Goal: Task Accomplishment & Management: Manage account settings

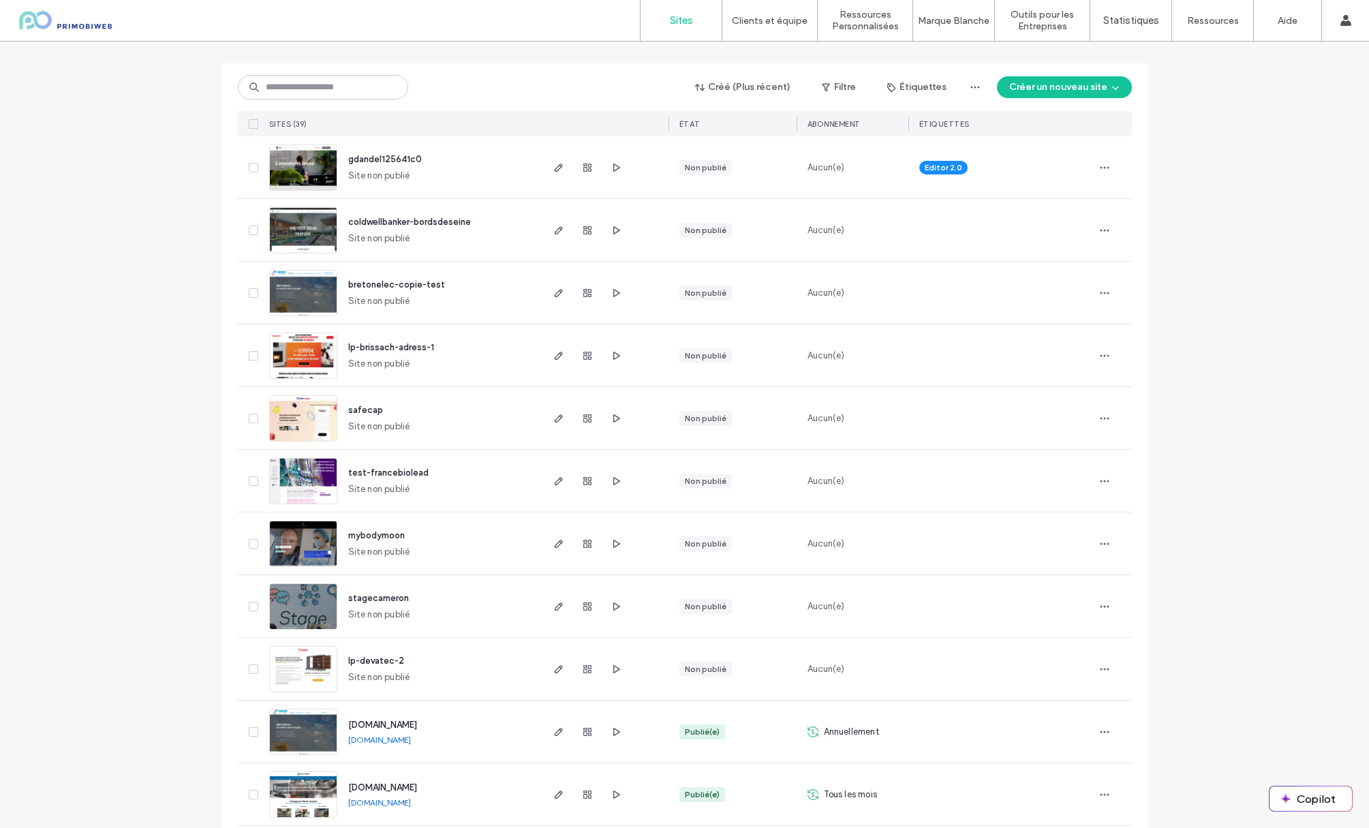
scroll to position [136, 0]
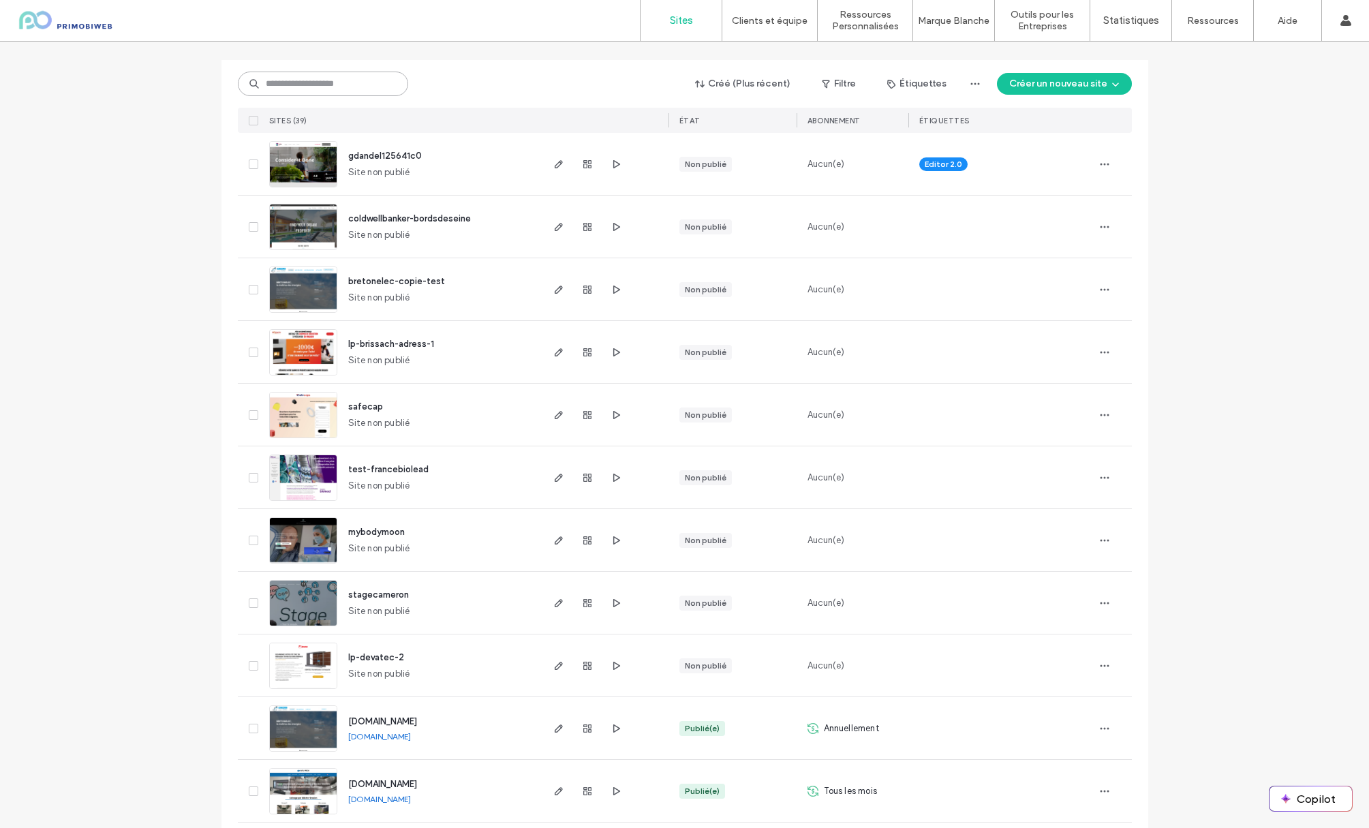
click at [282, 87] on input at bounding box center [323, 84] width 170 height 25
type input "***"
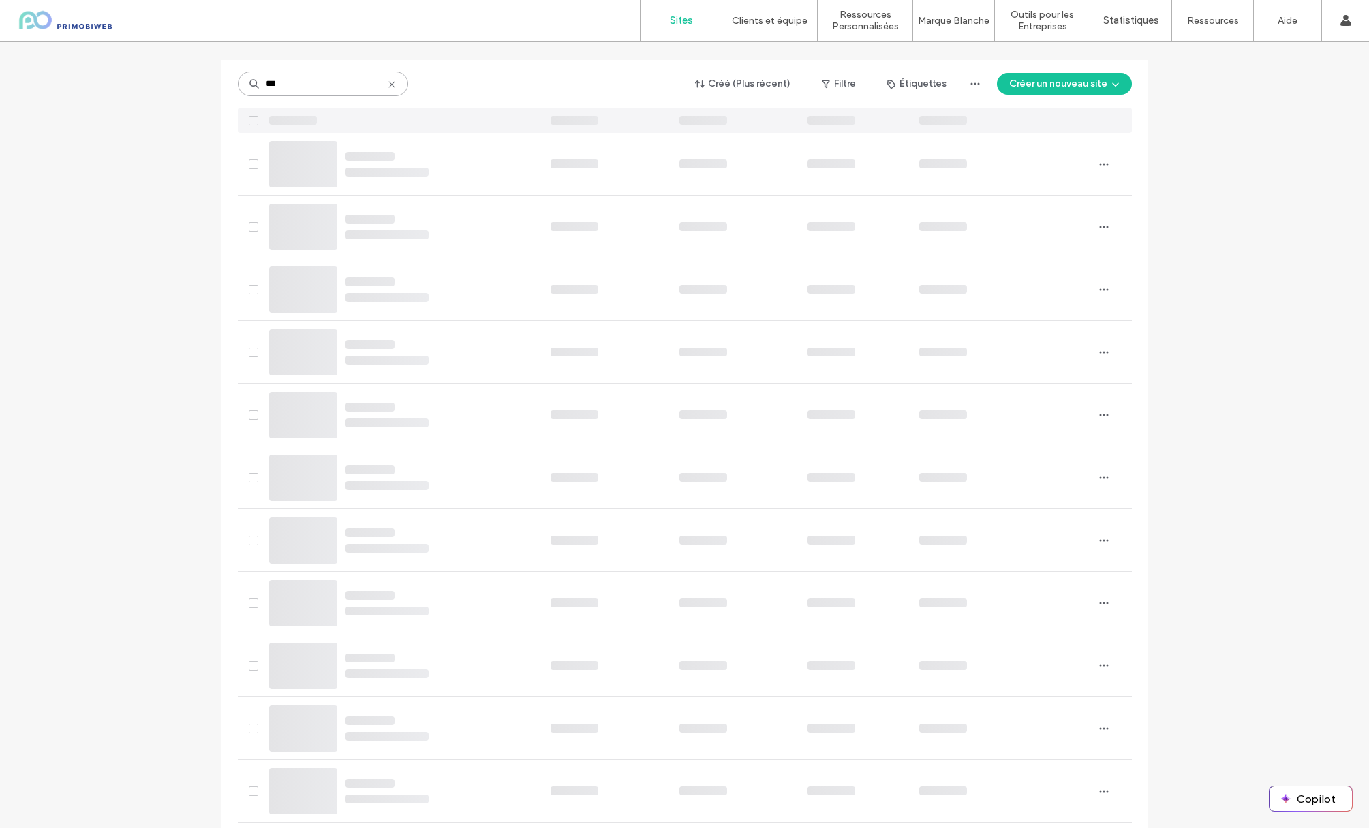
scroll to position [0, 0]
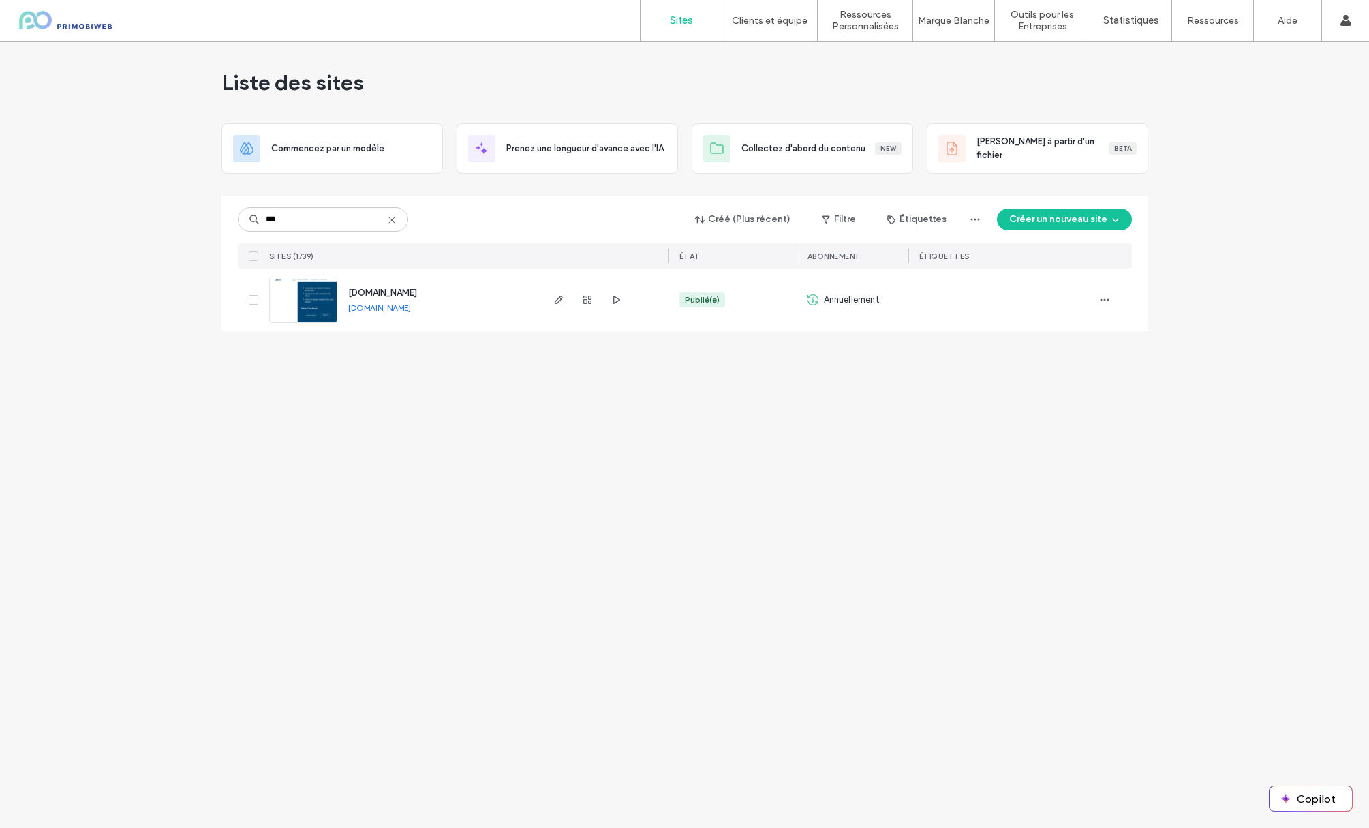
click at [384, 311] on link "[DOMAIN_NAME]" at bounding box center [379, 307] width 63 height 10
click at [569, 302] on div at bounding box center [587, 299] width 74 height 63
click at [564, 303] on span "button" at bounding box center [558, 300] width 16 height 16
click at [558, 300] on icon "button" at bounding box center [558, 299] width 11 height 11
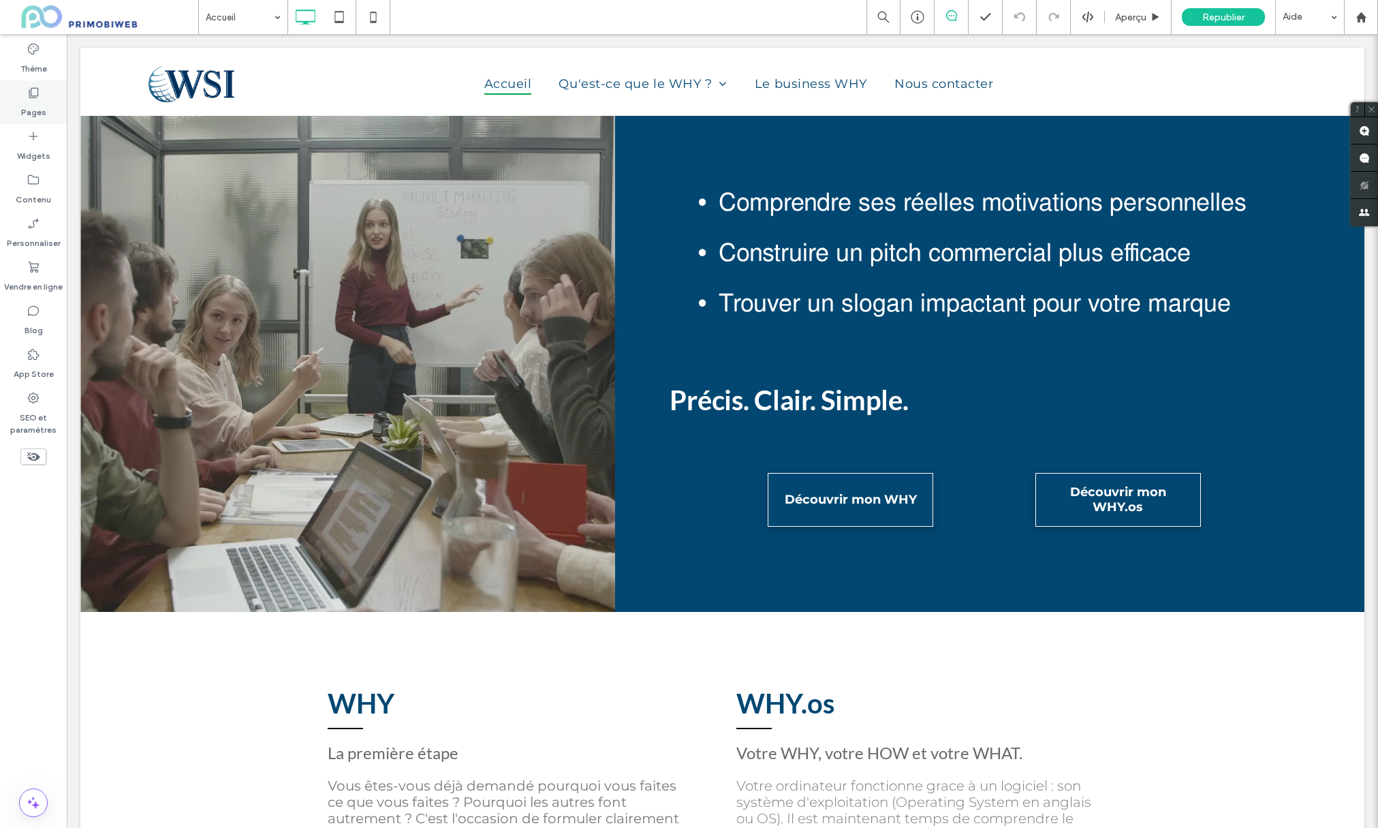
click at [41, 89] on div "Pages" at bounding box center [33, 102] width 67 height 44
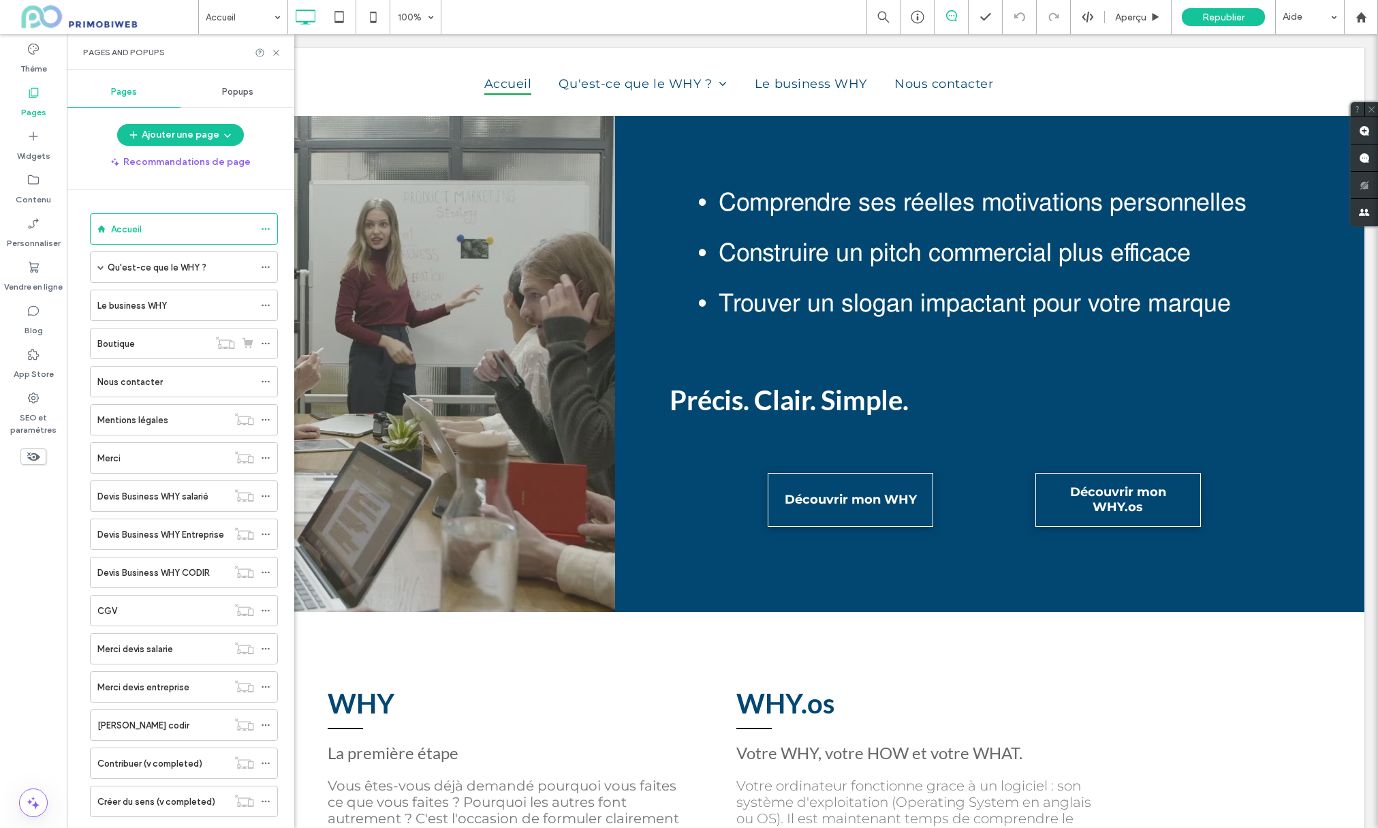
click at [35, 99] on icon at bounding box center [34, 93] width 14 height 14
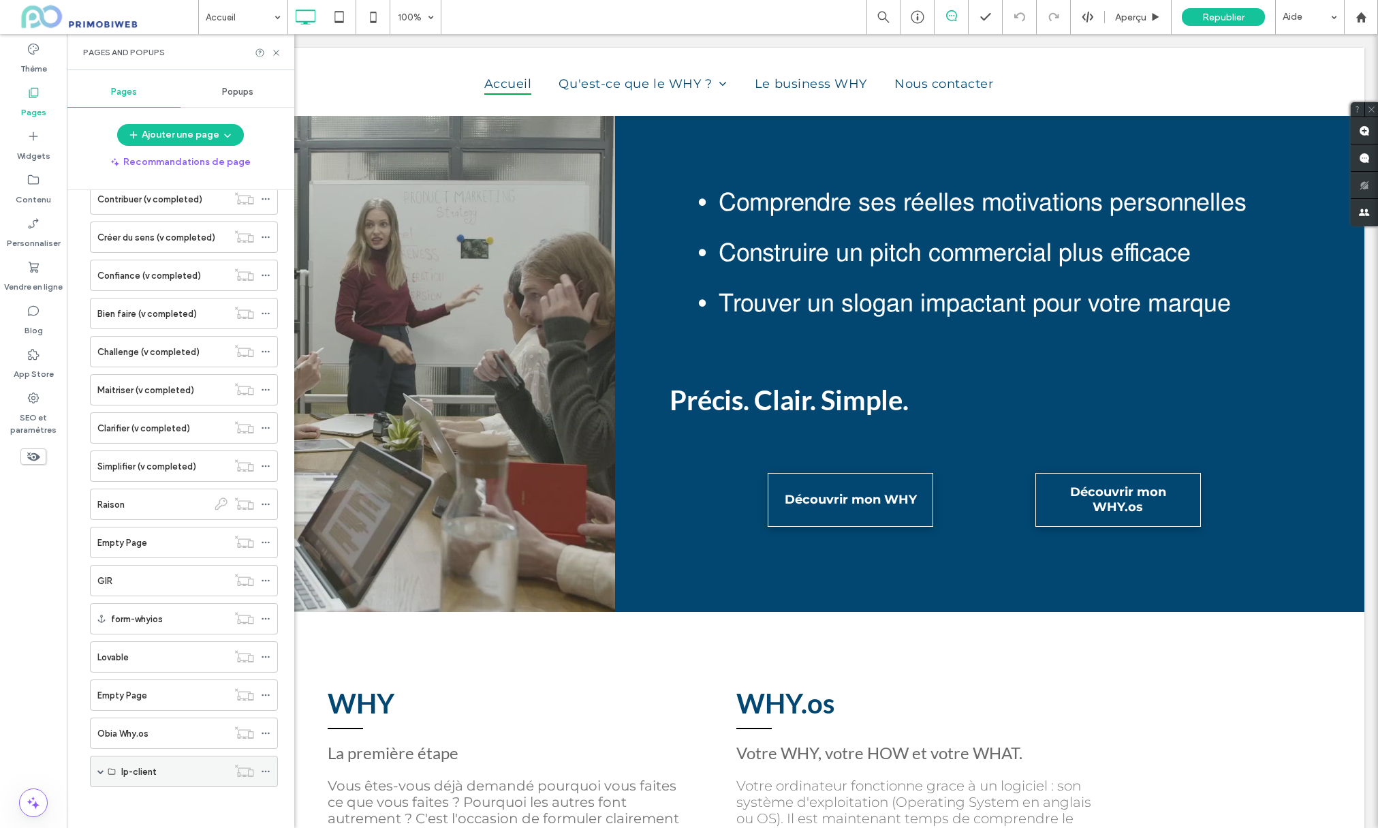
click at [150, 773] on label "lp-client" at bounding box center [138, 772] width 35 height 24
click at [260, 775] on div at bounding box center [244, 771] width 33 height 14
click at [125, 774] on label "lp-client" at bounding box center [138, 772] width 35 height 24
click at [100, 771] on span at bounding box center [100, 771] width 7 height 7
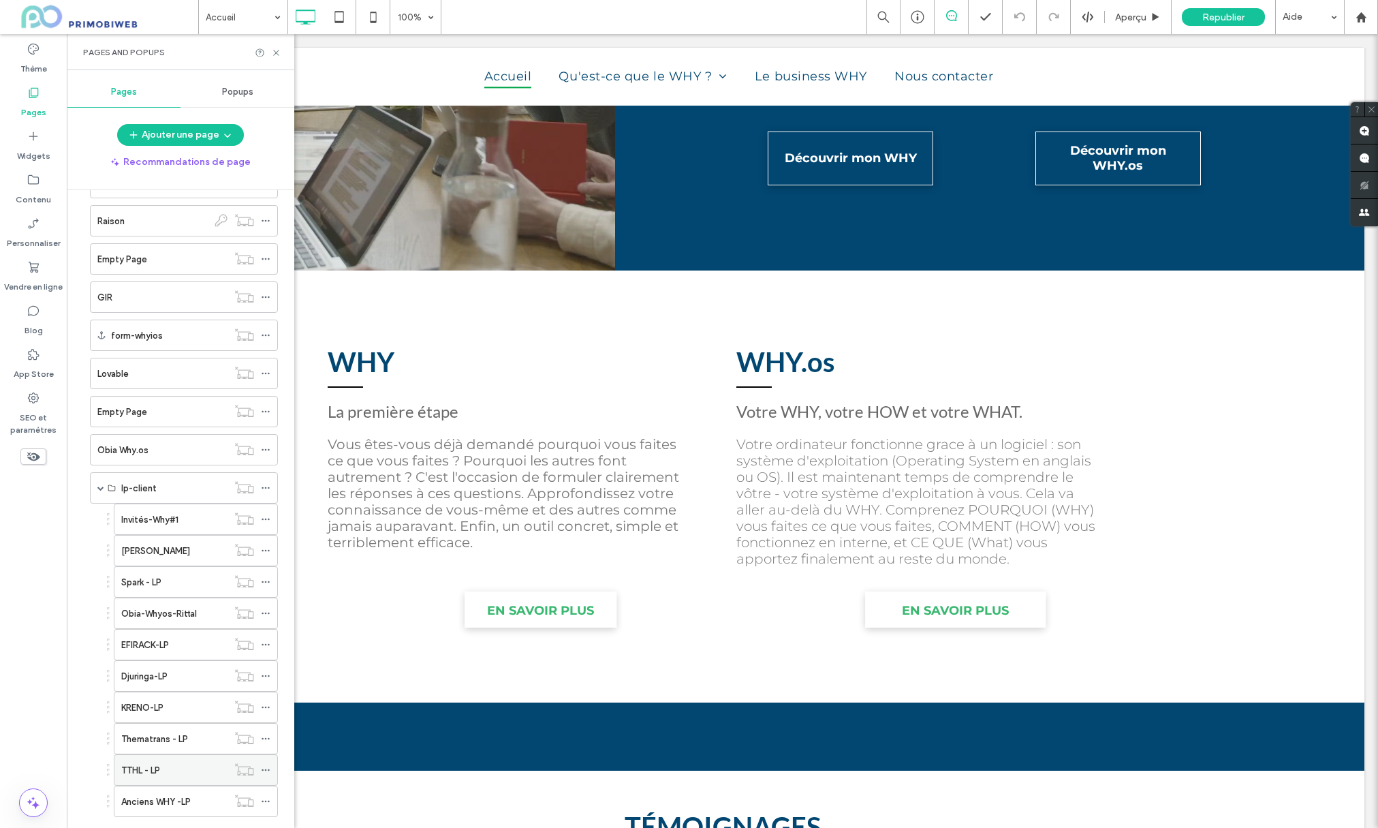
scroll to position [877, 0]
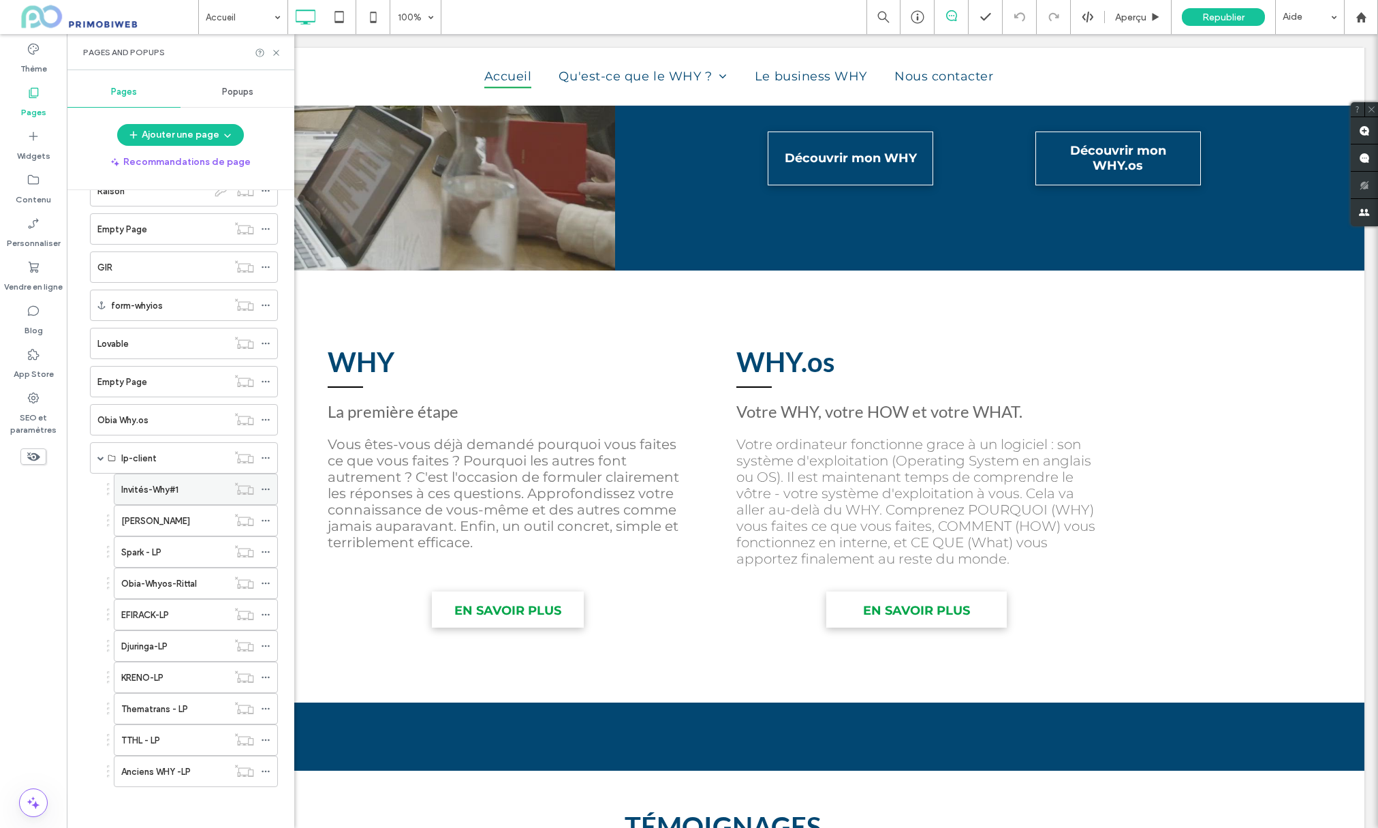
click at [160, 491] on label "Invités-Why#1" at bounding box center [149, 490] width 57 height 24
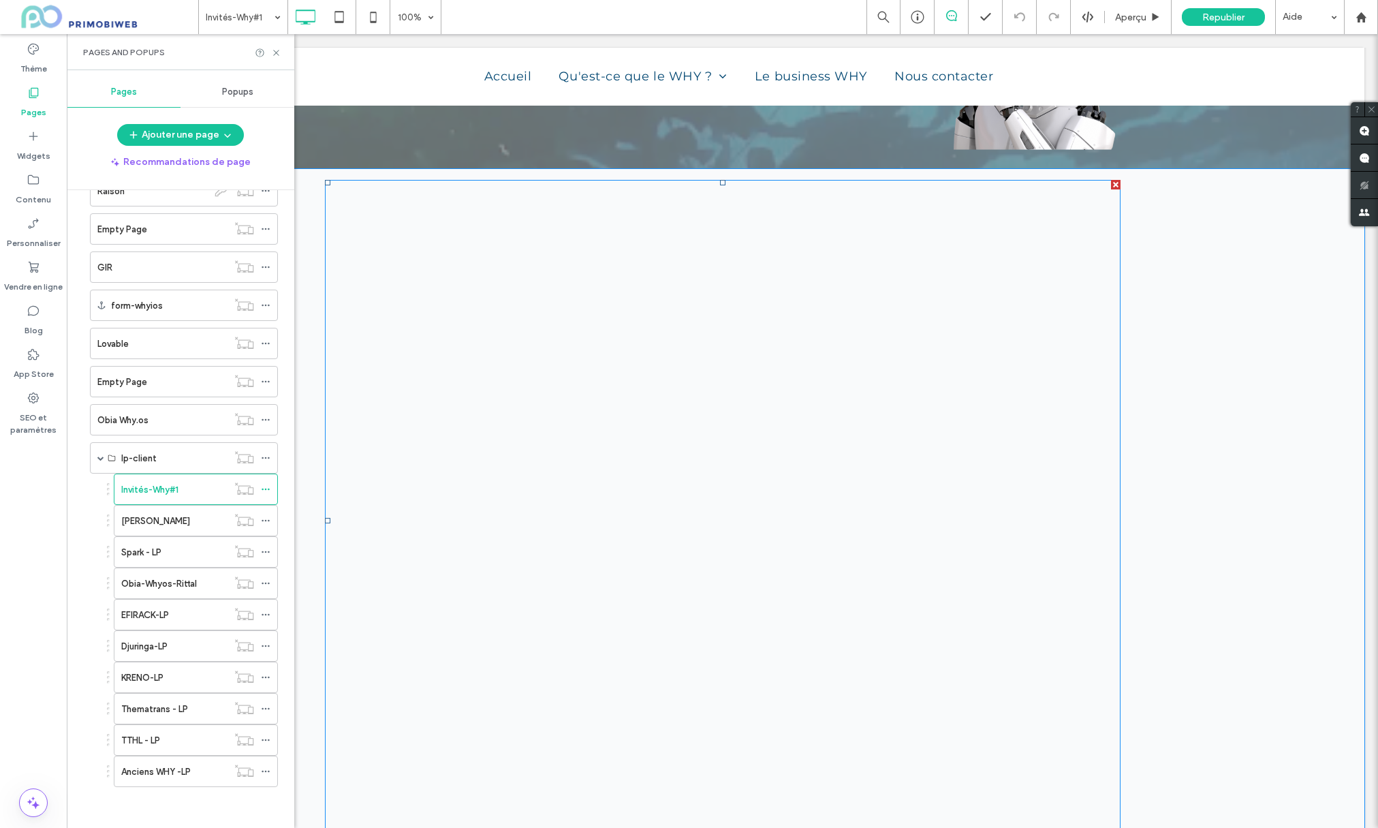
scroll to position [151, 0]
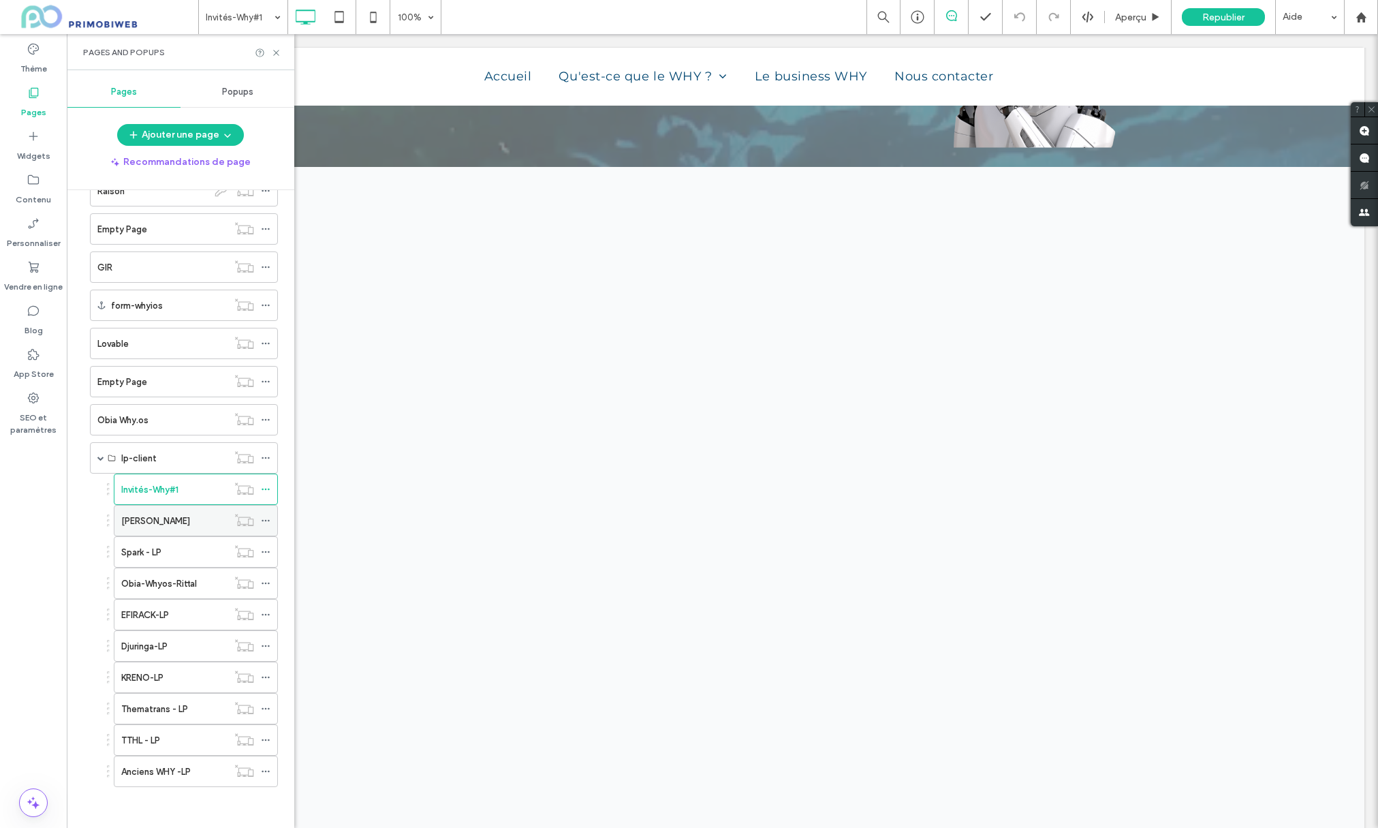
click at [155, 520] on label "GLoria Maris" at bounding box center [155, 521] width 69 height 24
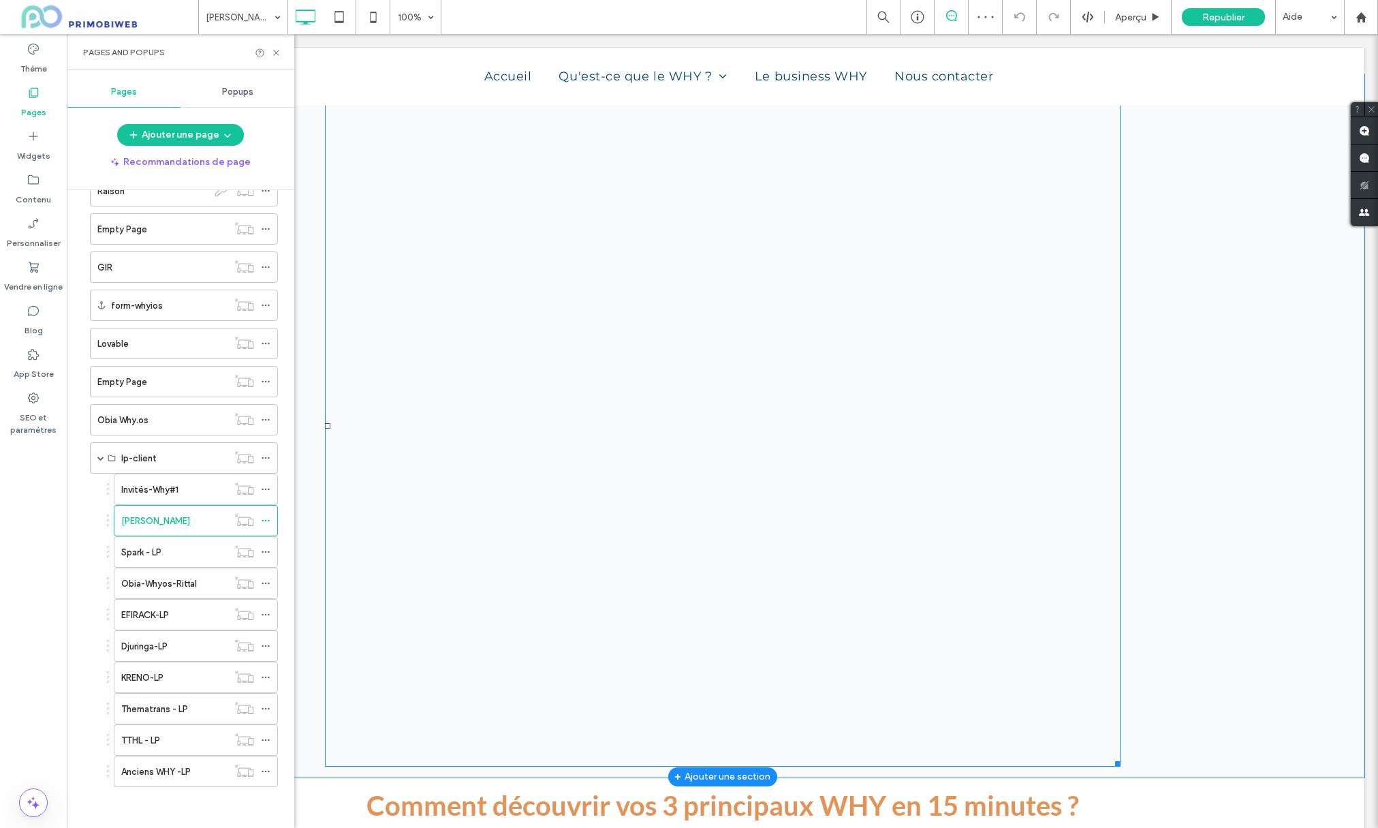
scroll to position [245, 0]
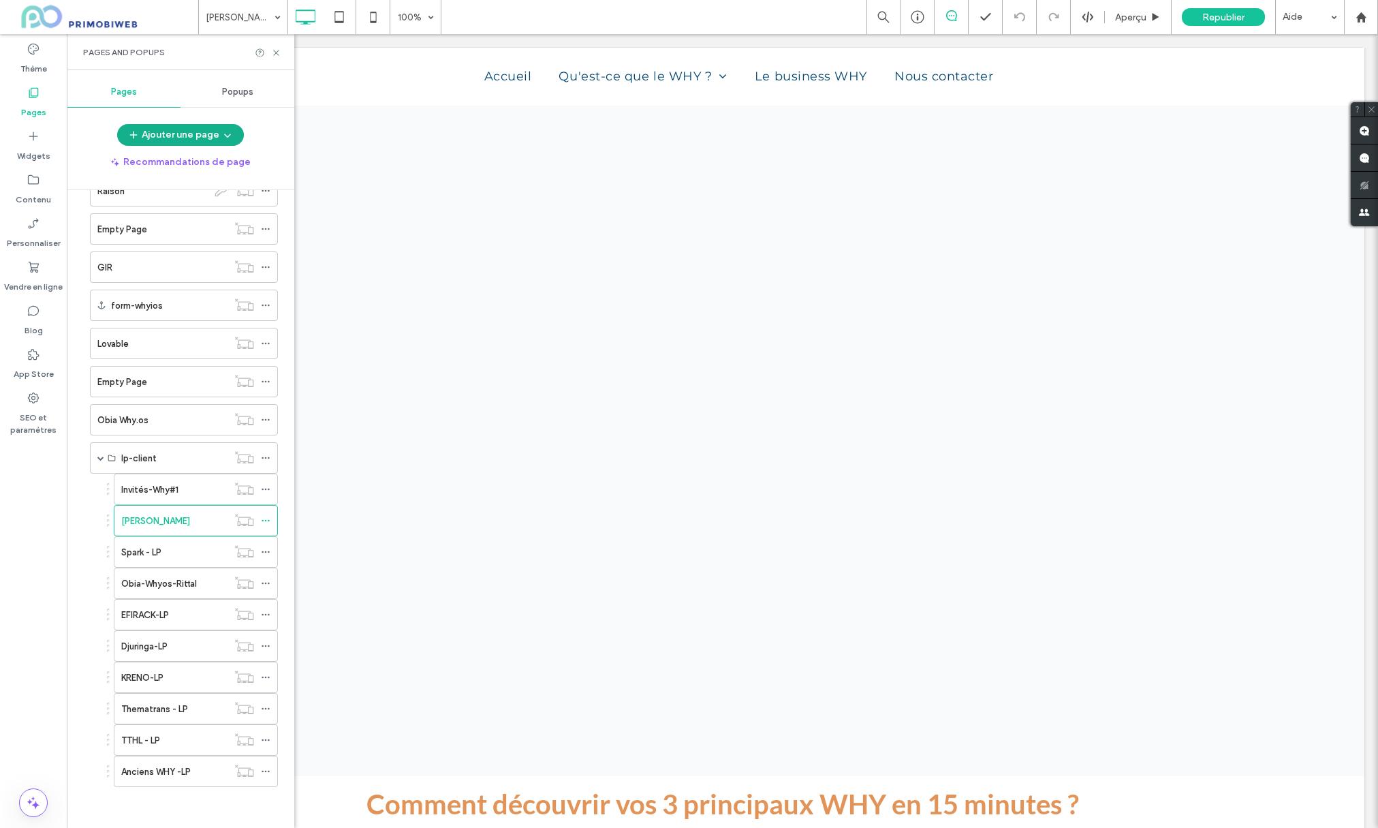
click at [174, 130] on button "Ajouter une page" at bounding box center [180, 135] width 127 height 22
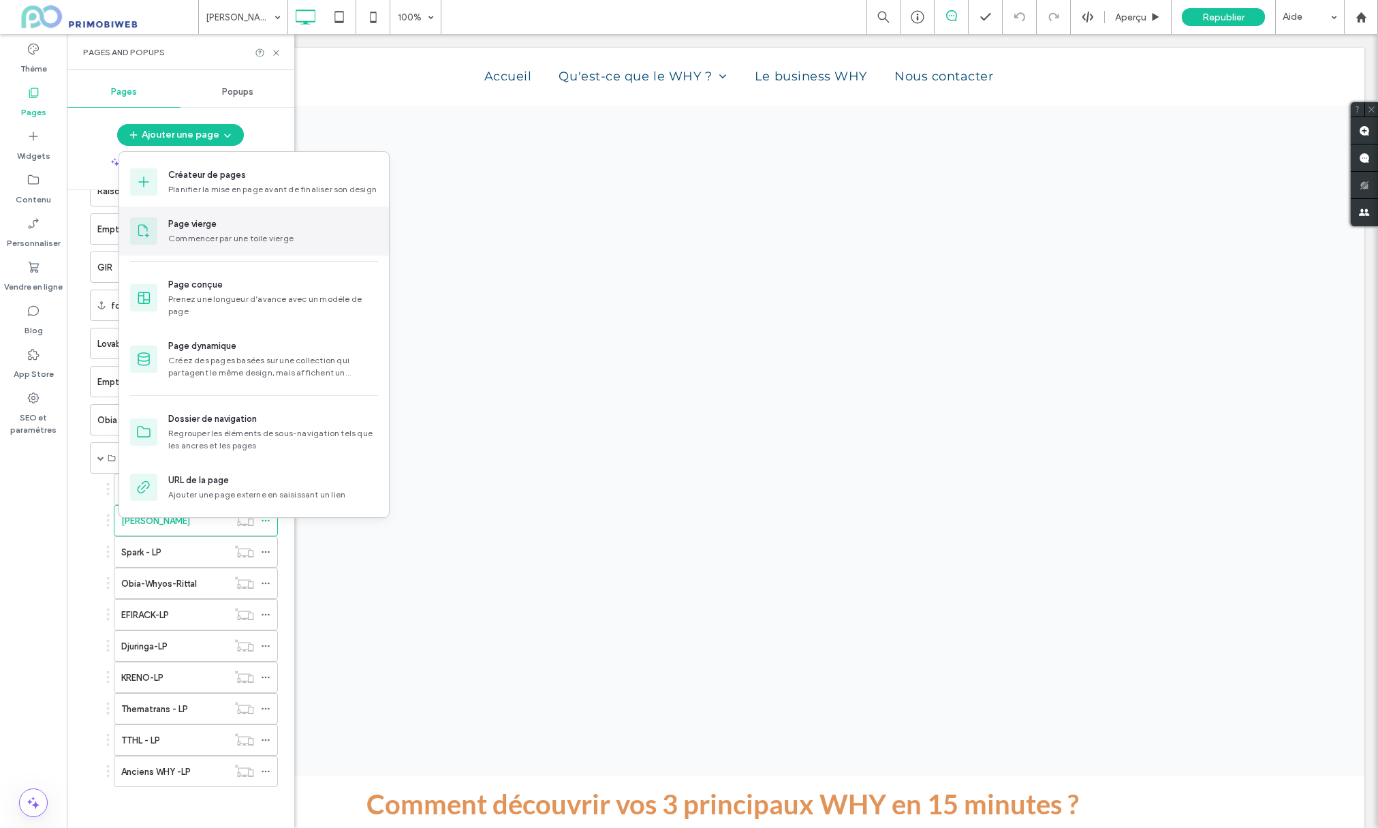
click at [221, 230] on div "Page vierge" at bounding box center [273, 224] width 210 height 14
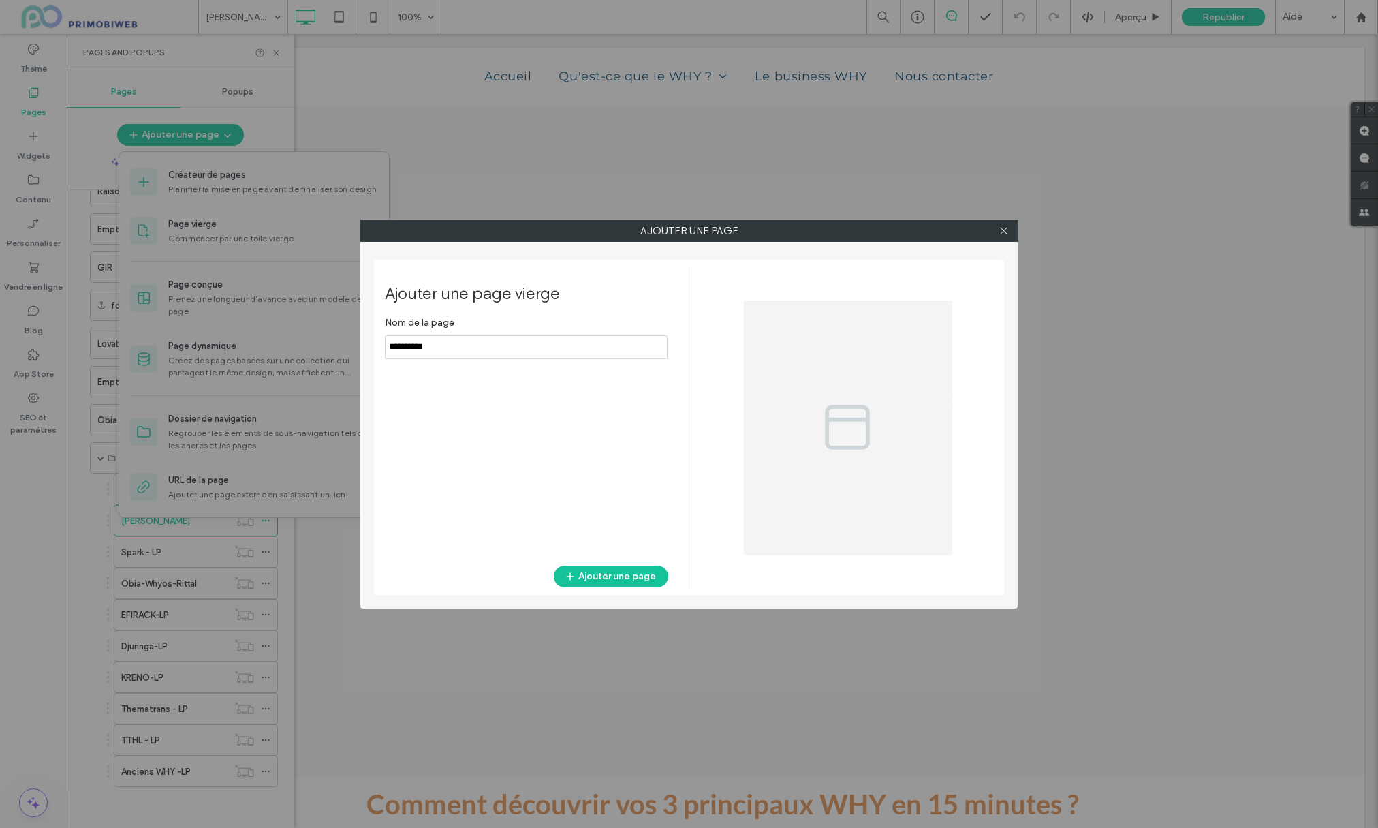
drag, startPoint x: 460, startPoint y: 350, endPoint x: 376, endPoint y: 338, distance: 84.7
click at [376, 338] on div "Ajouter une page vierge Nom de la page Ajouter une page" at bounding box center [689, 427] width 630 height 335
type input "*"
type input "**********"
click at [642, 579] on button "Ajouter une page" at bounding box center [611, 576] width 114 height 22
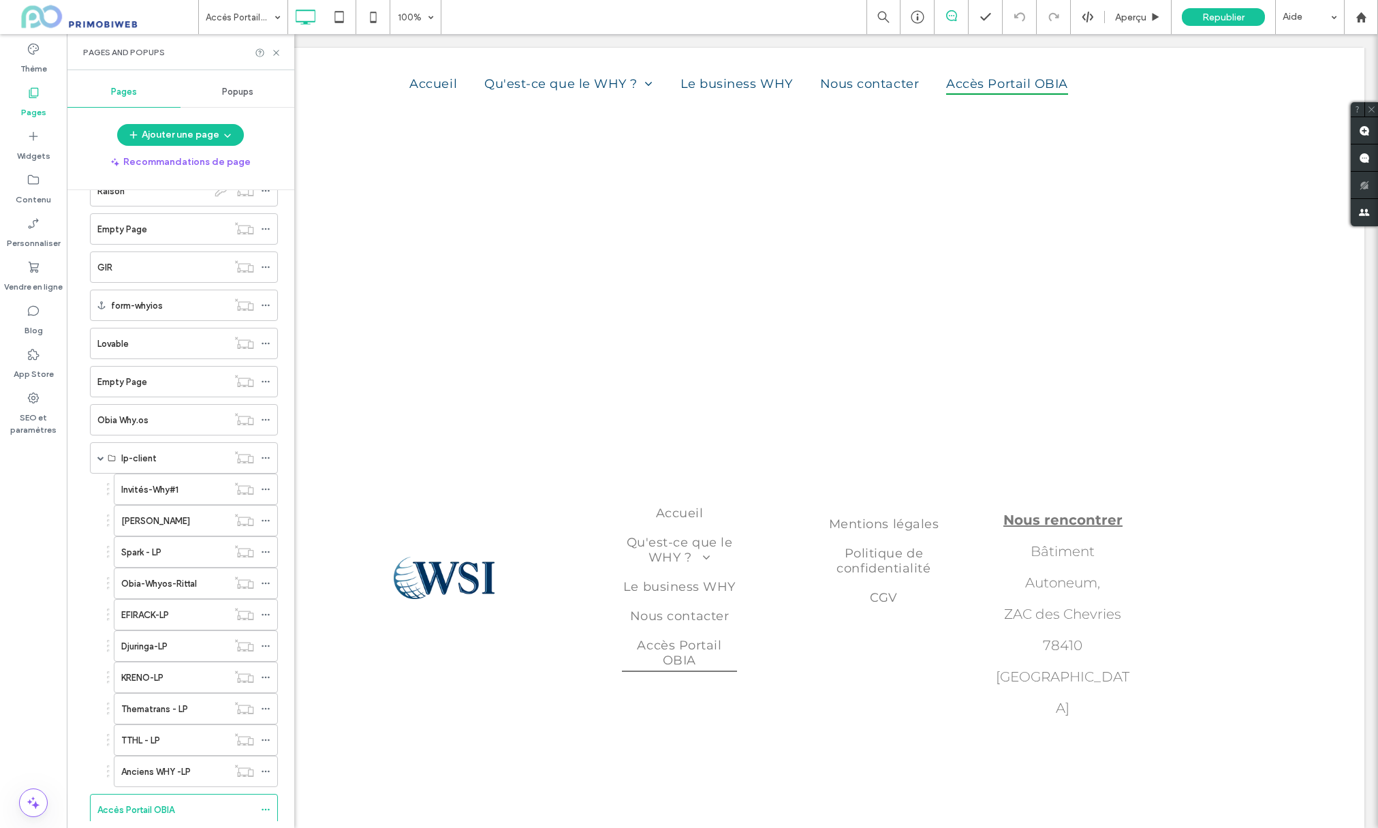
scroll to position [916, 0]
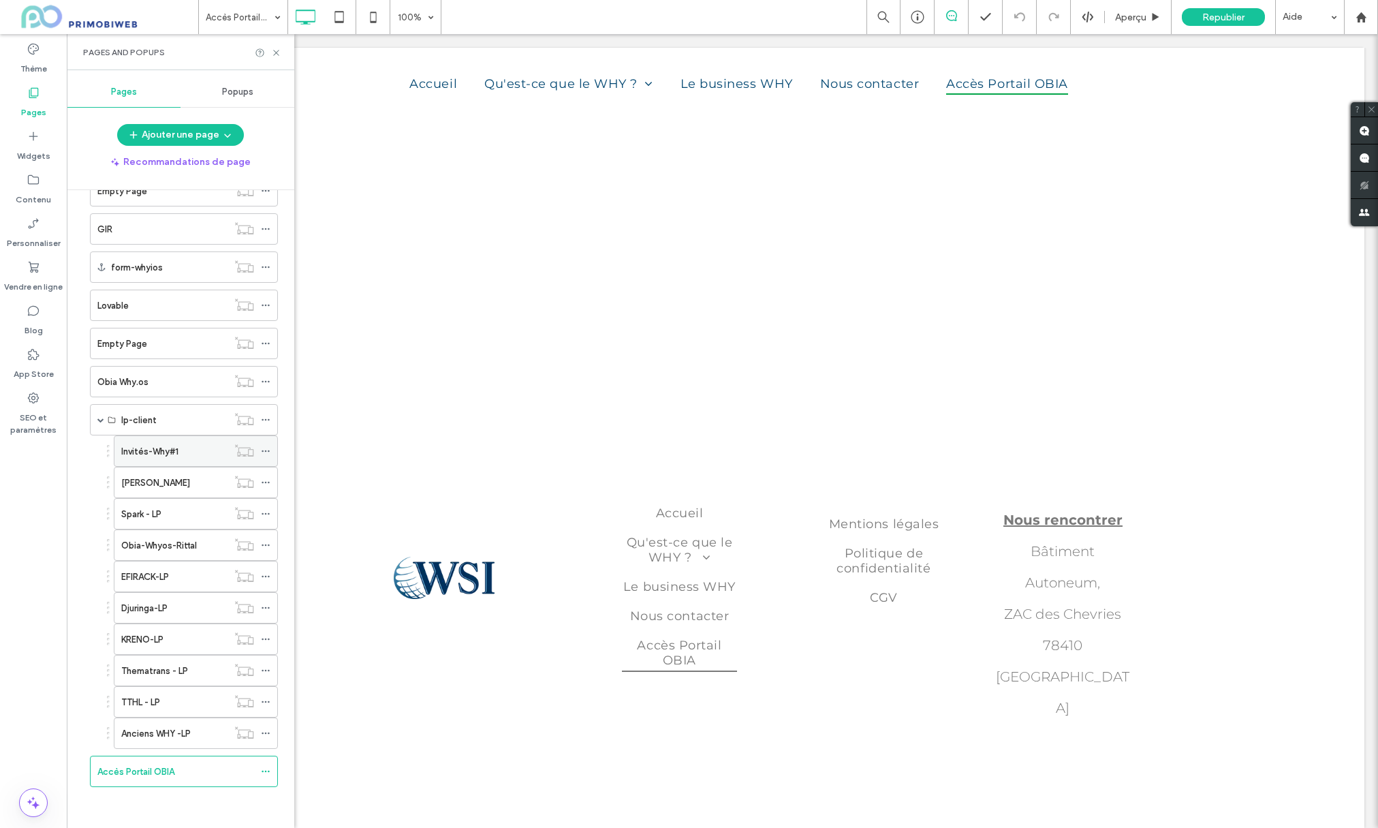
click at [172, 448] on label "Invités-Why#1" at bounding box center [149, 451] width 57 height 24
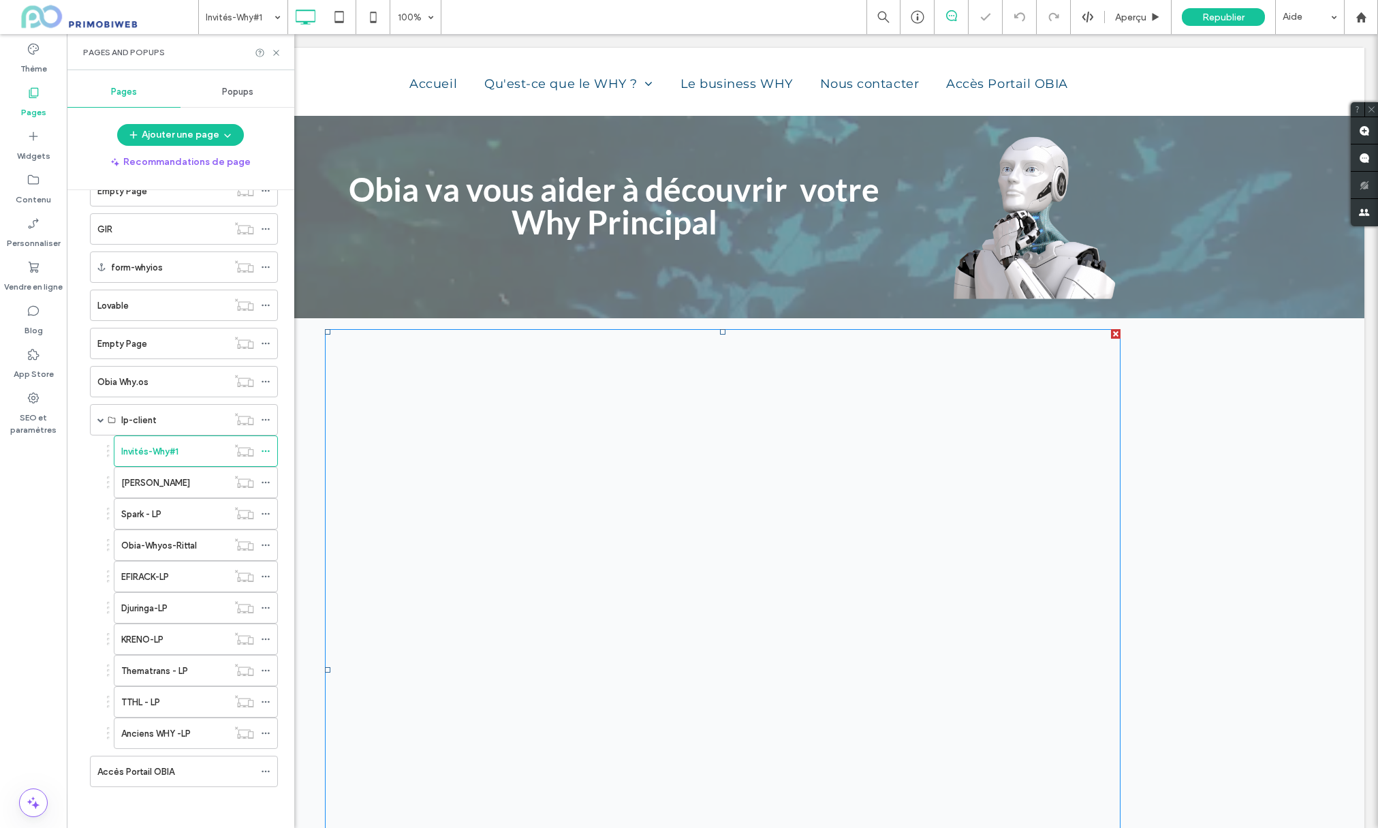
click at [325, 329] on span at bounding box center [325, 329] width 0 height 0
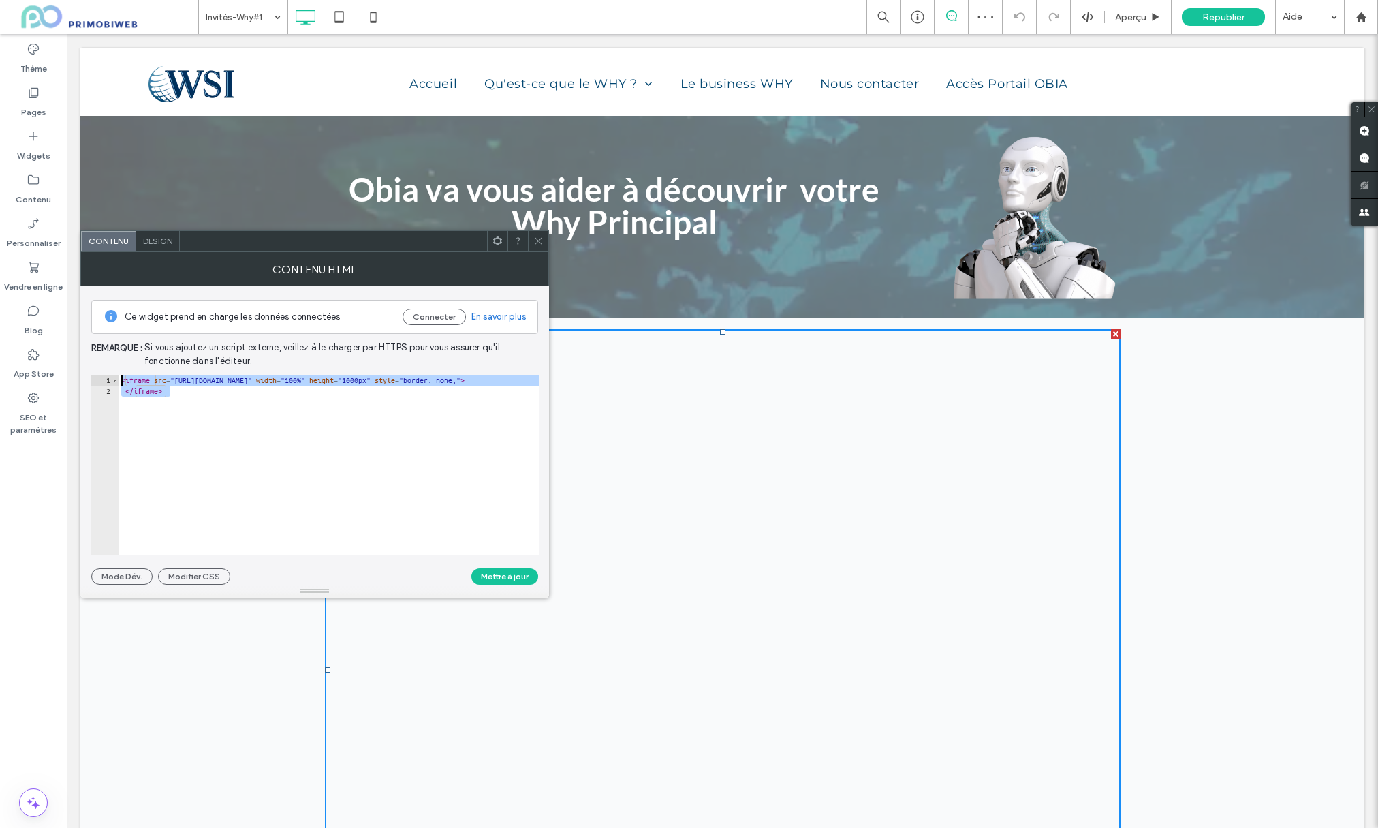
drag, startPoint x: 197, startPoint y: 394, endPoint x: 88, endPoint y: 373, distance: 111.0
click at [88, 373] on div "Ce widget prend en charge les données connectées Connecter En savoir plus Remar…" at bounding box center [314, 435] width 469 height 298
type textarea "**********"
click at [535, 246] on span at bounding box center [538, 241] width 10 height 20
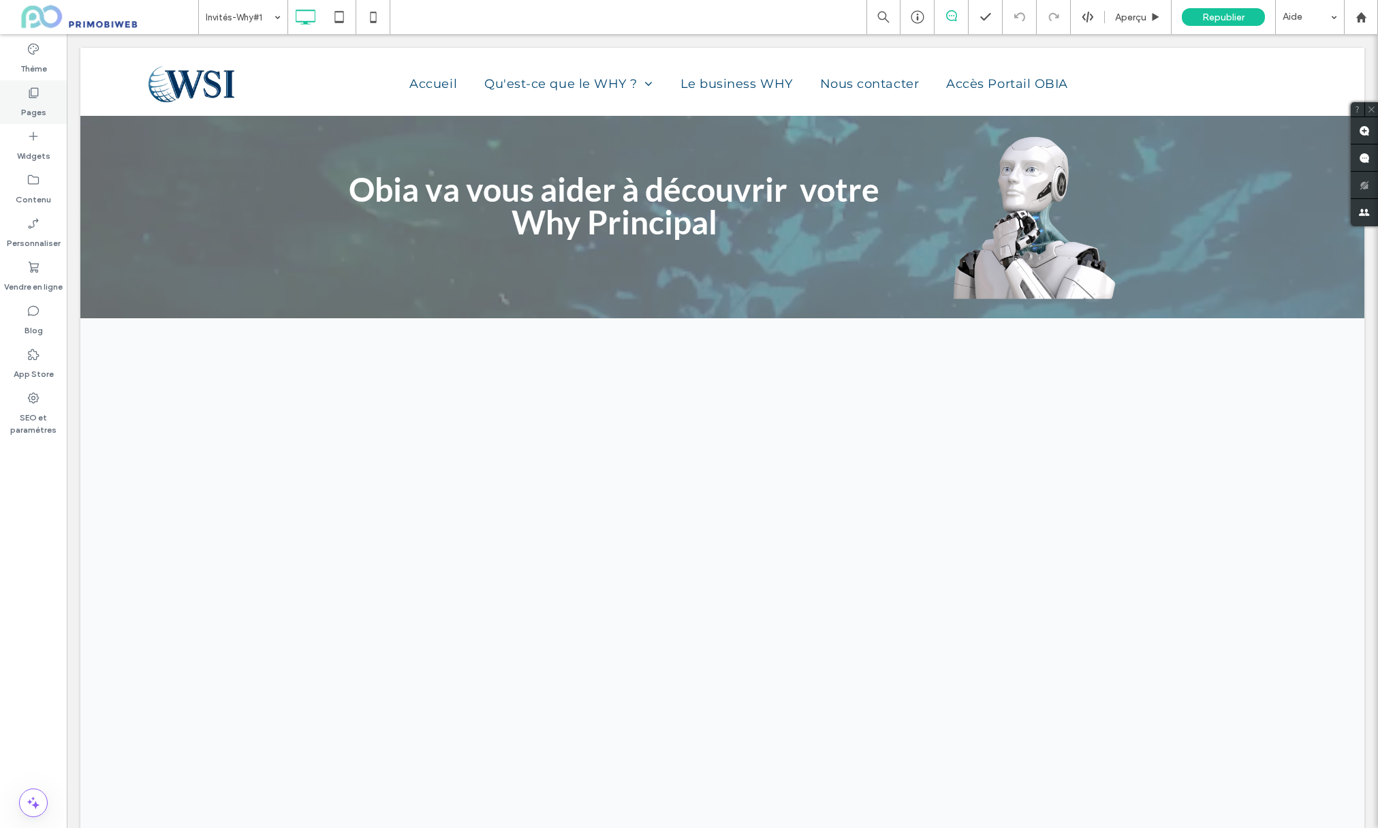
click at [40, 110] on label "Pages" at bounding box center [33, 108] width 25 height 19
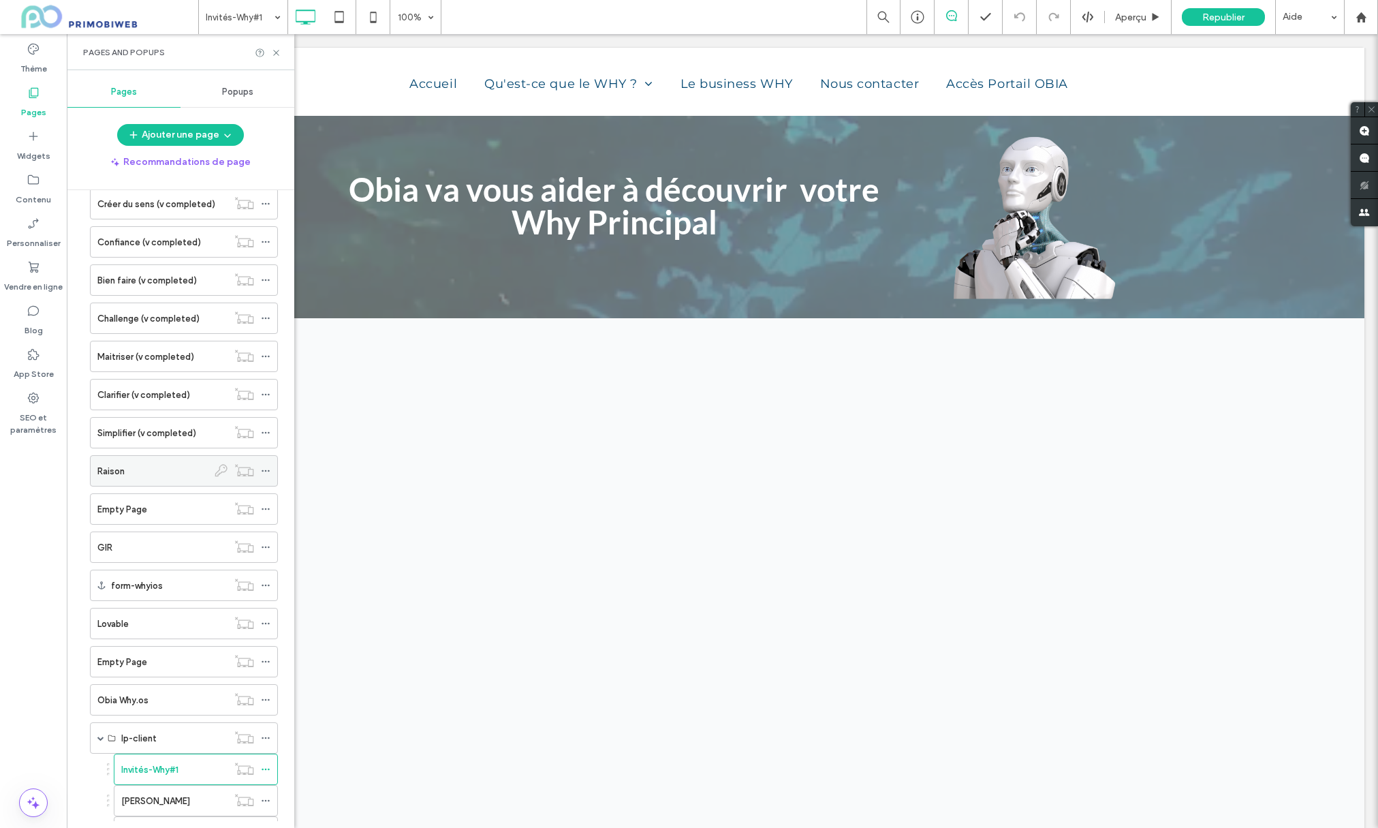
scroll to position [916, 0]
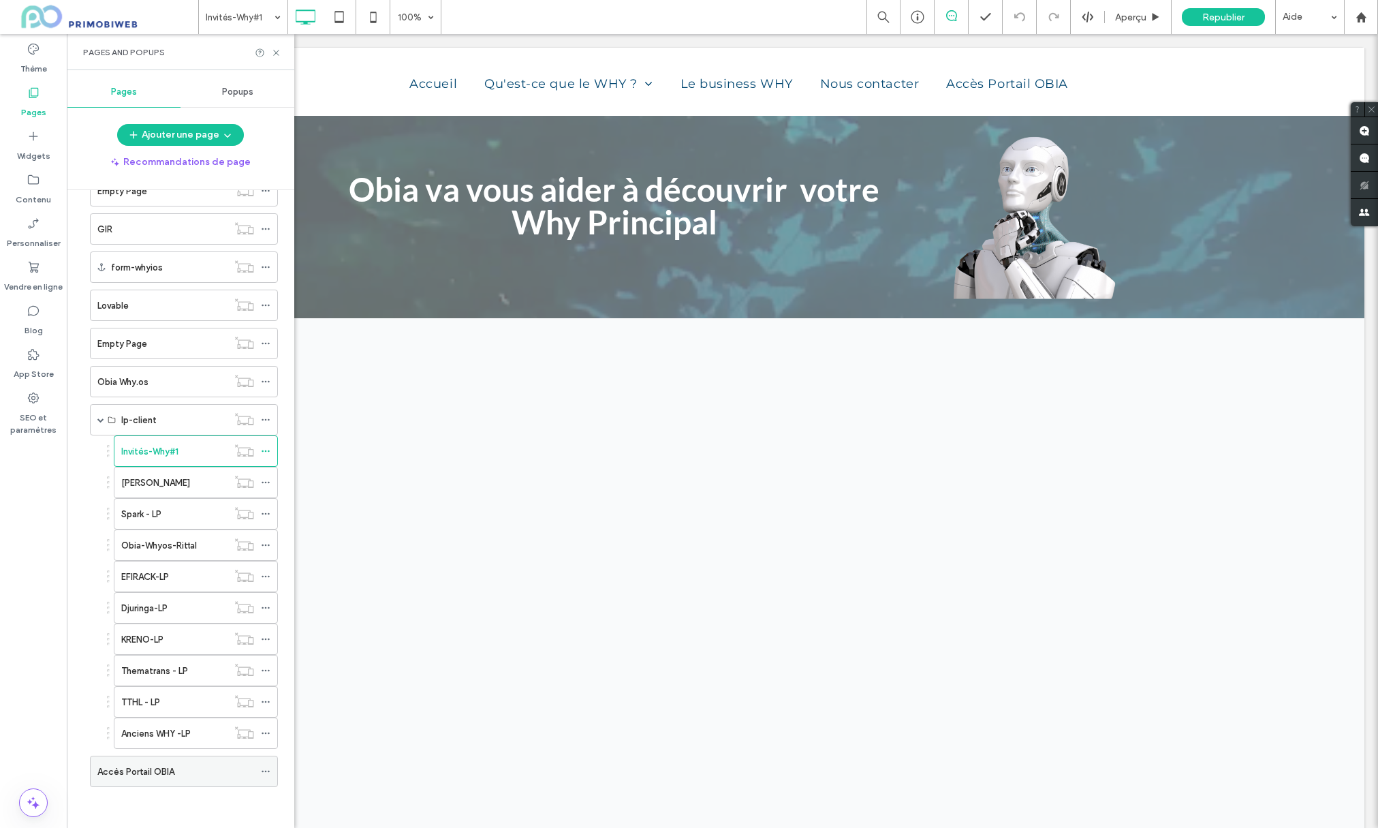
click at [134, 776] on label "Accès Portail OBIA" at bounding box center [135, 772] width 77 height 24
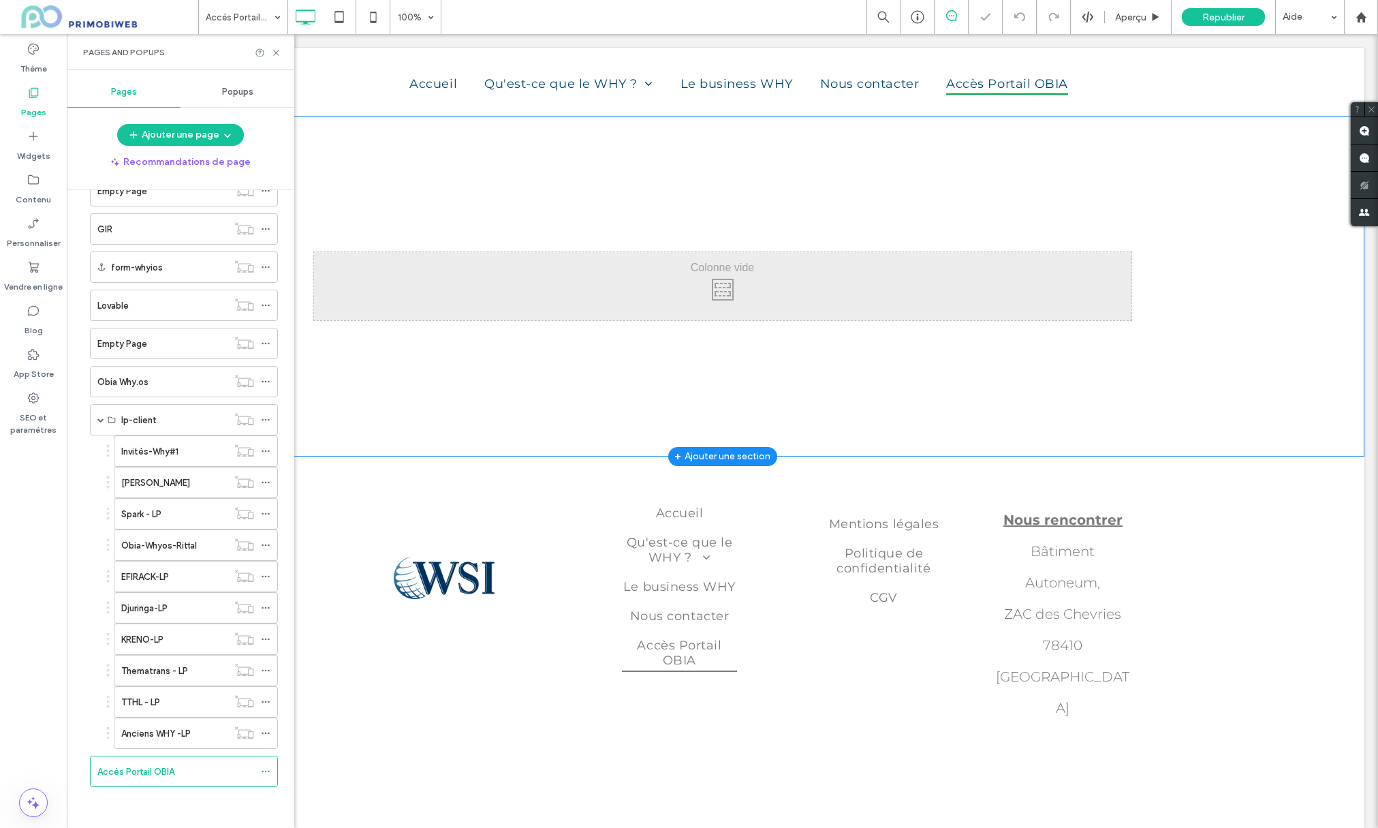
click at [700, 273] on div "Click To Paste" at bounding box center [723, 286] width 818 height 68
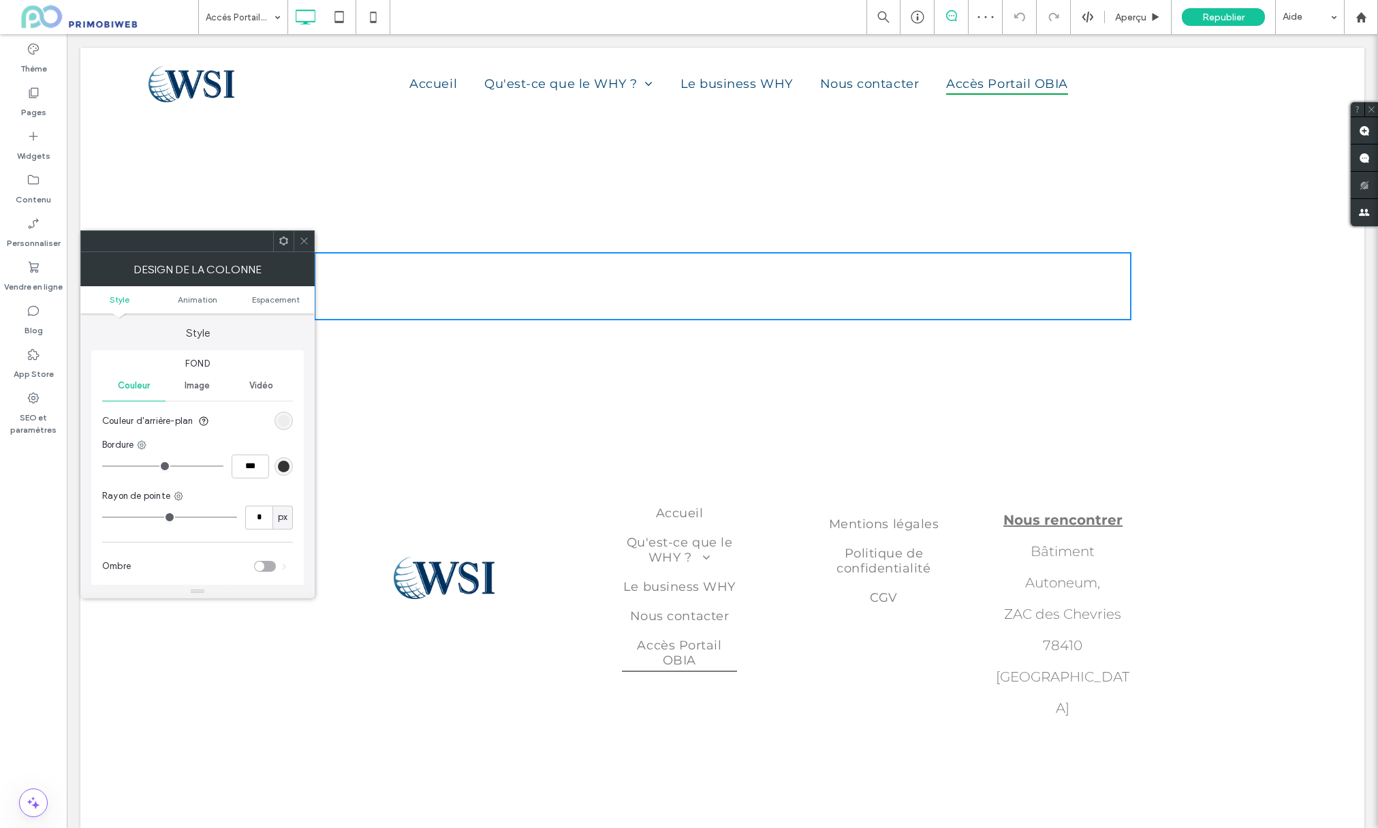
click at [368, 295] on div "Click To Paste" at bounding box center [723, 286] width 818 height 68
click at [358, 280] on div "Click To Paste" at bounding box center [723, 286] width 818 height 68
click at [410, 287] on div "Click To Paste" at bounding box center [723, 286] width 818 height 68
click at [31, 134] on icon at bounding box center [34, 136] width 14 height 14
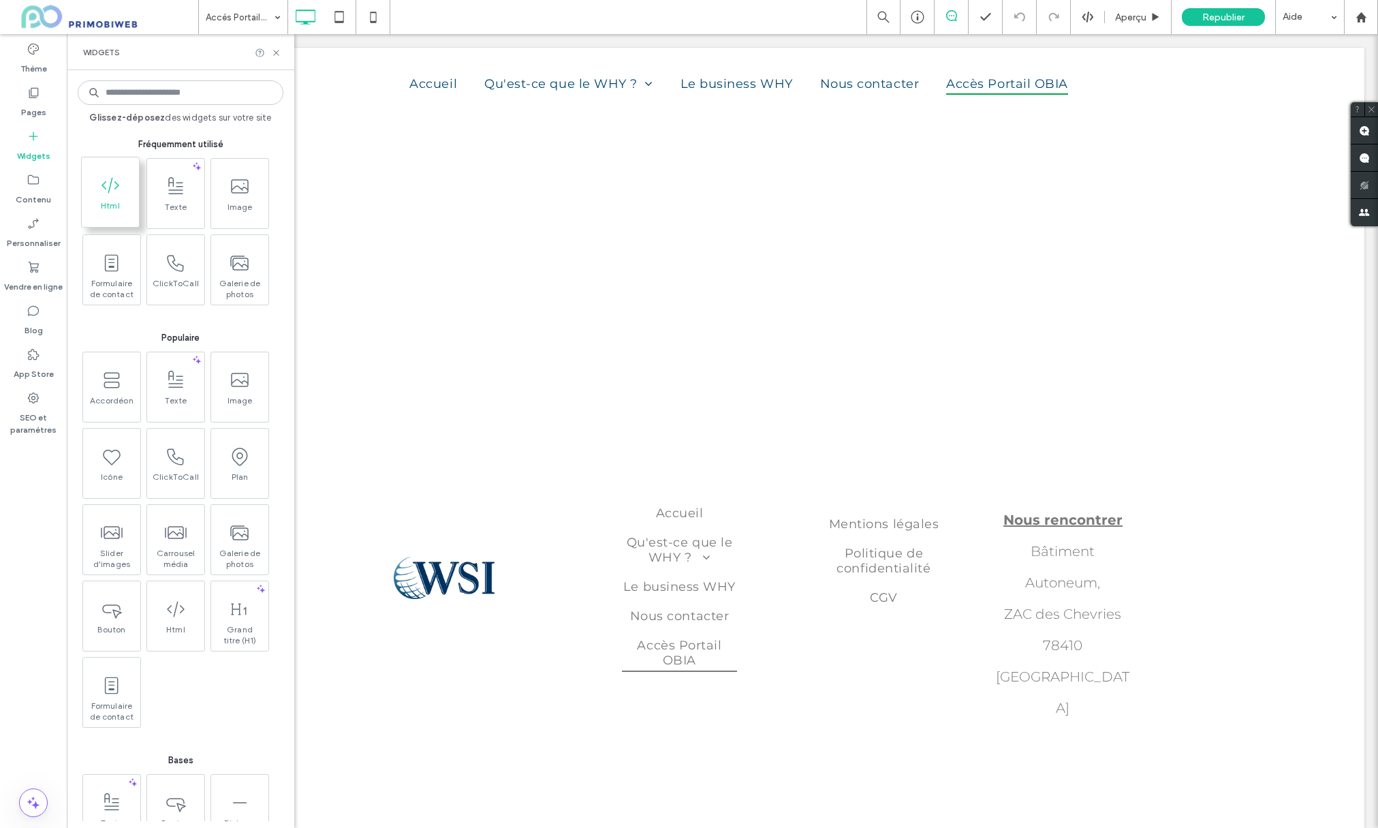
scroll to position [1, 0]
click at [111, 199] on span at bounding box center [110, 184] width 57 height 31
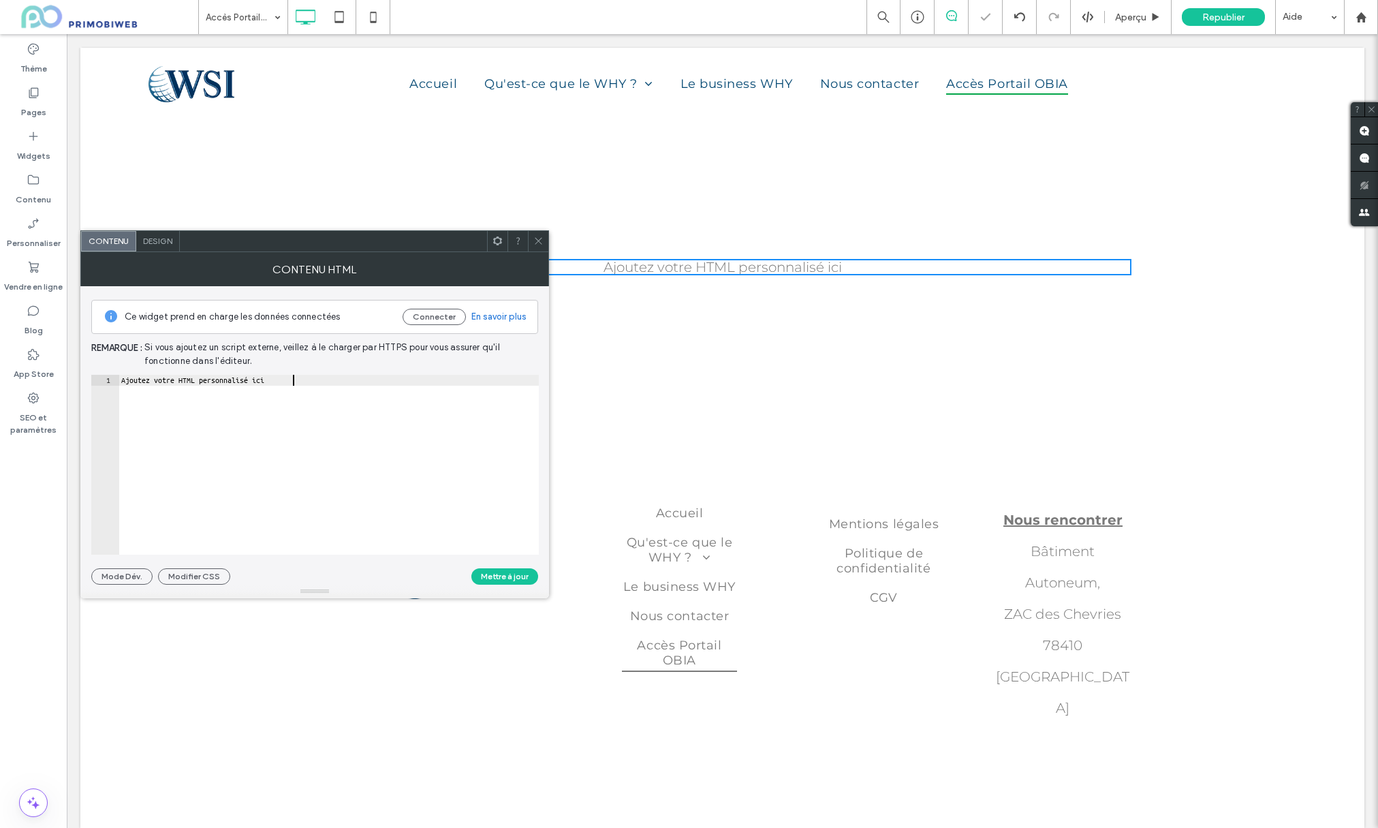
click at [247, 425] on div "Ajoutez votre HTML personnalisé ici" at bounding box center [329, 476] width 420 height 202
drag, startPoint x: 323, startPoint y: 383, endPoint x: 105, endPoint y: 374, distance: 218.2
click at [105, 373] on div "**********" at bounding box center [314, 435] width 447 height 298
paste textarea "Cursor at row 1"
type textarea "*********"
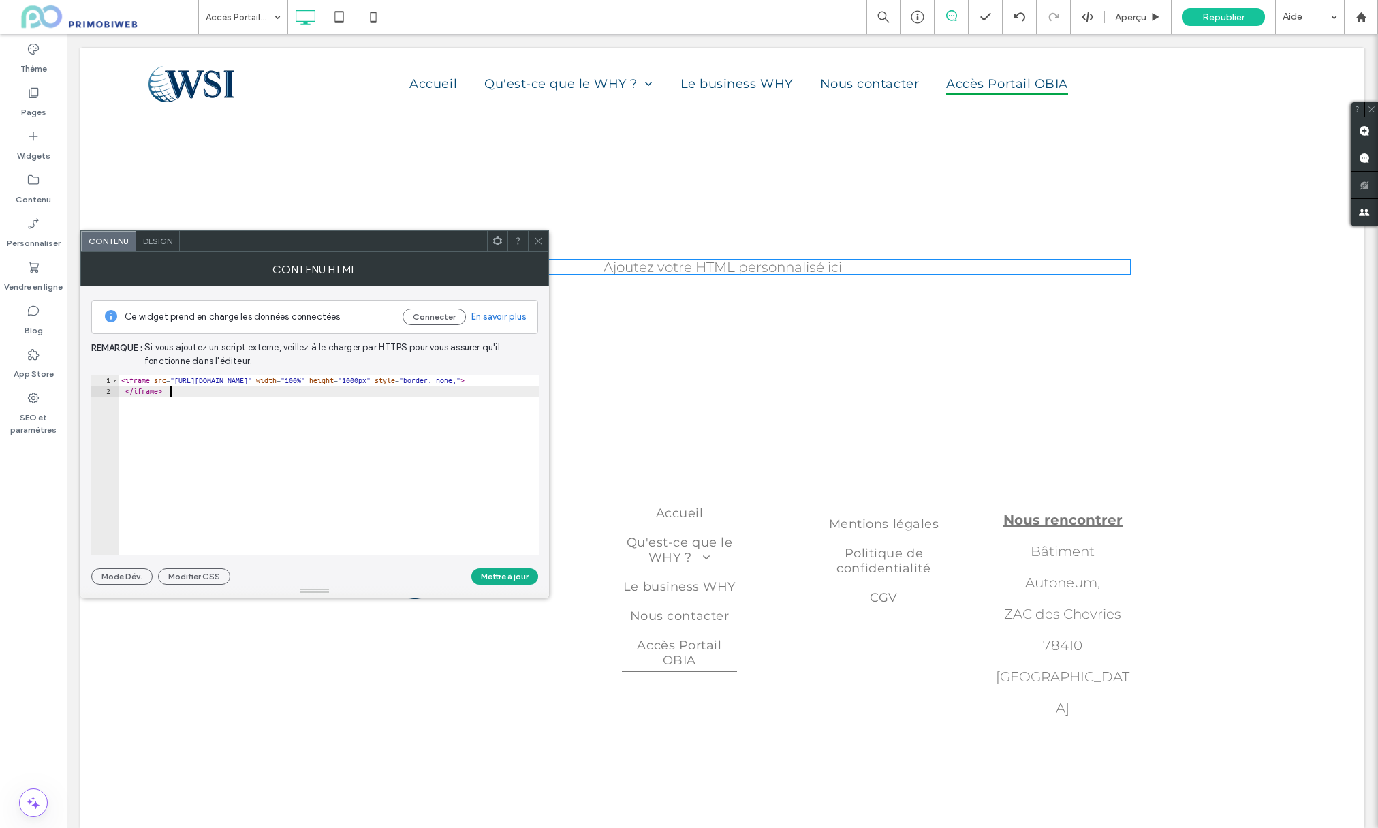
click at [503, 579] on button "Mettre à jour" at bounding box center [504, 576] width 67 height 16
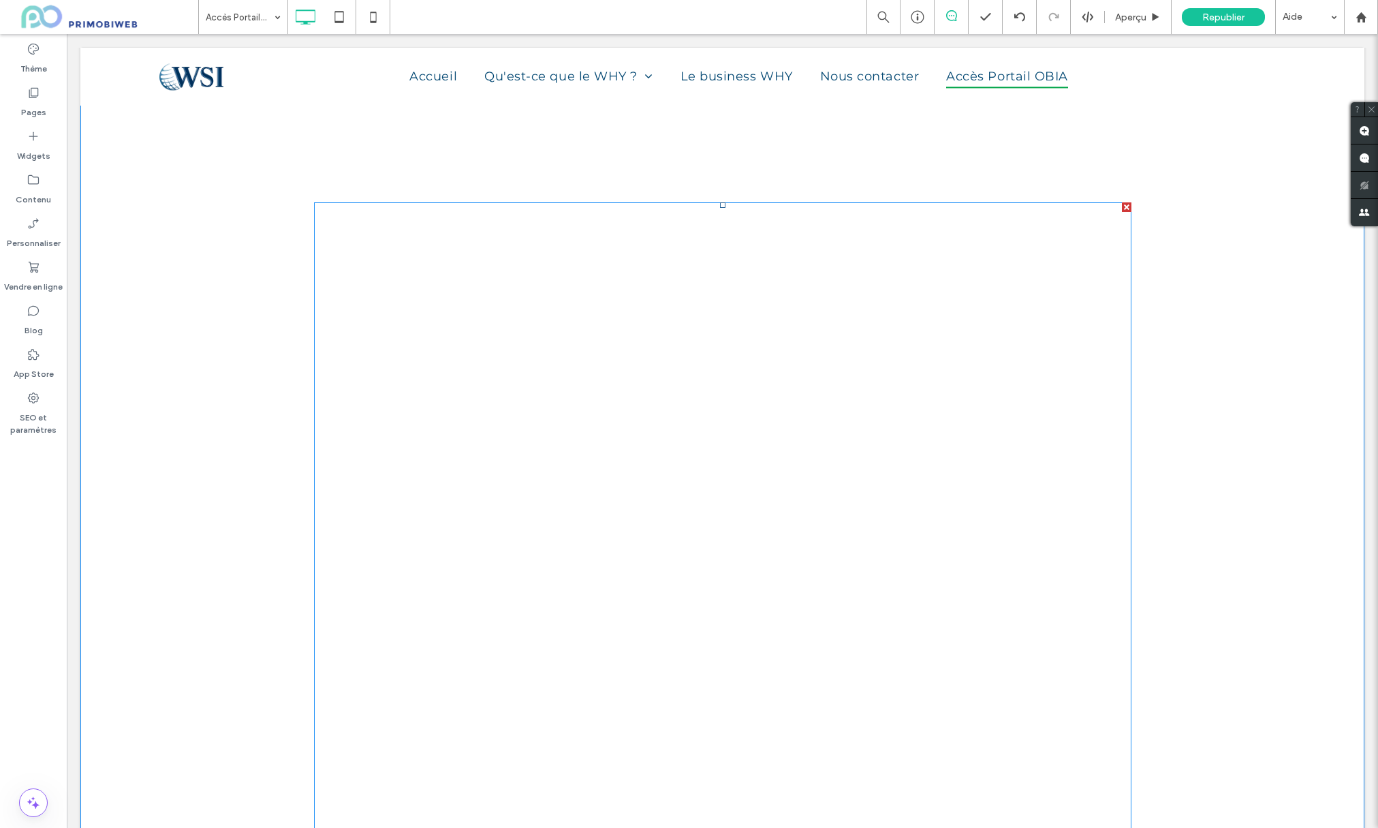
scroll to position [0, 0]
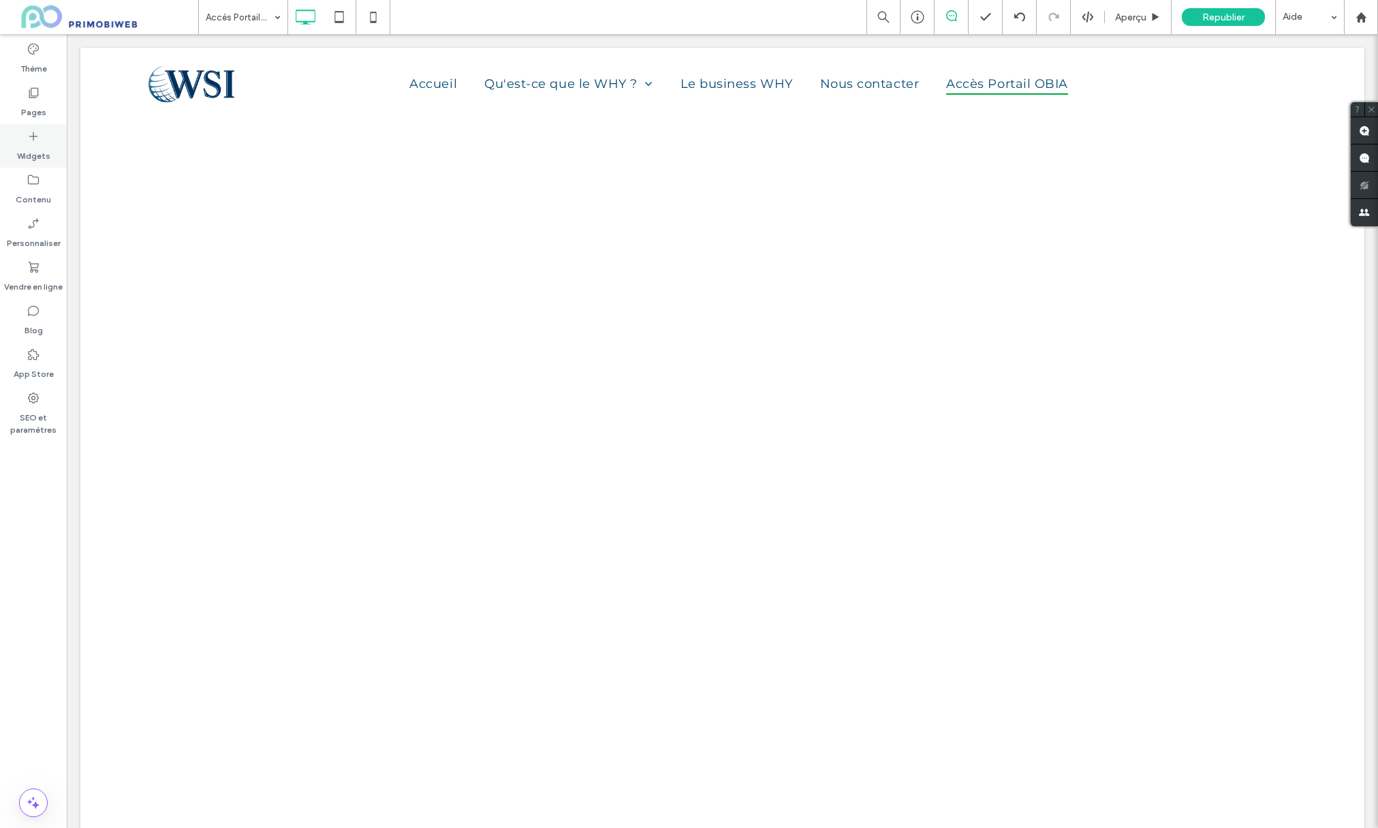
click at [39, 135] on icon at bounding box center [34, 136] width 14 height 14
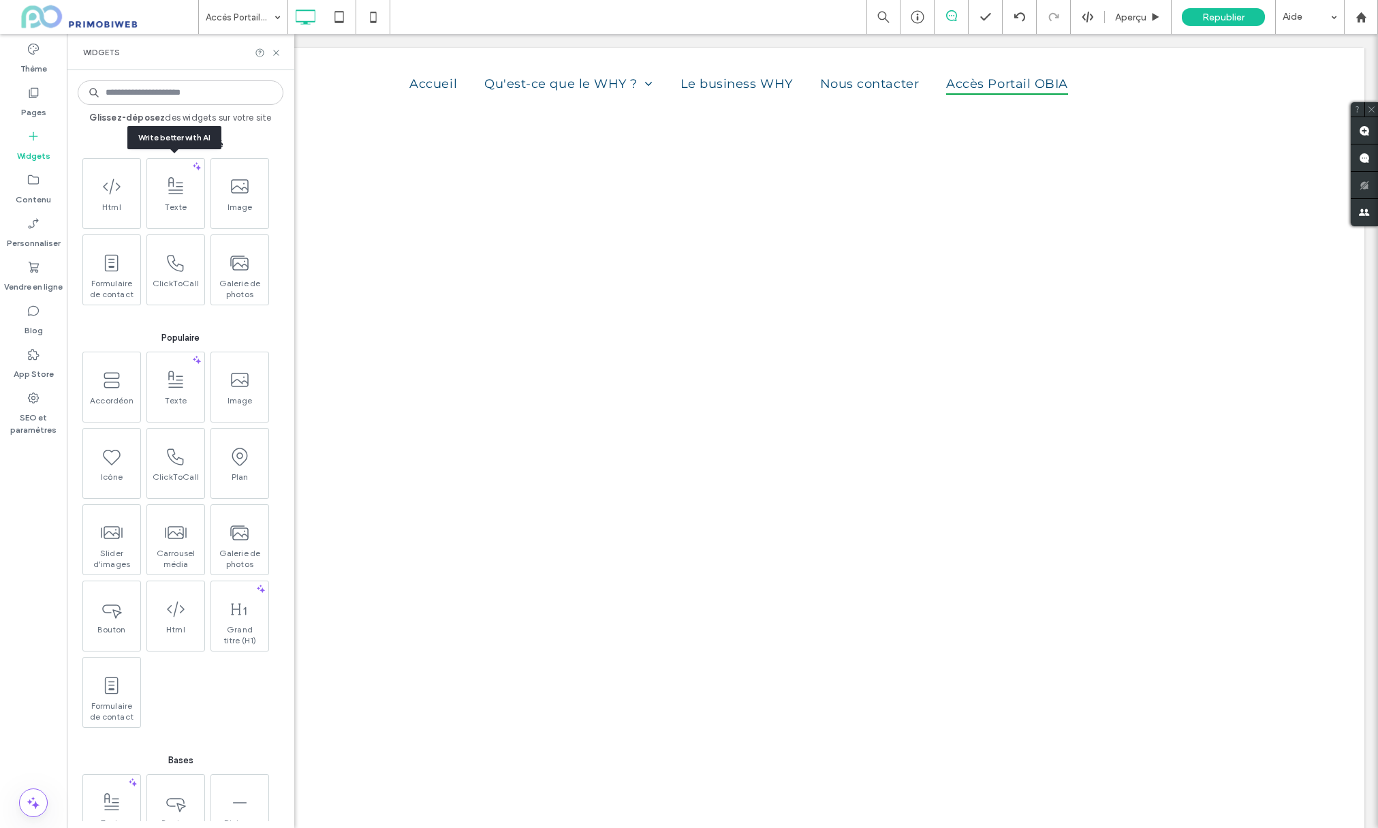
click at [175, 215] on span "Texte" at bounding box center [175, 211] width 57 height 19
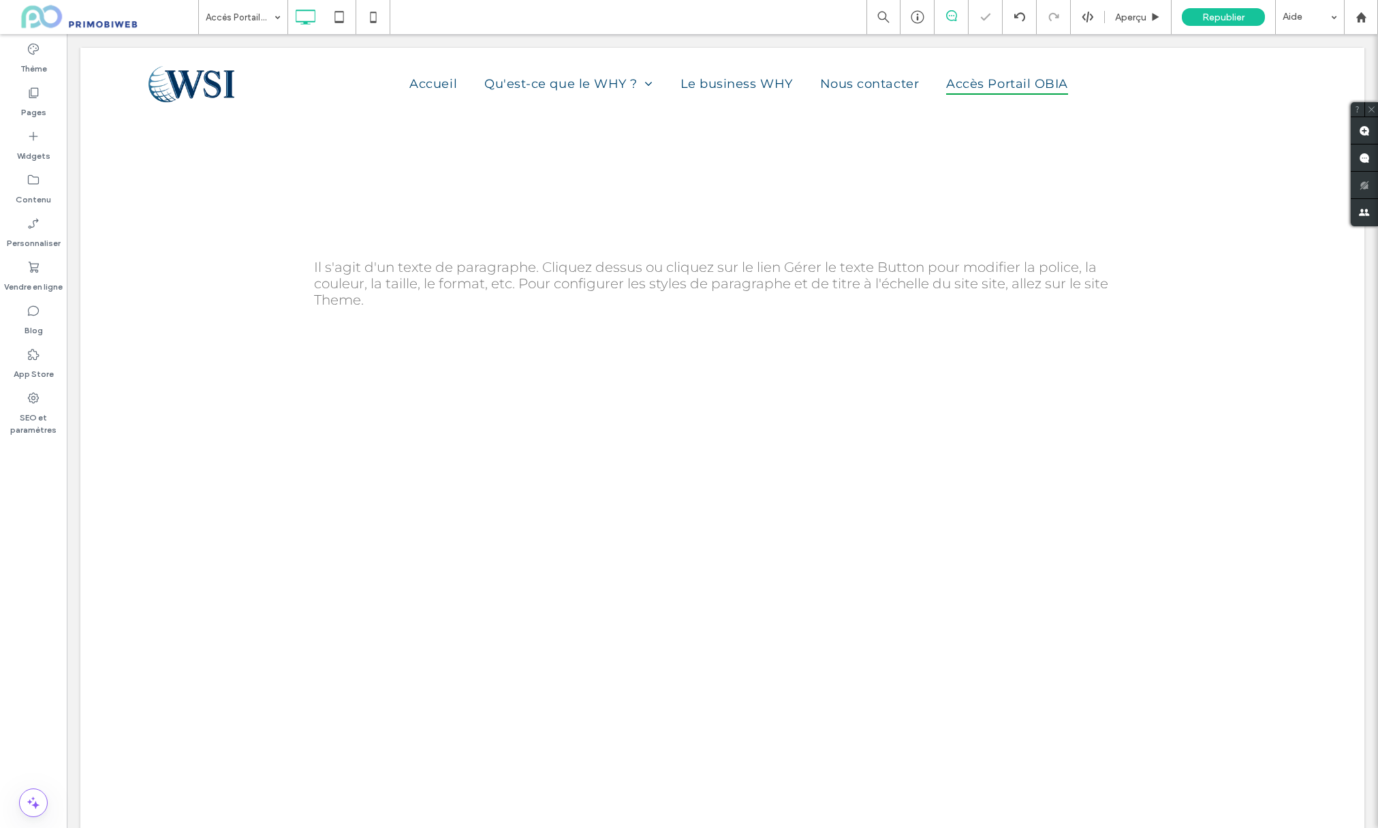
click at [426, 208] on div "Il s'agit d'un texte de paragraphe. Cliquez dessus ou cliquez sur le lien Gérer…" at bounding box center [722, 628] width 1284 height 1025
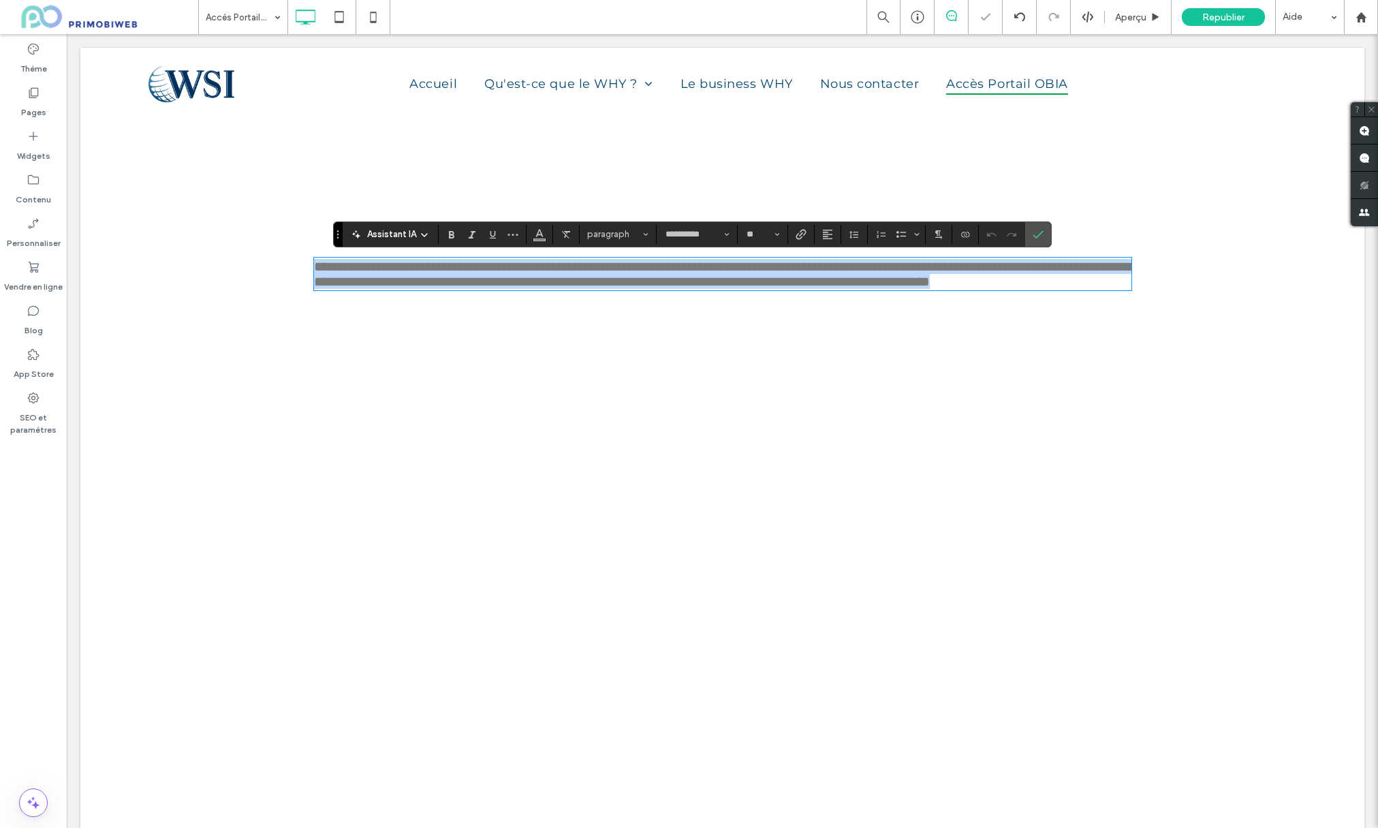
click at [401, 289] on p "**********" at bounding box center [723, 274] width 818 height 30
drag, startPoint x: 386, startPoint y: 298, endPoint x: 273, endPoint y: 249, distance: 123.5
click at [273, 249] on div "**********" at bounding box center [722, 619] width 1284 height 1006
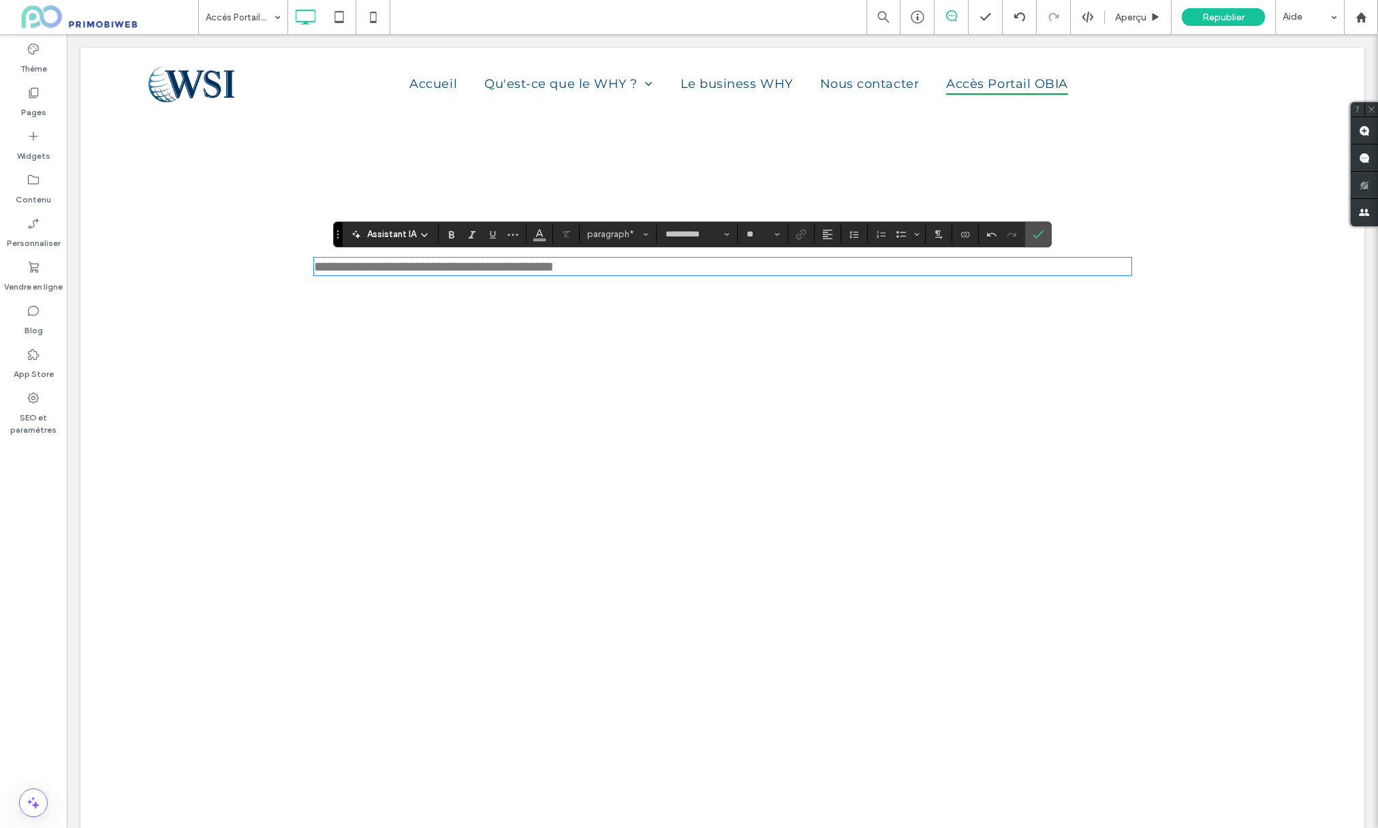
click at [678, 263] on p "**********" at bounding box center [723, 266] width 818 height 15
drag, startPoint x: 702, startPoint y: 270, endPoint x: 237, endPoint y: 255, distance: 464.8
click at [238, 255] on div "**********" at bounding box center [722, 611] width 1284 height 991
click at [837, 234] on button "Alignement" at bounding box center [828, 234] width 20 height 19
click at [837, 274] on use "ui.textEditor.alignment.center" at bounding box center [838, 276] width 10 height 10
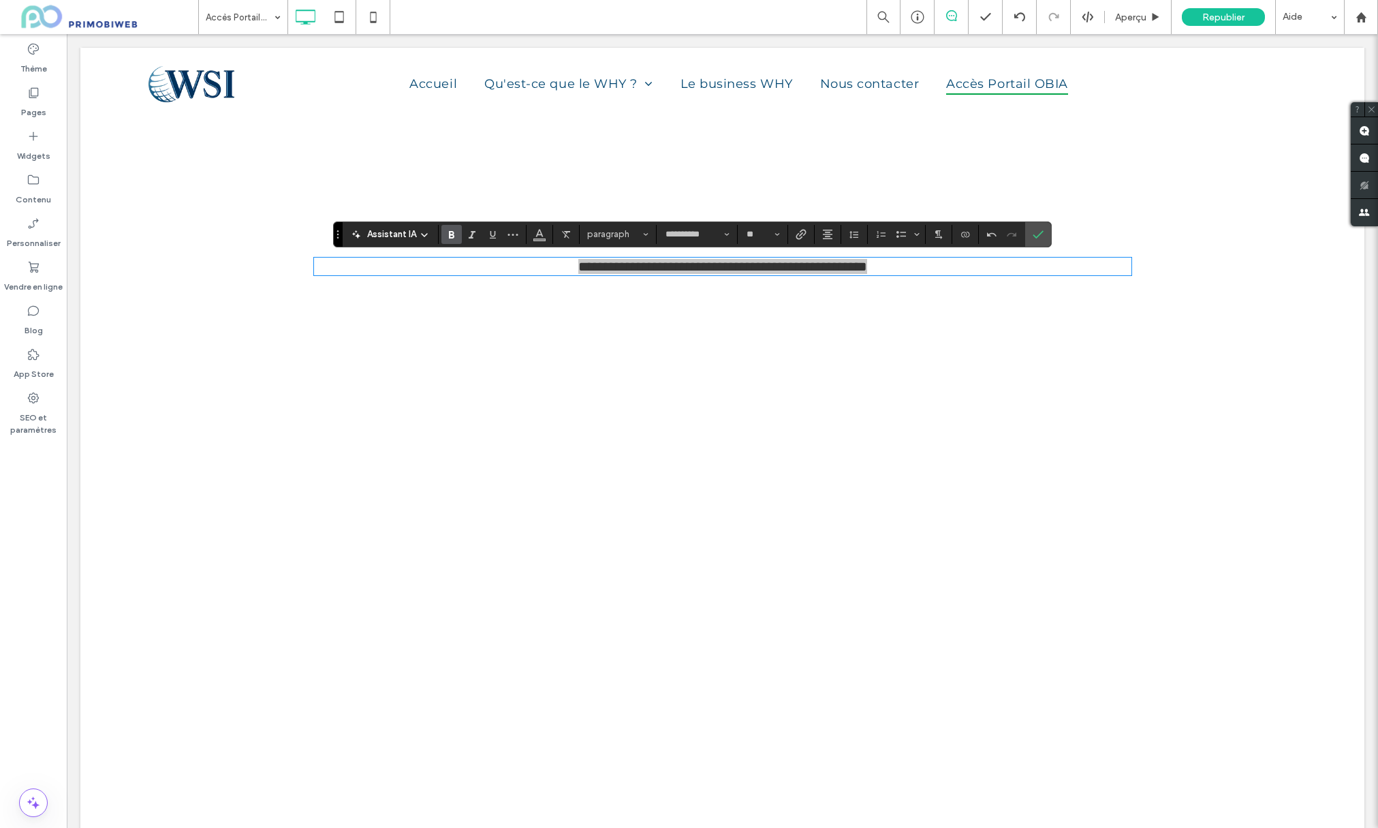
click at [456, 236] on icon "Gras" at bounding box center [451, 234] width 11 height 11
click at [541, 234] on use "Couleur" at bounding box center [538, 232] width 7 height 7
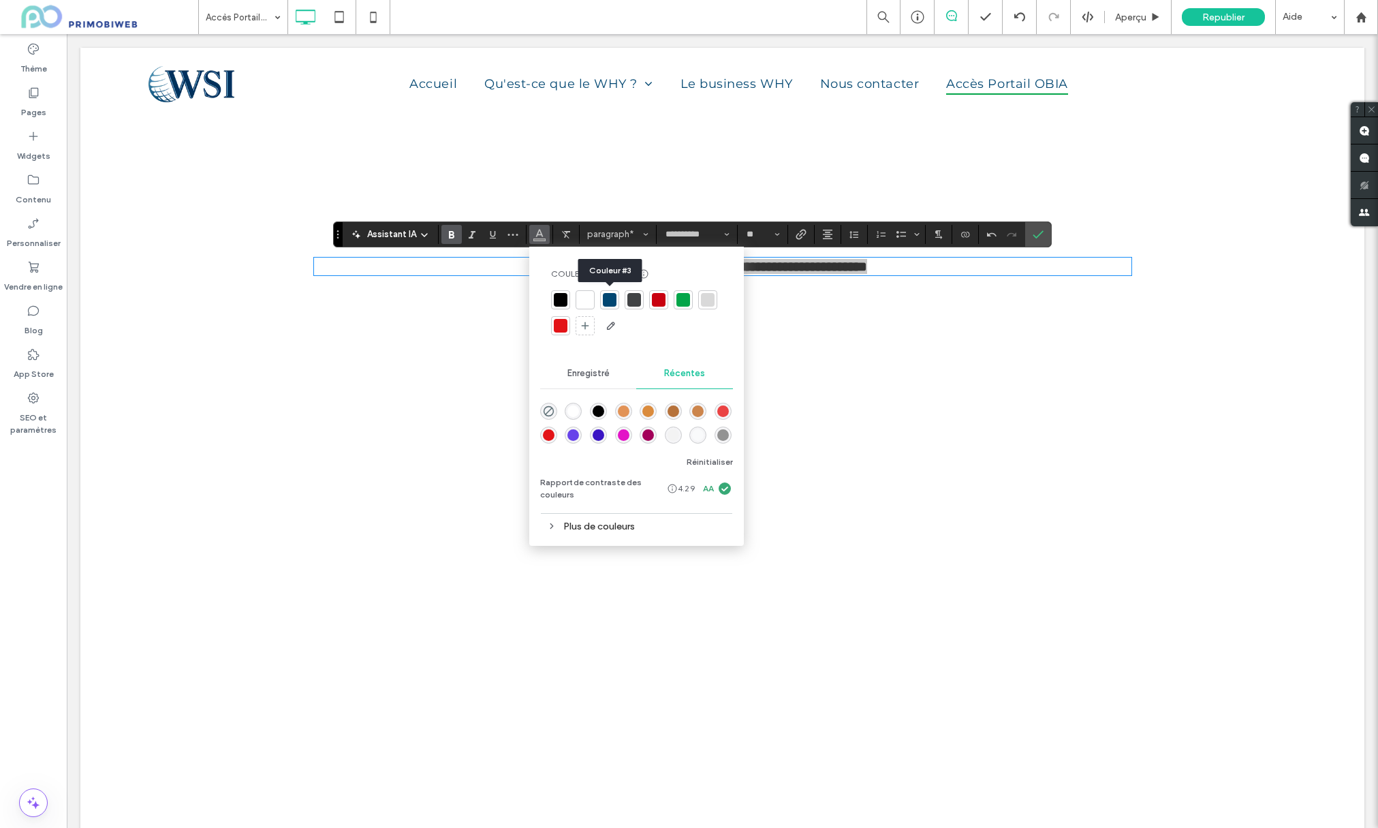
click at [609, 300] on div at bounding box center [610, 300] width 14 height 14
click at [1219, 339] on div "**********" at bounding box center [722, 611] width 1284 height 991
click at [1299, 360] on div "**********" at bounding box center [722, 611] width 1284 height 991
click at [1189, 263] on div "**********" at bounding box center [722, 611] width 1284 height 991
click at [167, 193] on div "**********" at bounding box center [722, 611] width 1284 height 991
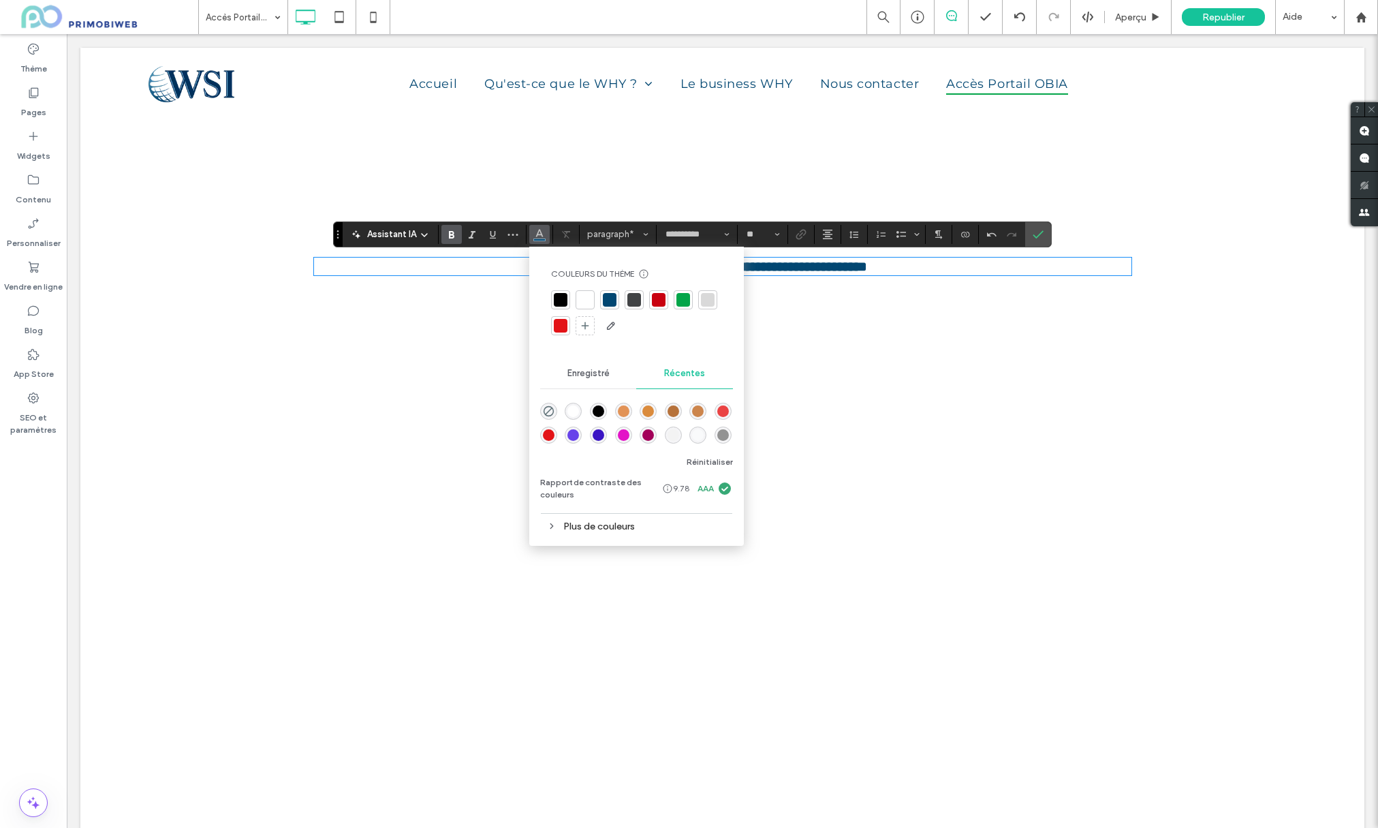
click at [255, 298] on div "**********" at bounding box center [722, 611] width 1284 height 991
click at [1153, 517] on div "**********" at bounding box center [722, 611] width 1284 height 991
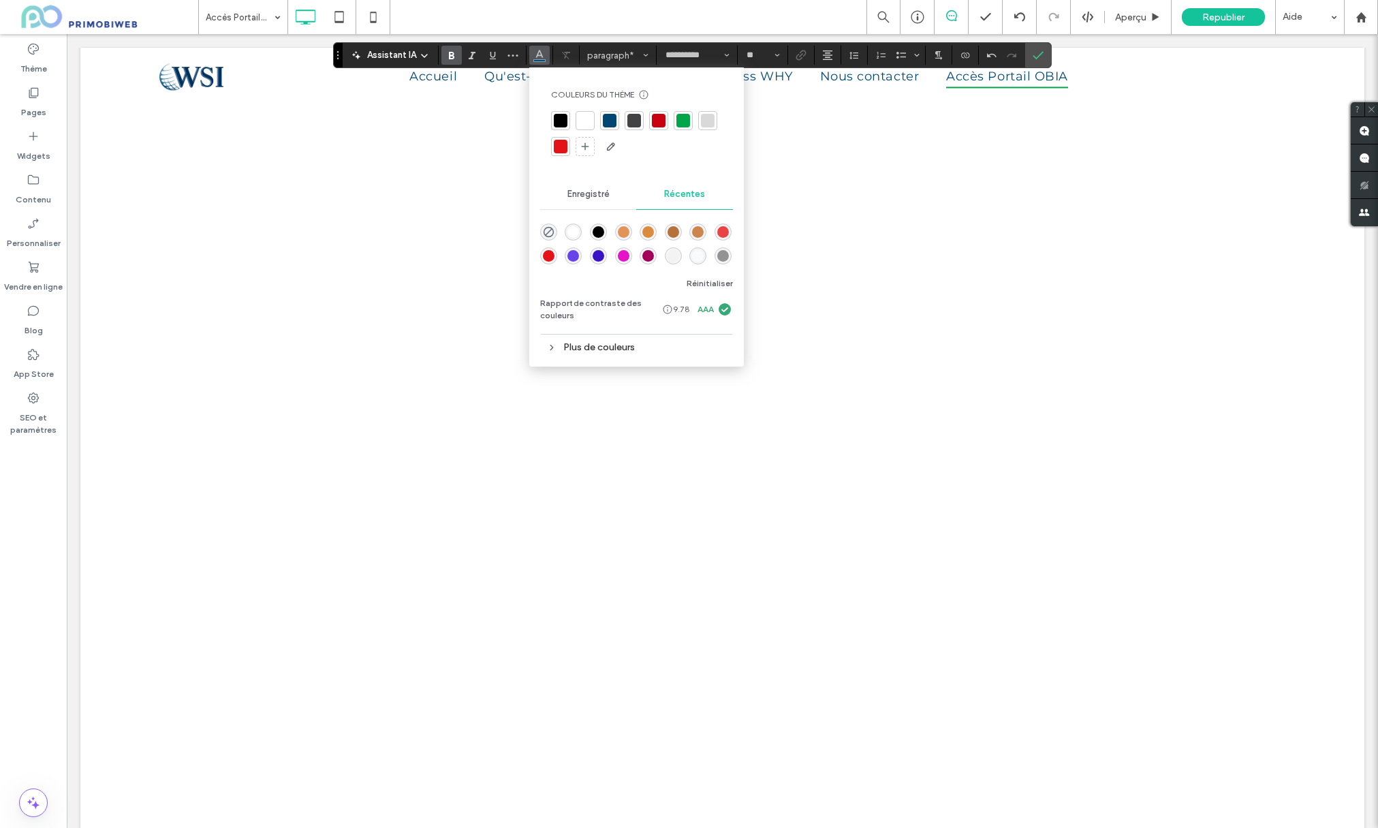
scroll to position [309, 0]
click at [1217, 7] on div "Republier" at bounding box center [1223, 17] width 83 height 34
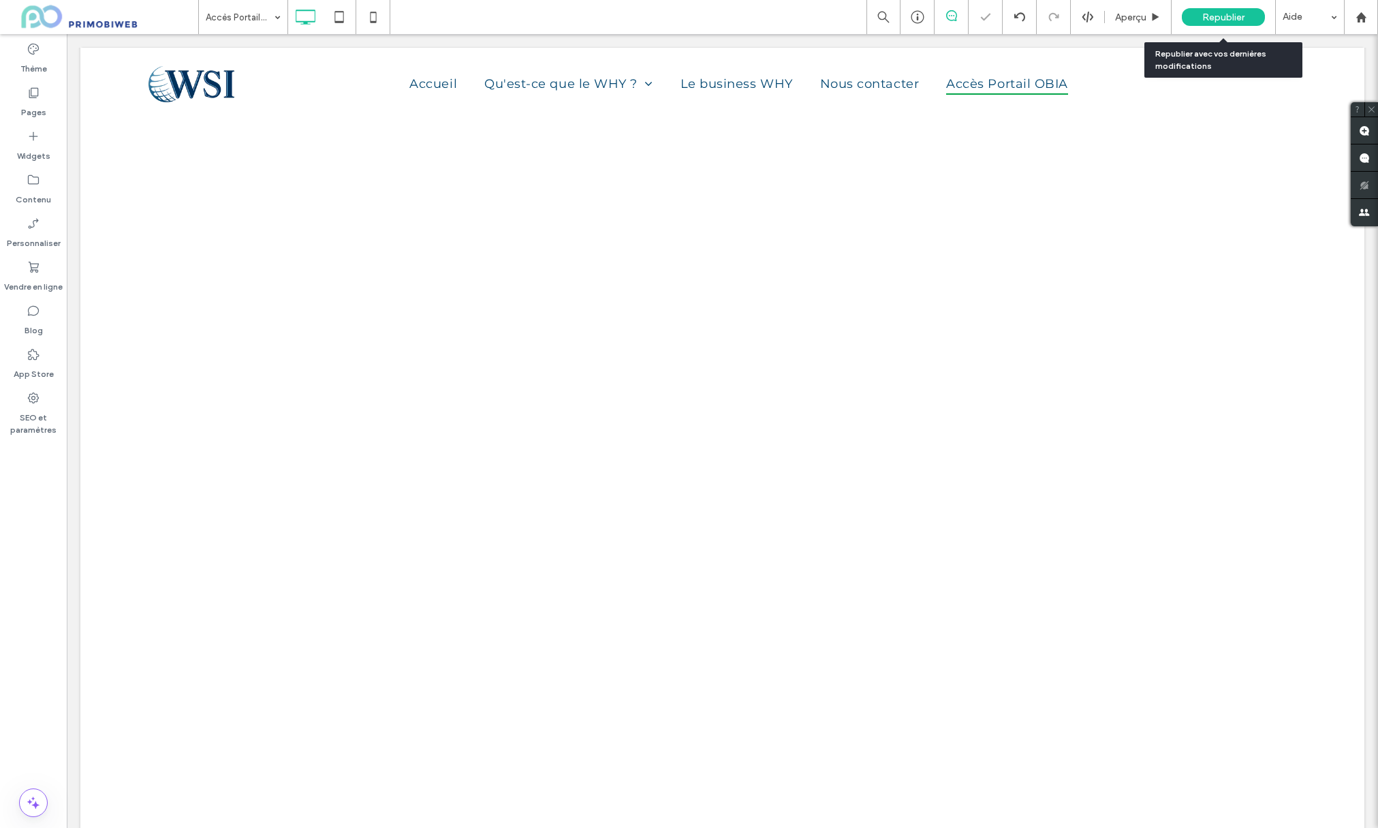
scroll to position [0, 0]
click at [1219, 14] on span "Republier" at bounding box center [1223, 18] width 42 height 12
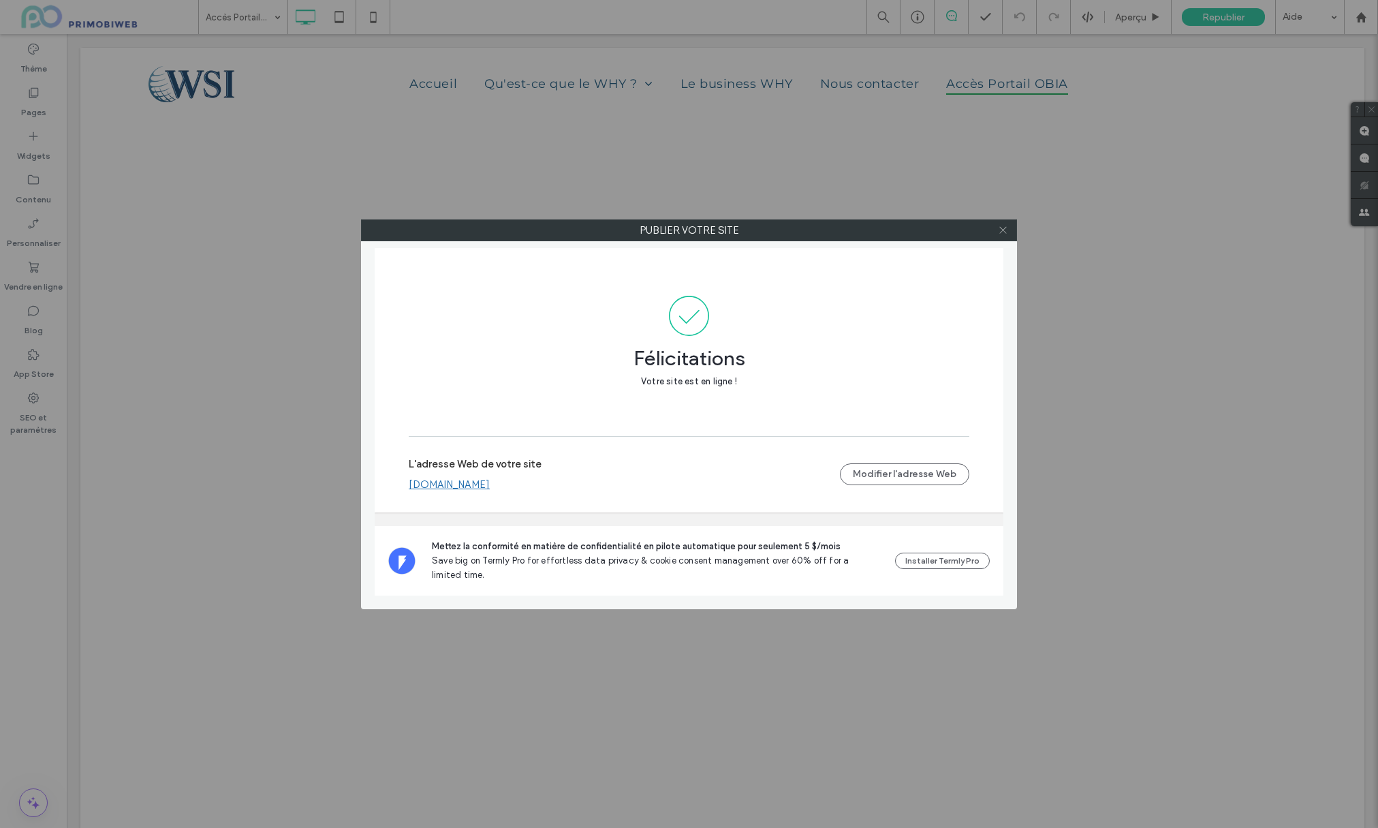
click at [1000, 230] on icon at bounding box center [1003, 230] width 10 height 10
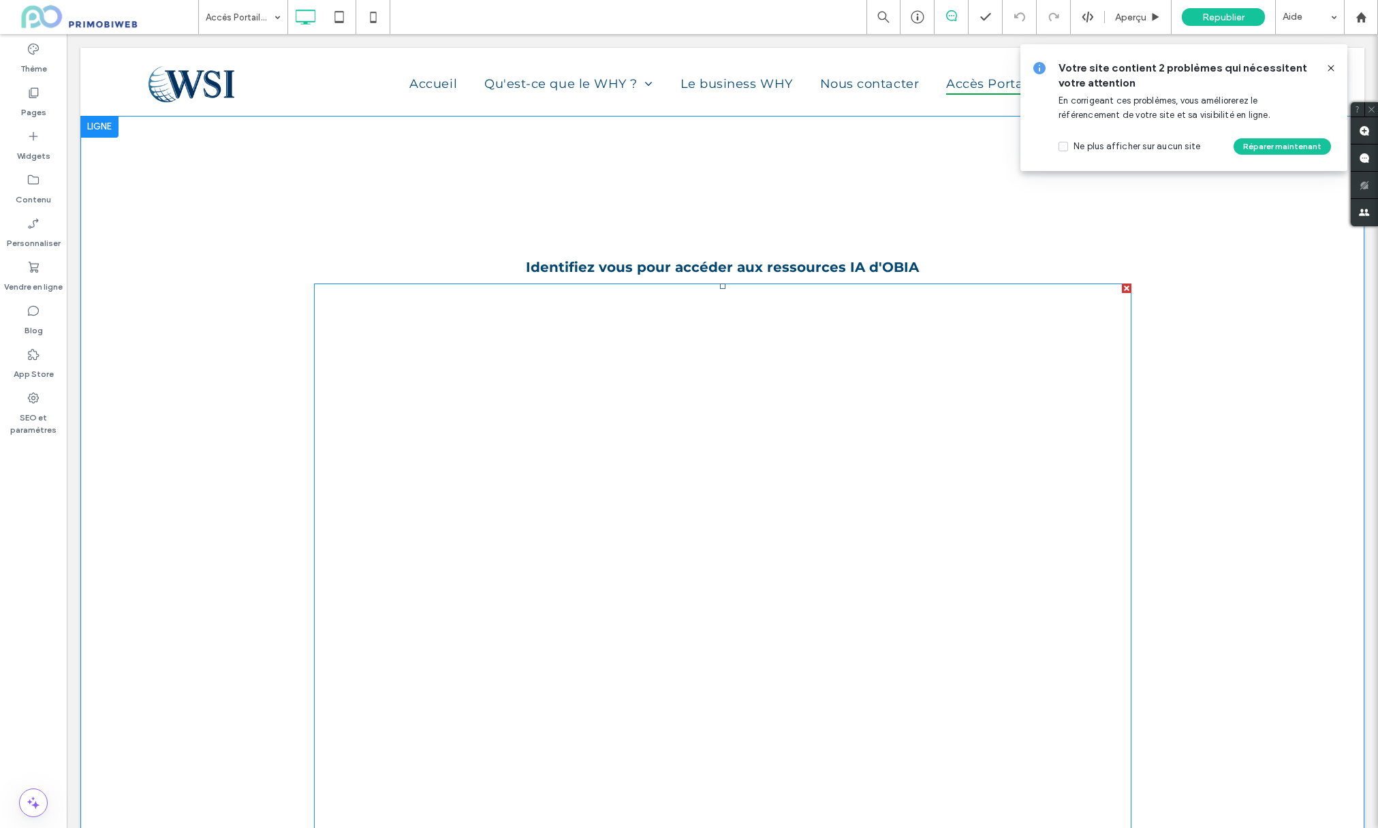
click at [580, 362] on span at bounding box center [723, 623] width 818 height 681
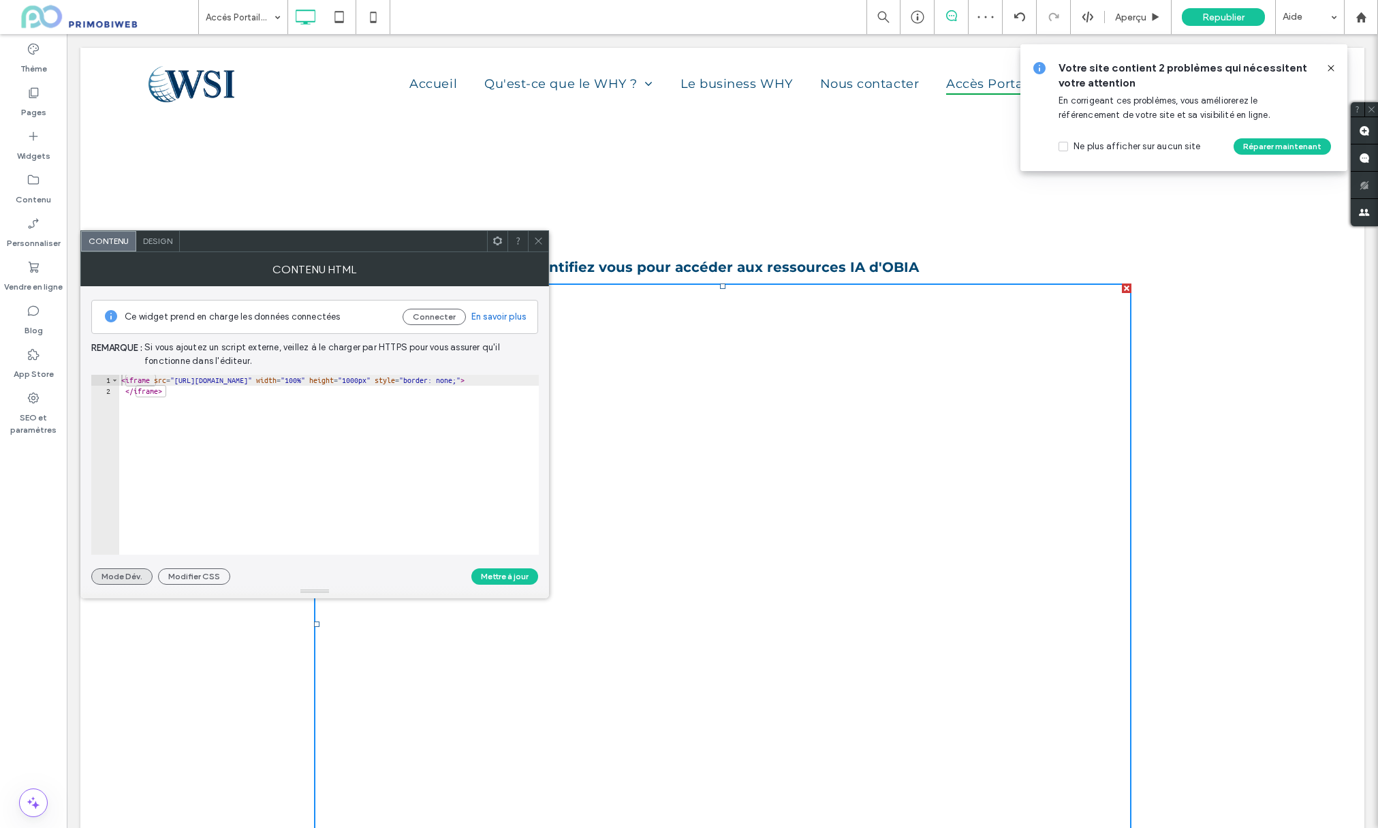
click at [121, 579] on button "Mode Dév." at bounding box center [121, 576] width 61 height 16
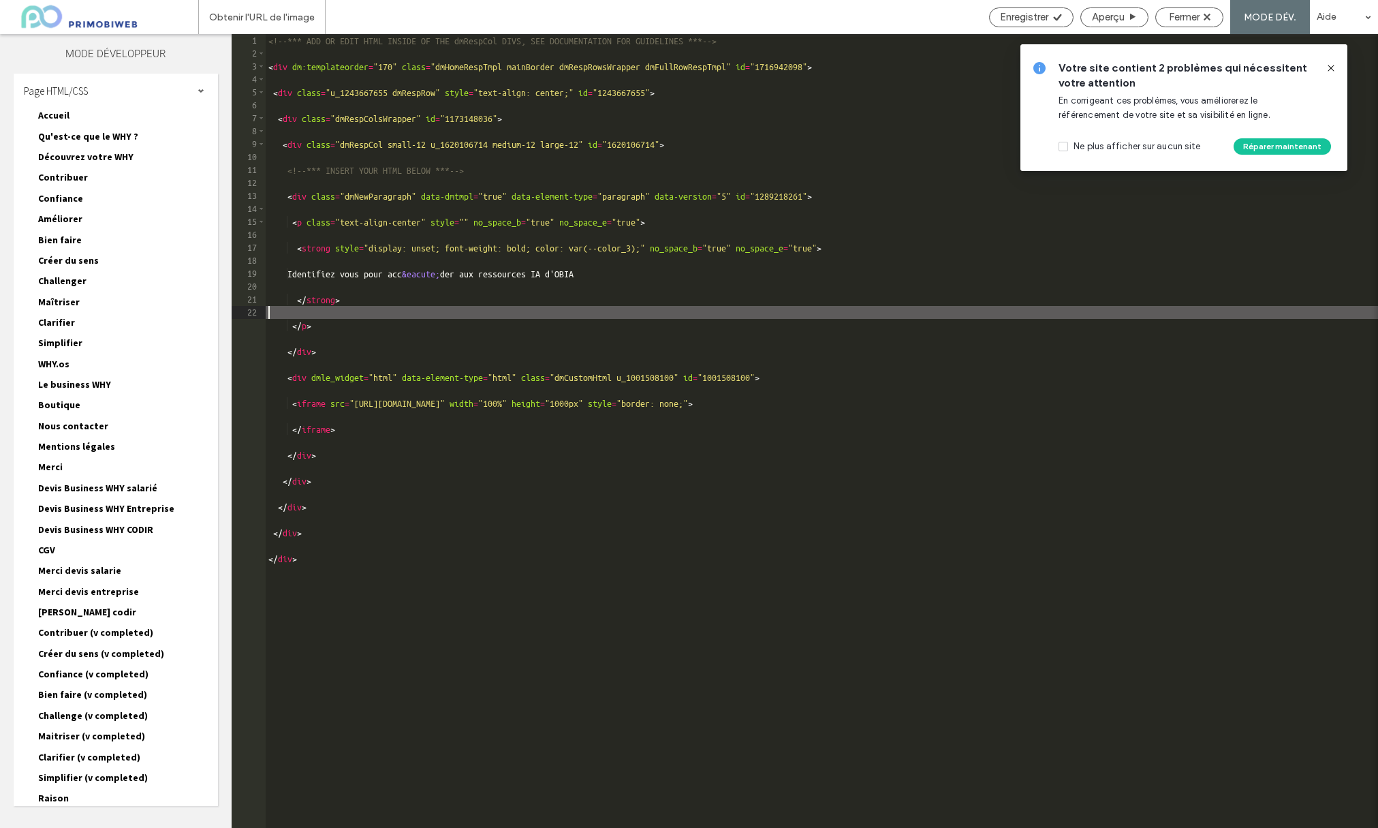
drag, startPoint x: 296, startPoint y: 403, endPoint x: 1023, endPoint y: 403, distance: 726.9
click at [1023, 403] on div "<!-- *** ADD OR EDIT HTML INSIDE OF THE dmRespCol DIVS, SEE DOCUMENTATION FOR G…" at bounding box center [822, 444] width 1112 height 820
drag, startPoint x: 905, startPoint y: 414, endPoint x: 899, endPoint y: 411, distance: 7.1
click at [905, 414] on div "<!-- *** ADD OR EDIT HTML INSIDE OF THE dmRespCol DIVS, SEE DOCUMENTATION FOR G…" at bounding box center [822, 444] width 1112 height 820
drag, startPoint x: 897, startPoint y: 404, endPoint x: 286, endPoint y: 416, distance: 610.5
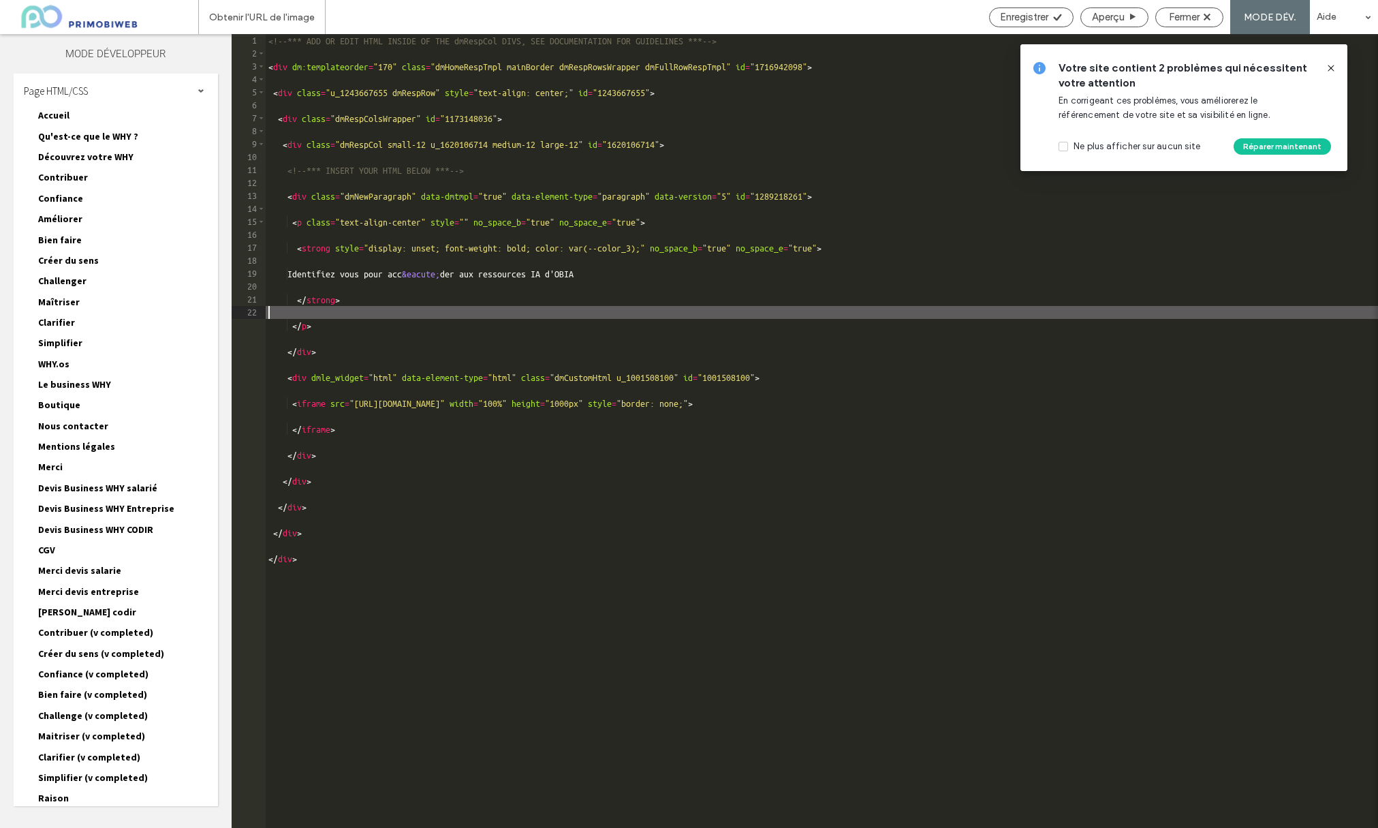
click at [300, 420] on div "<!-- *** ADD OR EDIT HTML INSIDE OF THE dmRespCol DIVS, SEE DOCUMENTATION FOR G…" at bounding box center [822, 444] width 1112 height 820
drag, startPoint x: 294, startPoint y: 374, endPoint x: 770, endPoint y: 430, distance: 478.8
click at [860, 420] on div "<!-- *** ADD OR EDIT HTML INSIDE OF THE dmRespCol DIVS, SEE DOCUMENTATION FOR G…" at bounding box center [822, 444] width 1112 height 820
click at [358, 428] on div "<!-- *** ADD OR EDIT HTML INSIDE OF THE dmRespCol DIVS, SEE DOCUMENTATION FOR G…" at bounding box center [822, 444] width 1112 height 820
drag, startPoint x: 354, startPoint y: 433, endPoint x: 281, endPoint y: 400, distance: 79.6
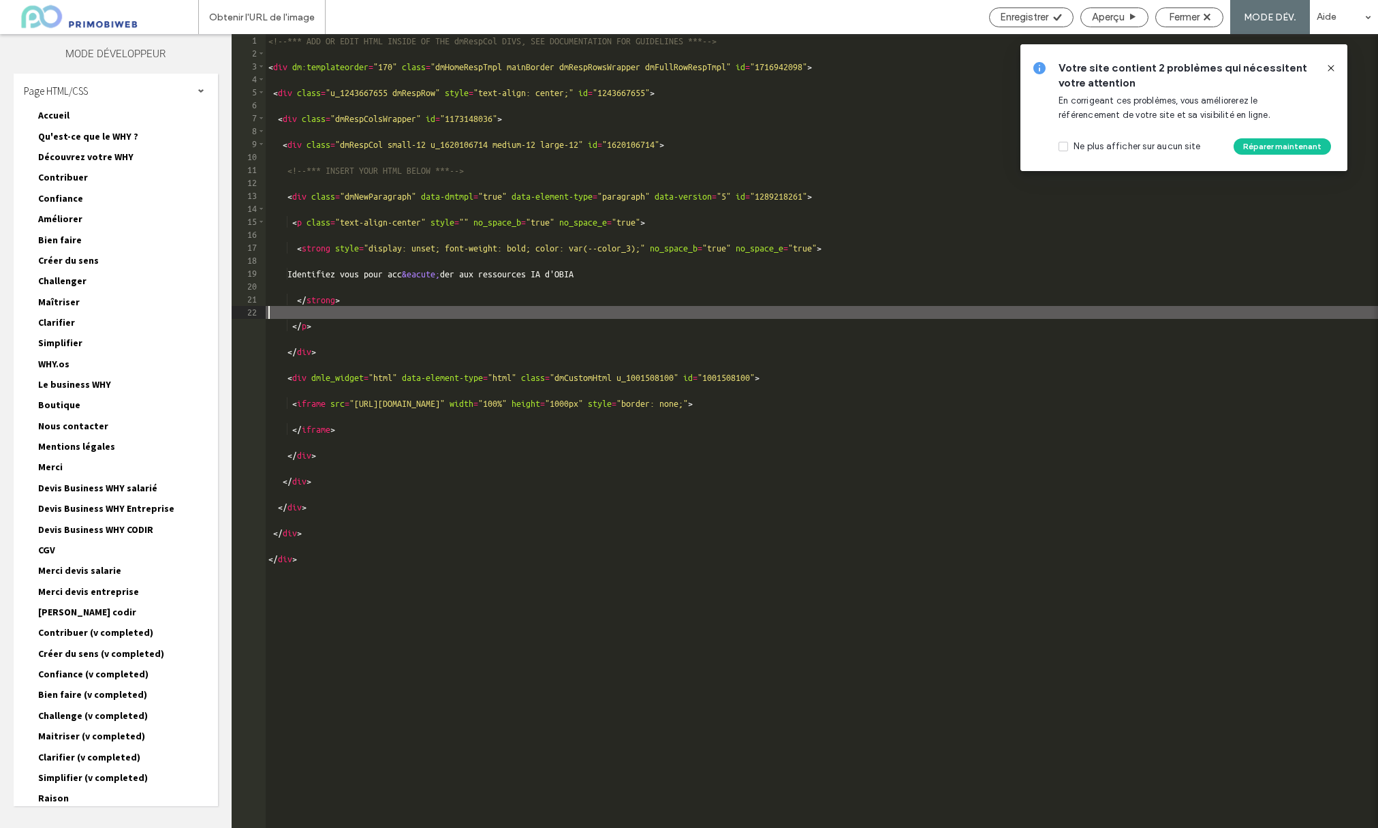
click at [281, 400] on div "<!-- *** ADD OR EDIT HTML INSIDE OF THE dmRespCol DIVS, SEE DOCUMENTATION FOR G…" at bounding box center [822, 444] width 1112 height 820
click at [288, 401] on div "<!-- *** ADD OR EDIT HTML INSIDE OF THE dmRespCol DIVS, SEE DOCUMENTATION FOR G…" at bounding box center [822, 444] width 1112 height 820
click at [291, 328] on div "<!-- *** ADD OR EDIT HTML INSIDE OF THE dmRespCol DIVS, SEE DOCUMENTATION FOR G…" at bounding box center [822, 444] width 1112 height 820
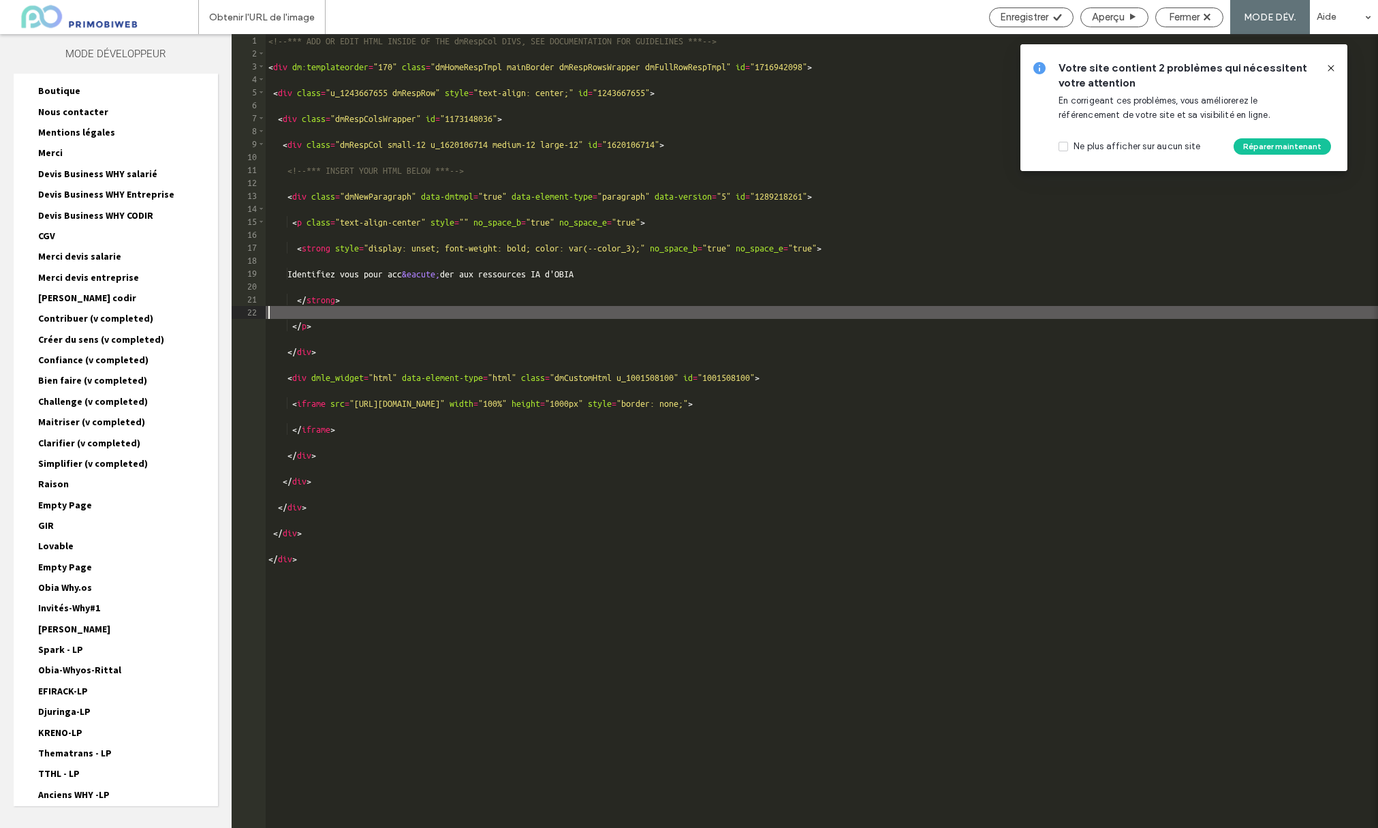
scroll to position [563, 0]
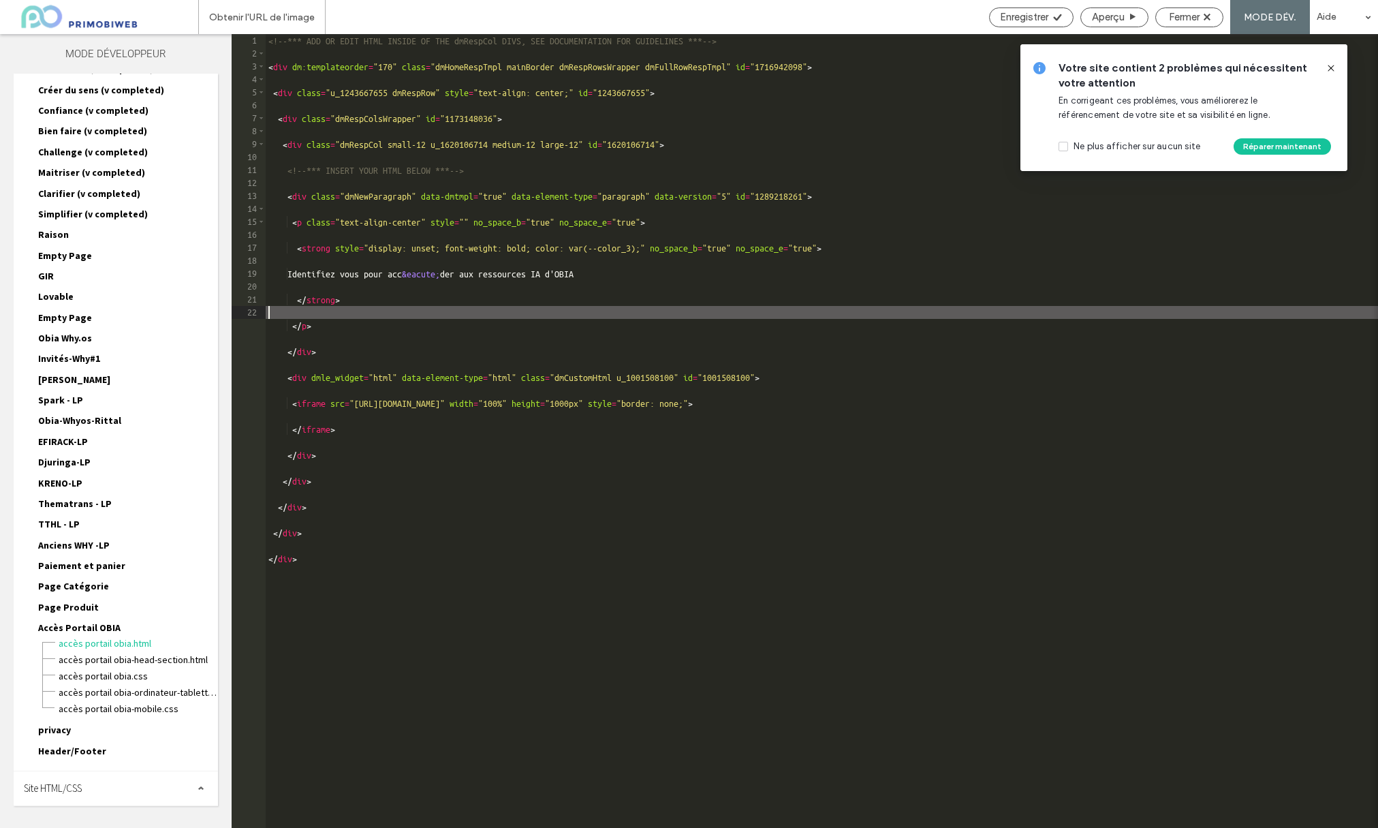
click at [58, 724] on span "privacy" at bounding box center [54, 729] width 33 height 12
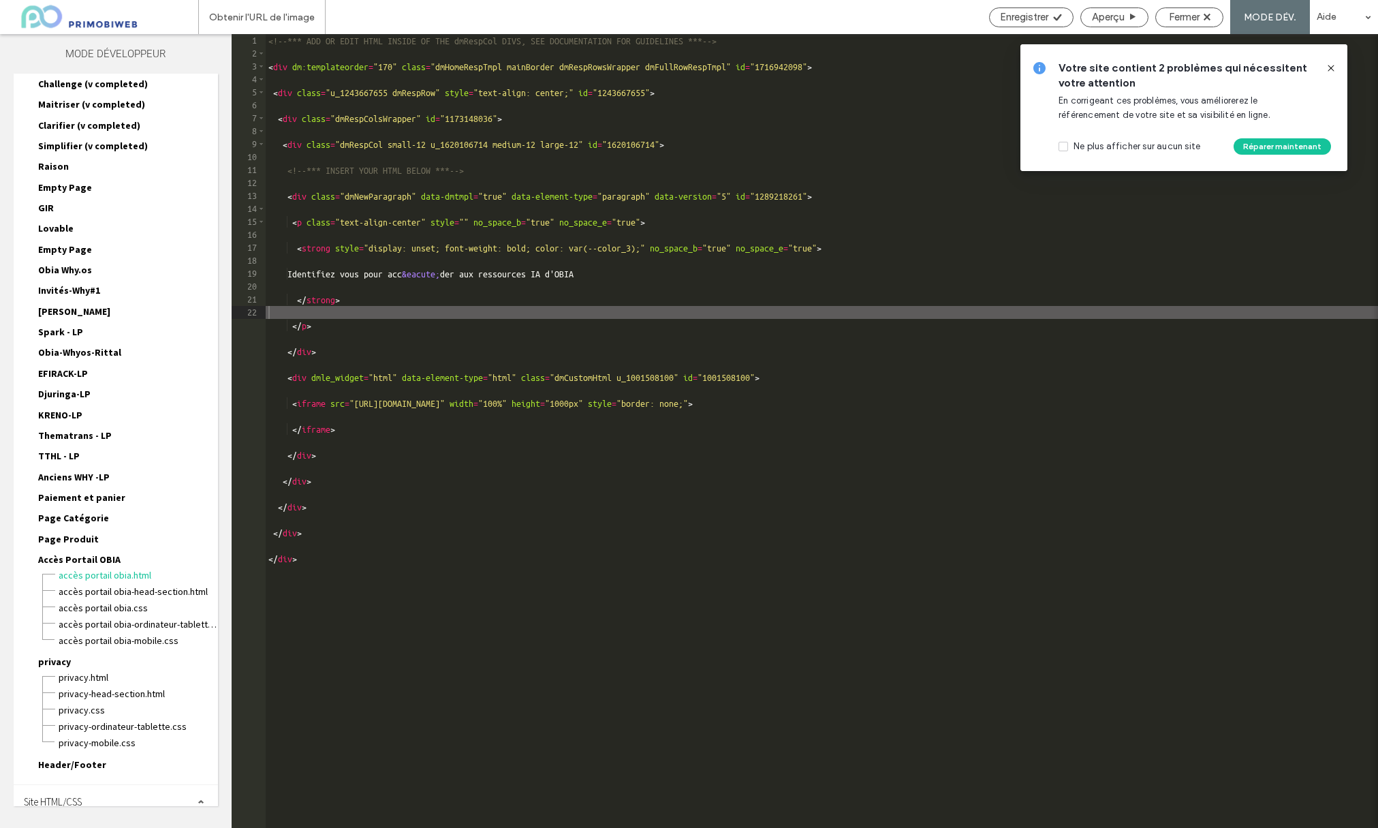
scroll to position [632, 0]
click at [78, 766] on span "Header/Footer" at bounding box center [72, 764] width 68 height 12
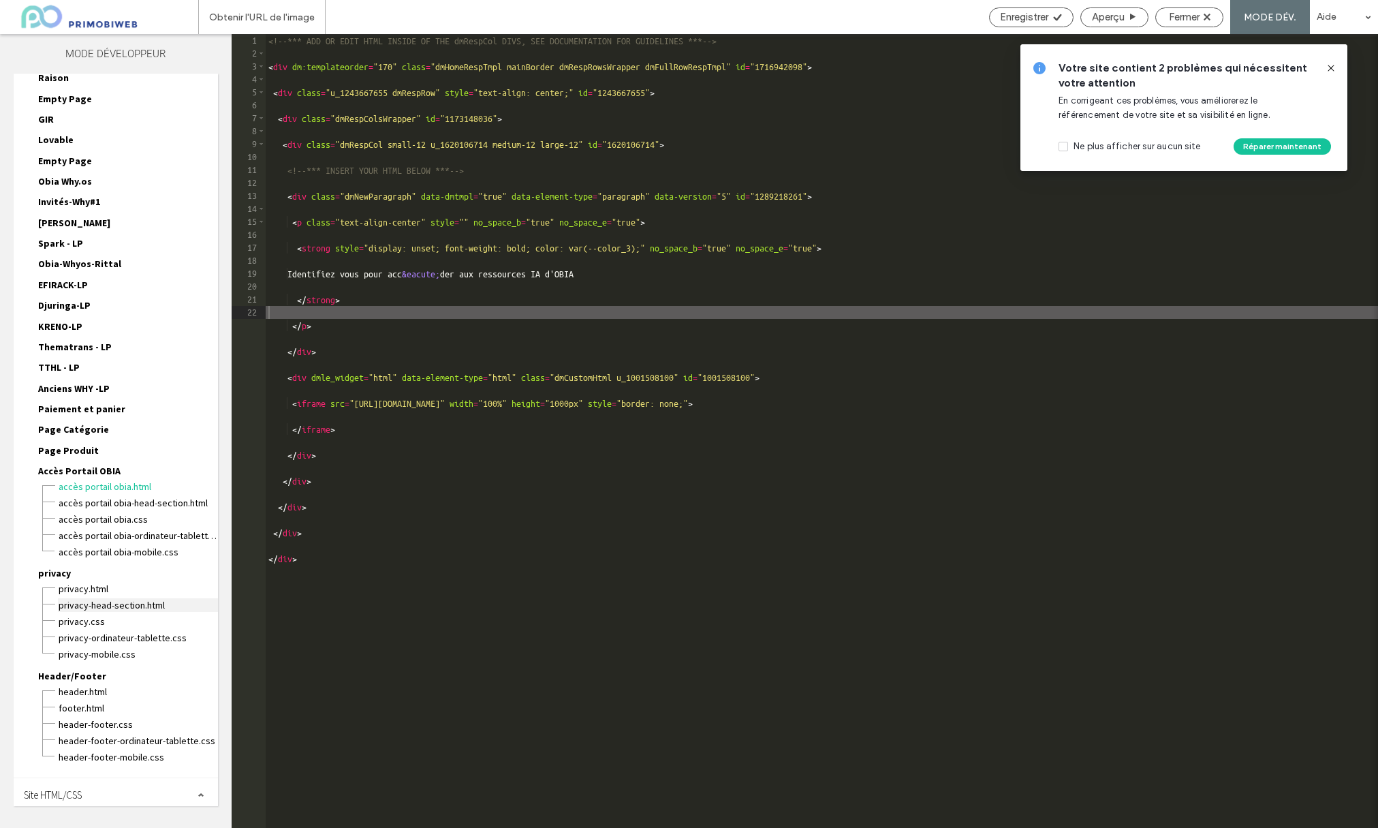
scroll to position [727, 0]
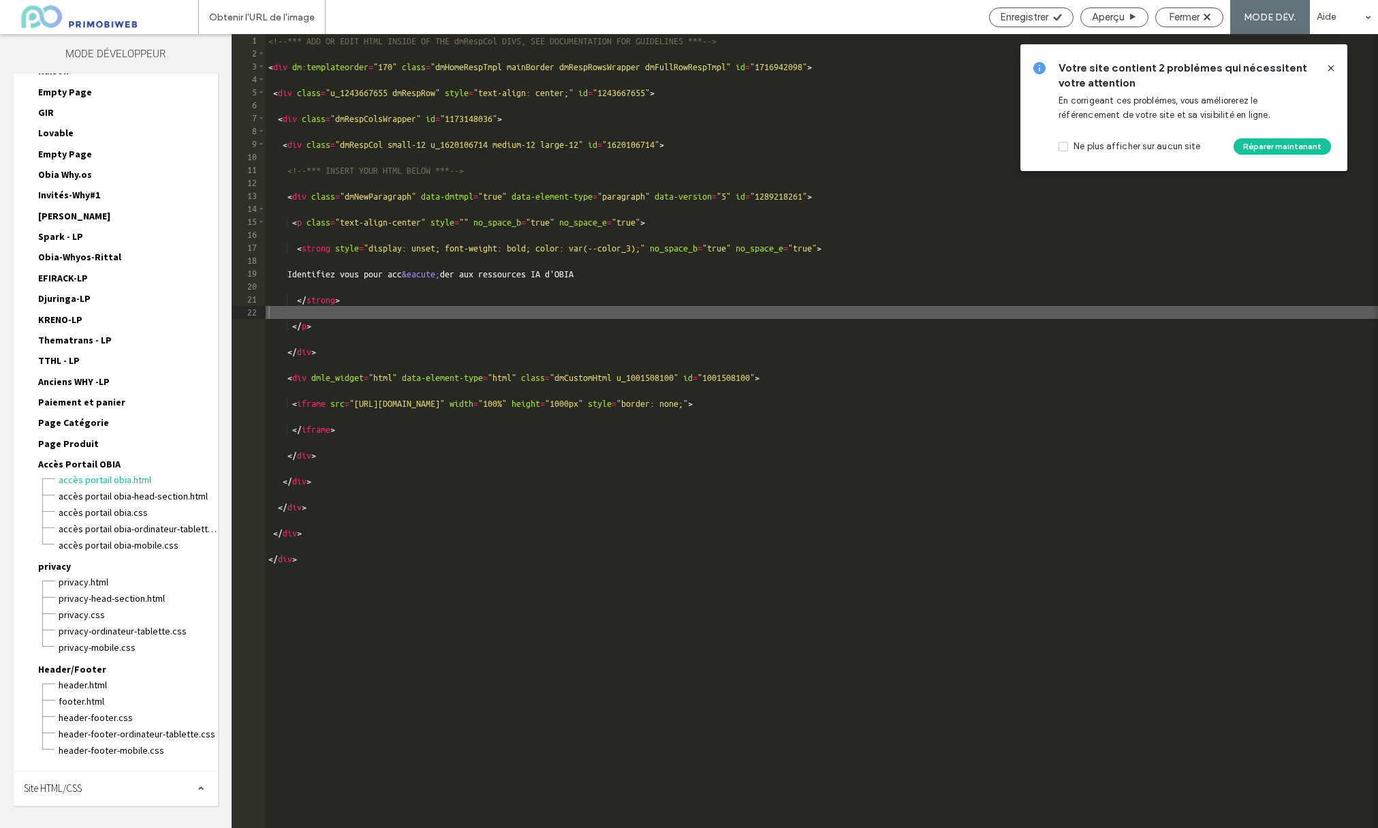
click at [191, 792] on div "Site HTML/CSS" at bounding box center [116, 788] width 204 height 34
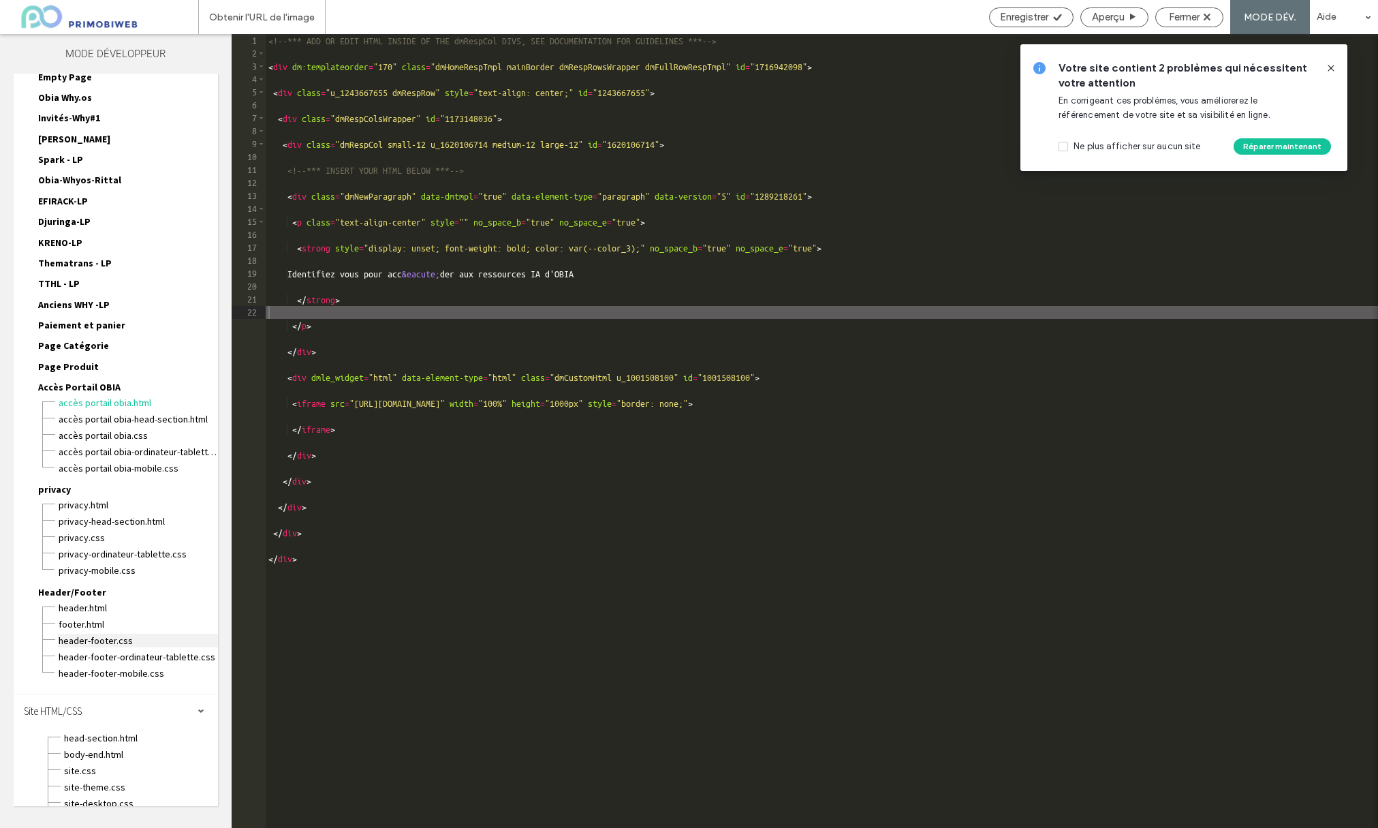
scroll to position [833, 0]
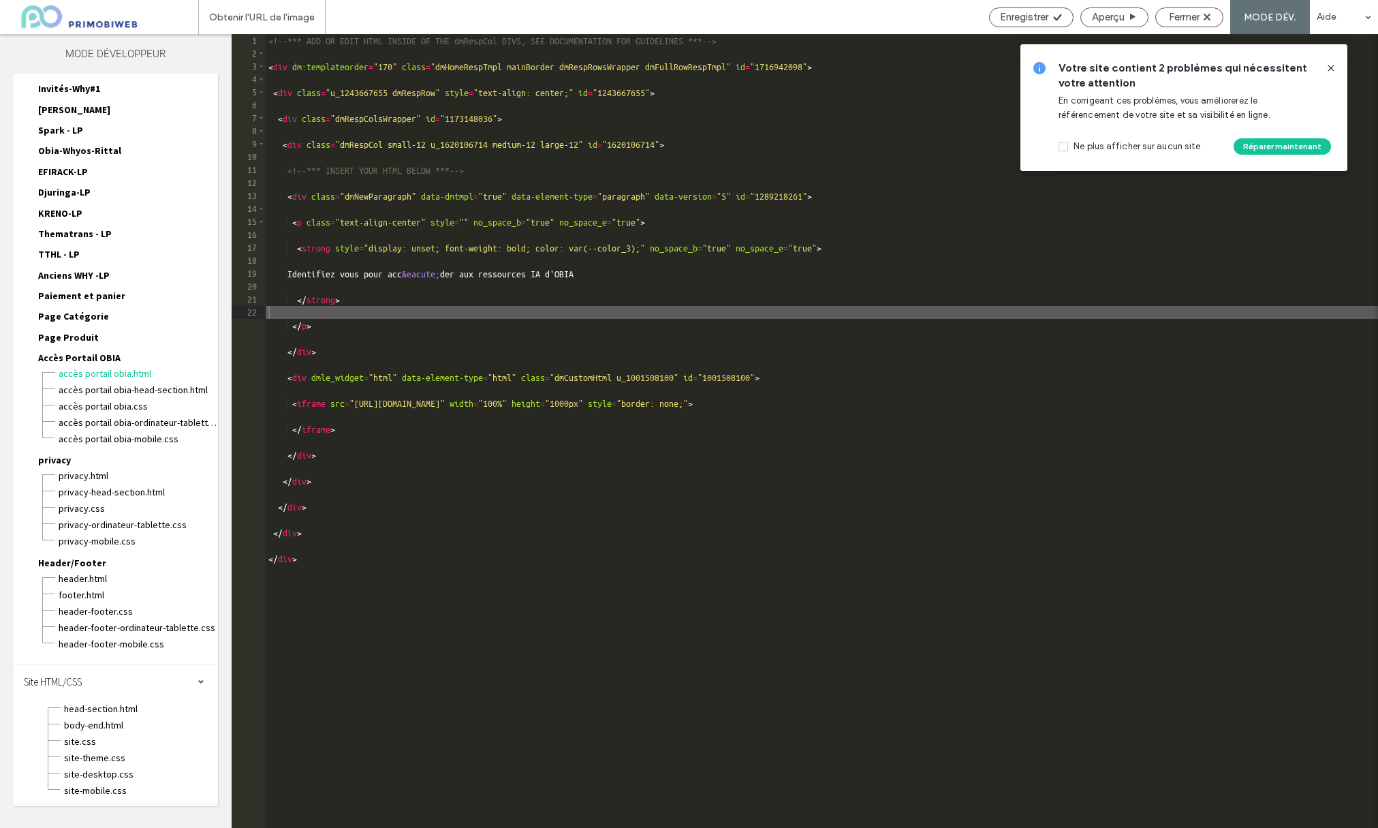
click at [592, 644] on div "<!-- *** ADD OR EDIT HTML INSIDE OF THE dmRespCol DIVS, SEE DOCUMENTATION FOR G…" at bounding box center [822, 444] width 1112 height 820
click at [1193, 18] on span "Fermer" at bounding box center [1184, 17] width 31 height 12
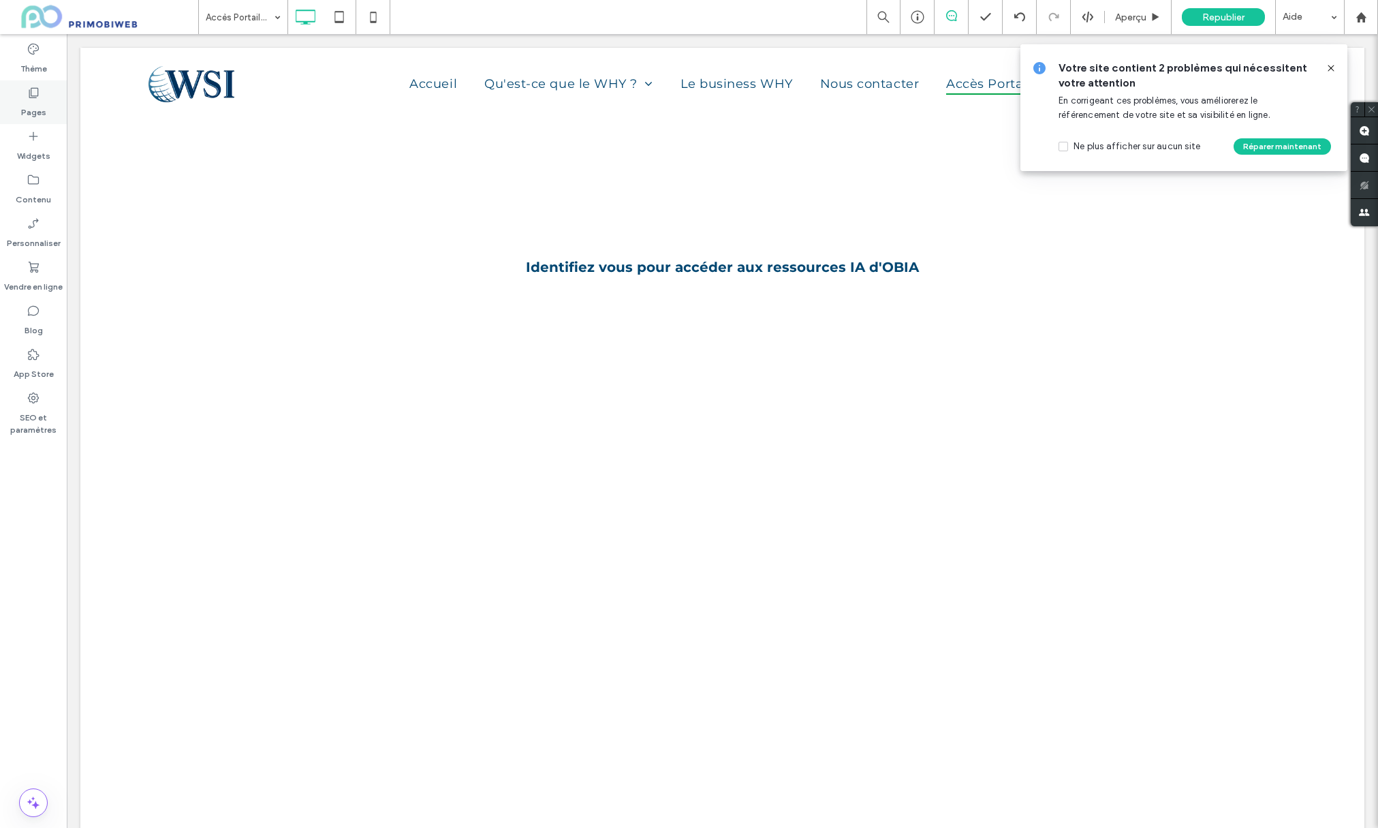
click at [38, 97] on icon at bounding box center [34, 93] width 14 height 14
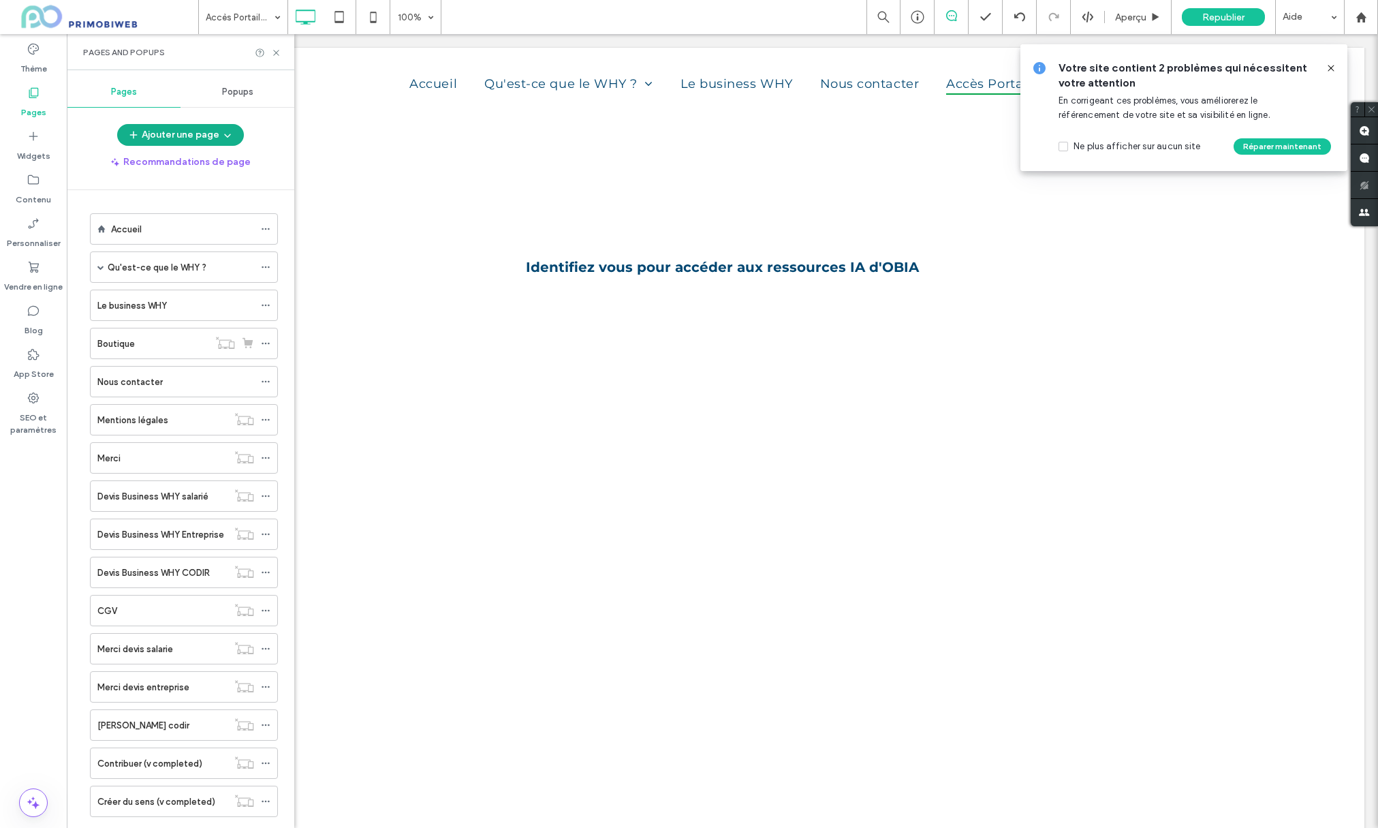
click at [185, 139] on button "Ajouter une page" at bounding box center [180, 135] width 127 height 22
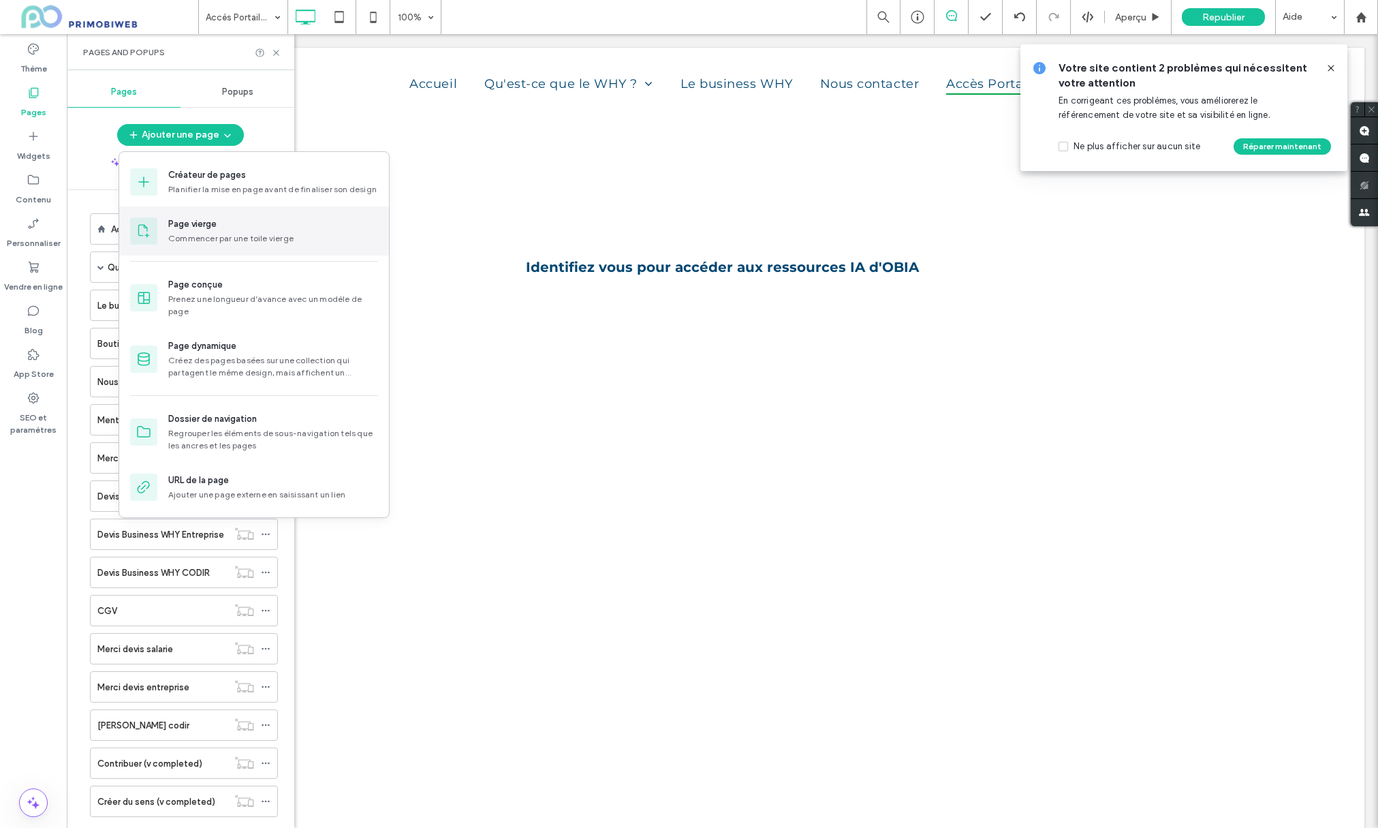
click at [232, 240] on div "Commencer par une toile vierge" at bounding box center [273, 238] width 210 height 12
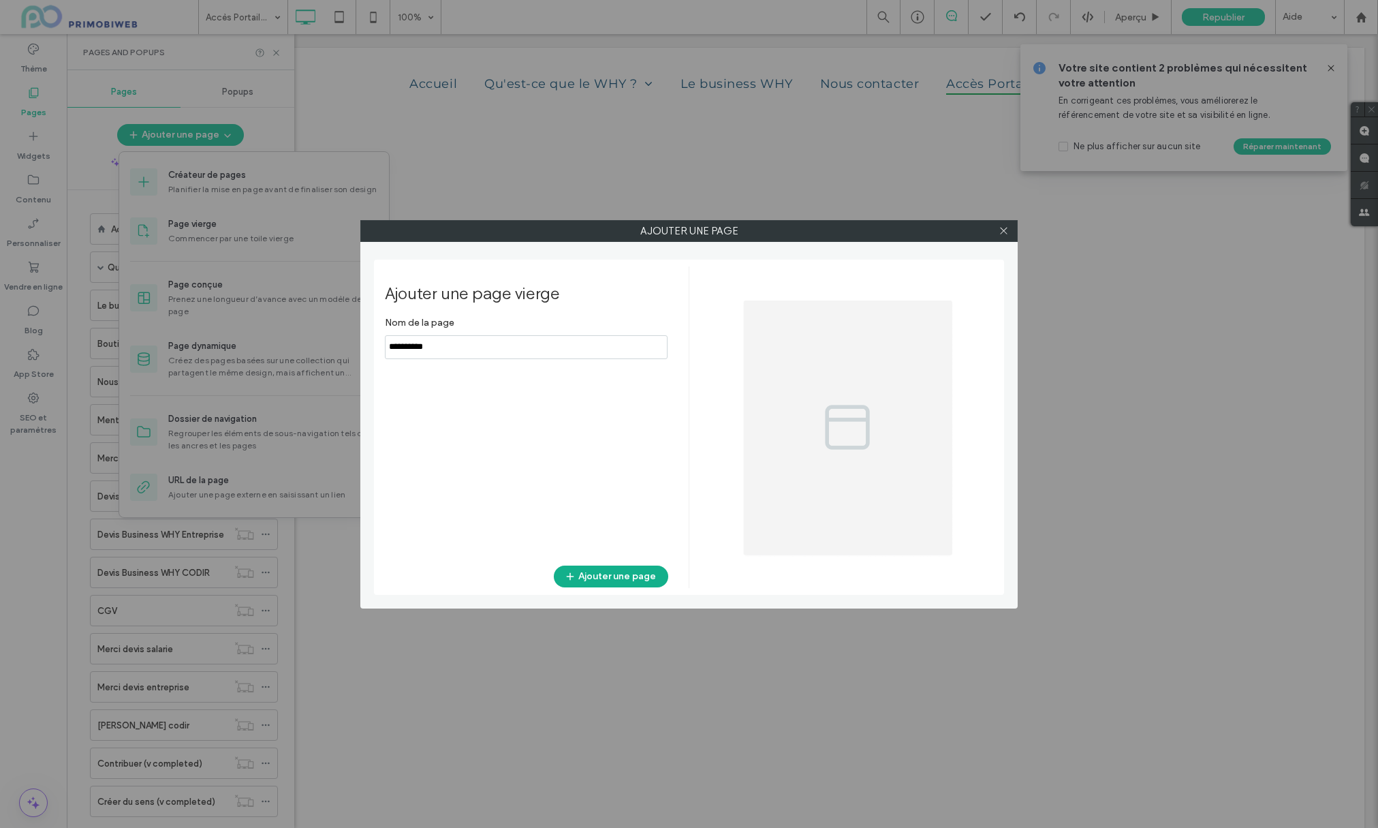
click at [619, 581] on button "Ajouter une page" at bounding box center [611, 576] width 114 height 22
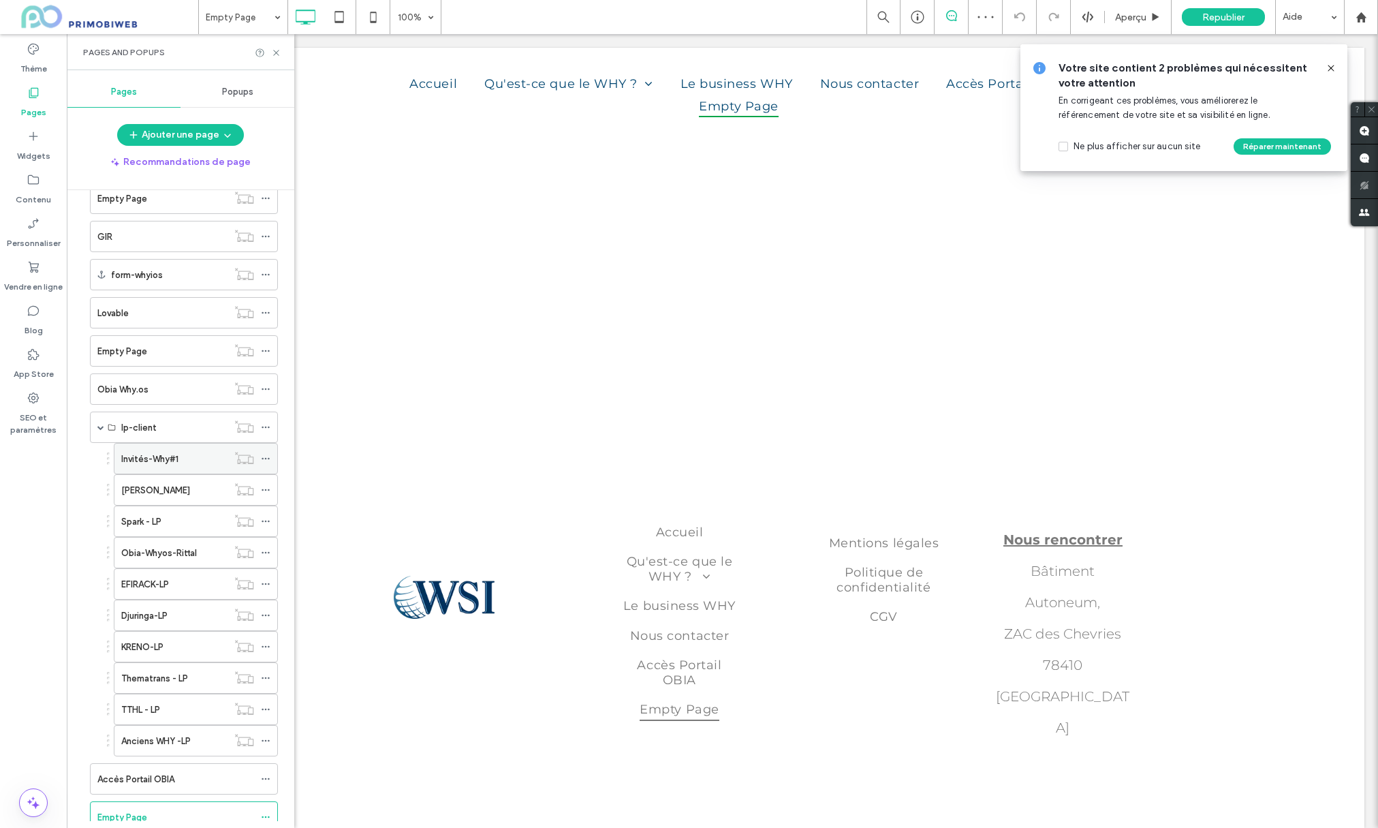
scroll to position [954, 0]
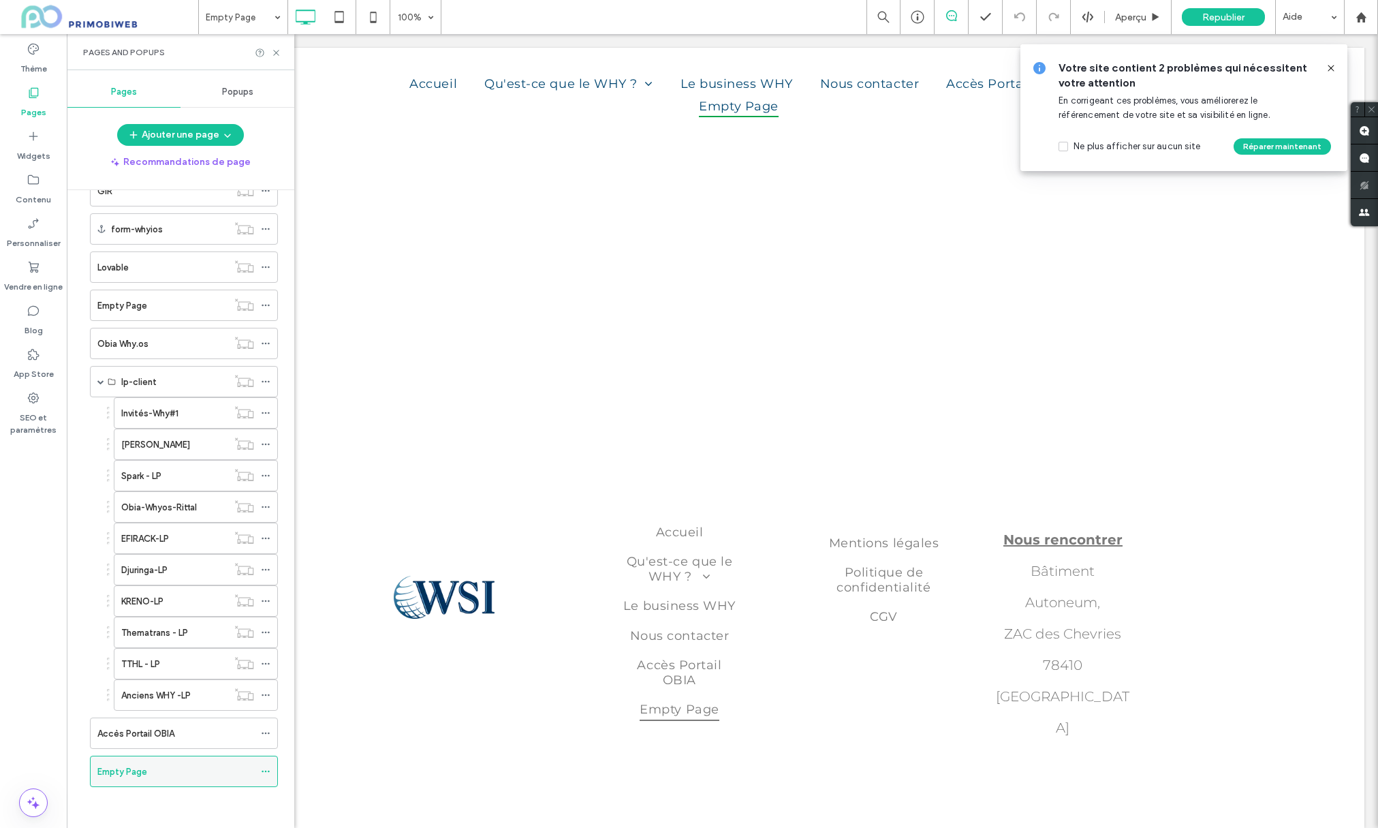
click at [156, 781] on div "Empty Page" at bounding box center [175, 771] width 157 height 30
click at [159, 775] on div "Empty Page" at bounding box center [175, 771] width 157 height 14
click at [159, 775] on div at bounding box center [689, 414] width 1378 height 828
click at [137, 771] on label "Empty Page" at bounding box center [122, 772] width 50 height 24
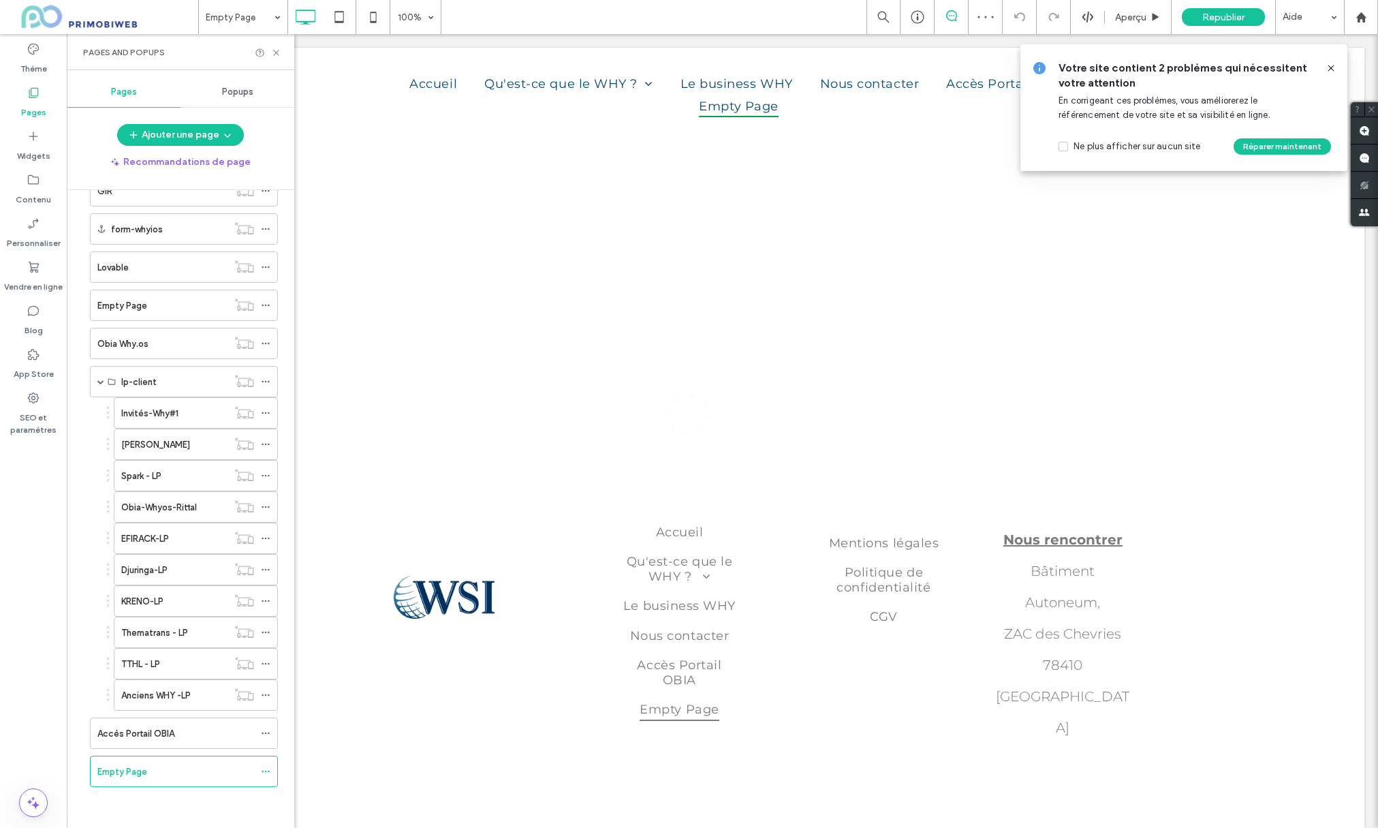
click at [138, 771] on div at bounding box center [689, 414] width 1378 height 828
click at [262, 773] on icon at bounding box center [266, 771] width 10 height 10
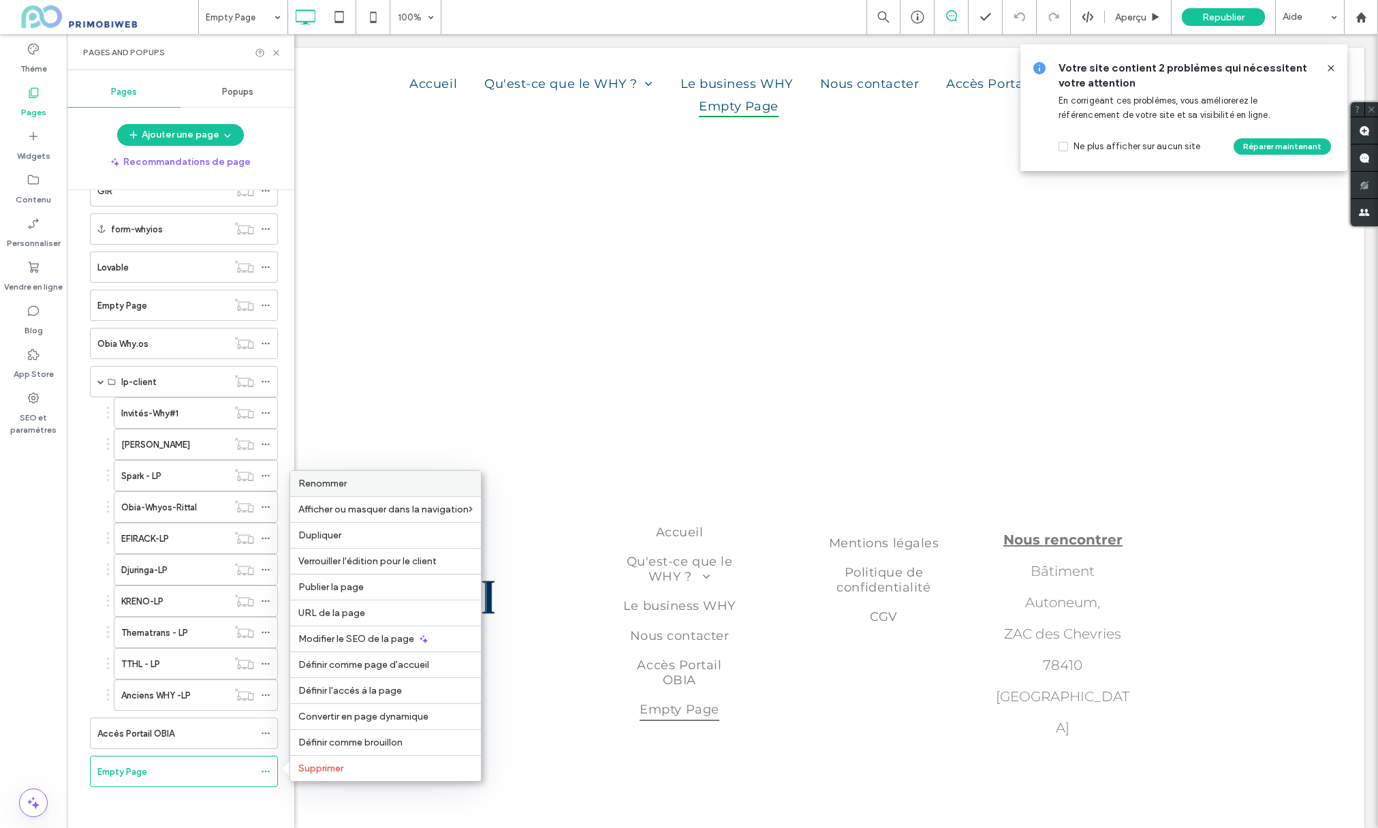
click at [352, 491] on div "Renommer" at bounding box center [385, 483] width 191 height 25
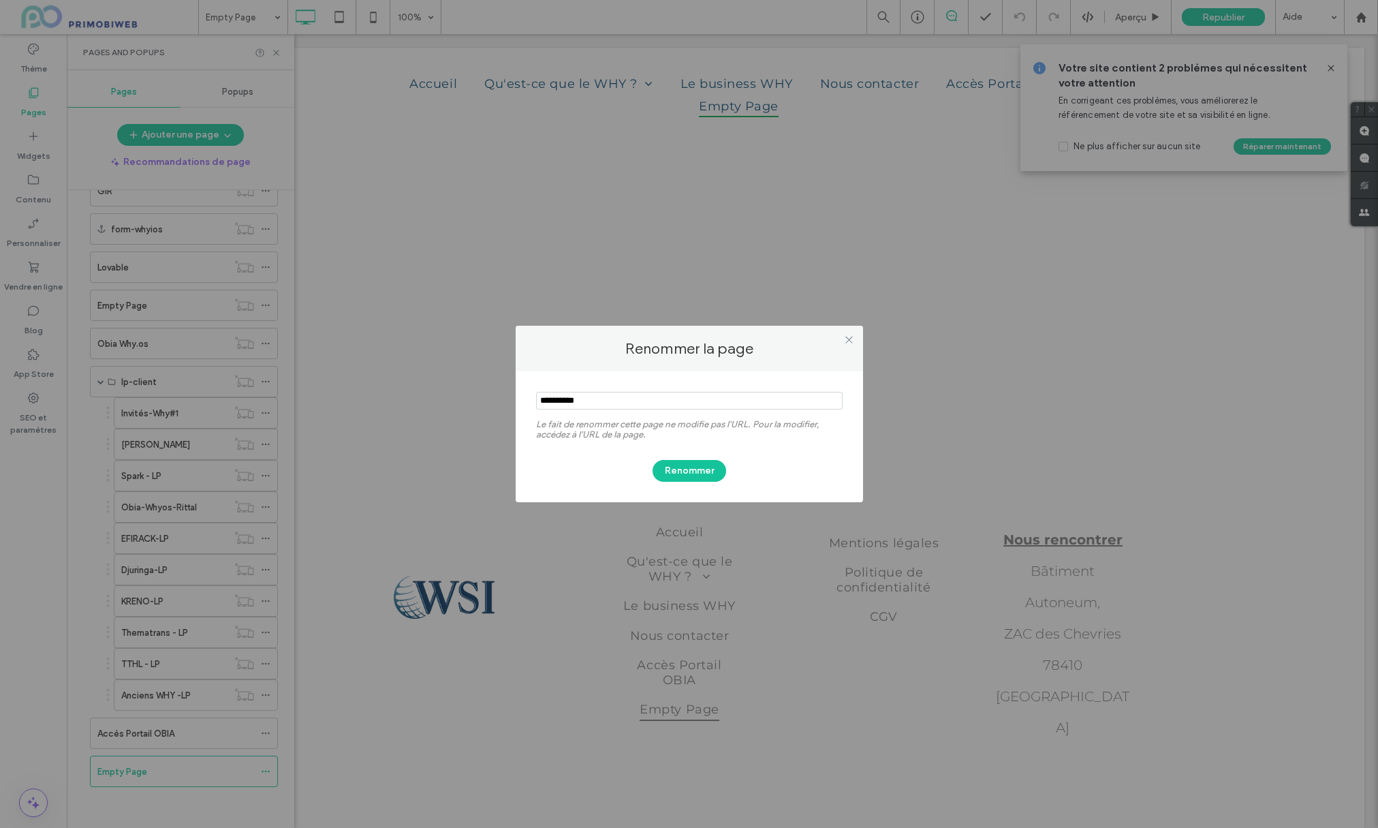
drag, startPoint x: 608, startPoint y: 396, endPoint x: 469, endPoint y: 389, distance: 139.2
click at [469, 389] on div "Renommer la page Le fait de renommer cette page ne modifie pas l'URL. Pour la m…" at bounding box center [689, 414] width 1378 height 828
type input "**********"
click at [685, 470] on button "Renommer" at bounding box center [690, 471] width 74 height 22
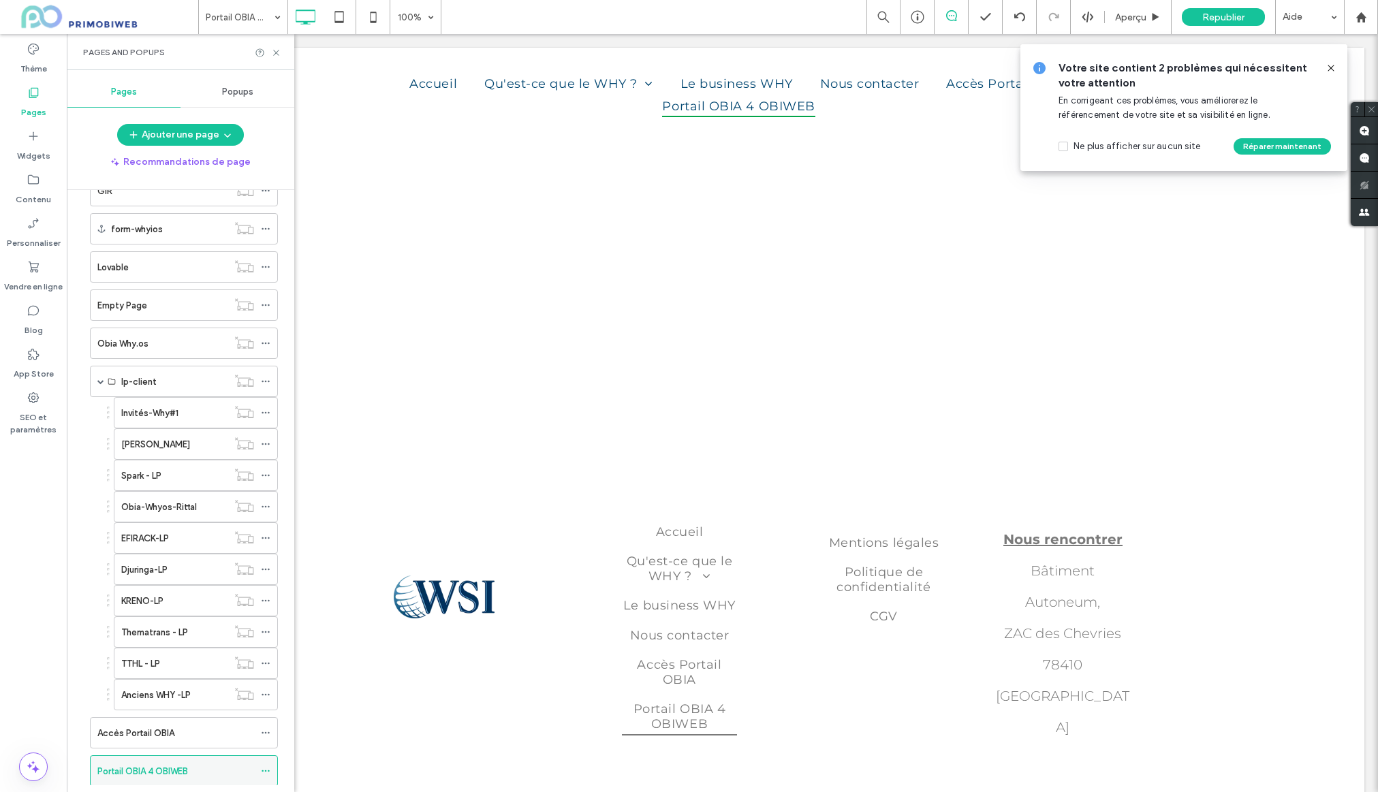
scroll to position [989, 0]
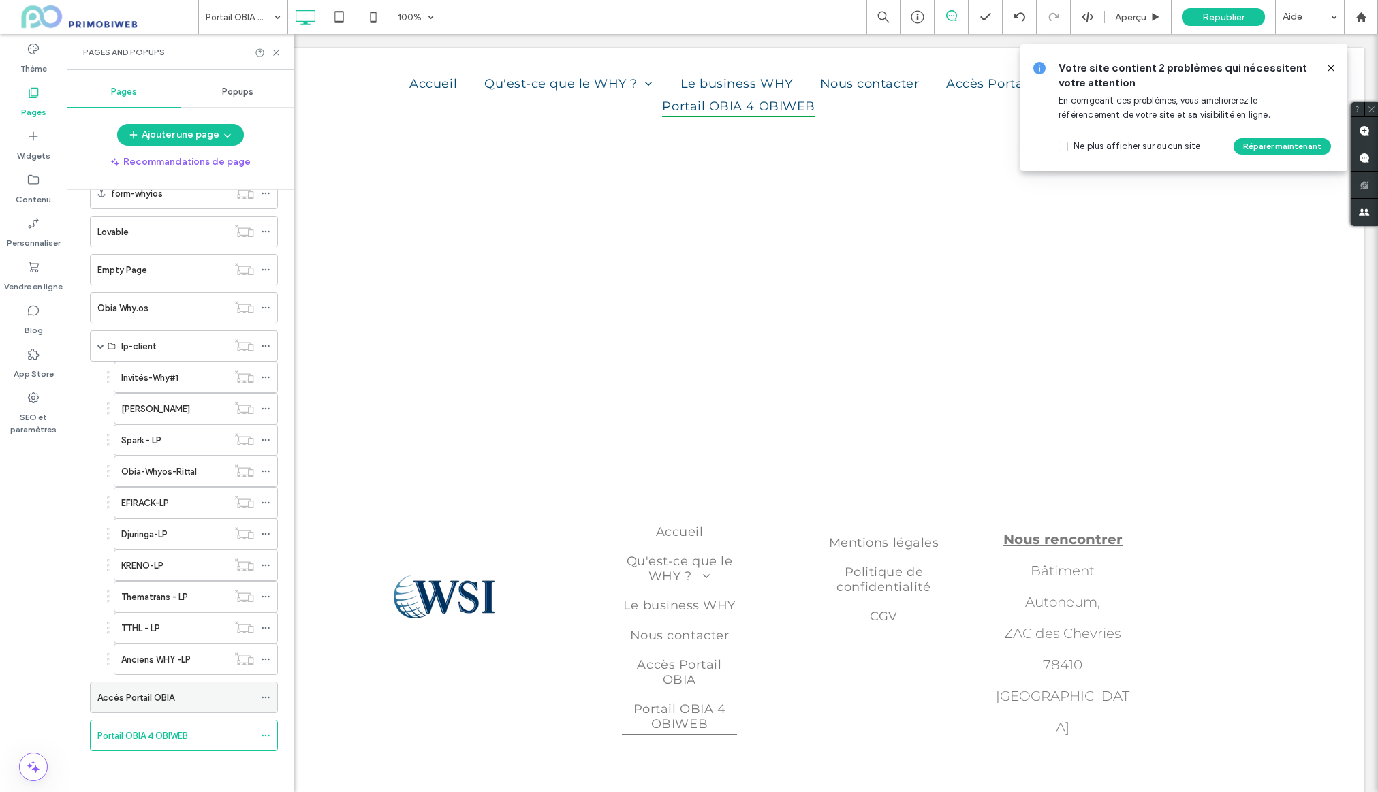
click at [267, 698] on icon at bounding box center [266, 698] width 10 height 10
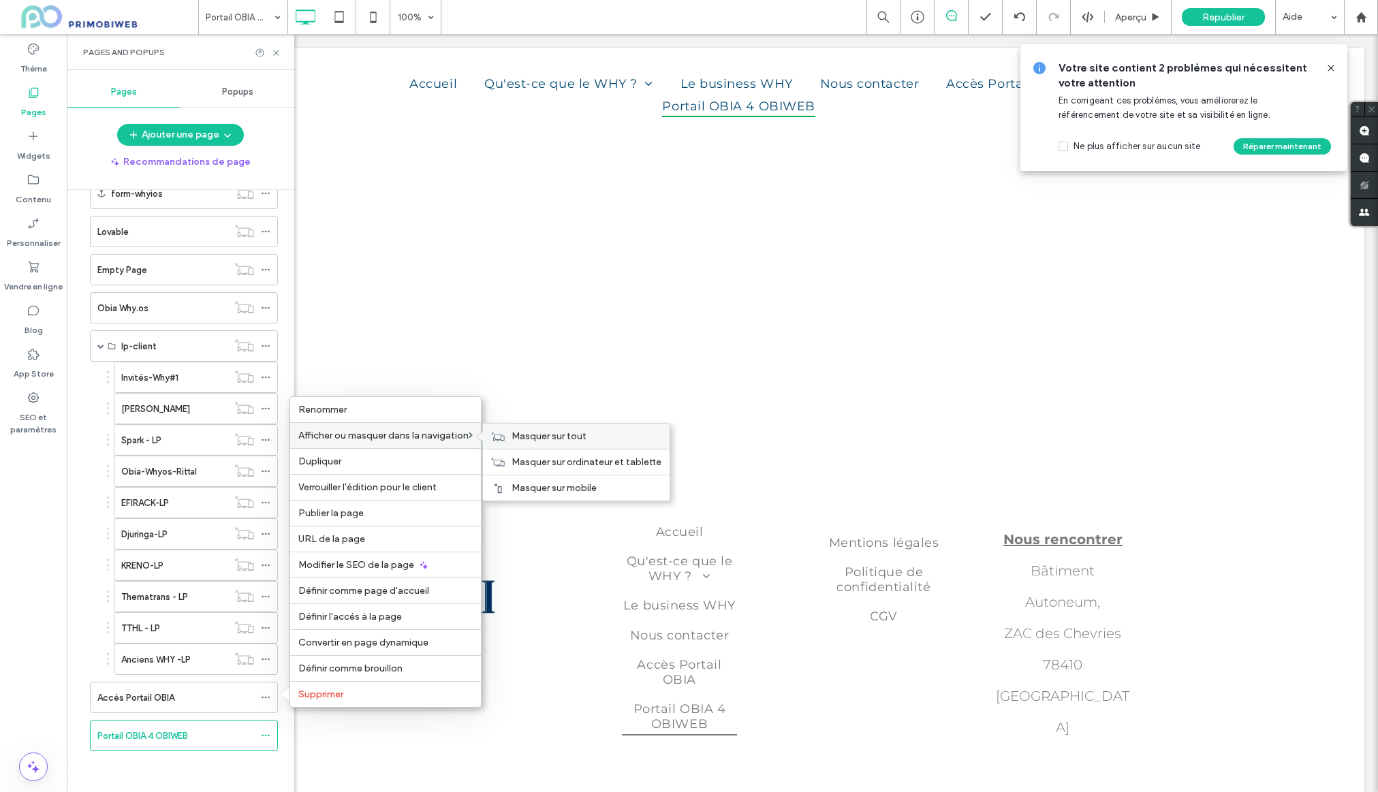
click at [520, 439] on span "Masquer sur tout" at bounding box center [549, 437] width 75 height 12
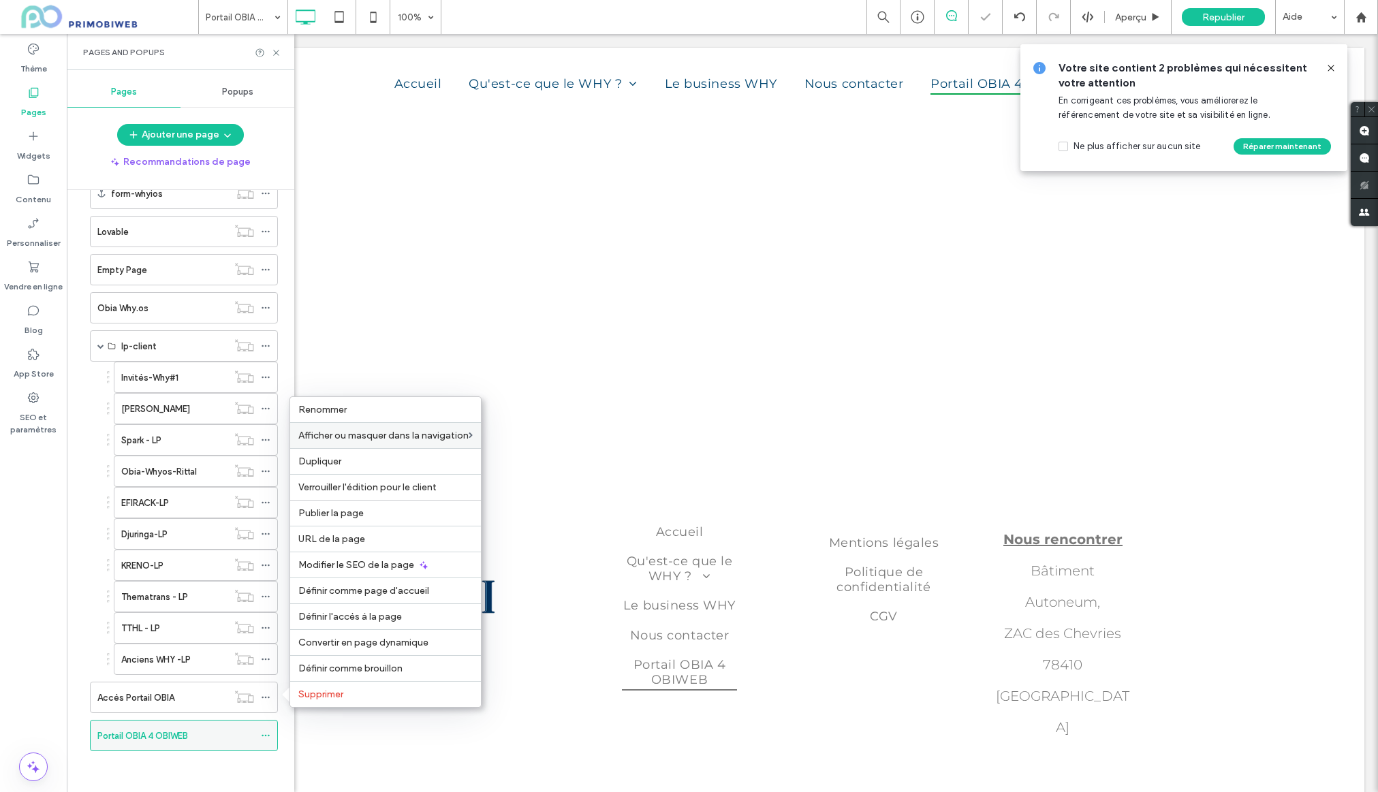
click at [258, 734] on div "Portail OBIA 4 OBIWEB" at bounding box center [184, 735] width 188 height 31
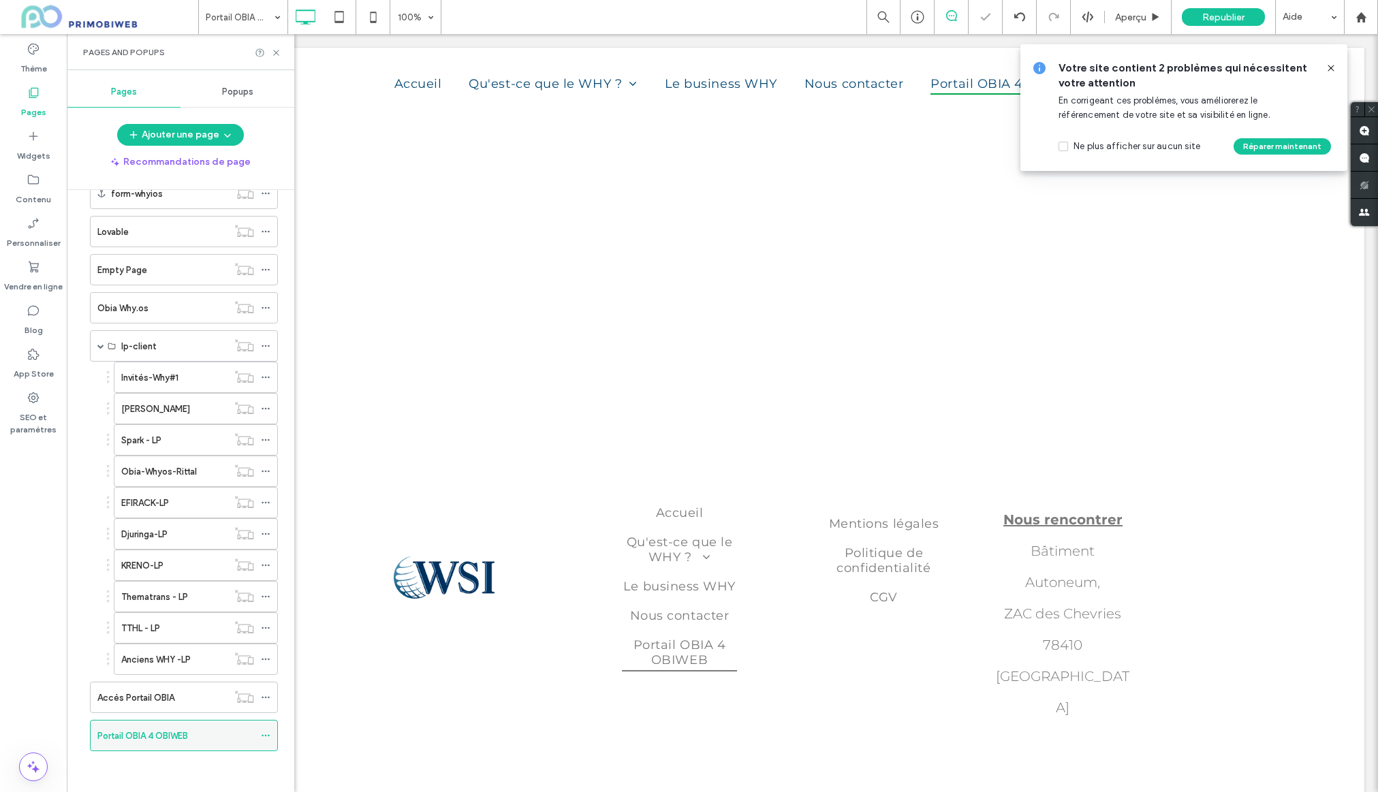
click at [266, 733] on icon at bounding box center [266, 736] width 10 height 10
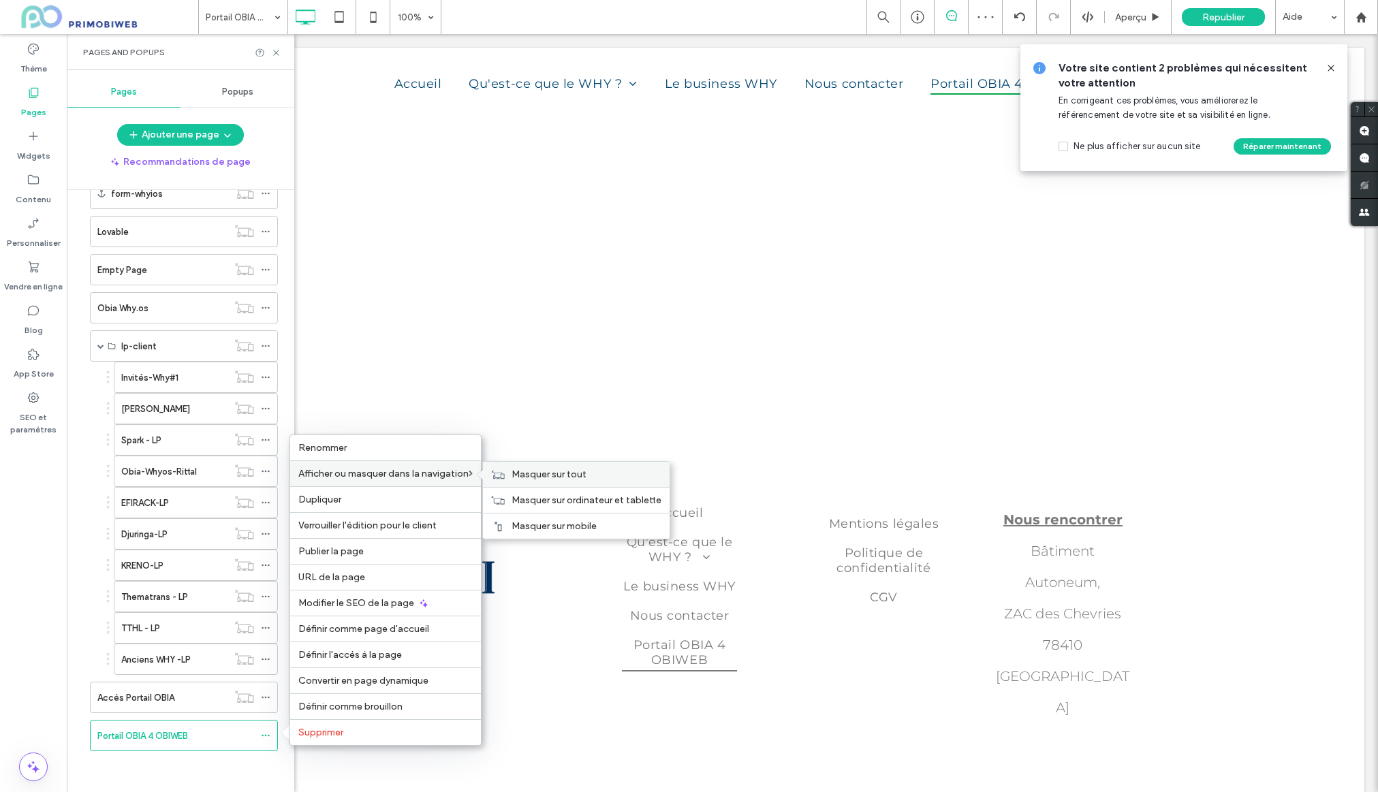
click at [538, 478] on span "Masquer sur tout" at bounding box center [549, 475] width 75 height 12
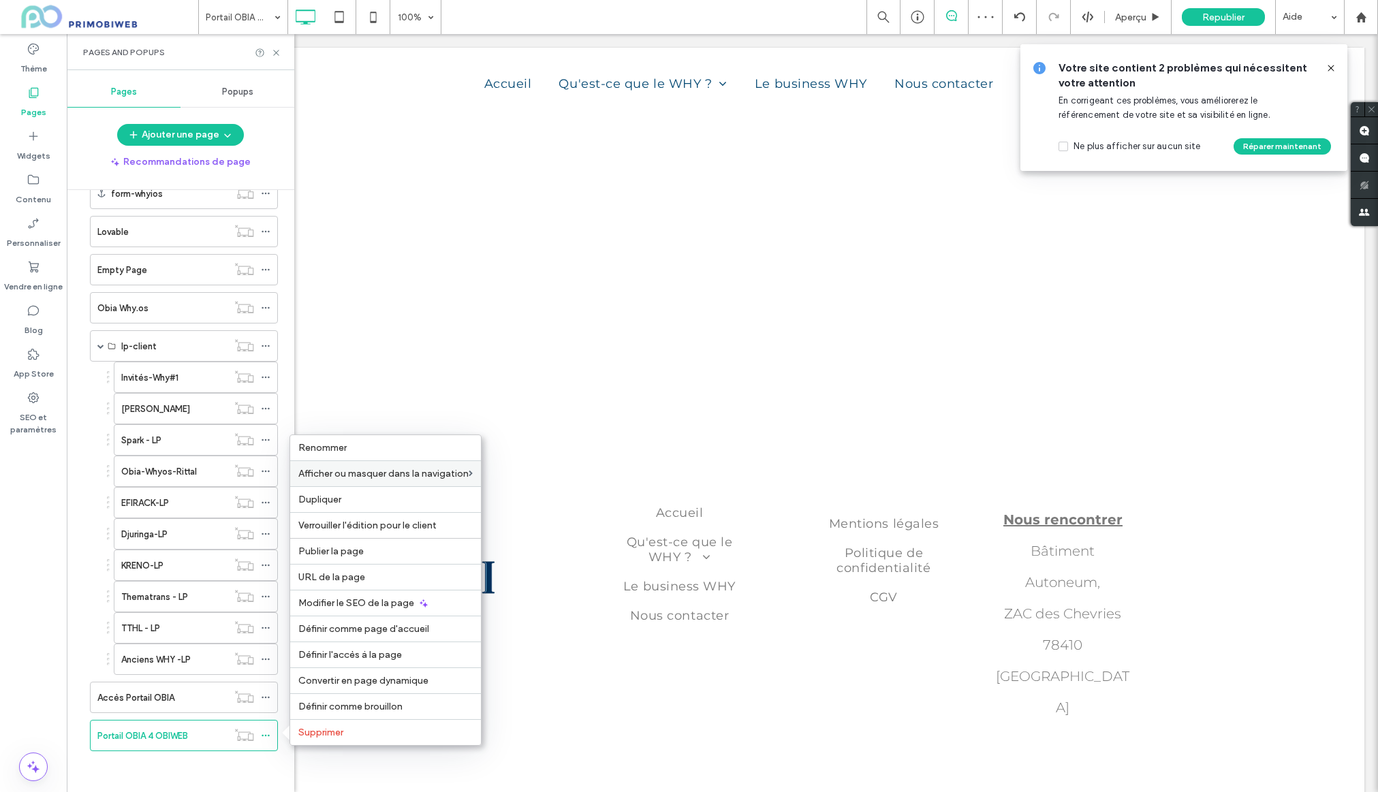
click at [247, 774] on div "Accueil Qu'est-ce que le WHY ? Découvrez votre WHY Contribuer Confiance Amélior…" at bounding box center [180, 0] width 195 height 1567
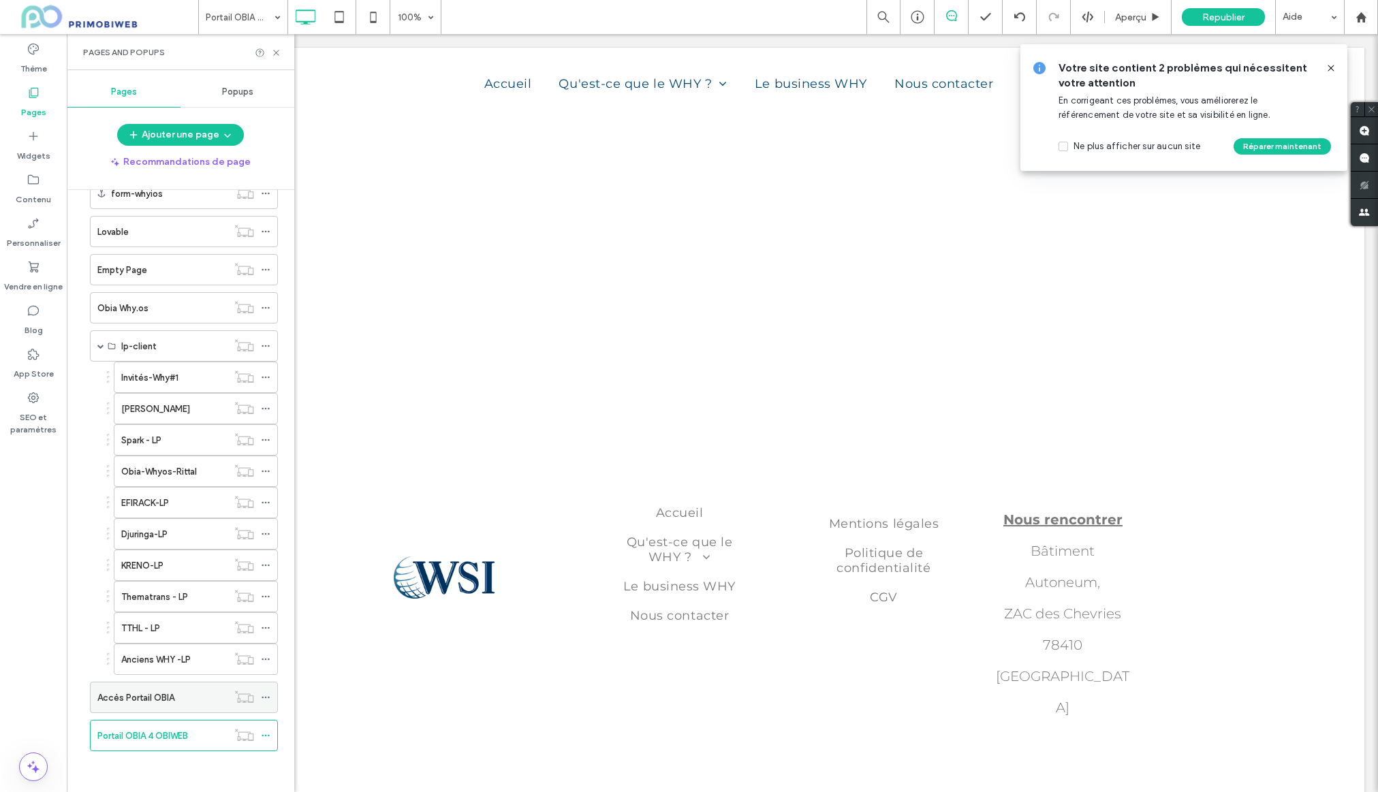
click at [141, 701] on label "Accès Portail OBIA" at bounding box center [135, 698] width 77 height 24
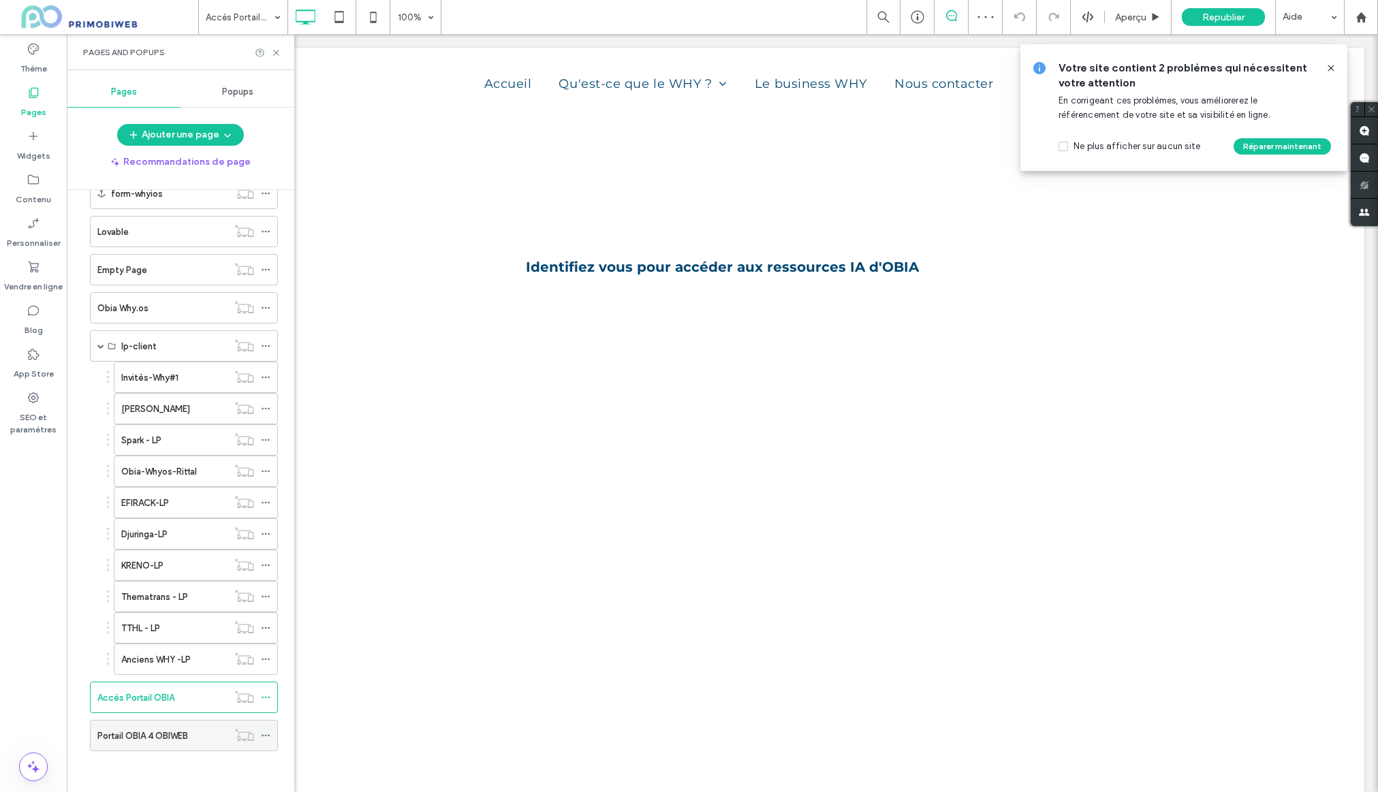
click at [154, 739] on label "Portail OBIA 4 OBIWEB" at bounding box center [142, 736] width 91 height 24
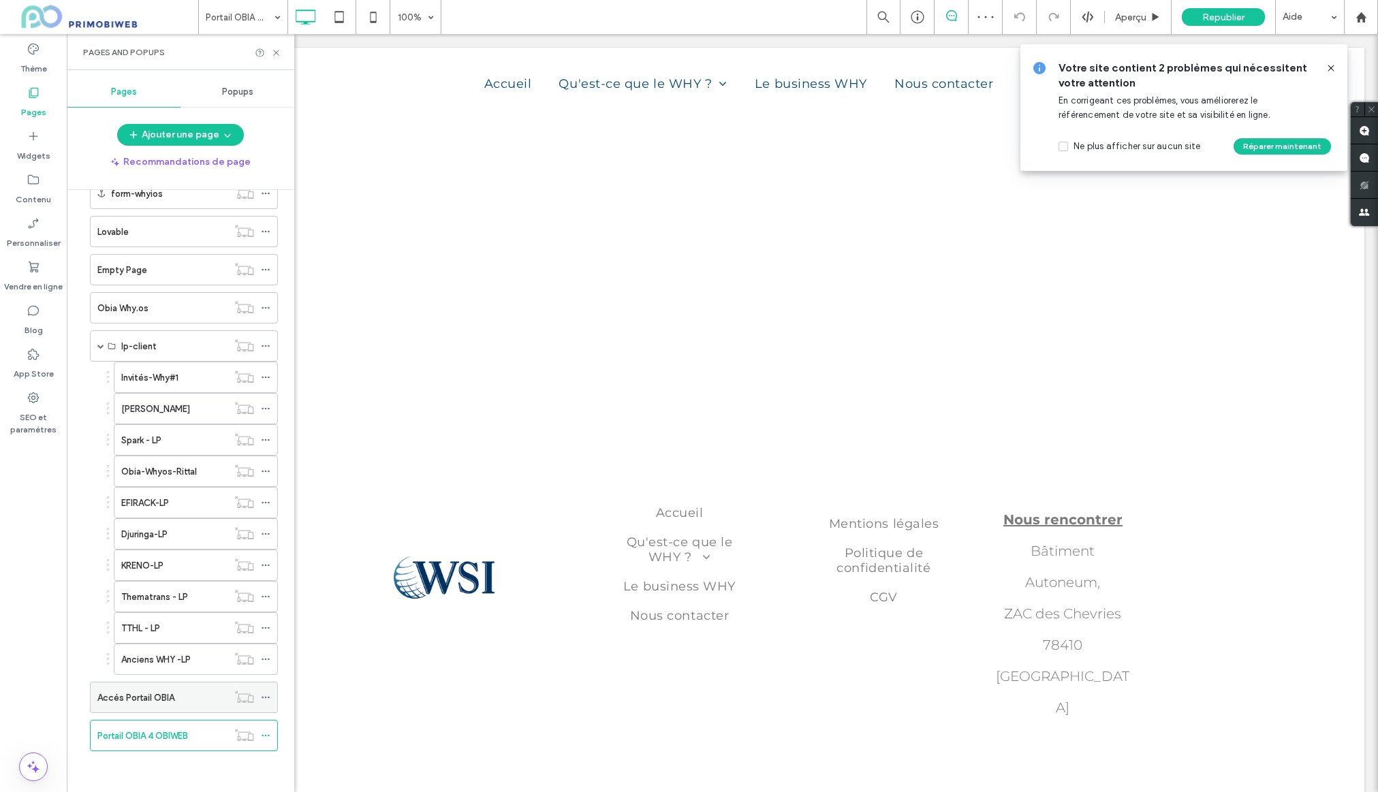
click at [178, 702] on div "Accès Portail OBIA" at bounding box center [162, 698] width 130 height 14
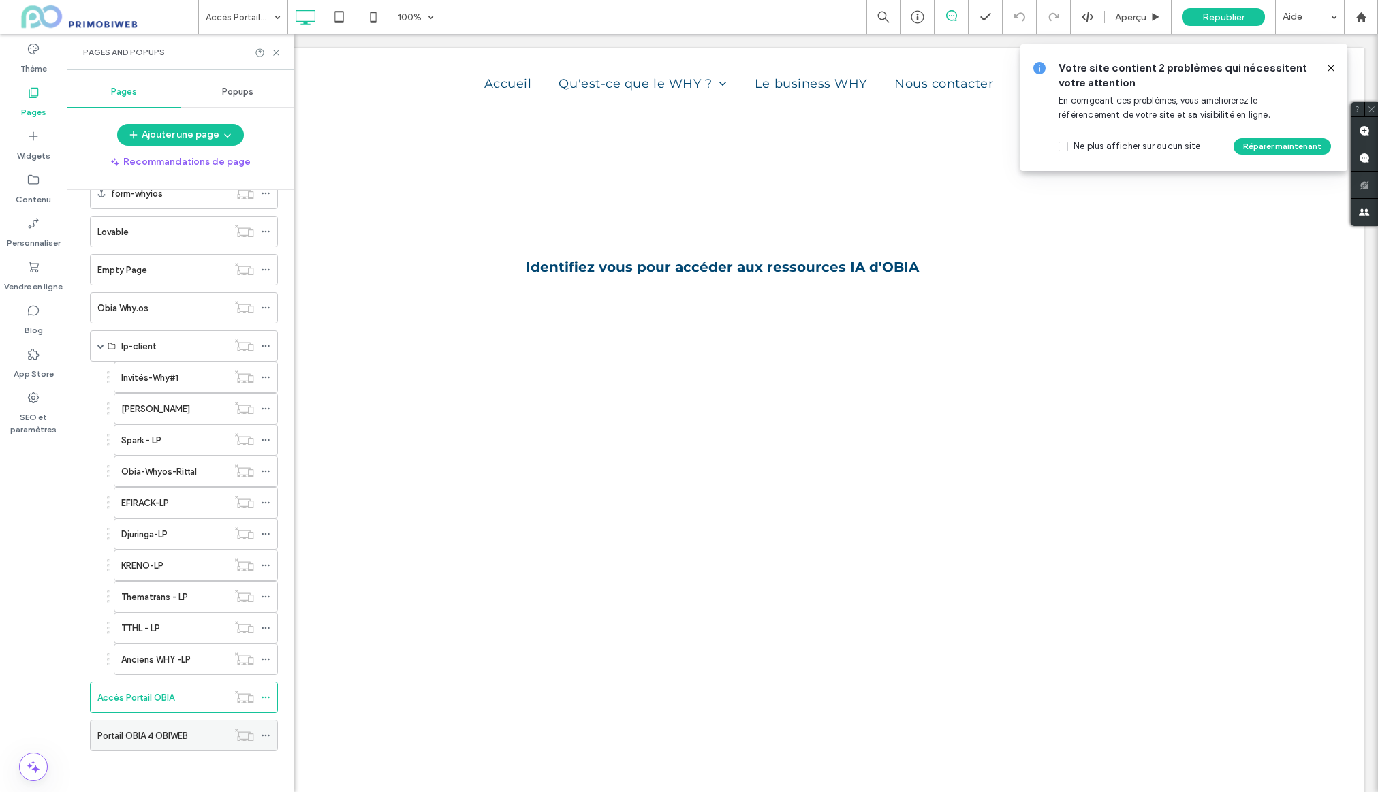
click at [185, 743] on label "Portail OBIA 4 OBIWEB" at bounding box center [142, 736] width 91 height 24
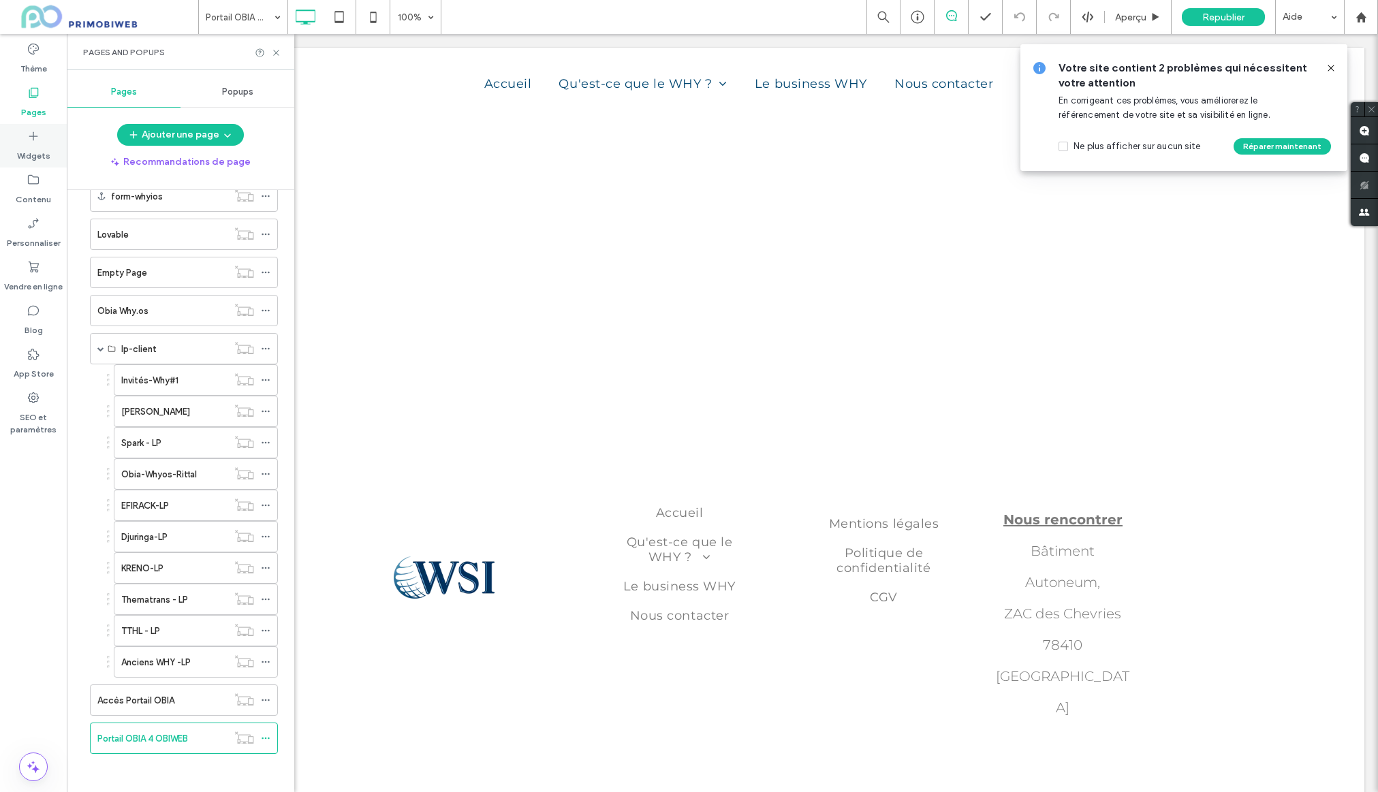
click at [31, 138] on icon at bounding box center [34, 136] width 14 height 14
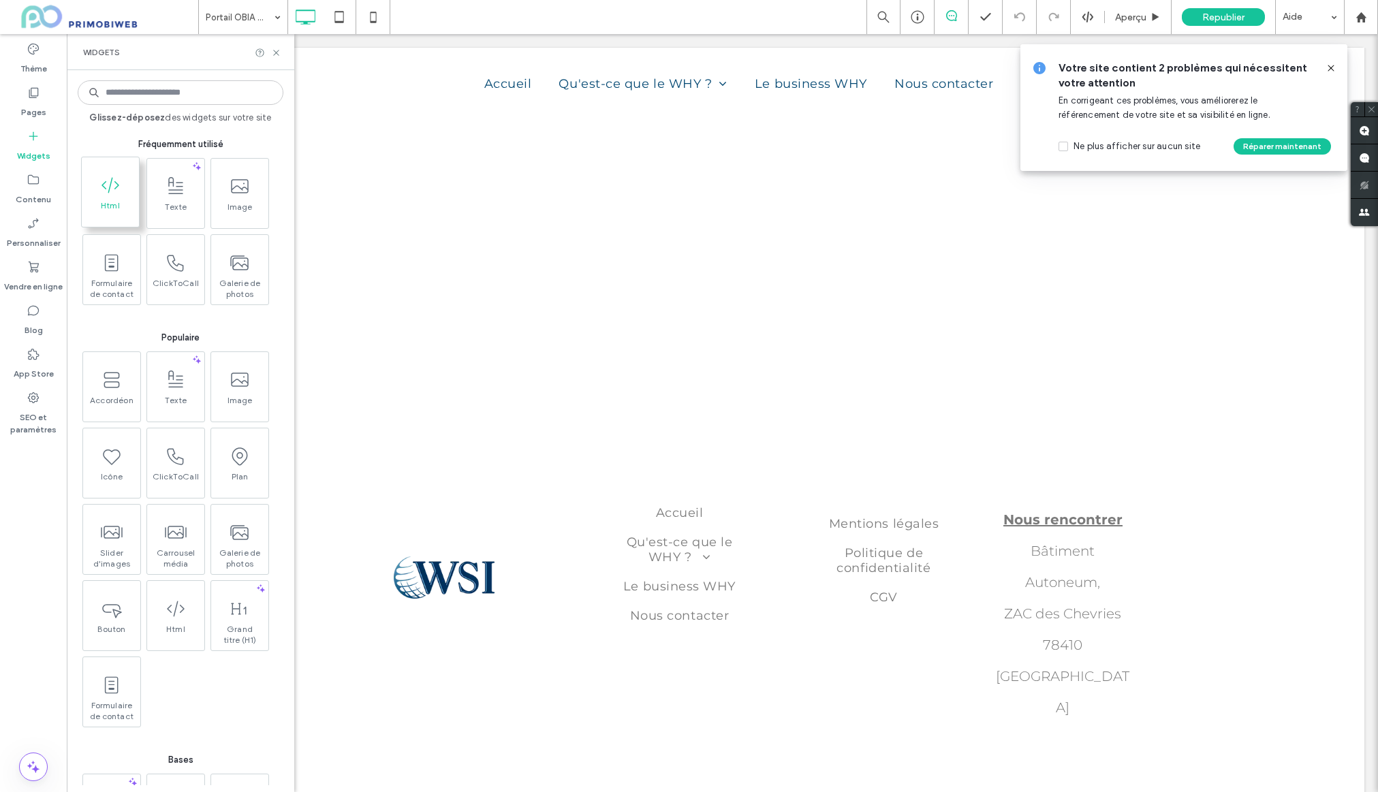
click at [118, 192] on icon at bounding box center [110, 185] width 22 height 22
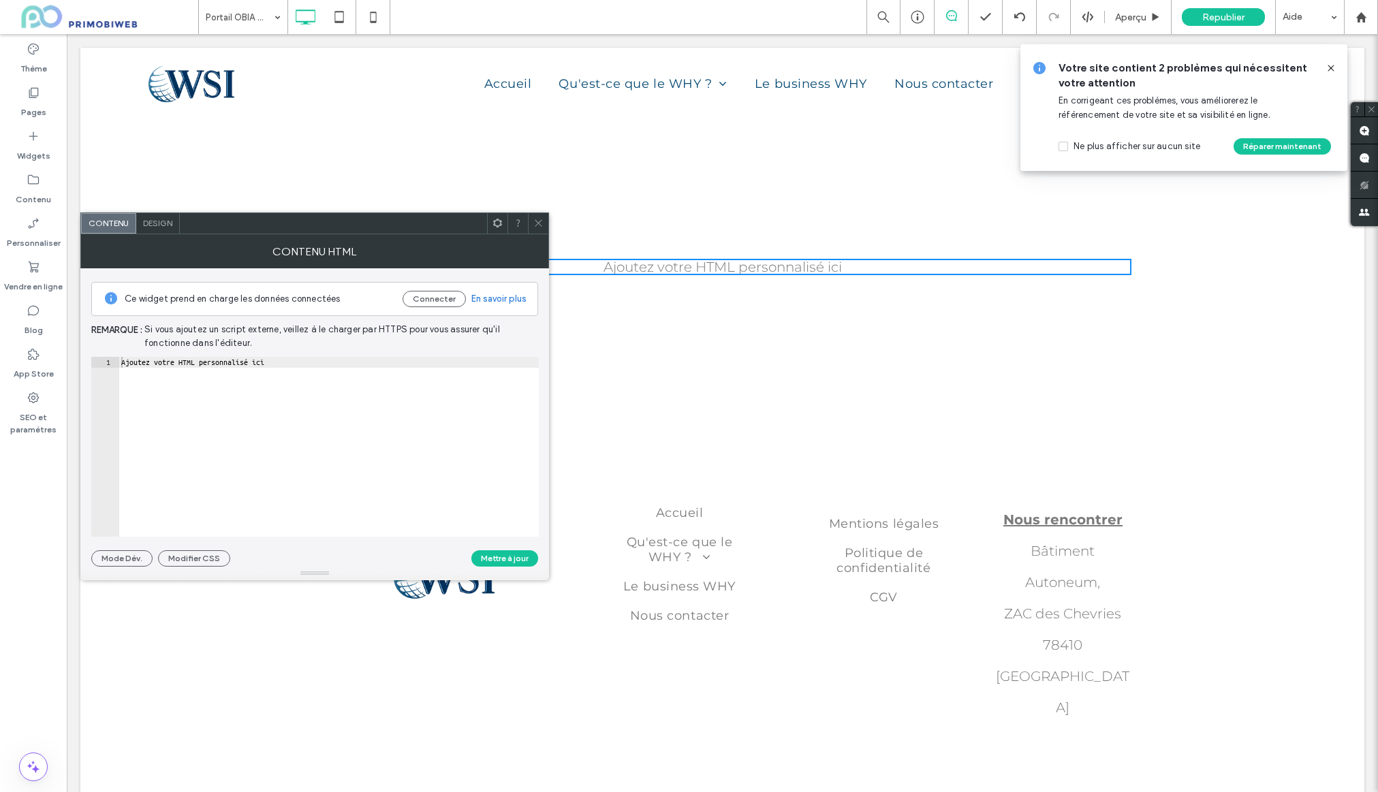
type textarea "**********"
click at [390, 381] on div "Ajoutez votre HTML personnalisé ici" at bounding box center [329, 458] width 420 height 202
drag, startPoint x: 506, startPoint y: 557, endPoint x: 529, endPoint y: 523, distance: 41.4
click at [506, 557] on button "Mettre à jour" at bounding box center [504, 558] width 67 height 16
click at [693, 268] on div "Ajoutez votre HTML personnalisé ici" at bounding box center [723, 267] width 818 height 16
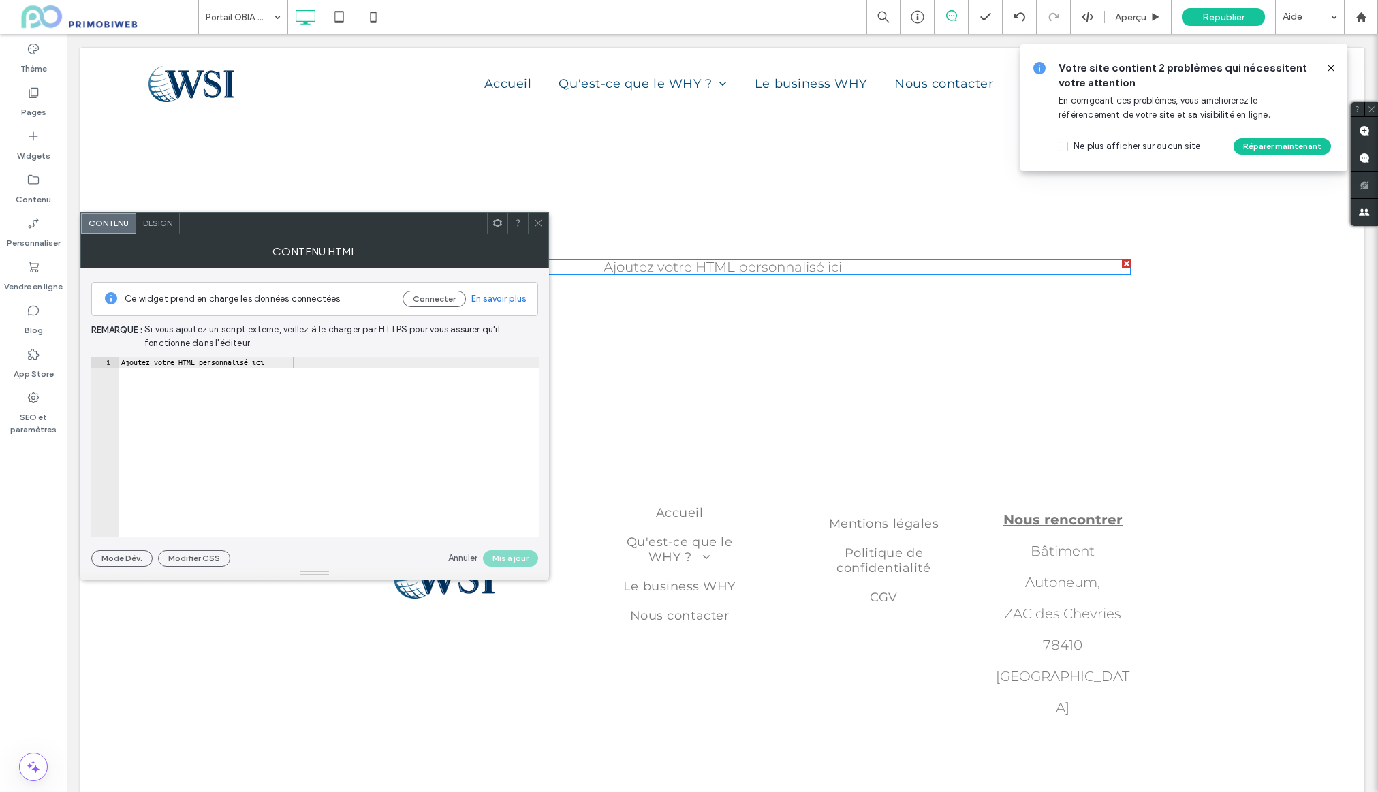
click at [529, 223] on div at bounding box center [538, 223] width 20 height 20
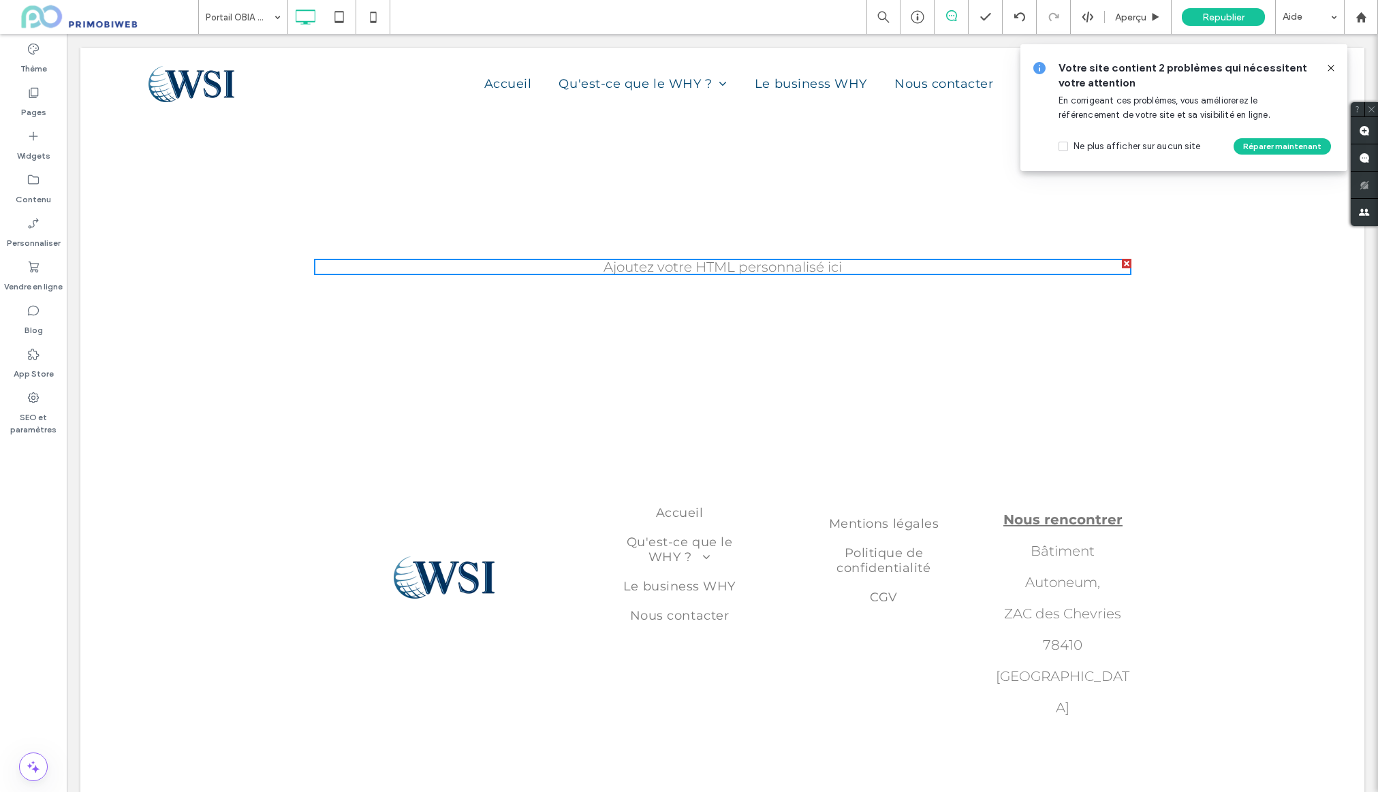
click at [538, 221] on div "Ajoutez votre HTML personnalisé ici Click To Paste Ligne + Ajouter une section" at bounding box center [722, 267] width 1284 height 302
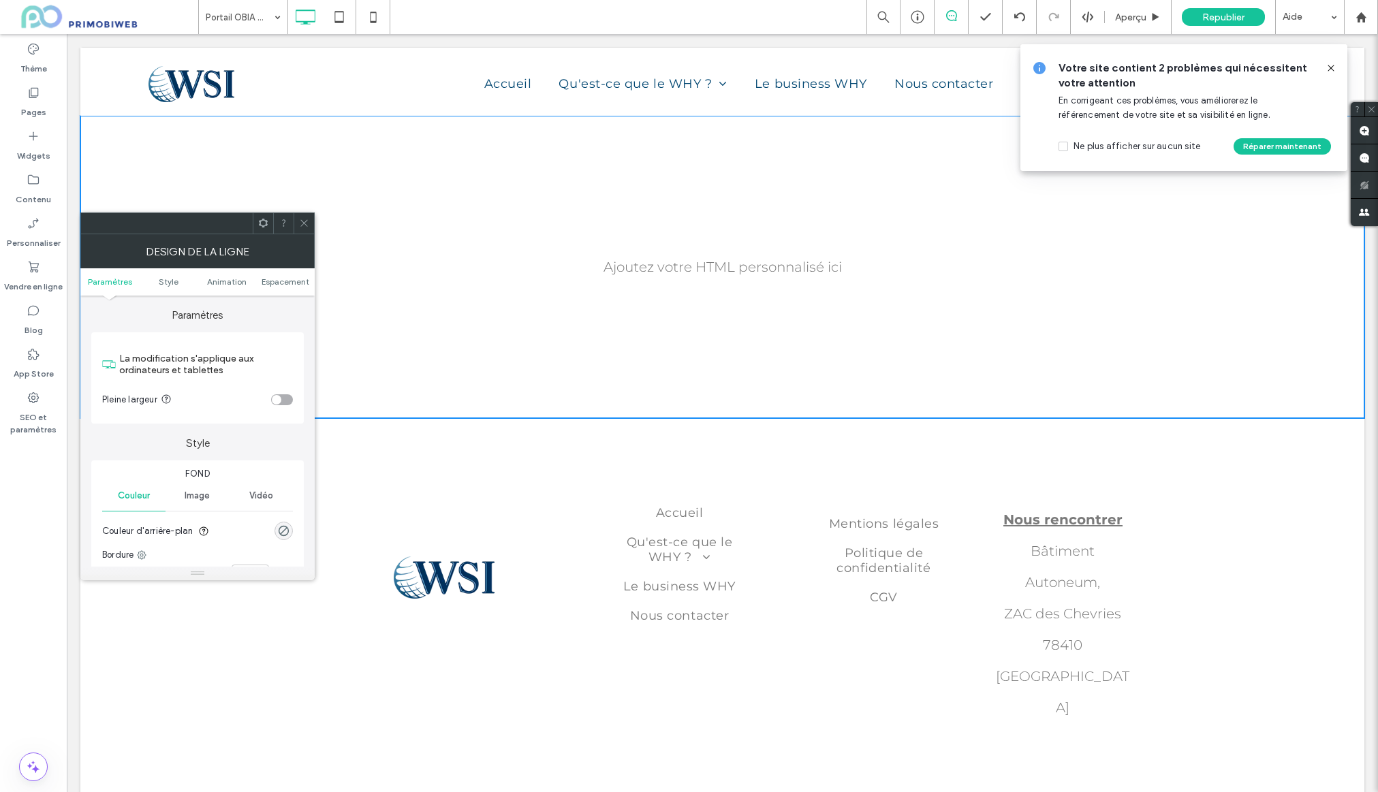
click at [685, 273] on div "Ajoutez votre HTML personnalisé ici" at bounding box center [723, 267] width 818 height 16
click at [302, 230] on span at bounding box center [304, 223] width 10 height 20
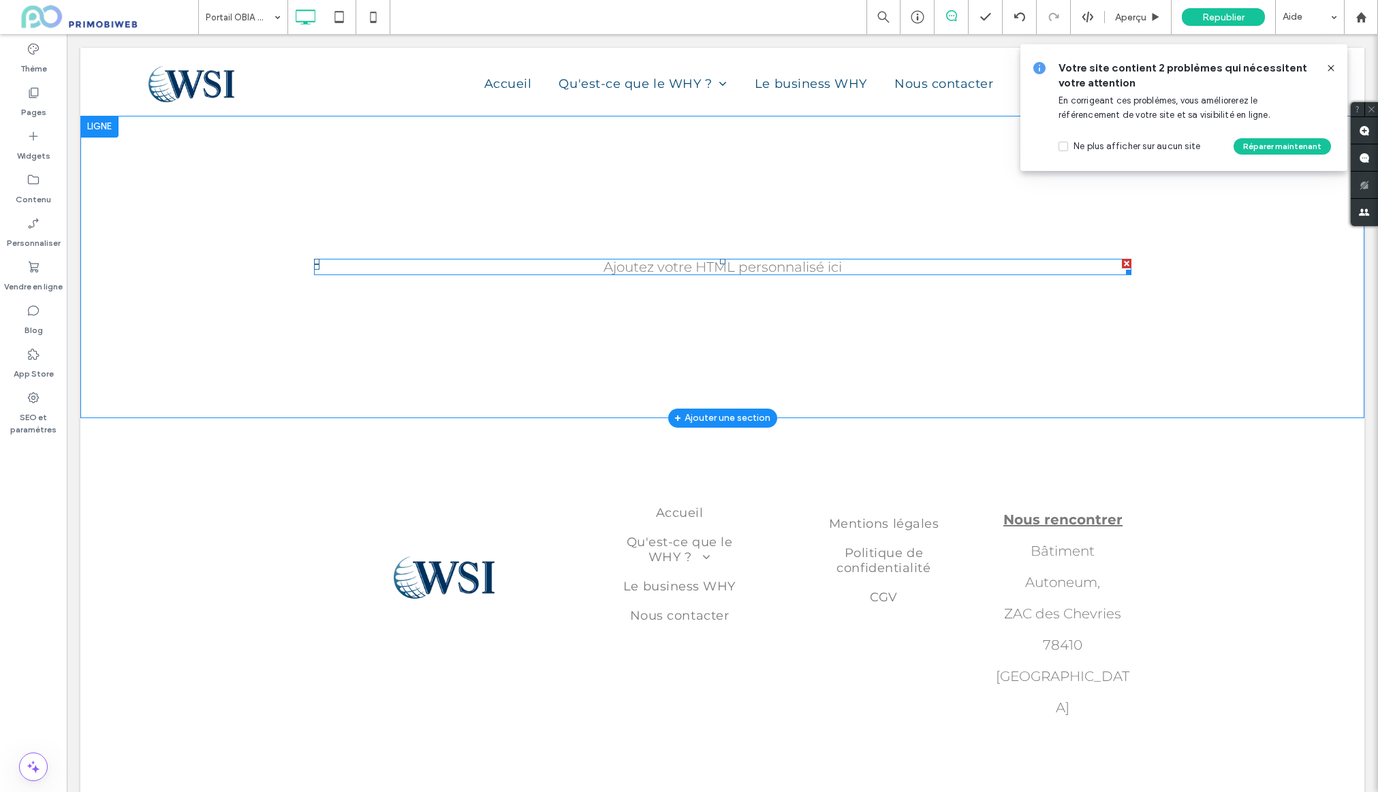
click at [640, 264] on span at bounding box center [723, 267] width 818 height 16
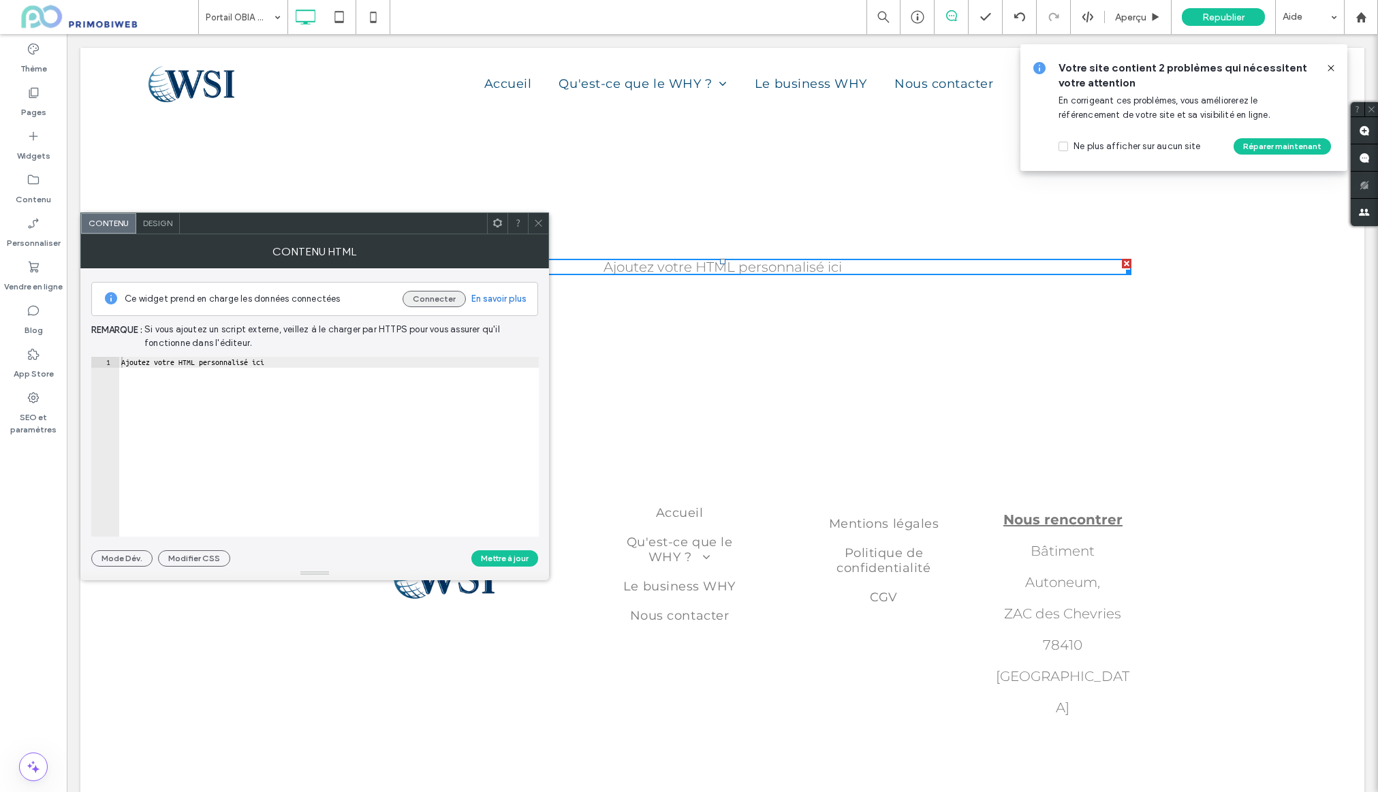
click at [428, 298] on button "Connecter" at bounding box center [434, 299] width 63 height 16
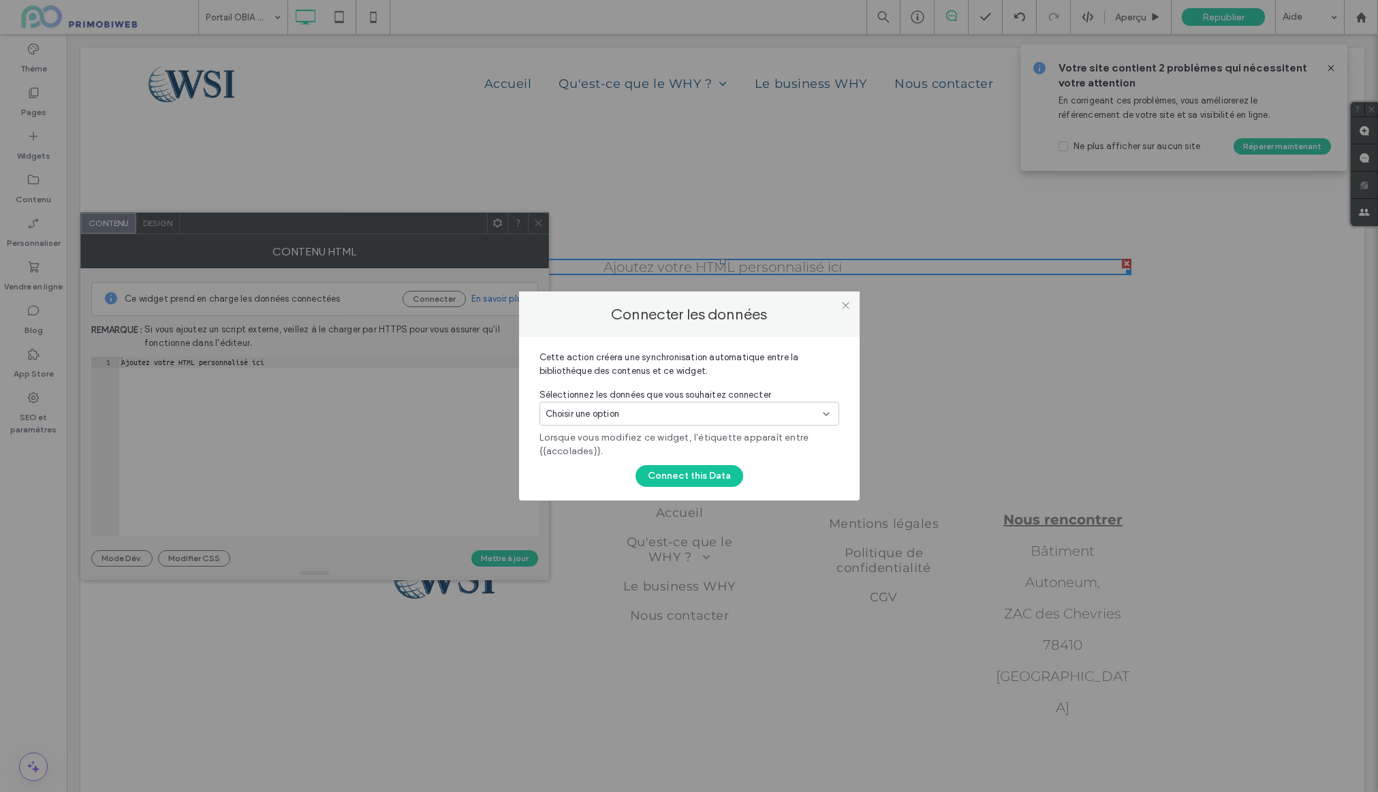
click at [644, 413] on div "Choisir une option" at bounding box center [681, 414] width 271 height 14
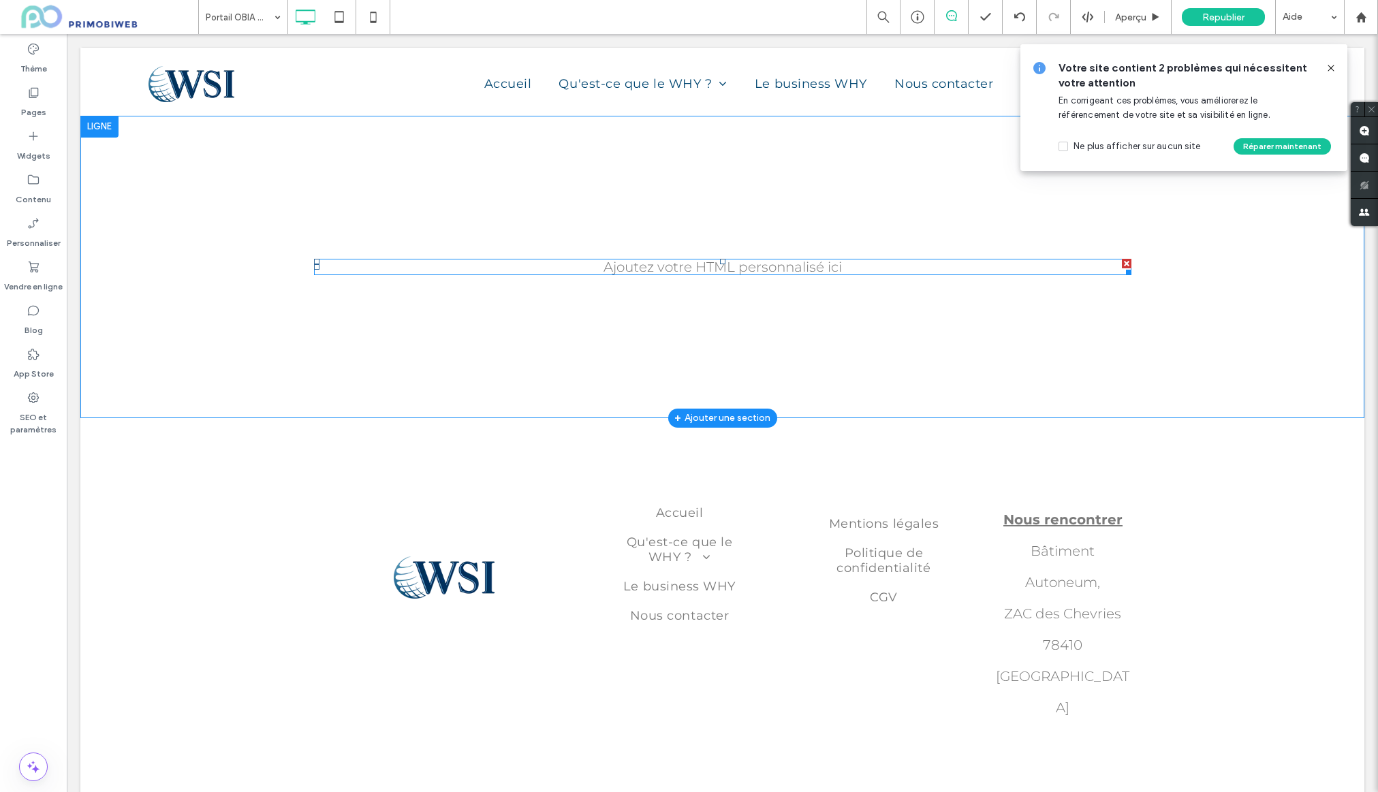
click at [687, 271] on span at bounding box center [723, 267] width 818 height 16
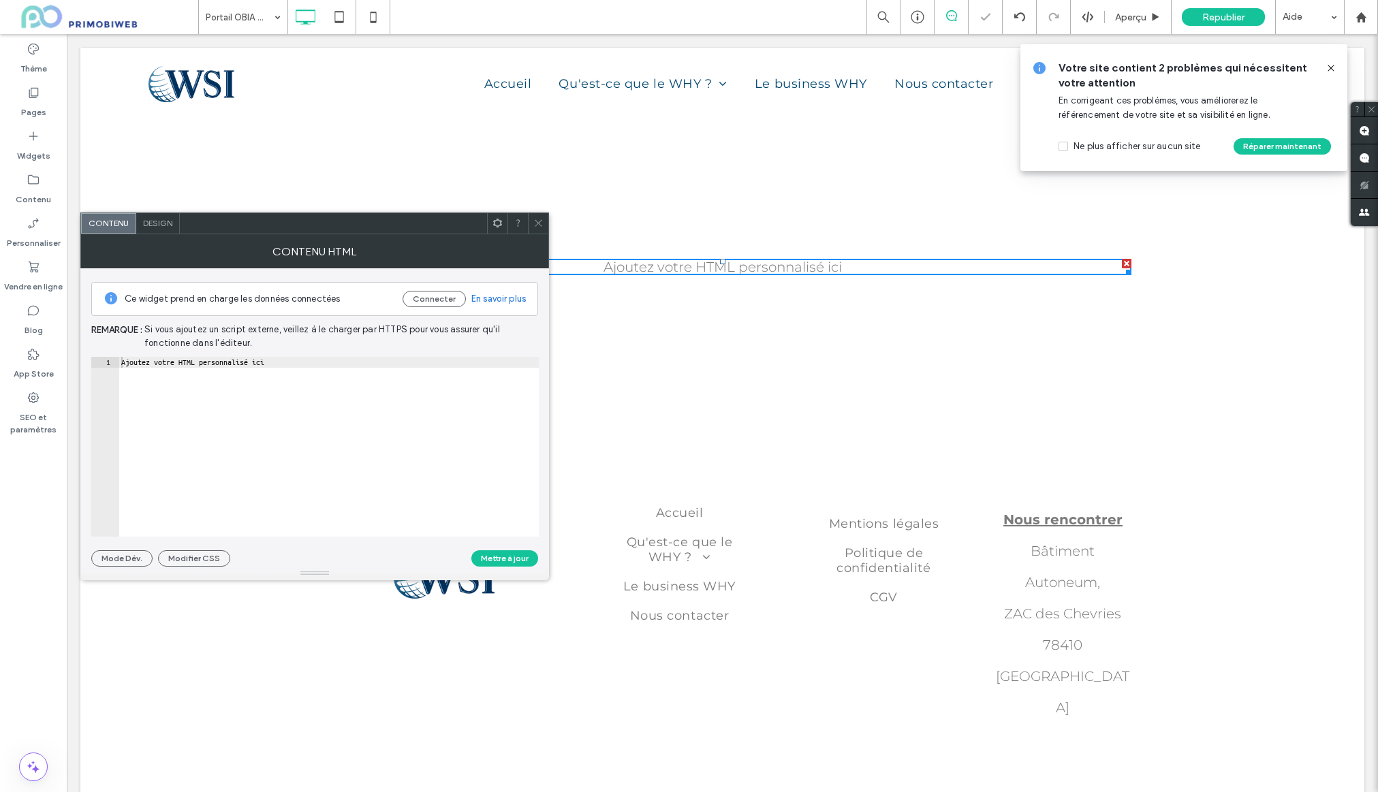
click at [540, 228] on span at bounding box center [538, 223] width 10 height 20
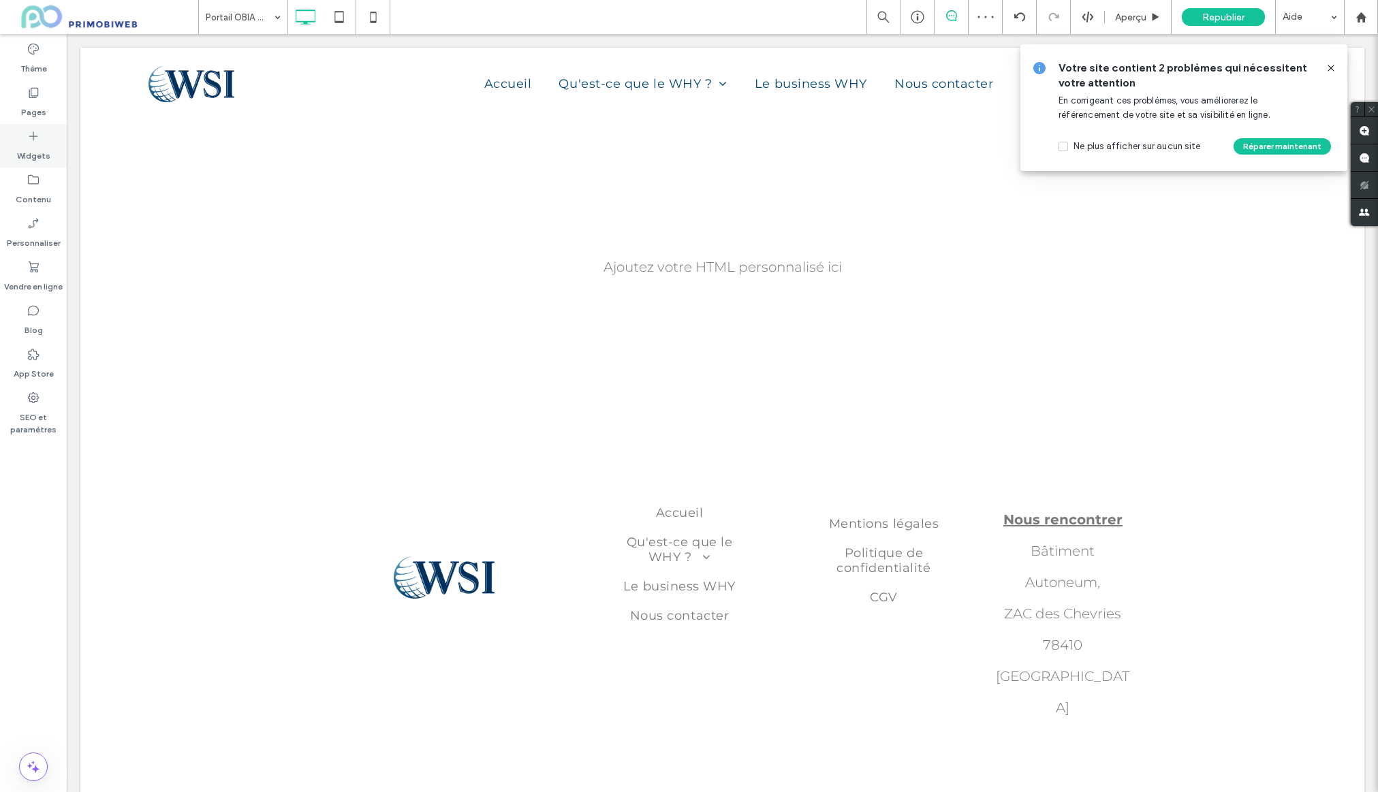
click at [33, 141] on icon at bounding box center [34, 136] width 14 height 14
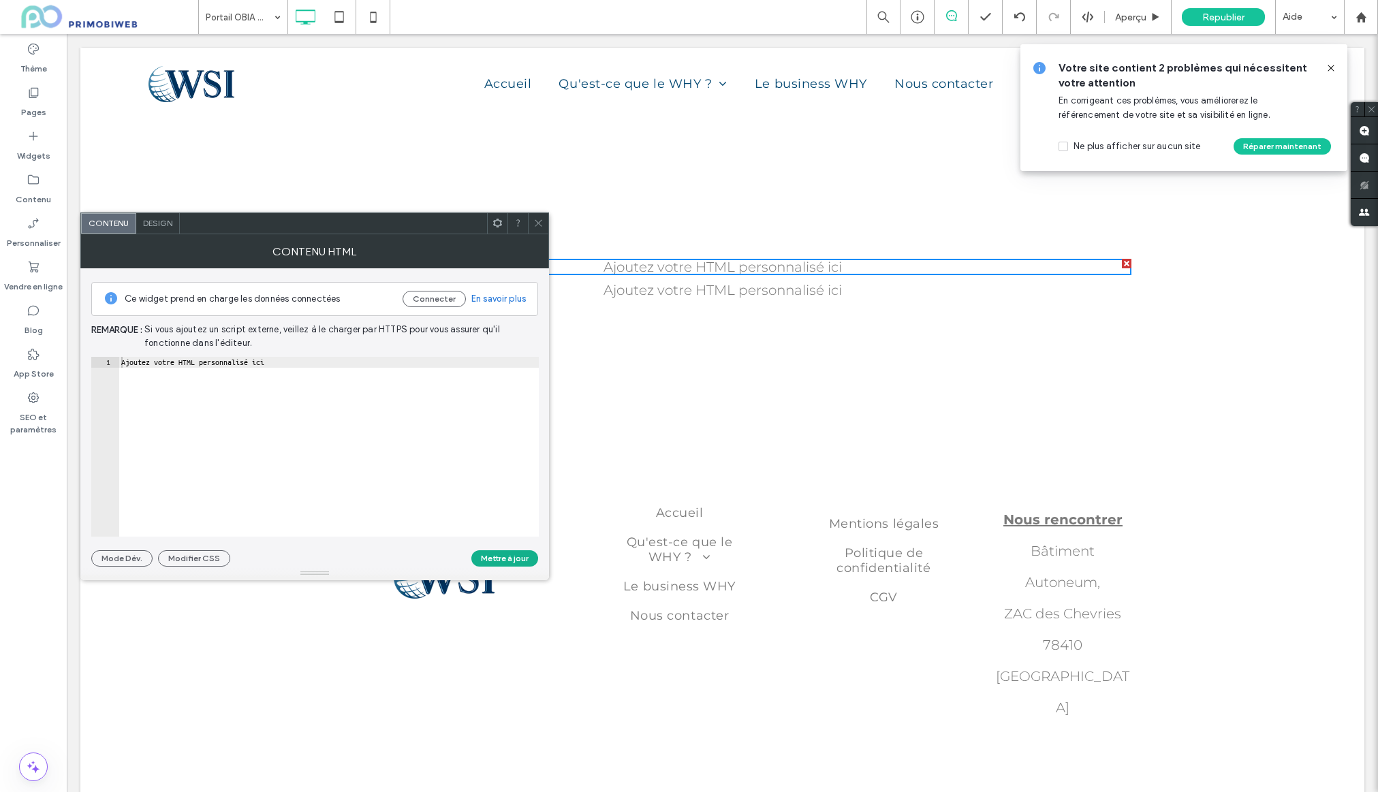
click at [495, 560] on button "Mettre à jour" at bounding box center [504, 558] width 67 height 16
click at [719, 290] on div "Ajoutez votre HTML personnalisé ici" at bounding box center [723, 290] width 818 height 16
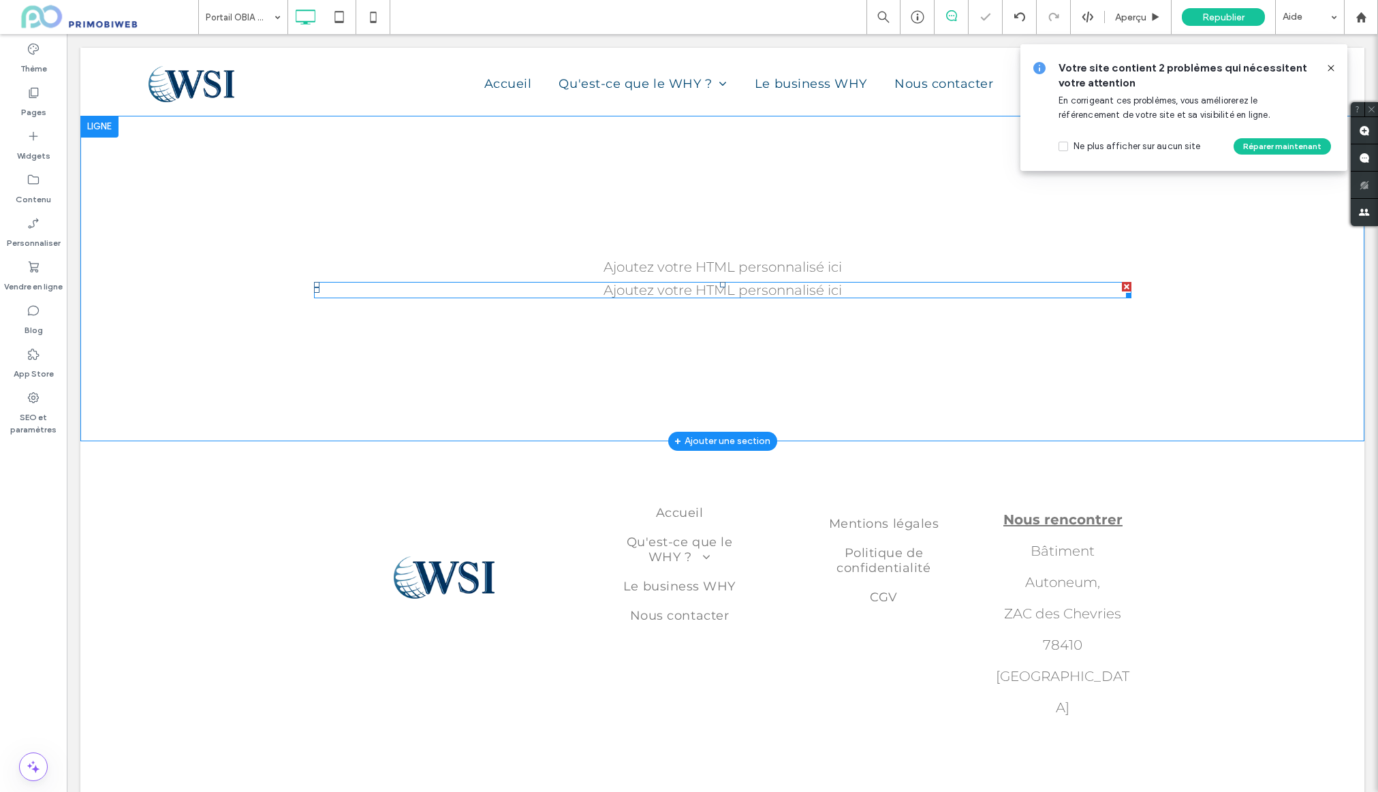
click at [1128, 290] on div at bounding box center [1126, 293] width 10 height 10
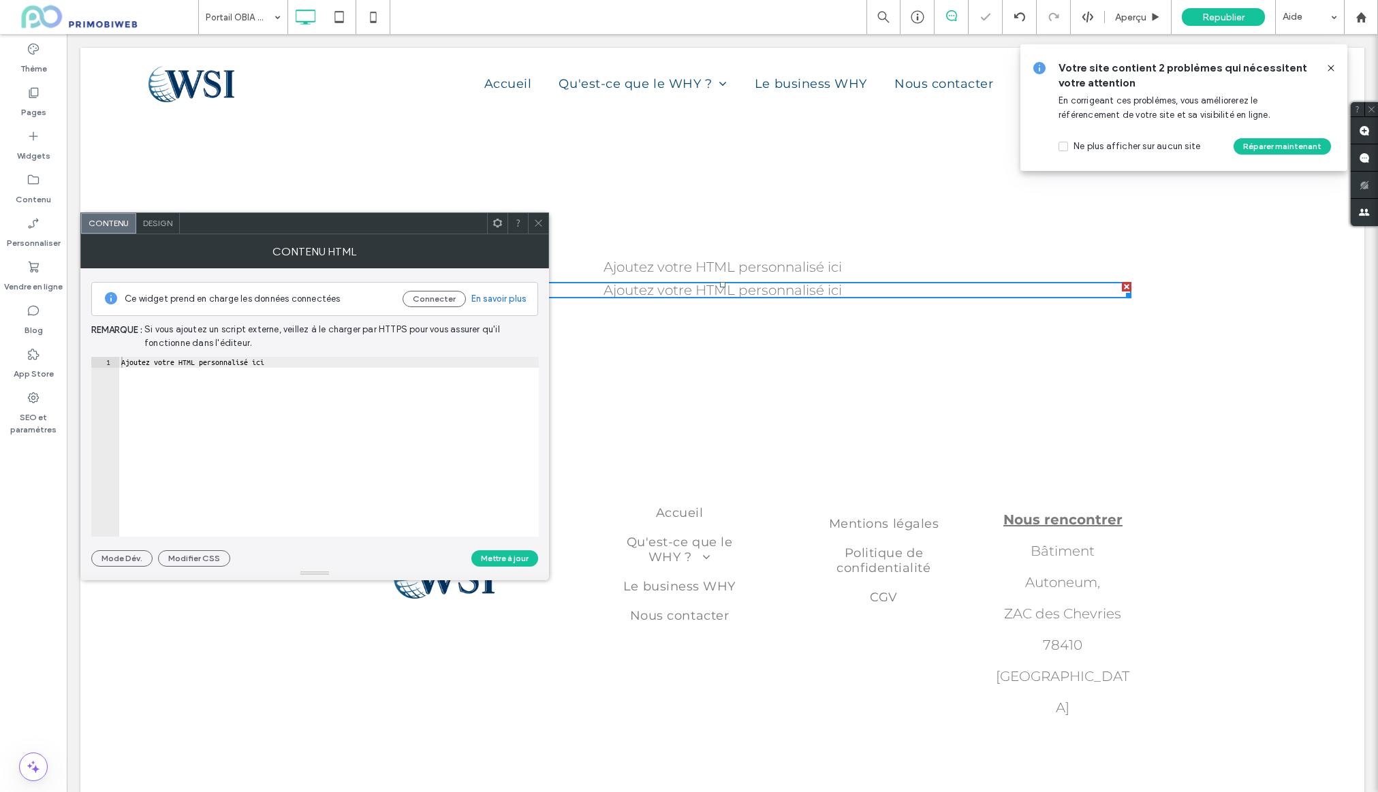
click at [1125, 285] on div at bounding box center [1127, 287] width 10 height 10
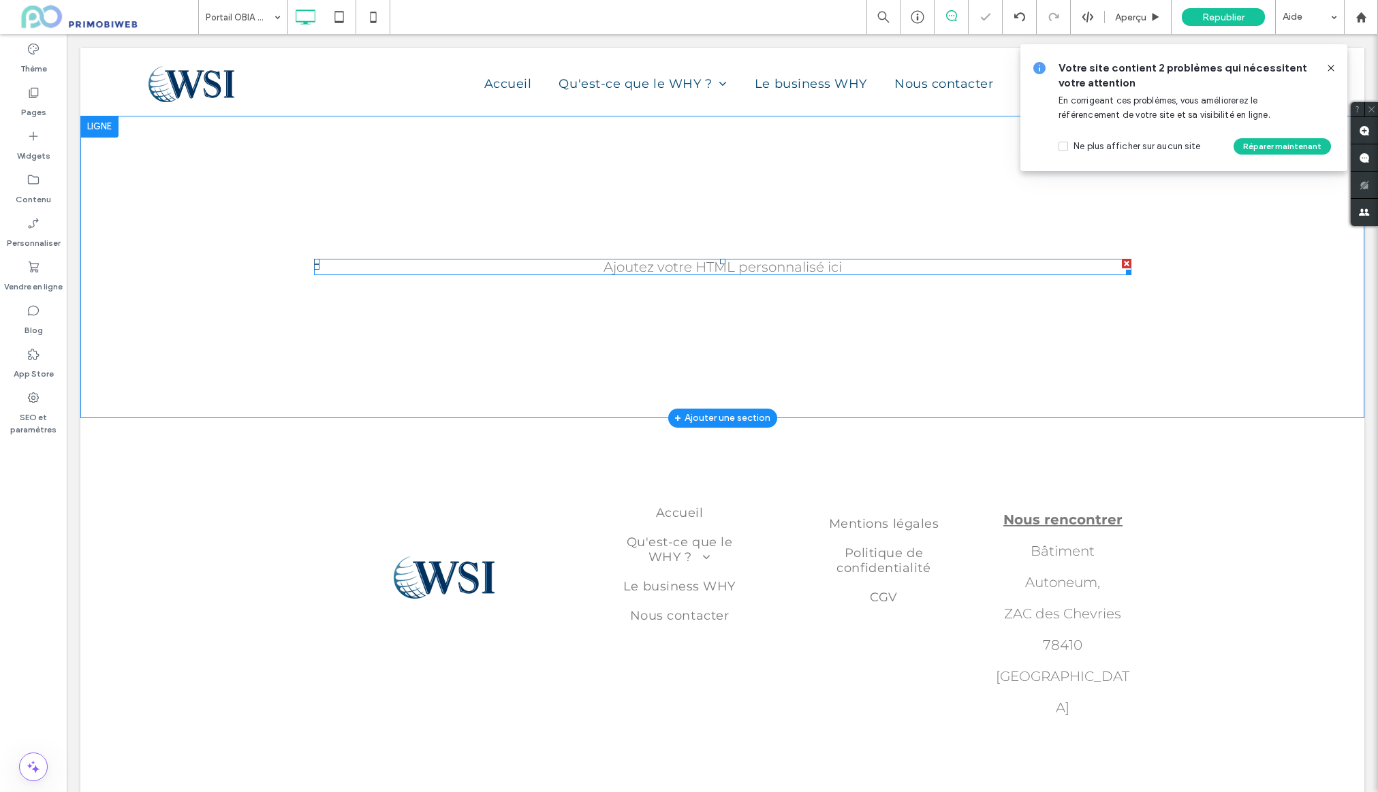
click at [696, 270] on span at bounding box center [723, 267] width 818 height 16
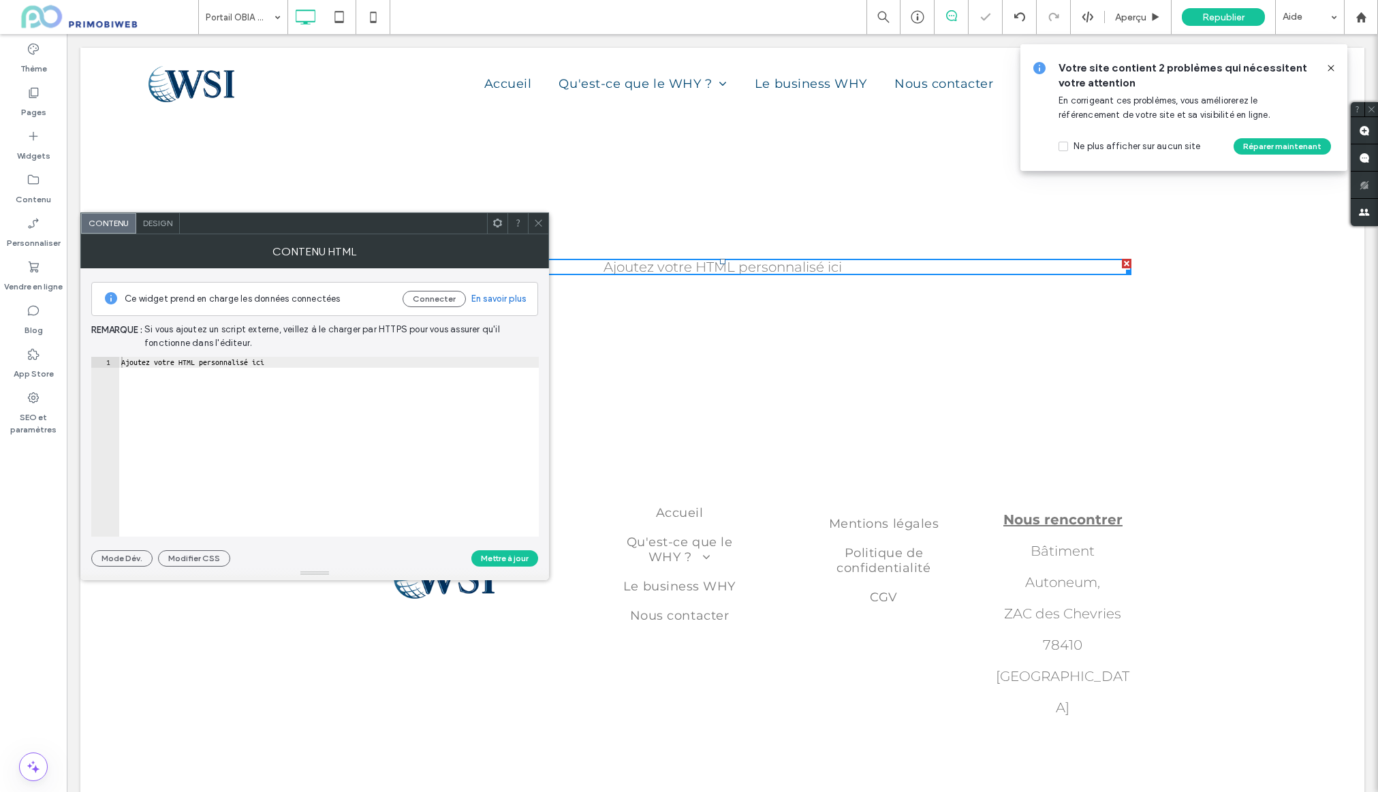
click at [696, 267] on div "Ajoutez votre HTML personnalisé ici" at bounding box center [723, 267] width 818 height 16
click at [697, 267] on div "Ajoutez votre HTML personnalisé ici" at bounding box center [723, 267] width 818 height 16
click at [515, 562] on button "Mettre à jour" at bounding box center [504, 558] width 67 height 16
click at [542, 233] on span at bounding box center [538, 223] width 10 height 20
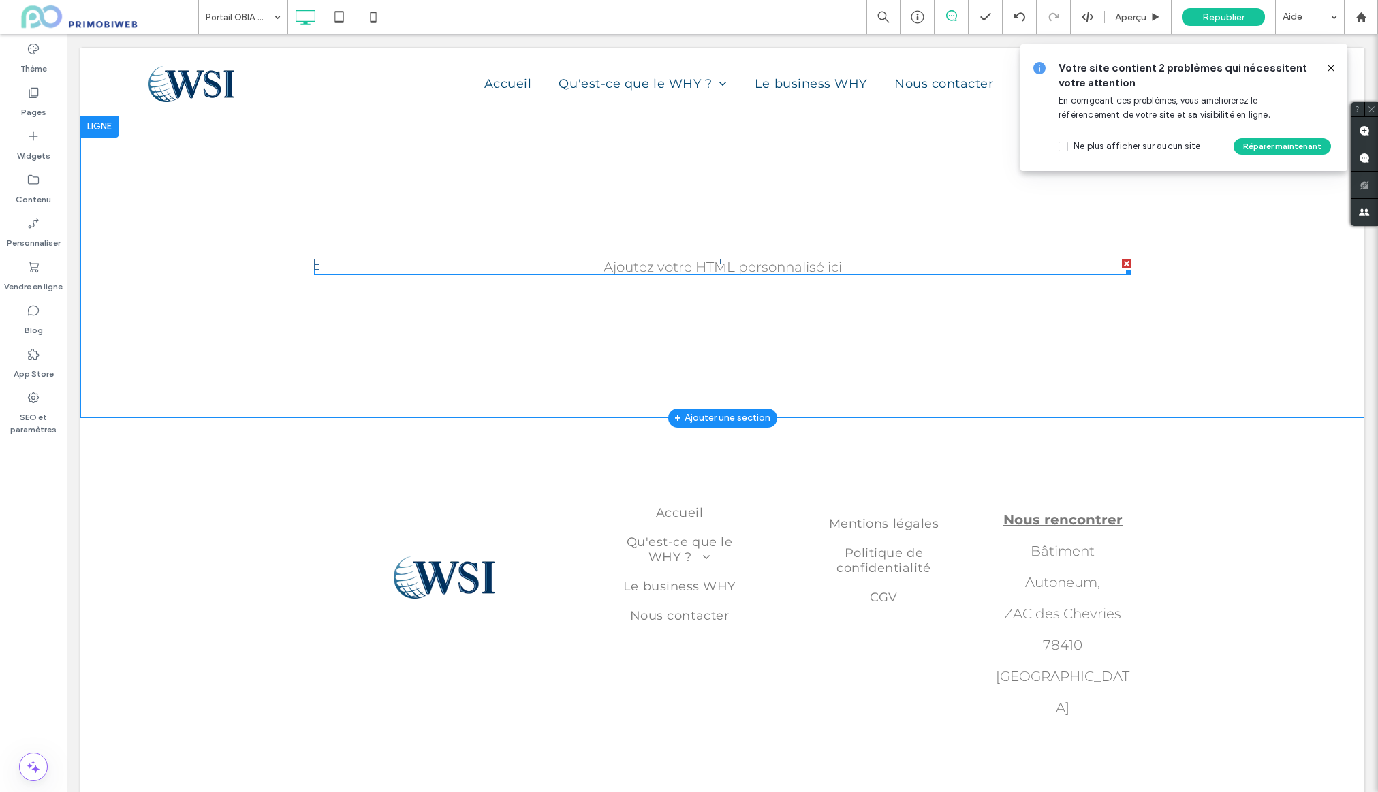
click at [633, 267] on span at bounding box center [723, 267] width 818 height 16
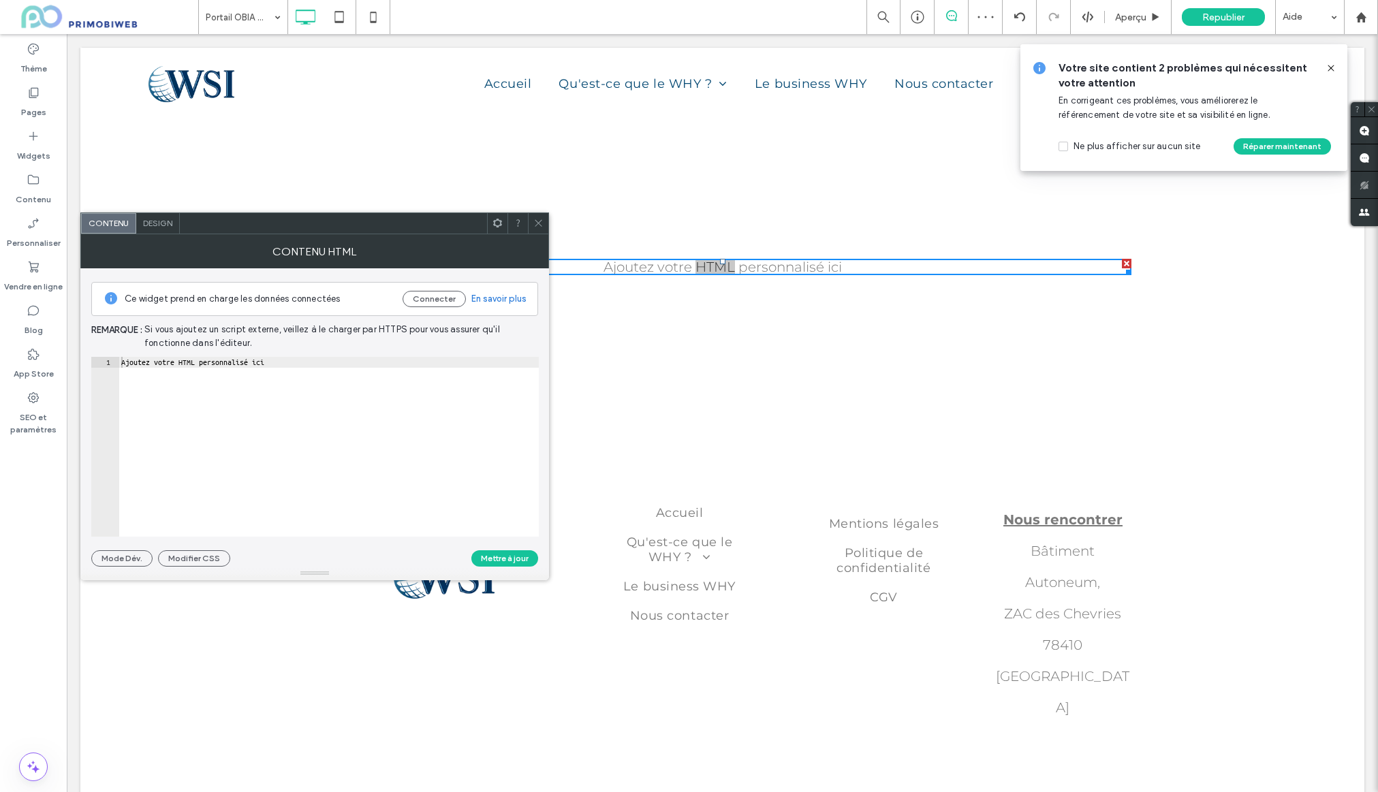
click at [535, 226] on icon at bounding box center [538, 223] width 10 height 10
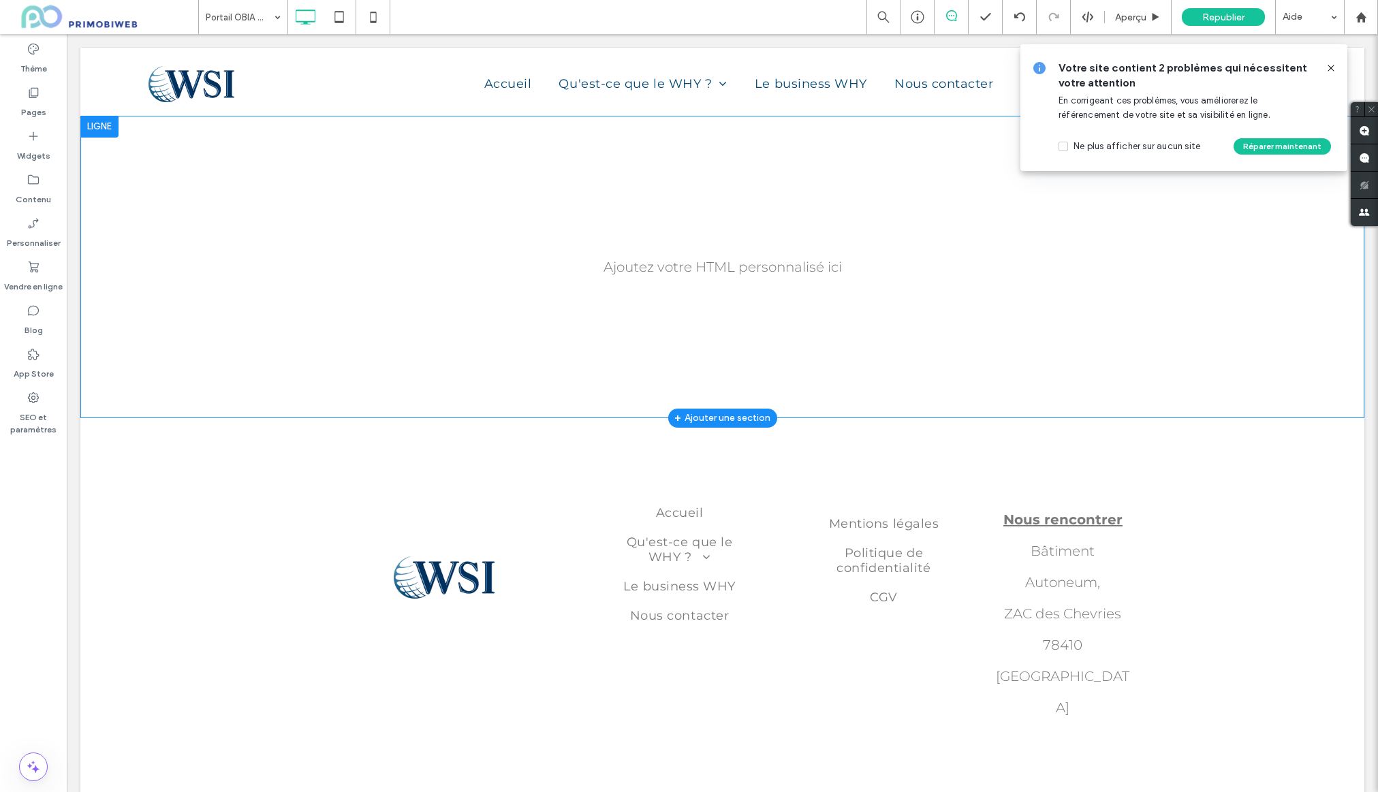
click at [393, 236] on div "Ajoutez votre HTML personnalisé ici Click To Paste Ligne + Ajouter une section" at bounding box center [722, 267] width 1284 height 302
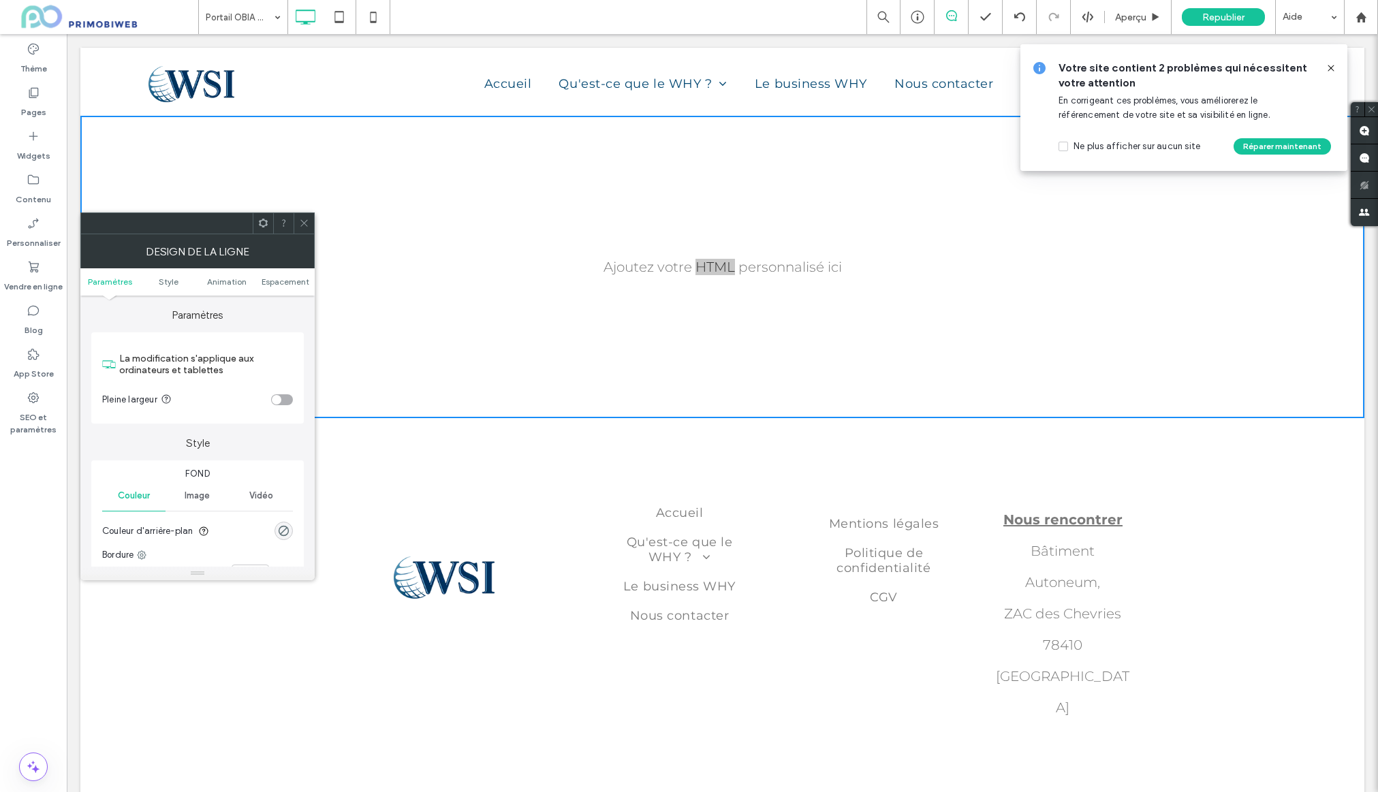
click at [303, 225] on icon at bounding box center [304, 223] width 10 height 10
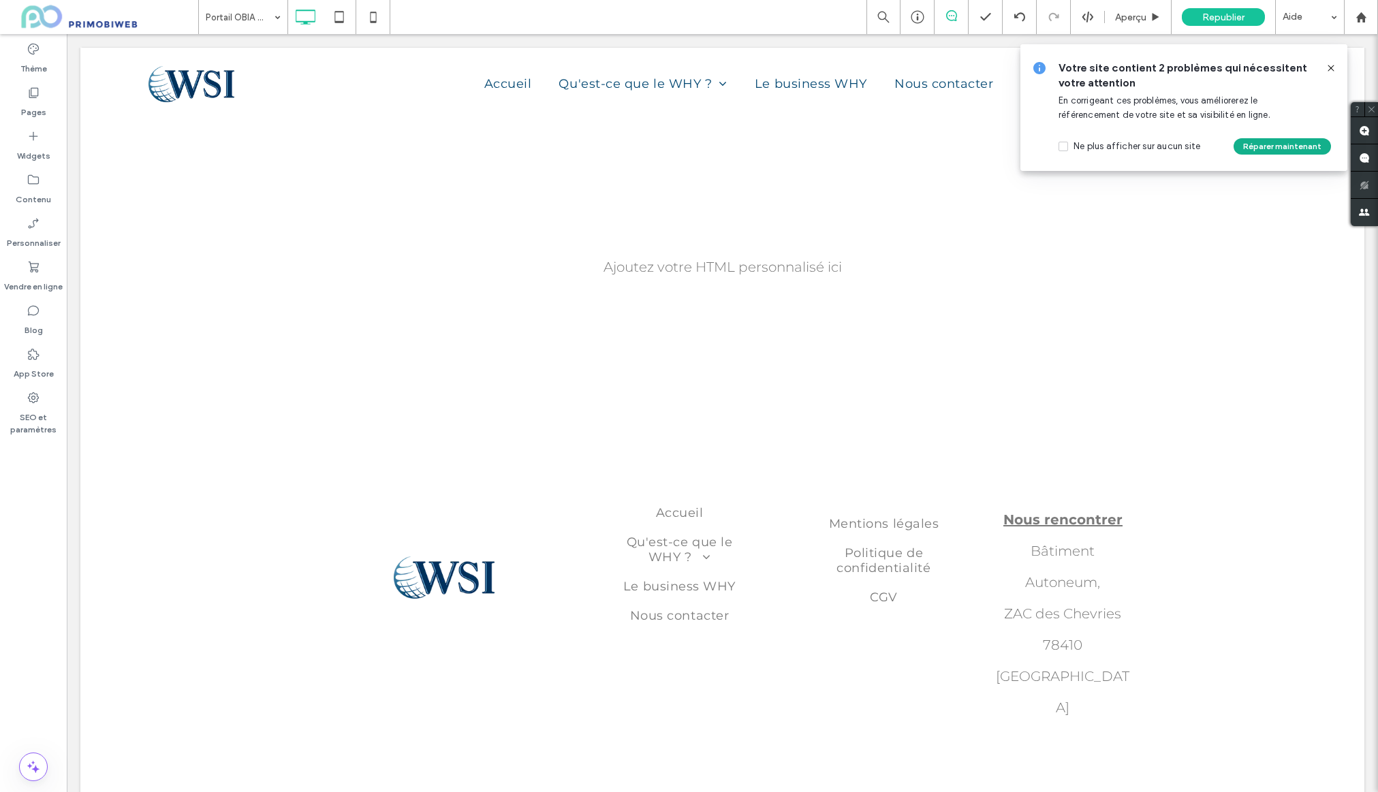
click at [1286, 147] on button "Réparer maintenant" at bounding box center [1282, 146] width 97 height 16
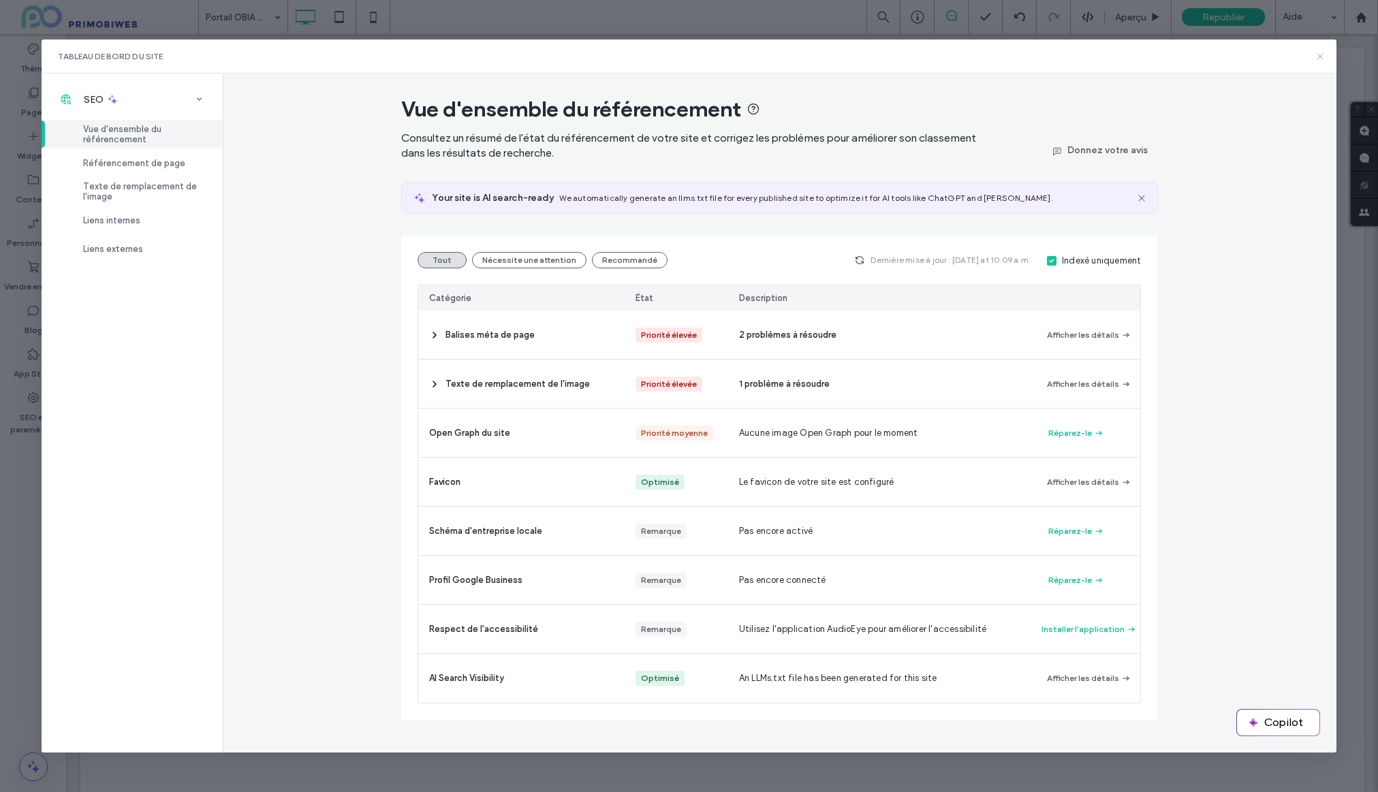
drag, startPoint x: 1322, startPoint y: 58, endPoint x: 1256, endPoint y: 24, distance: 74.3
click at [1322, 58] on icon at bounding box center [1320, 56] width 11 height 11
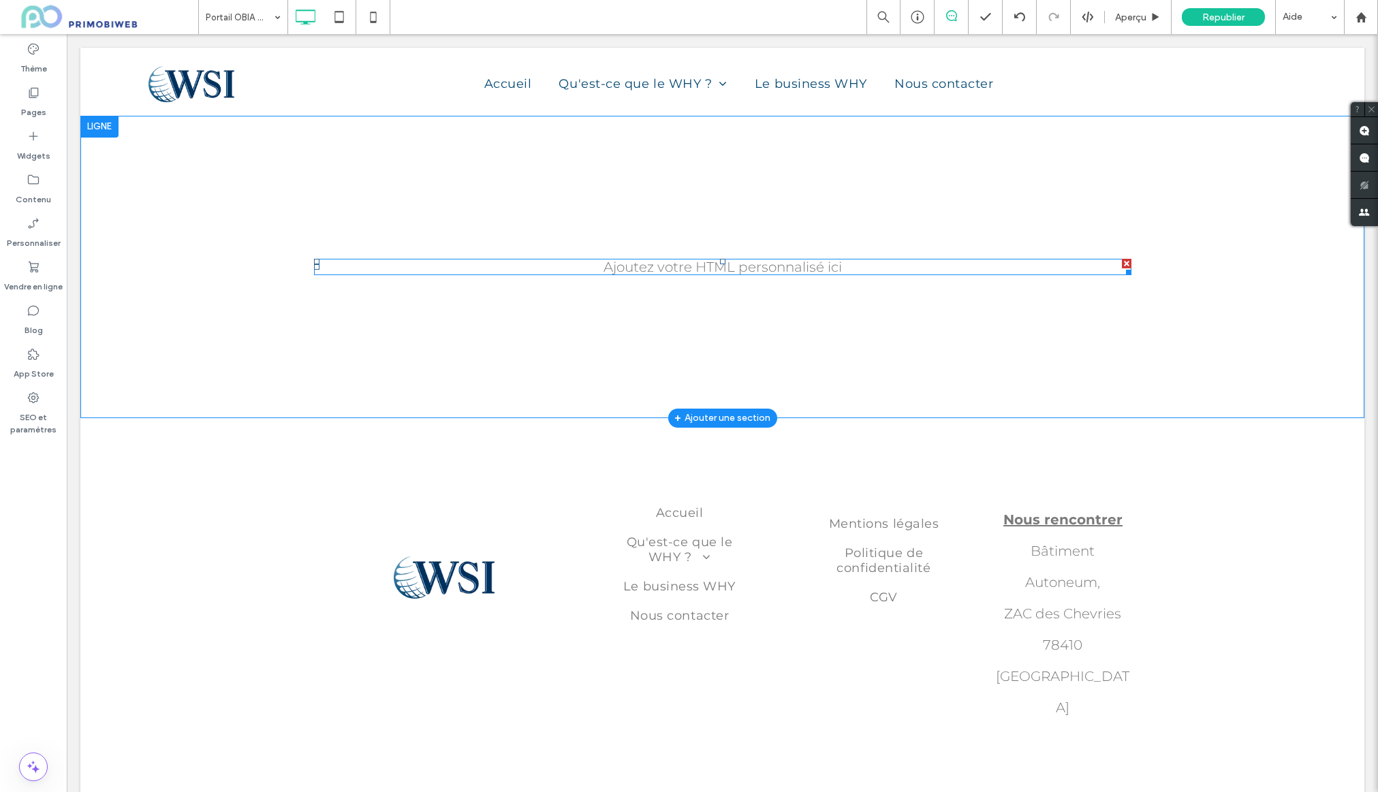
click at [461, 270] on span at bounding box center [723, 267] width 818 height 16
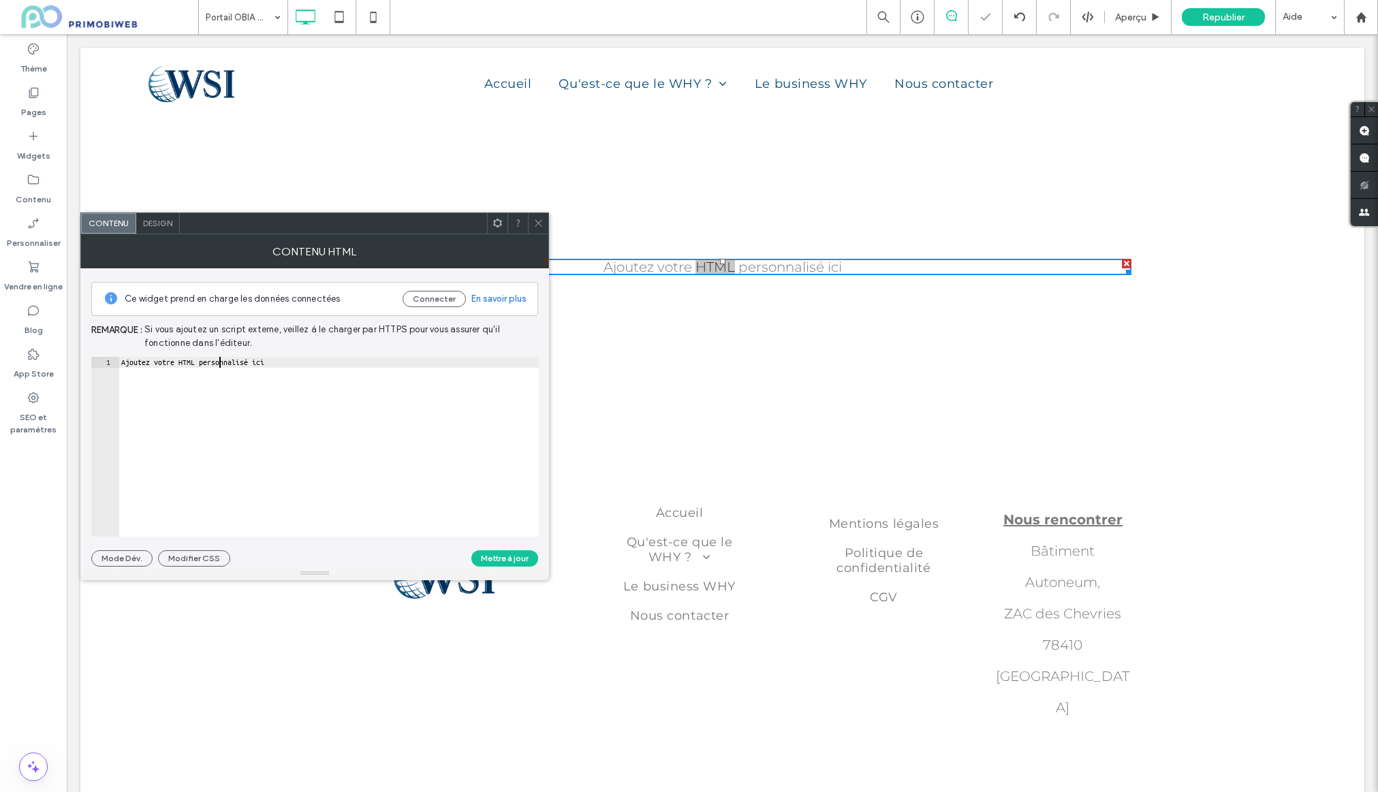
click at [221, 365] on div "Ajoutez votre HTML personnalisé ici" at bounding box center [329, 458] width 420 height 202
click at [142, 361] on div "Ajoutez votre HTML personnalisé ici" at bounding box center [329, 458] width 420 height 202
click at [142, 360] on div "Ajoutez votre HTML personnalisé ici" at bounding box center [329, 458] width 420 height 202
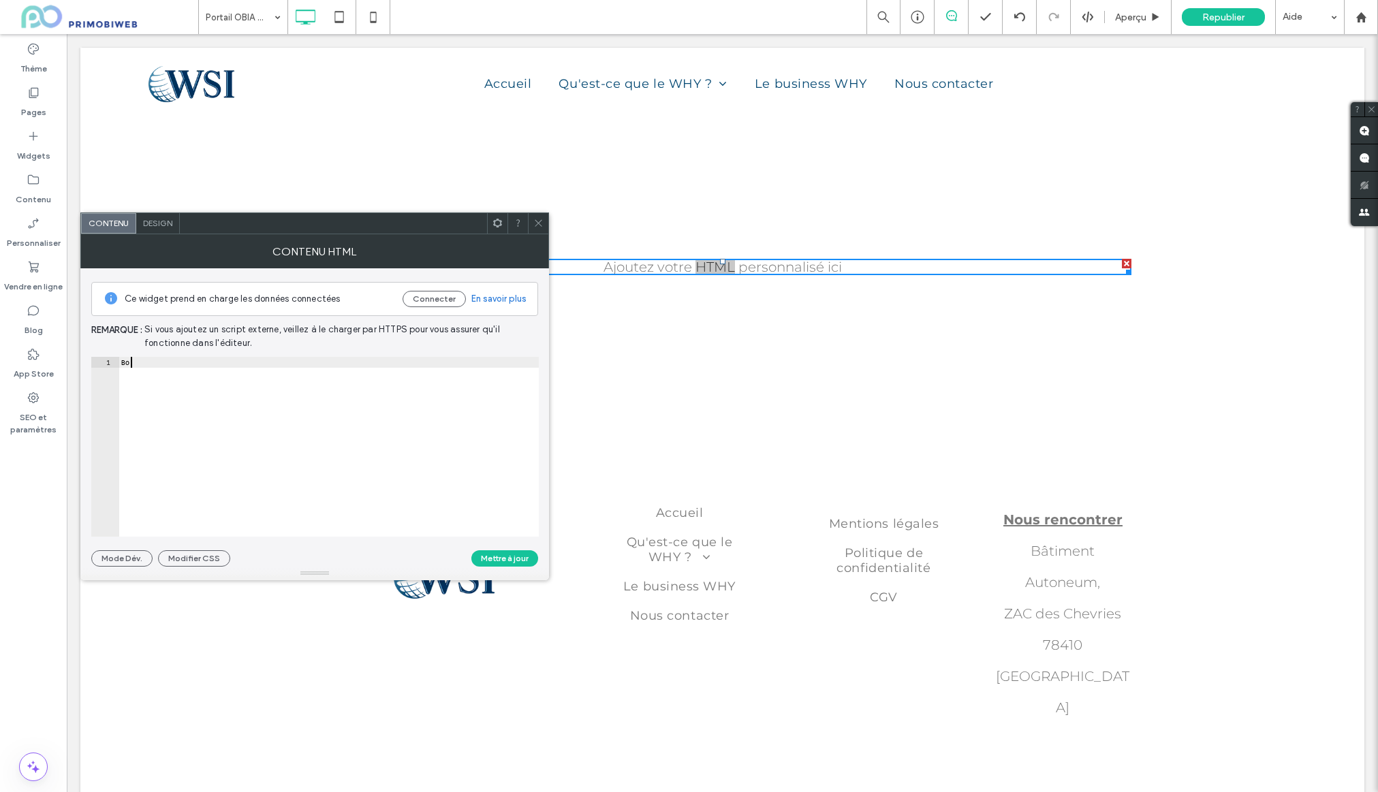
type textarea "***"
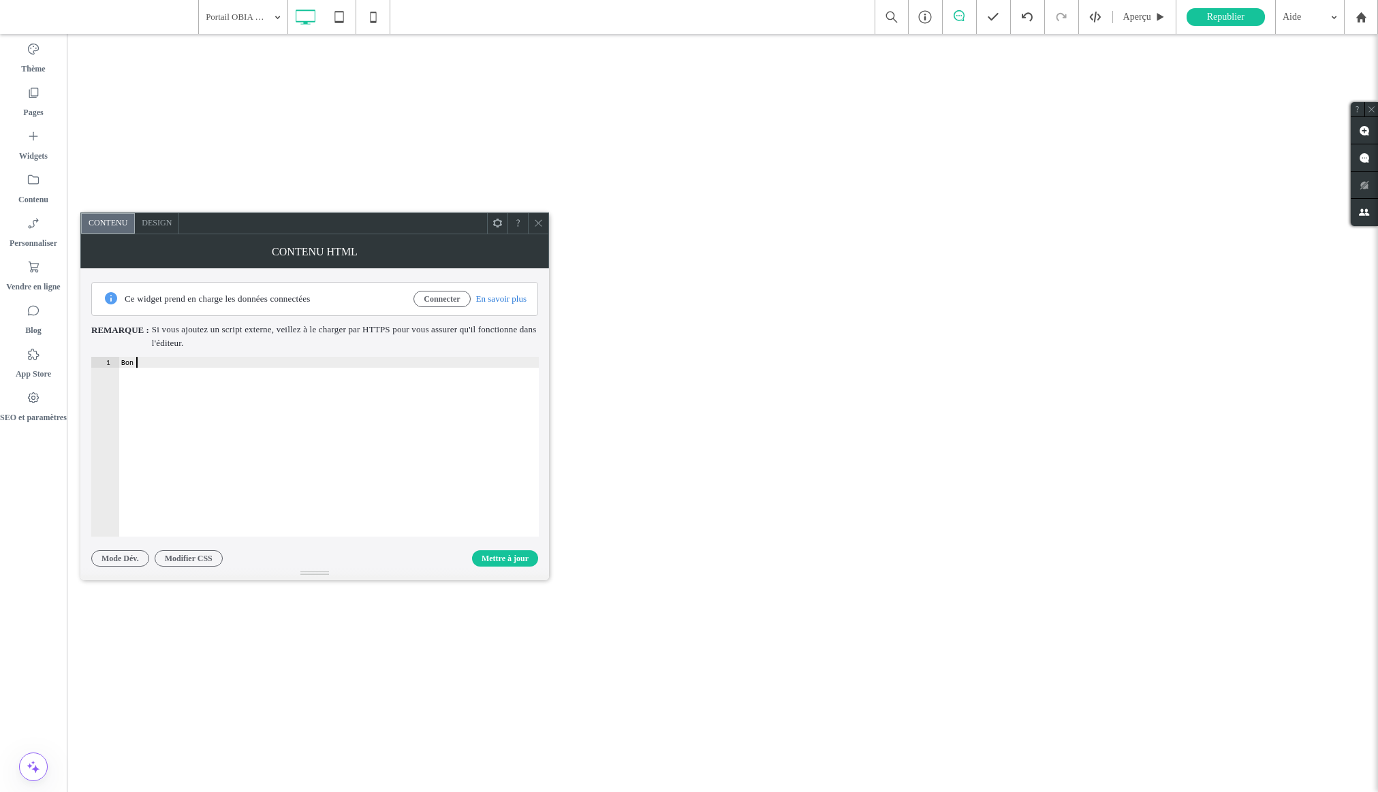
type textarea "*******"
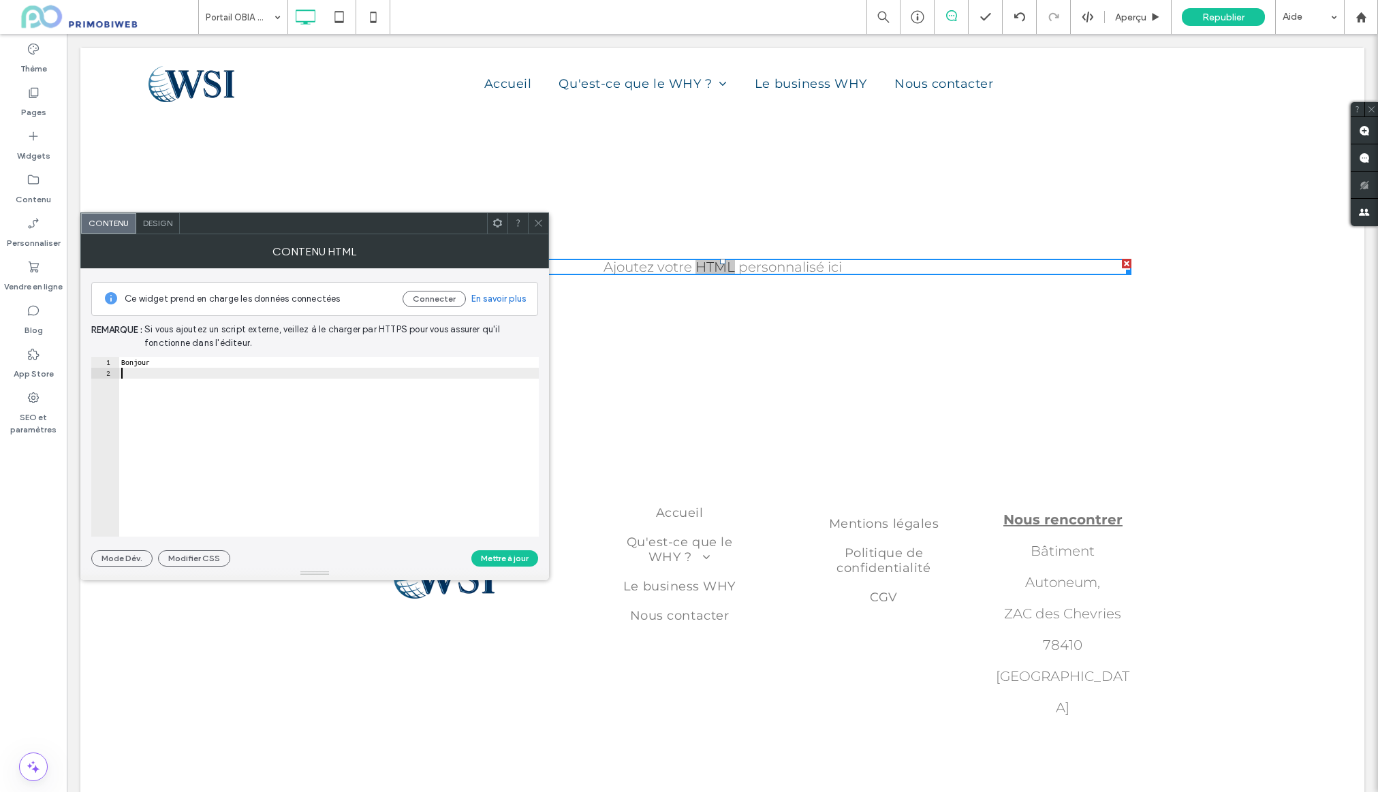
drag, startPoint x: 525, startPoint y: 562, endPoint x: 544, endPoint y: 554, distance: 20.1
click at [525, 562] on button "Mettre à jour" at bounding box center [504, 558] width 67 height 16
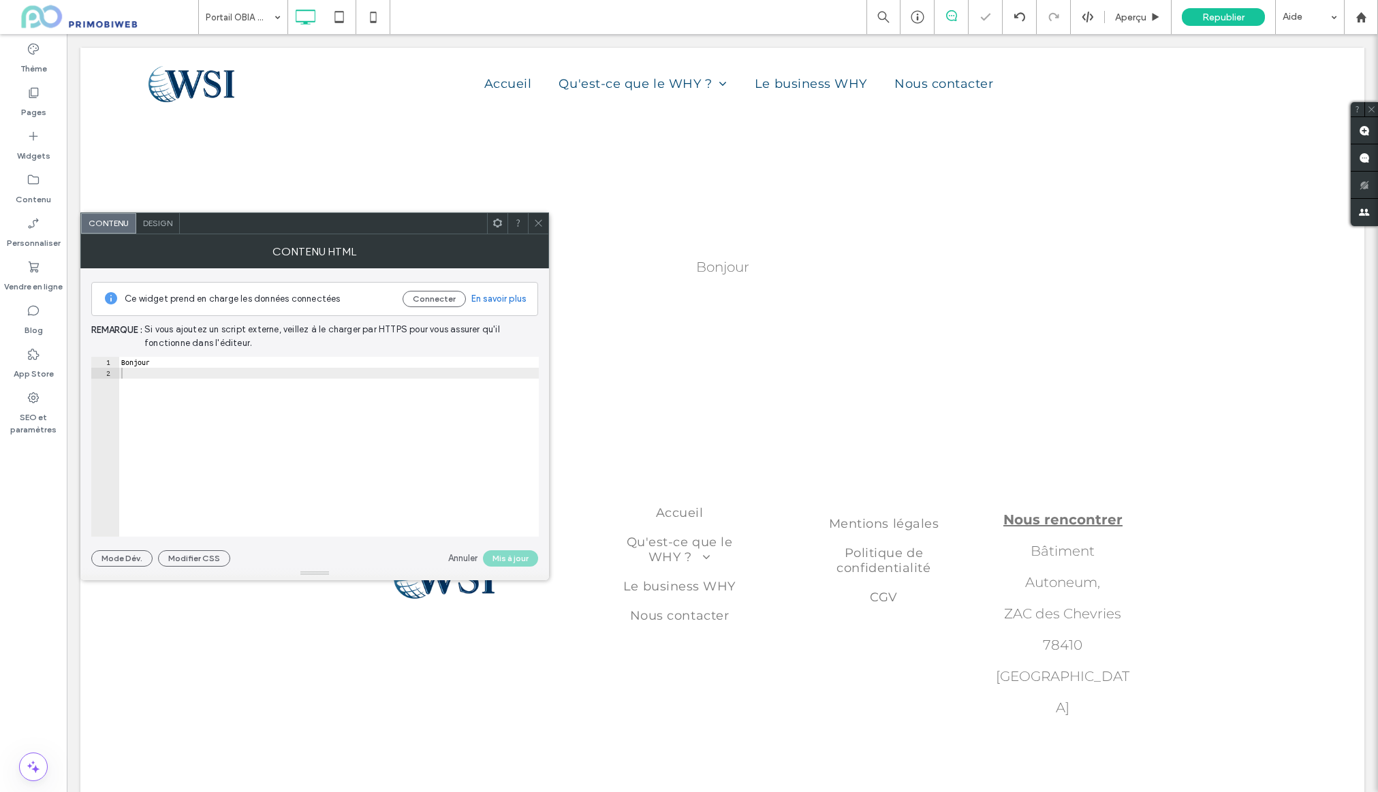
click at [726, 268] on div "Bonjour" at bounding box center [723, 267] width 818 height 16
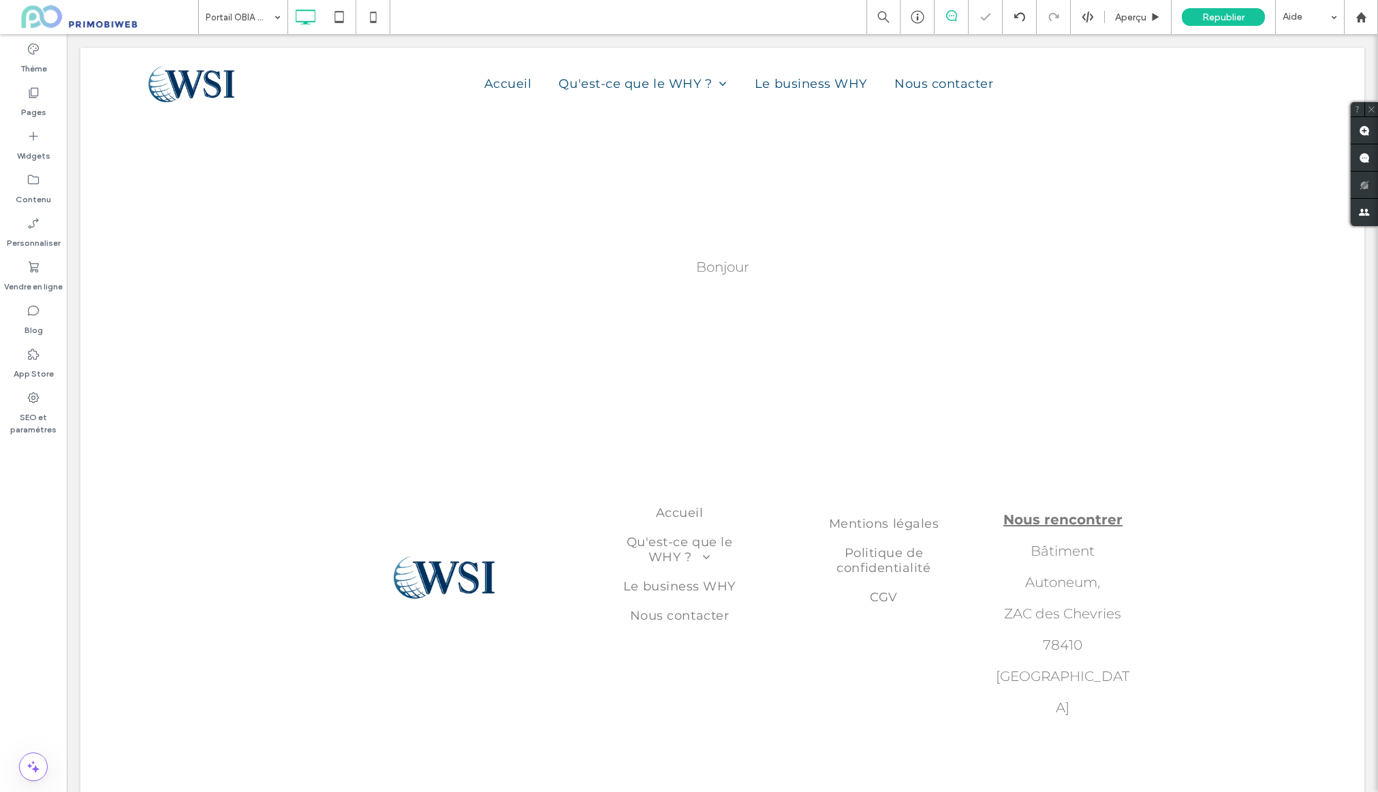
click at [536, 232] on span at bounding box center [538, 223] width 10 height 20
click at [29, 165] on div "Widgets" at bounding box center [33, 146] width 67 height 44
click at [35, 179] on icon at bounding box center [34, 180] width 14 height 14
click at [37, 178] on icon at bounding box center [34, 180] width 14 height 14
click at [416, 192] on div "Bonjour Click To Paste Ligne + Ajouter une section" at bounding box center [722, 267] width 1284 height 302
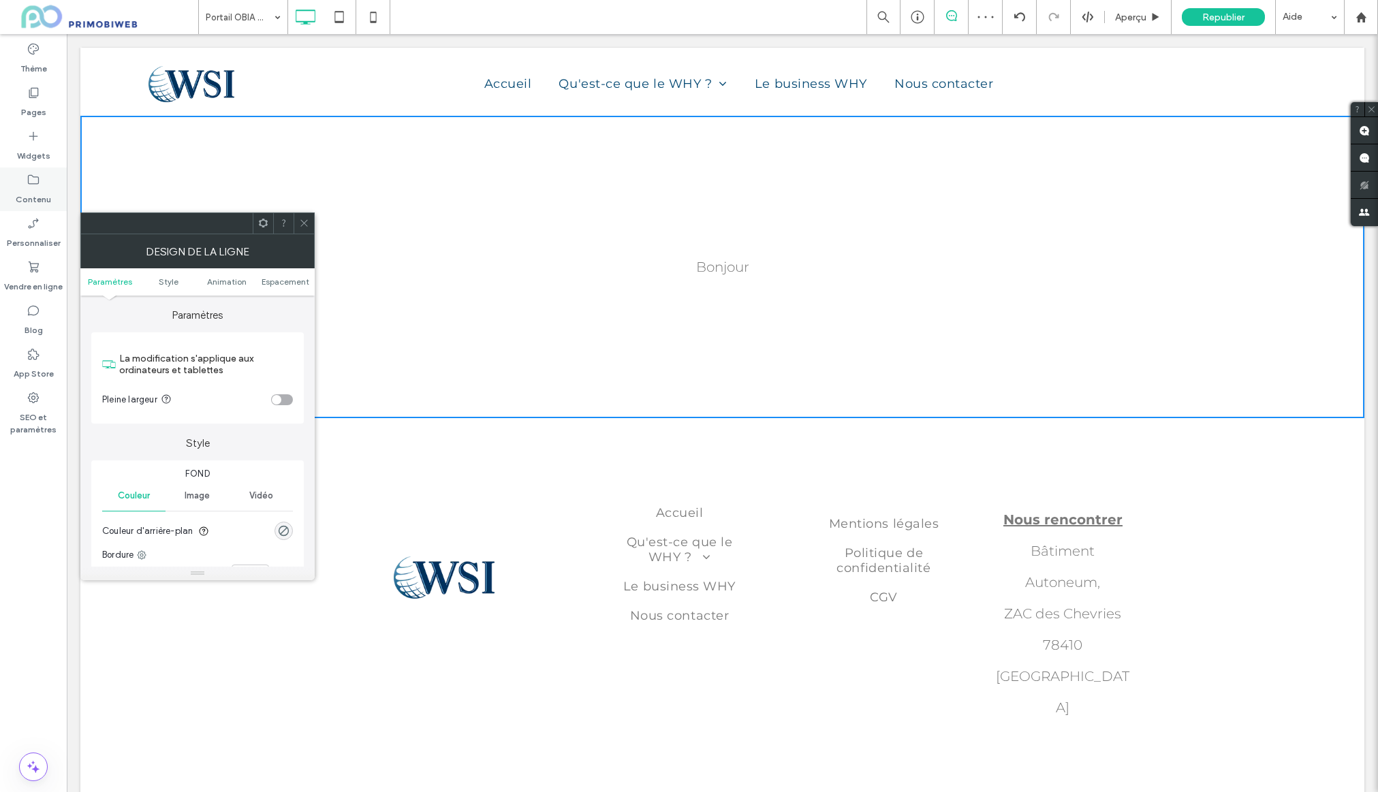
click at [48, 182] on div "Contenu" at bounding box center [33, 190] width 67 height 44
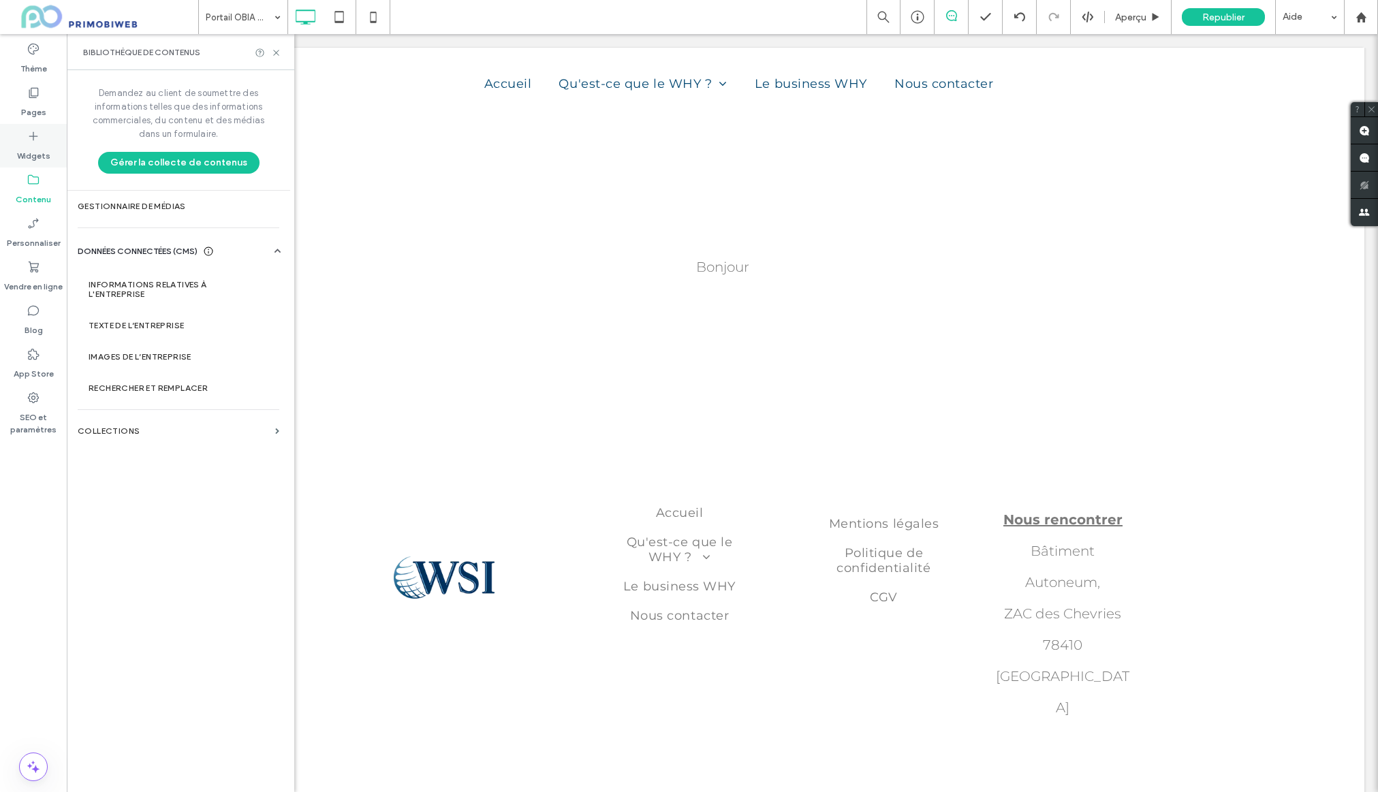
click at [37, 151] on label "Widgets" at bounding box center [33, 152] width 33 height 19
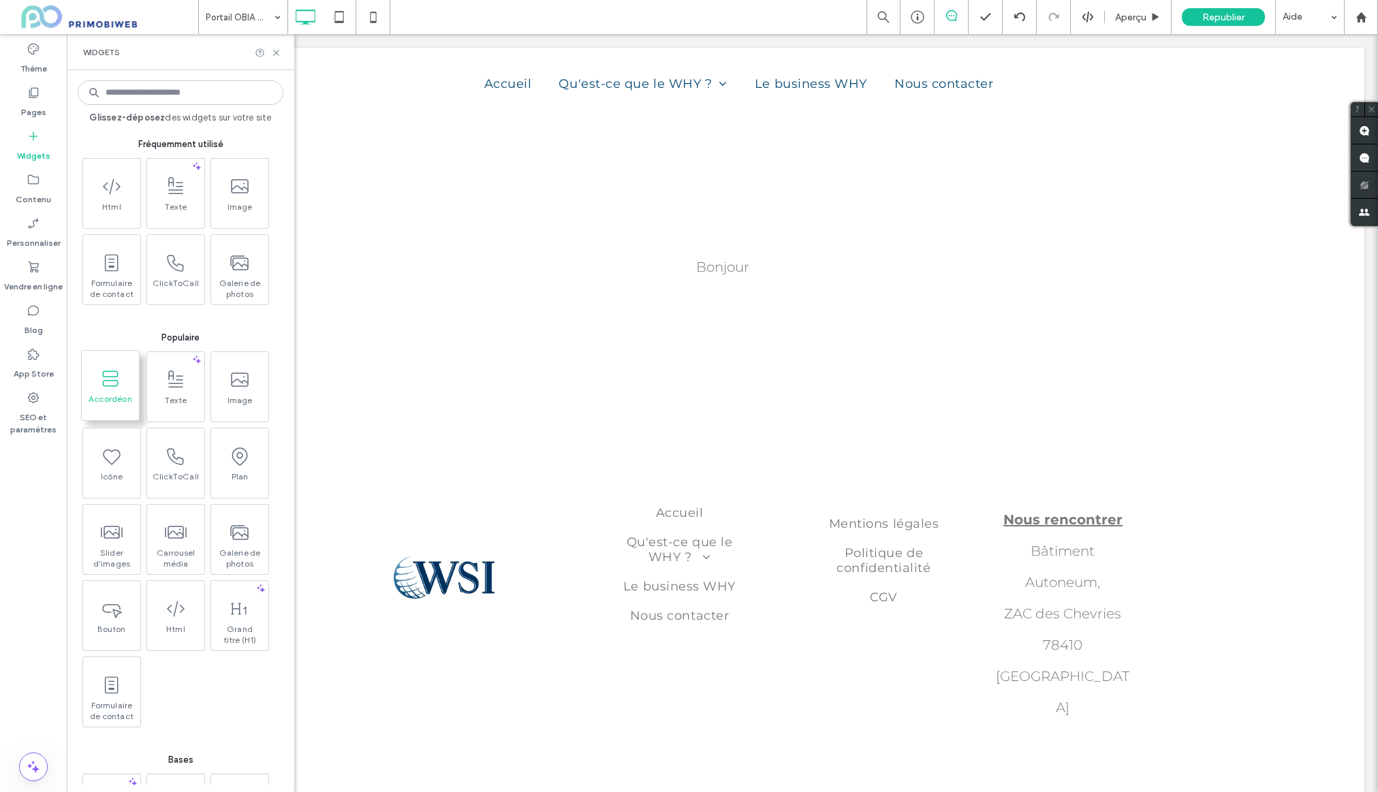
drag, startPoint x: 120, startPoint y: 401, endPoint x: 63, endPoint y: 360, distance: 69.8
click at [120, 401] on span "Accordéon" at bounding box center [110, 403] width 57 height 19
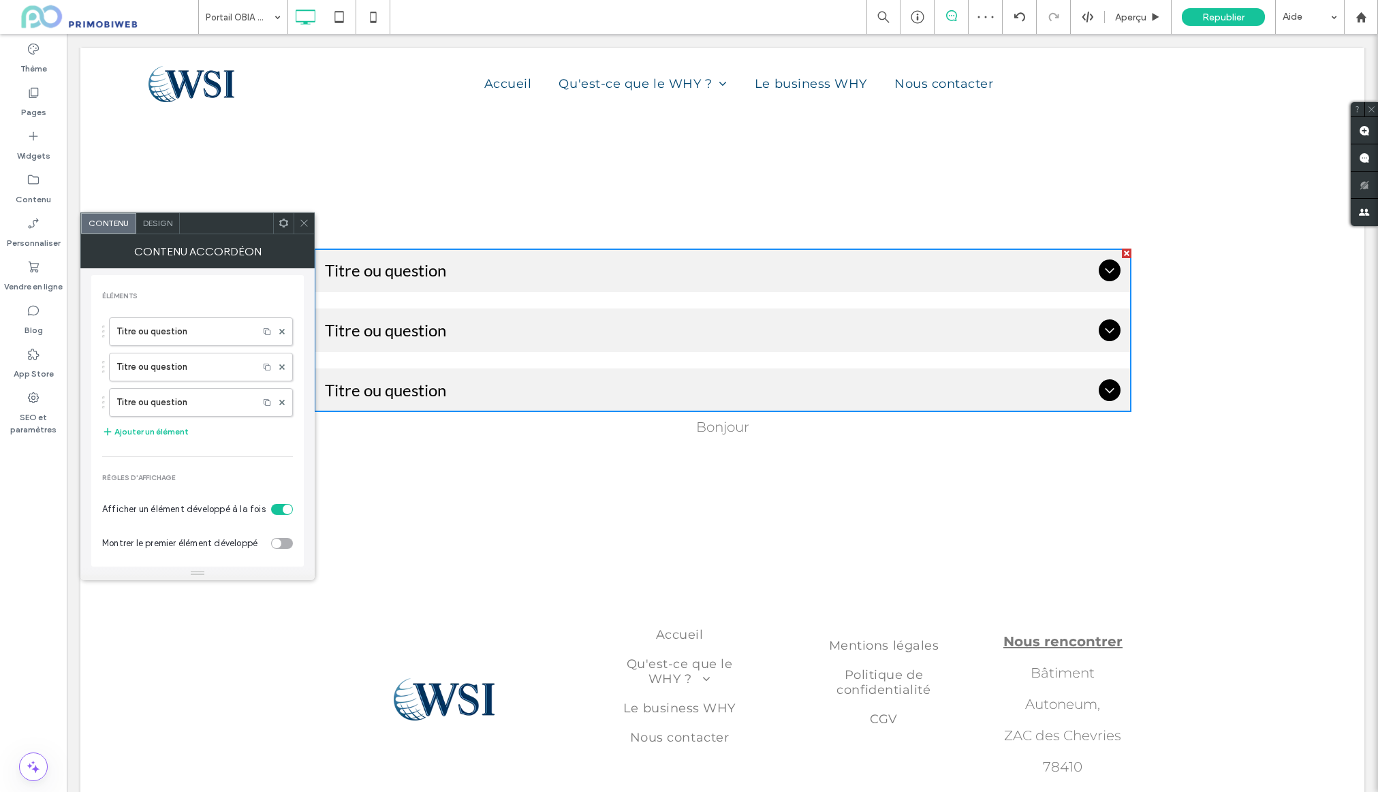
click at [446, 267] on span "Titre ou question" at bounding box center [709, 270] width 768 height 20
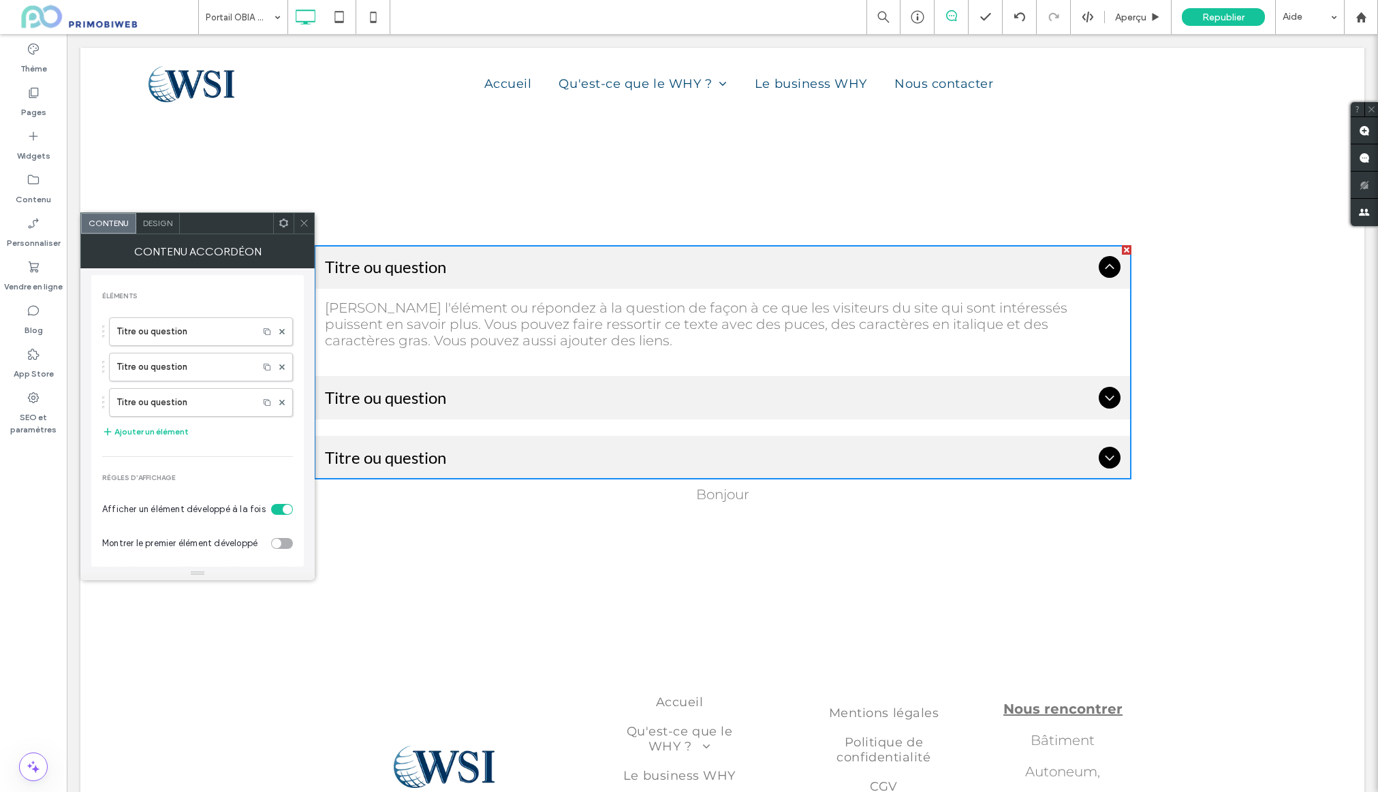
click at [454, 274] on span "Titre ou question" at bounding box center [709, 267] width 768 height 20
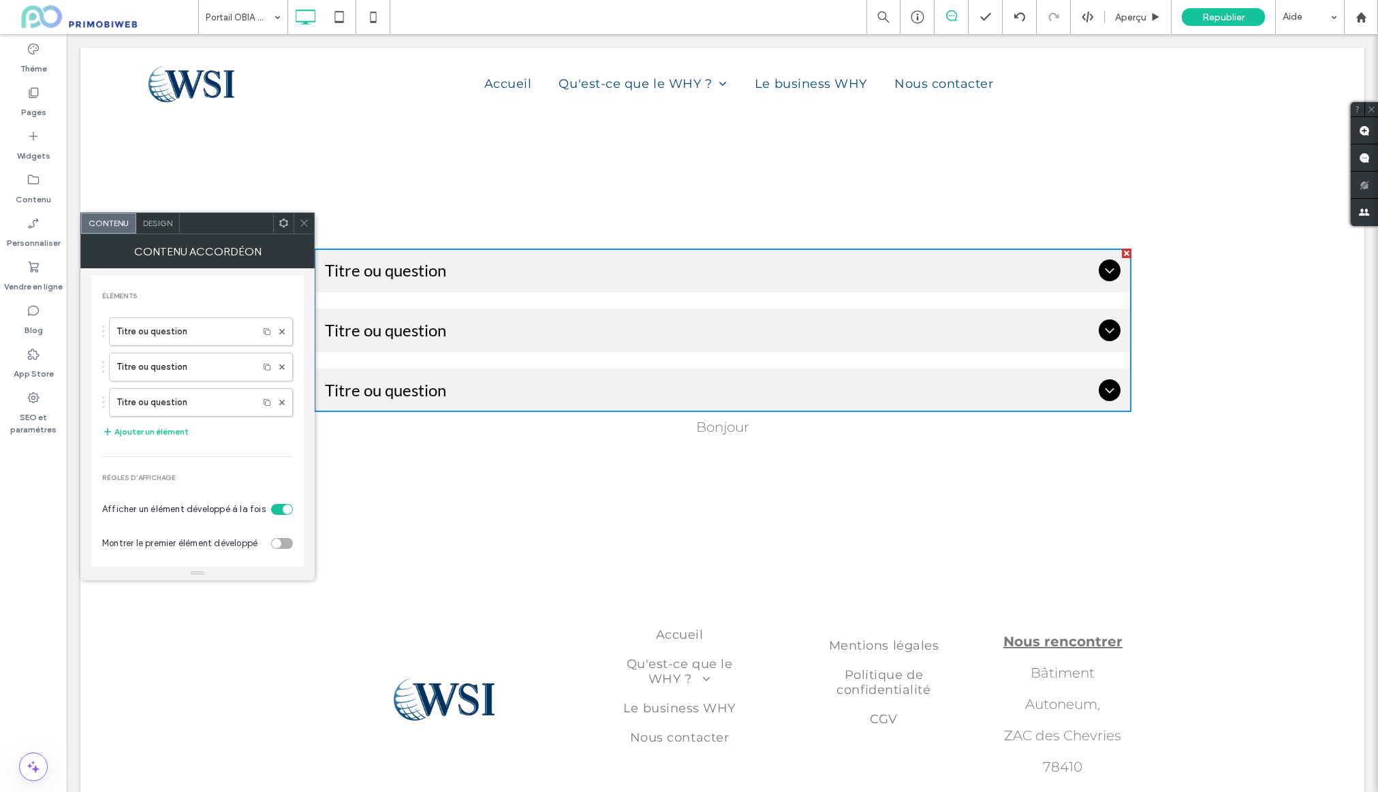
click at [567, 281] on div "Titre ou question" at bounding box center [723, 271] width 818 height 44
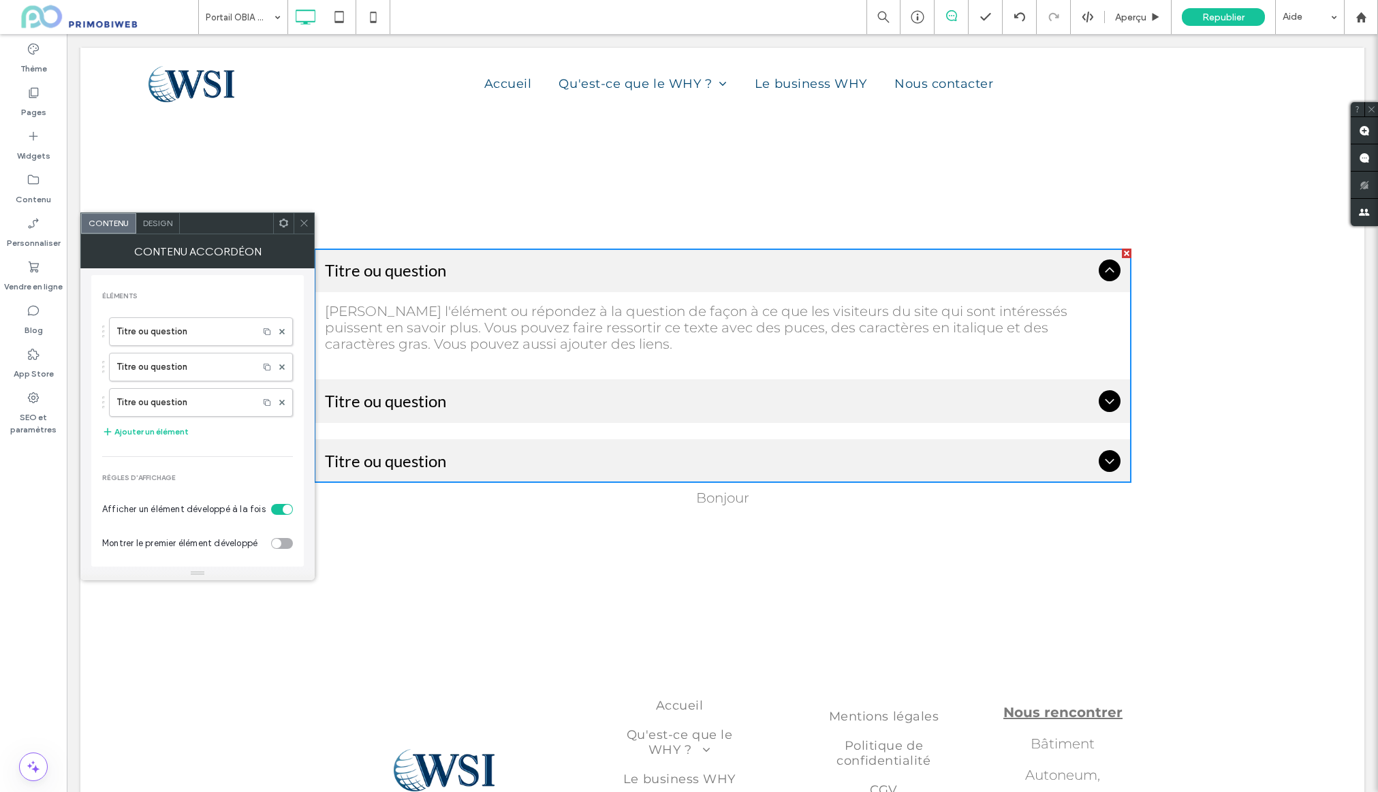
click at [418, 255] on div "Titre ou question" at bounding box center [723, 271] width 818 height 44
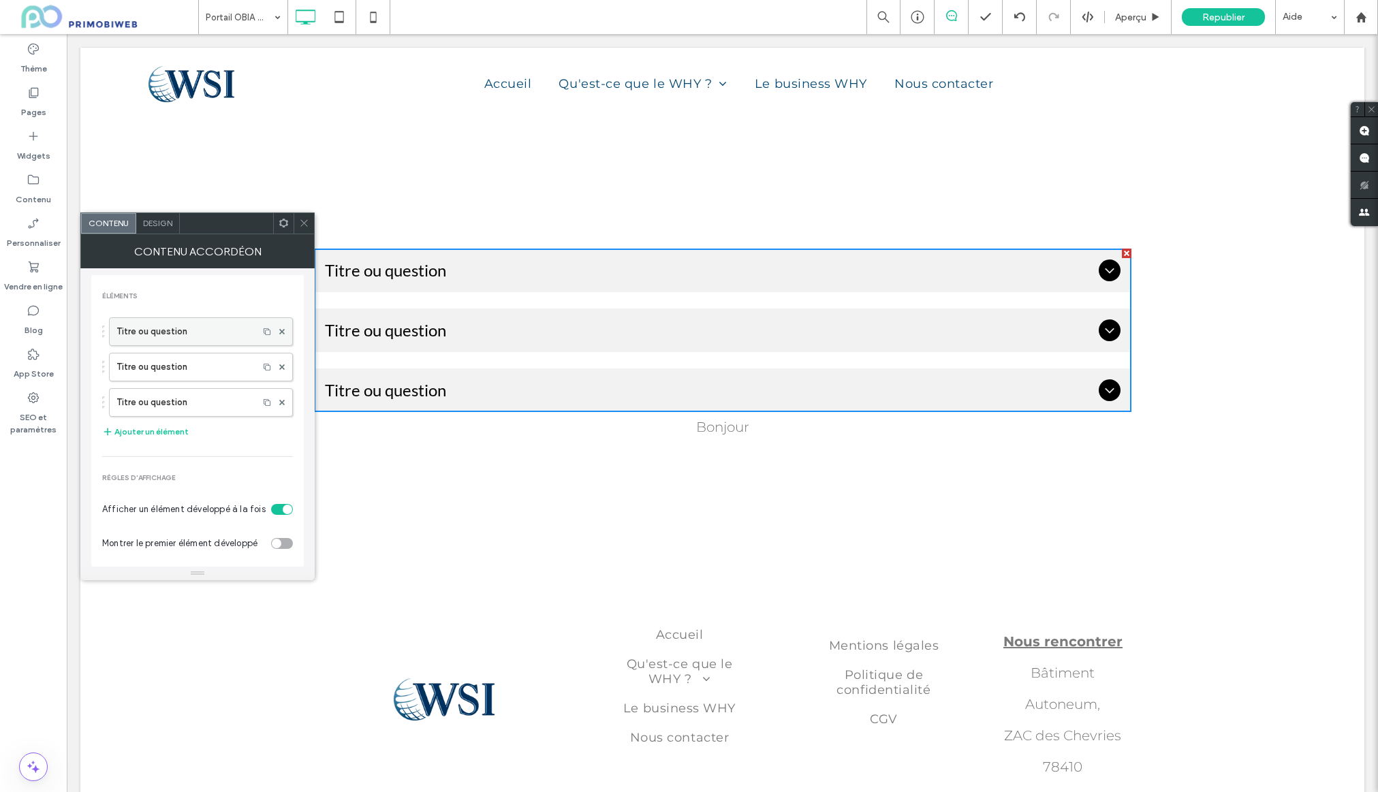
click at [177, 331] on label "Titre ou question" at bounding box center [183, 331] width 135 height 27
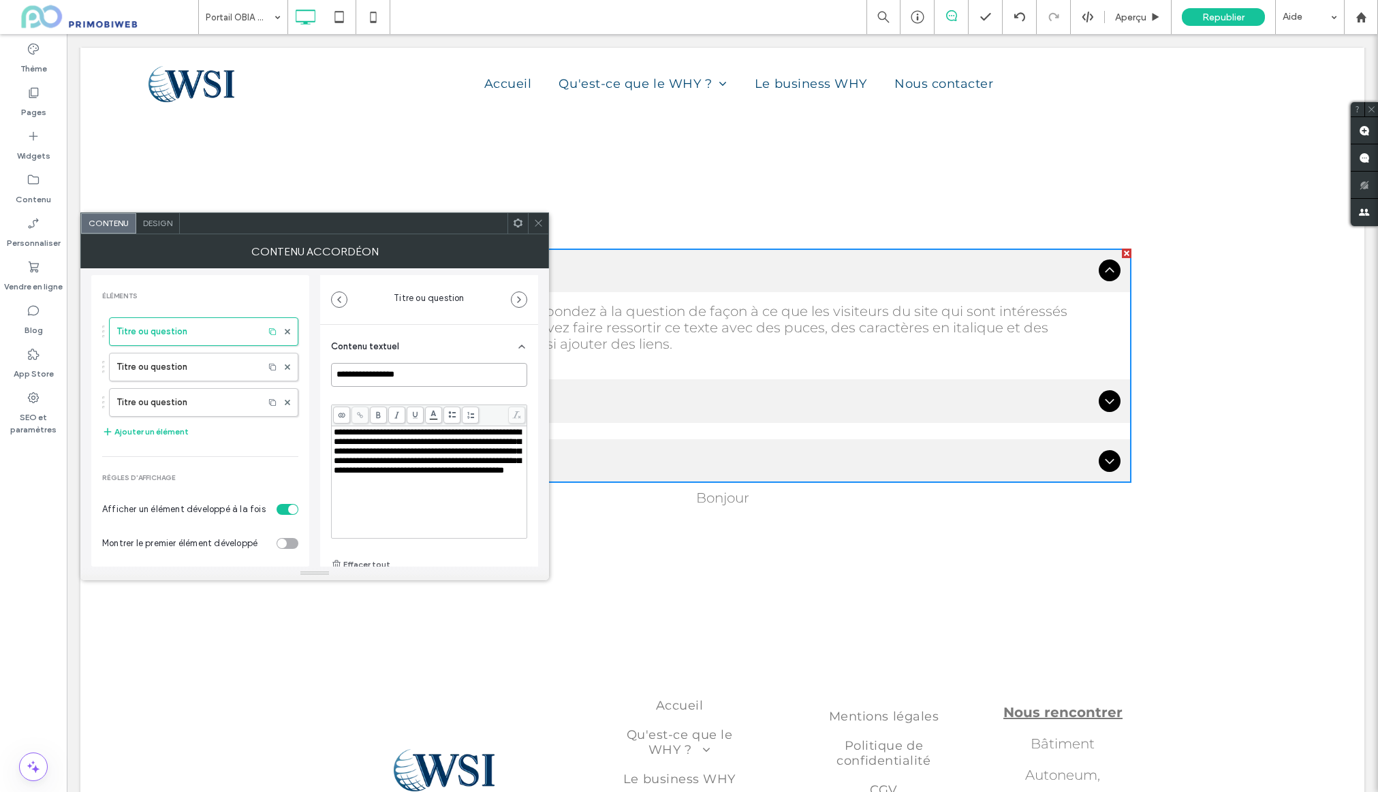
click at [420, 377] on input "**********" at bounding box center [429, 375] width 196 height 24
drag, startPoint x: 411, startPoint y: 374, endPoint x: 301, endPoint y: 373, distance: 110.4
click at [301, 373] on div "**********" at bounding box center [314, 417] width 447 height 298
click at [405, 475] on span "**********" at bounding box center [427, 451] width 187 height 47
click at [384, 472] on span "**********" at bounding box center [427, 451] width 187 height 47
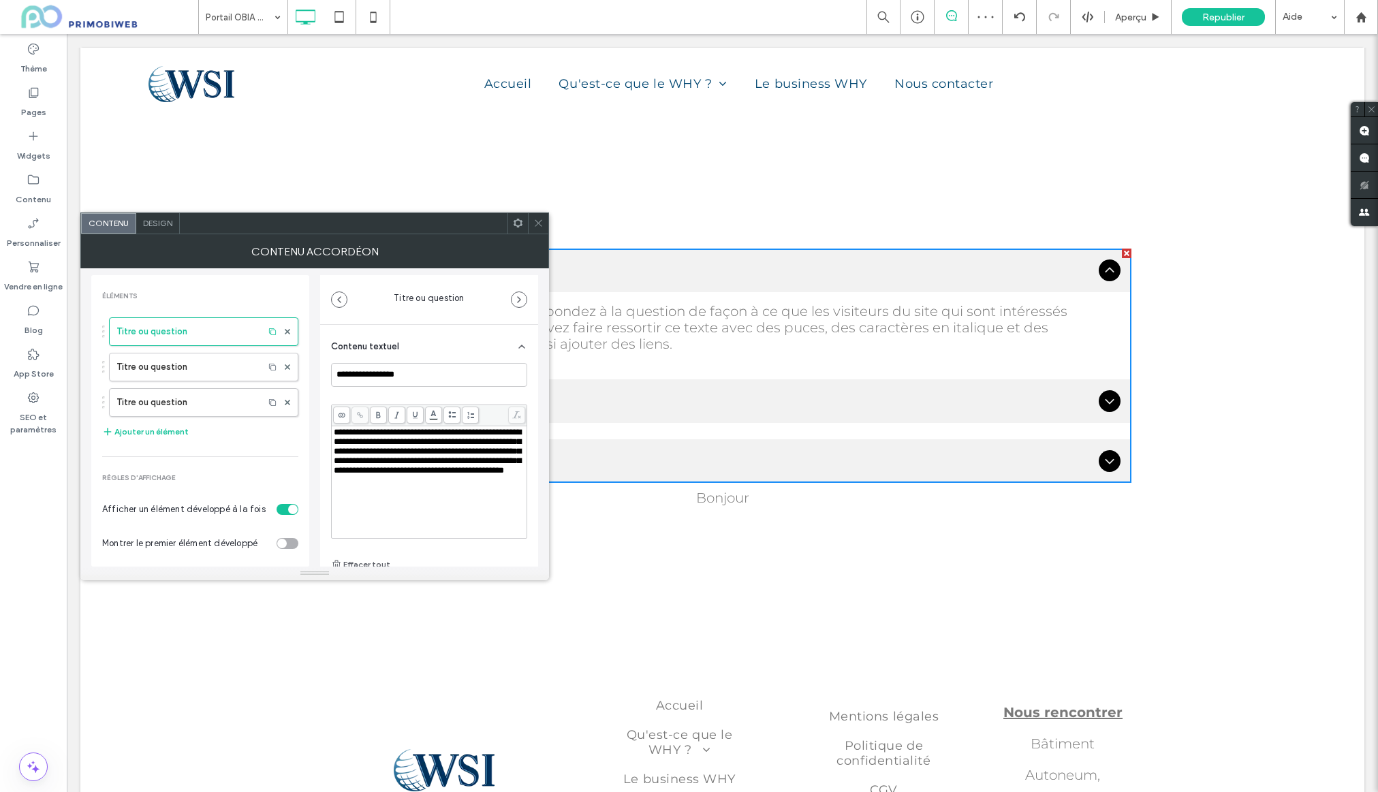
drag, startPoint x: 386, startPoint y: 502, endPoint x: 527, endPoint y: 414, distance: 167.1
click at [373, 476] on div "**********" at bounding box center [429, 452] width 191 height 48
click at [648, 345] on div "Décrivez l'élément ou répondez à la question de façon à ce que les visiteurs du…" at bounding box center [723, 327] width 796 height 49
click at [587, 277] on span "Titre ou question" at bounding box center [709, 270] width 768 height 20
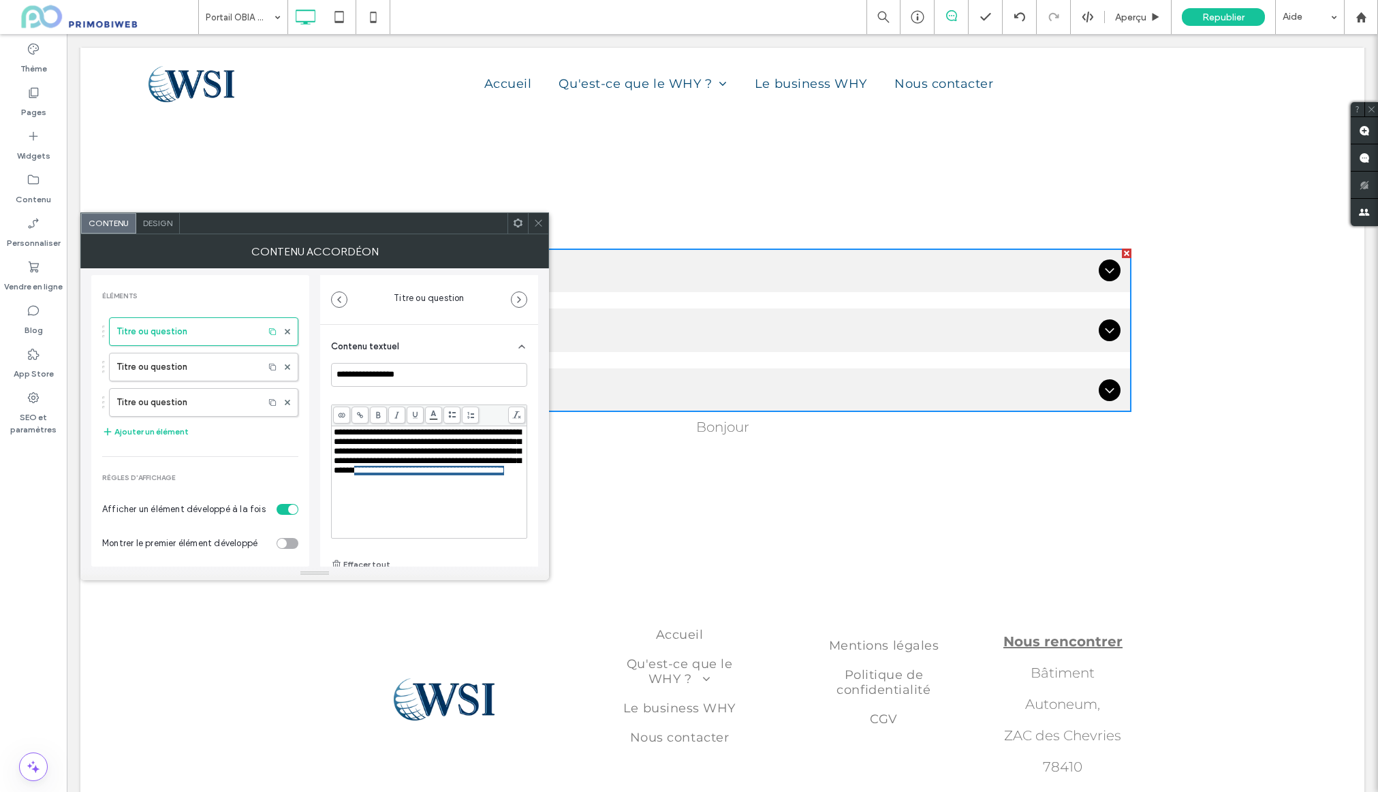
click at [1111, 270] on icon at bounding box center [1109, 270] width 9 height 5
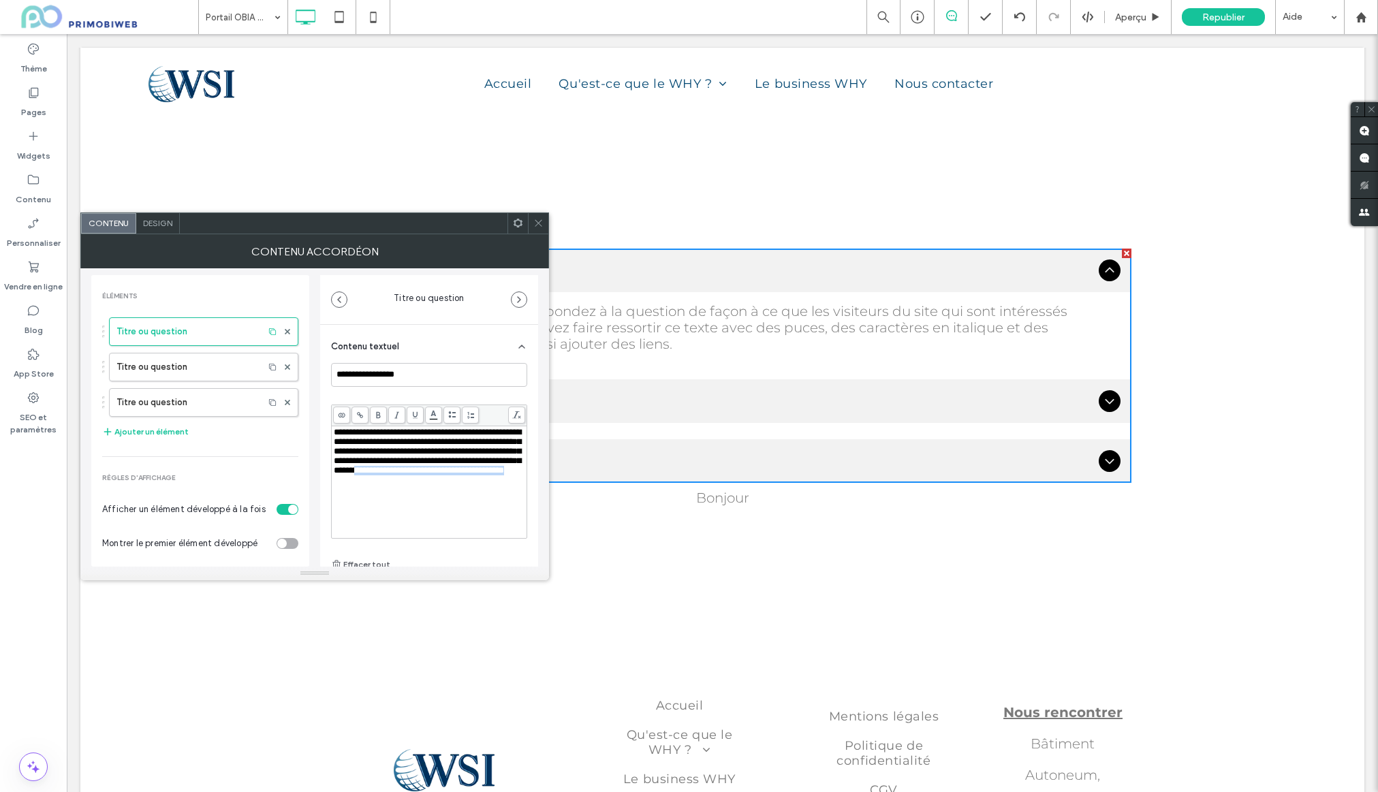
click at [418, 453] on span "**********" at bounding box center [427, 451] width 187 height 47
click at [380, 476] on div "**********" at bounding box center [429, 452] width 191 height 48
drag, startPoint x: 379, startPoint y: 503, endPoint x: 328, endPoint y: 424, distance: 94.5
click at [326, 435] on div "**********" at bounding box center [429, 493] width 218 height 337
click at [406, 377] on input "**********" at bounding box center [429, 375] width 196 height 24
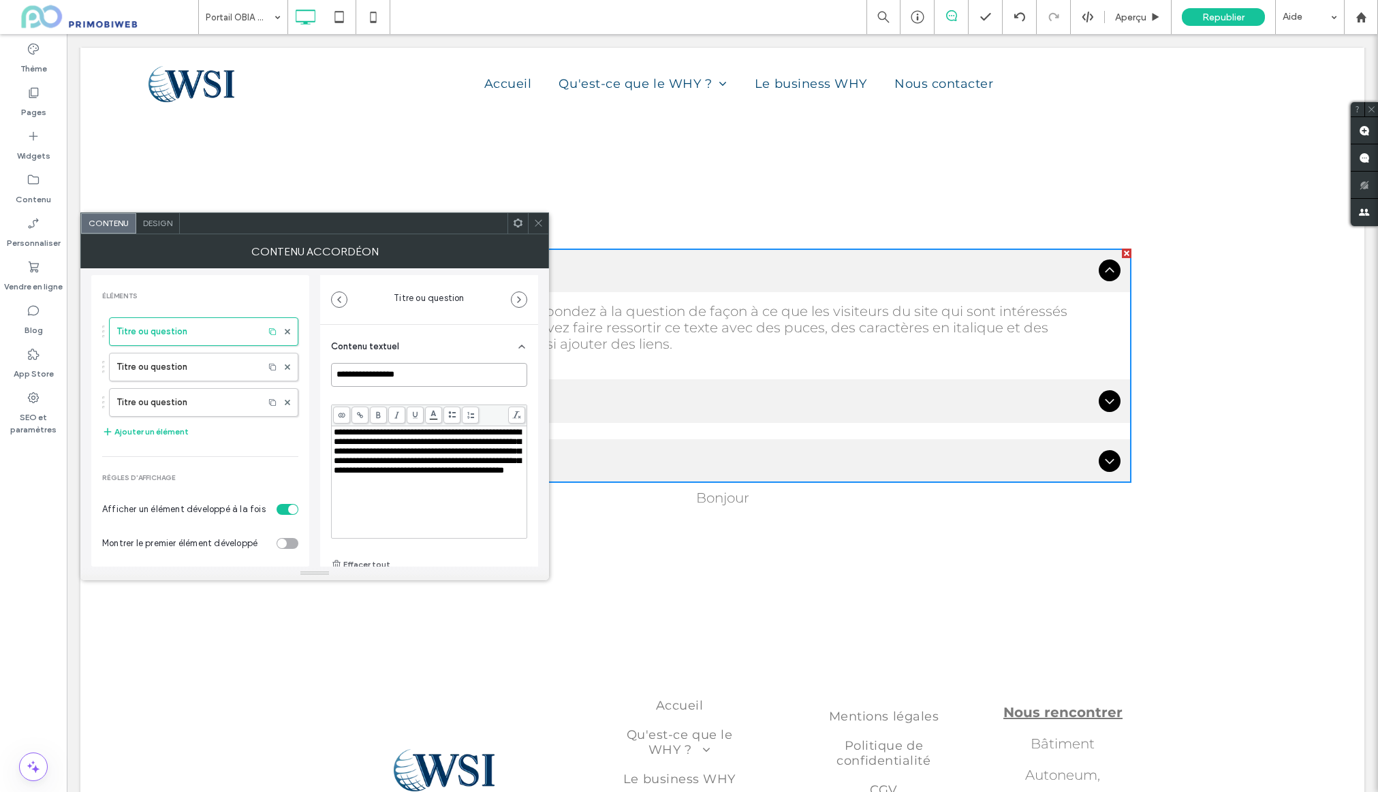
drag, startPoint x: 364, startPoint y: 366, endPoint x: 343, endPoint y: 366, distance: 20.4
click at [343, 366] on input "**********" at bounding box center [429, 375] width 196 height 24
type input "**********"
click at [399, 474] on span "**********" at bounding box center [427, 451] width 187 height 47
click at [377, 476] on div "**********" at bounding box center [429, 452] width 191 height 48
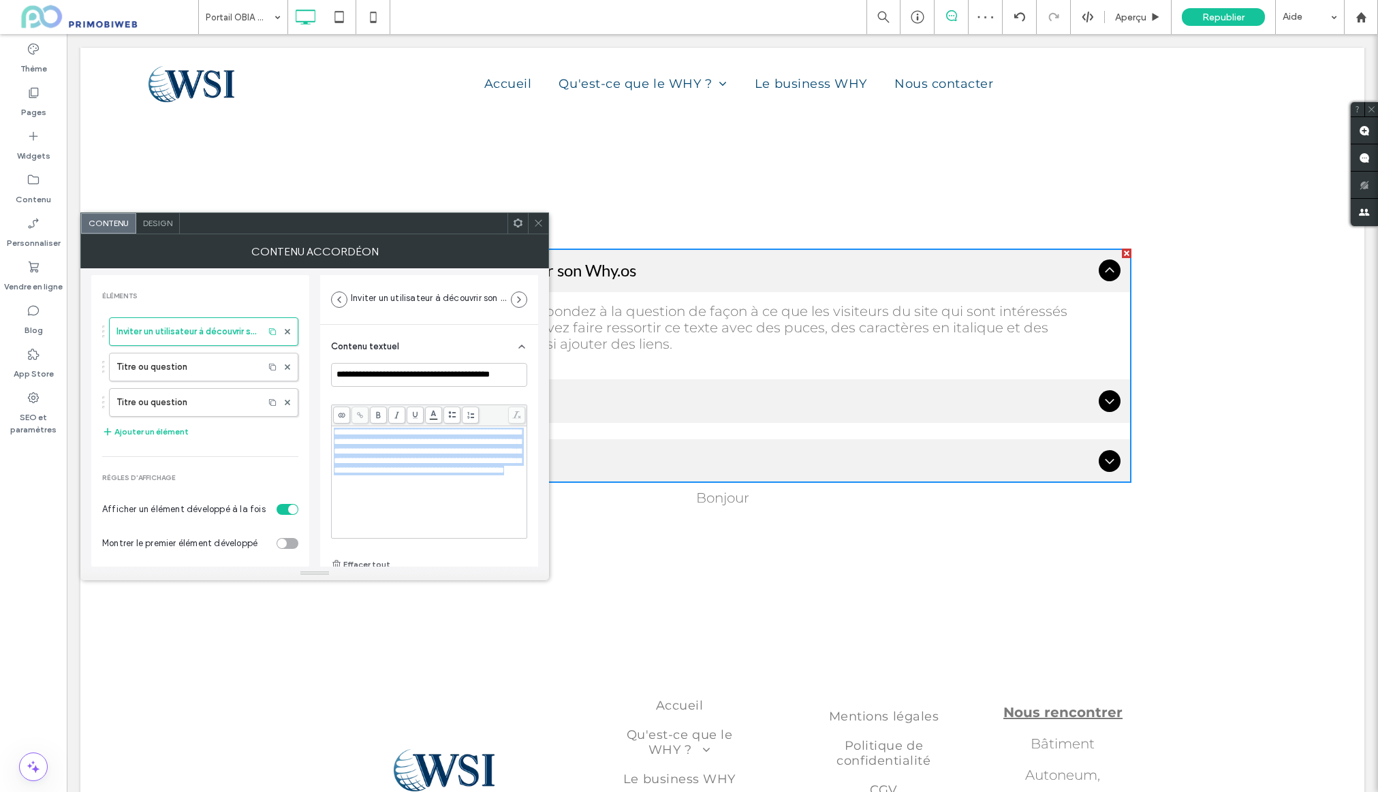
drag, startPoint x: 382, startPoint y: 501, endPoint x: 332, endPoint y: 434, distance: 83.3
click at [332, 434] on div "**********" at bounding box center [429, 482] width 195 height 112
click at [356, 416] on span at bounding box center [360, 415] width 17 height 17
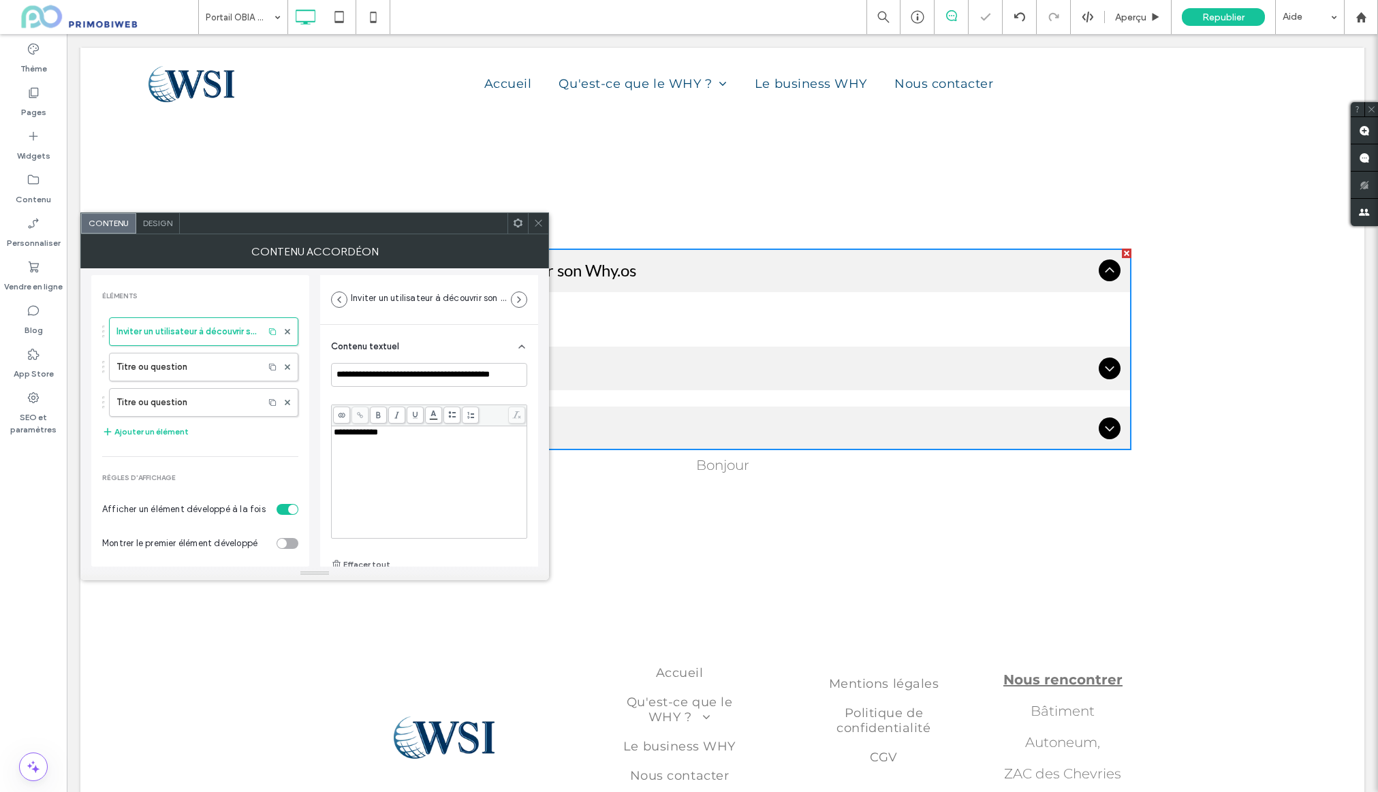
click at [356, 417] on icon at bounding box center [359, 414] width 7 height 7
drag, startPoint x: 378, startPoint y: 444, endPoint x: 385, endPoint y: 437, distance: 9.2
click at [378, 444] on div "**********" at bounding box center [429, 482] width 191 height 109
drag, startPoint x: 371, startPoint y: 433, endPoint x: 311, endPoint y: 425, distance: 61.1
click at [309, 426] on div "**********" at bounding box center [314, 417] width 447 height 298
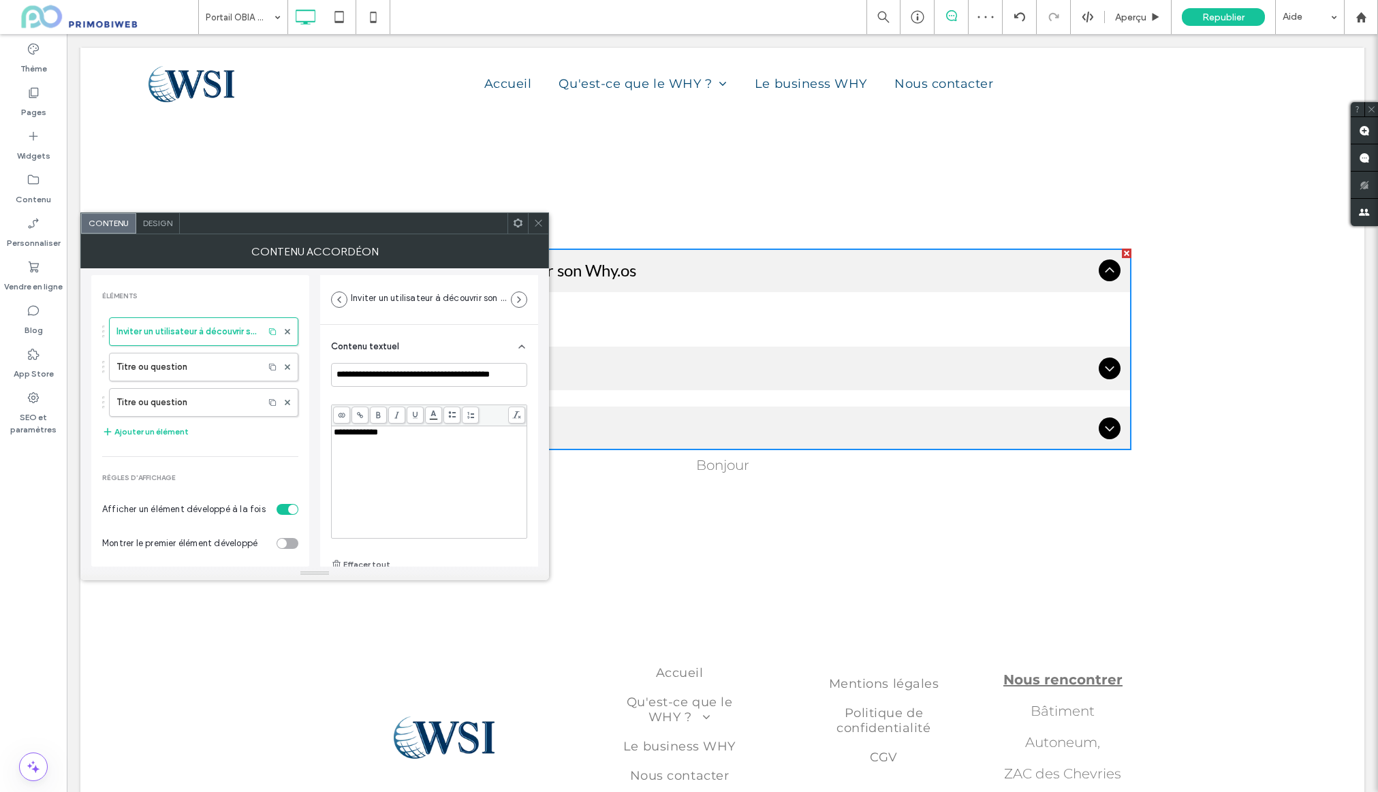
click at [358, 415] on icon at bounding box center [359, 414] width 7 height 7
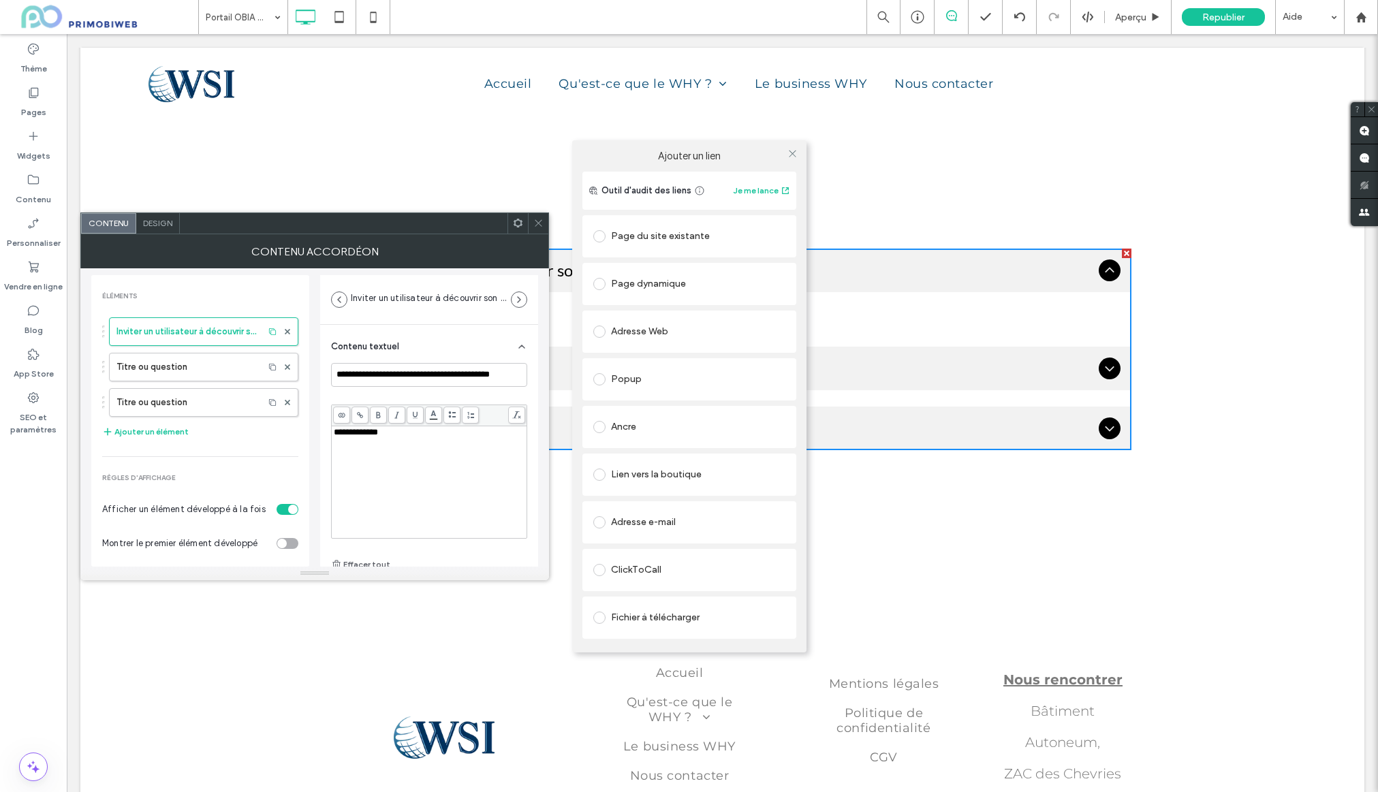
click at [408, 435] on div "Ajouter un lien Outil d'audit des liens Je me lance Page du site existante Page…" at bounding box center [689, 396] width 1378 height 792
click at [797, 155] on icon at bounding box center [793, 154] width 10 height 10
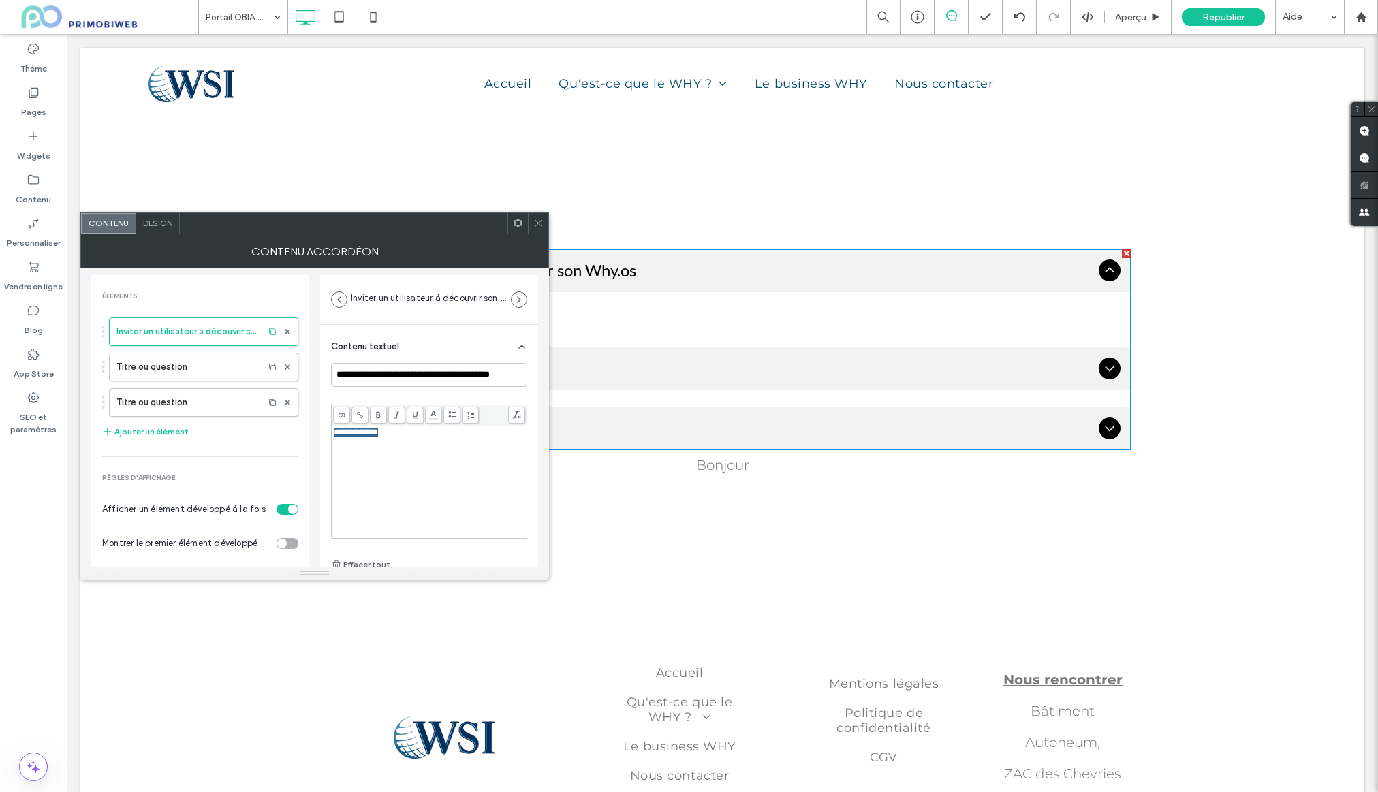
click at [713, 331] on ul "Inviter un utilisateur à découvrir son Why.os Lien Lovable Titre ou question Dé…" at bounding box center [723, 350] width 818 height 202
click at [540, 234] on div "Contenu accordéon" at bounding box center [314, 251] width 469 height 34
click at [377, 540] on div "**********" at bounding box center [429, 471] width 196 height 148
drag, startPoint x: 541, startPoint y: 224, endPoint x: 598, endPoint y: 329, distance: 119.5
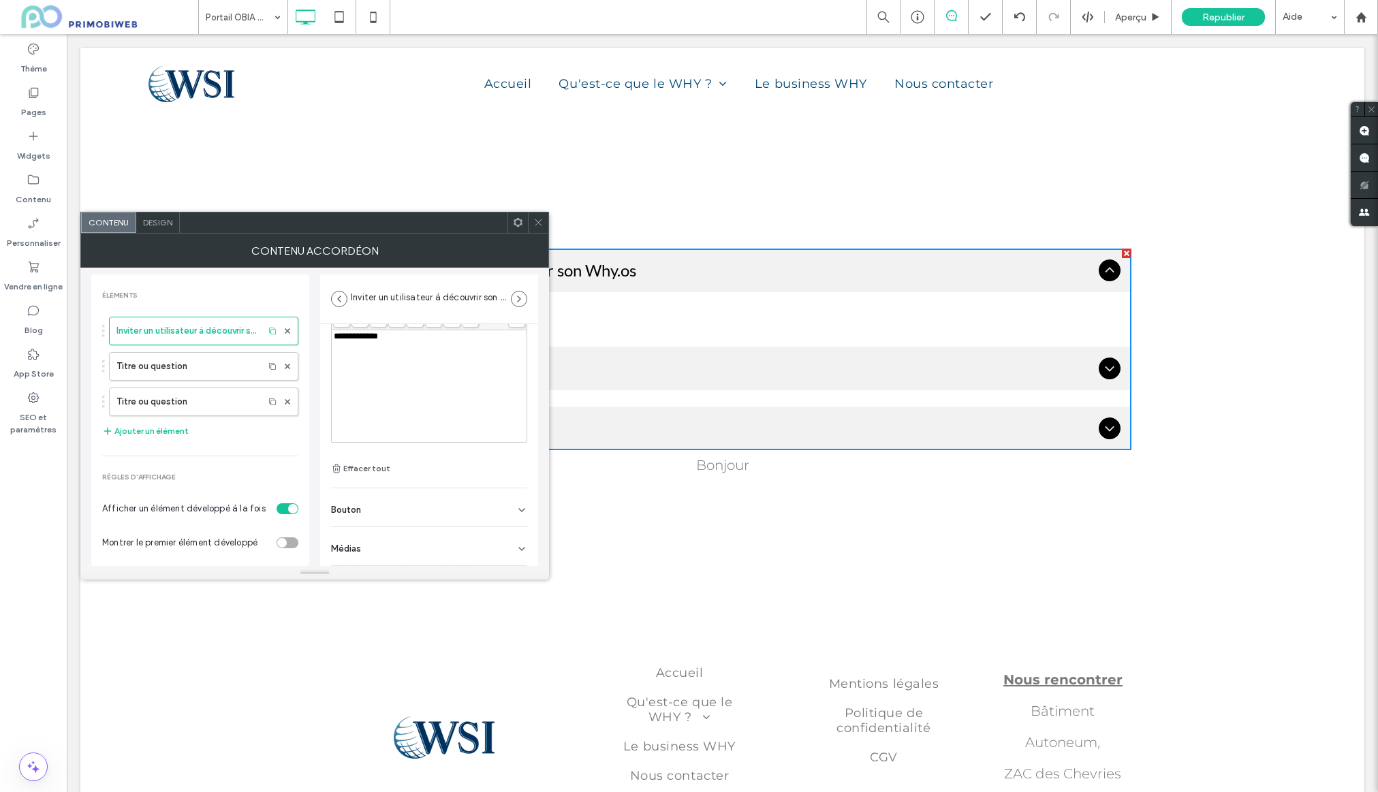
click at [541, 224] on icon at bounding box center [538, 222] width 10 height 10
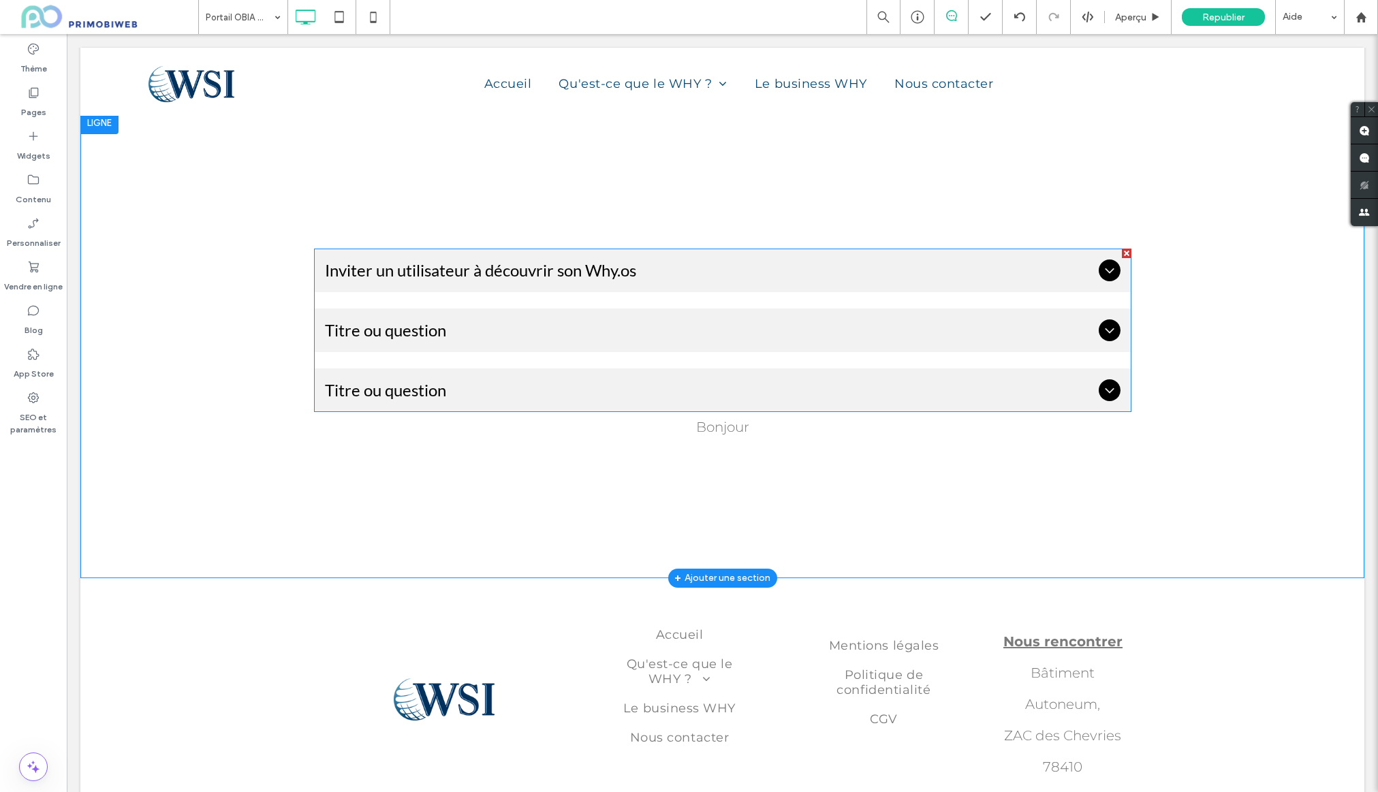
click at [467, 340] on span "Titre ou question" at bounding box center [709, 330] width 768 height 20
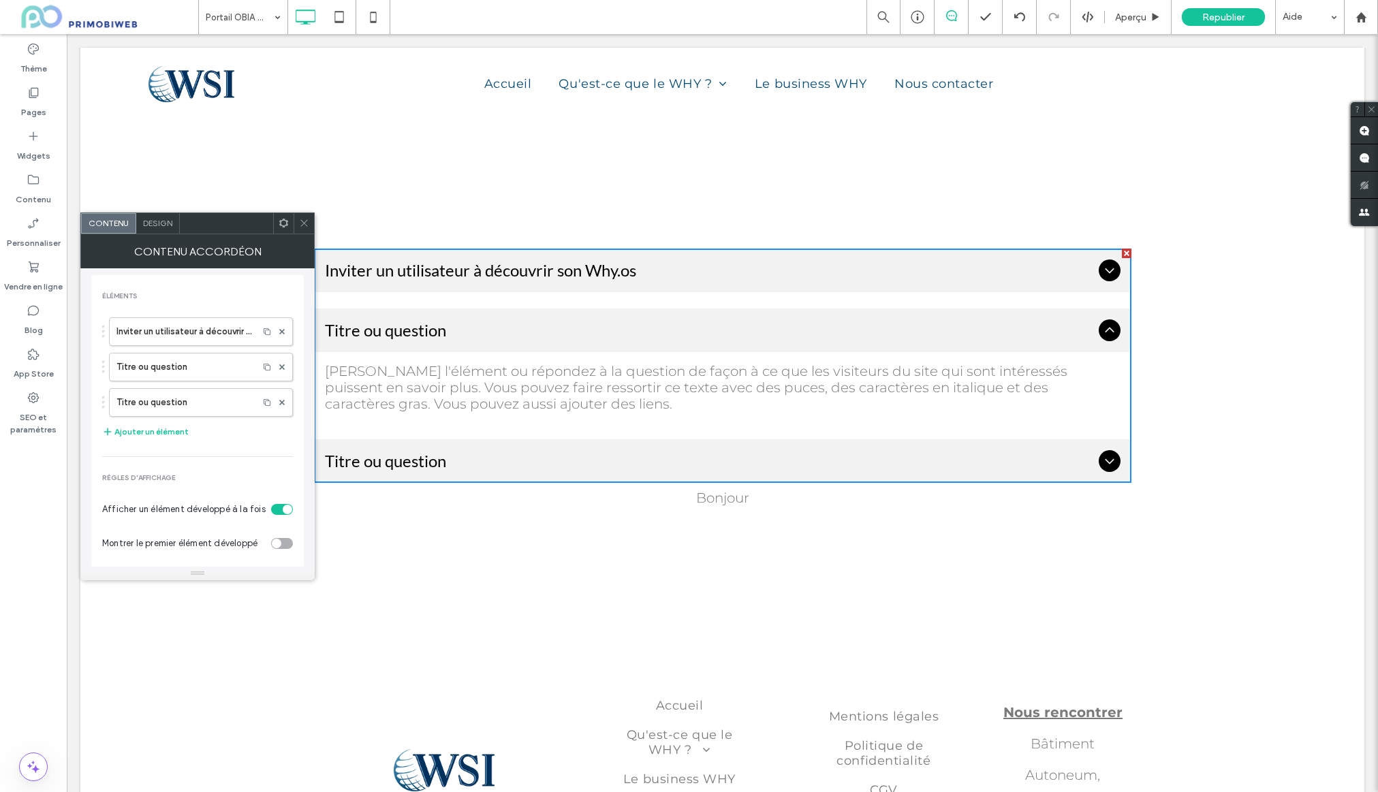
click at [440, 264] on span "Inviter un utilisateur à découvrir son Why.os" at bounding box center [709, 270] width 768 height 20
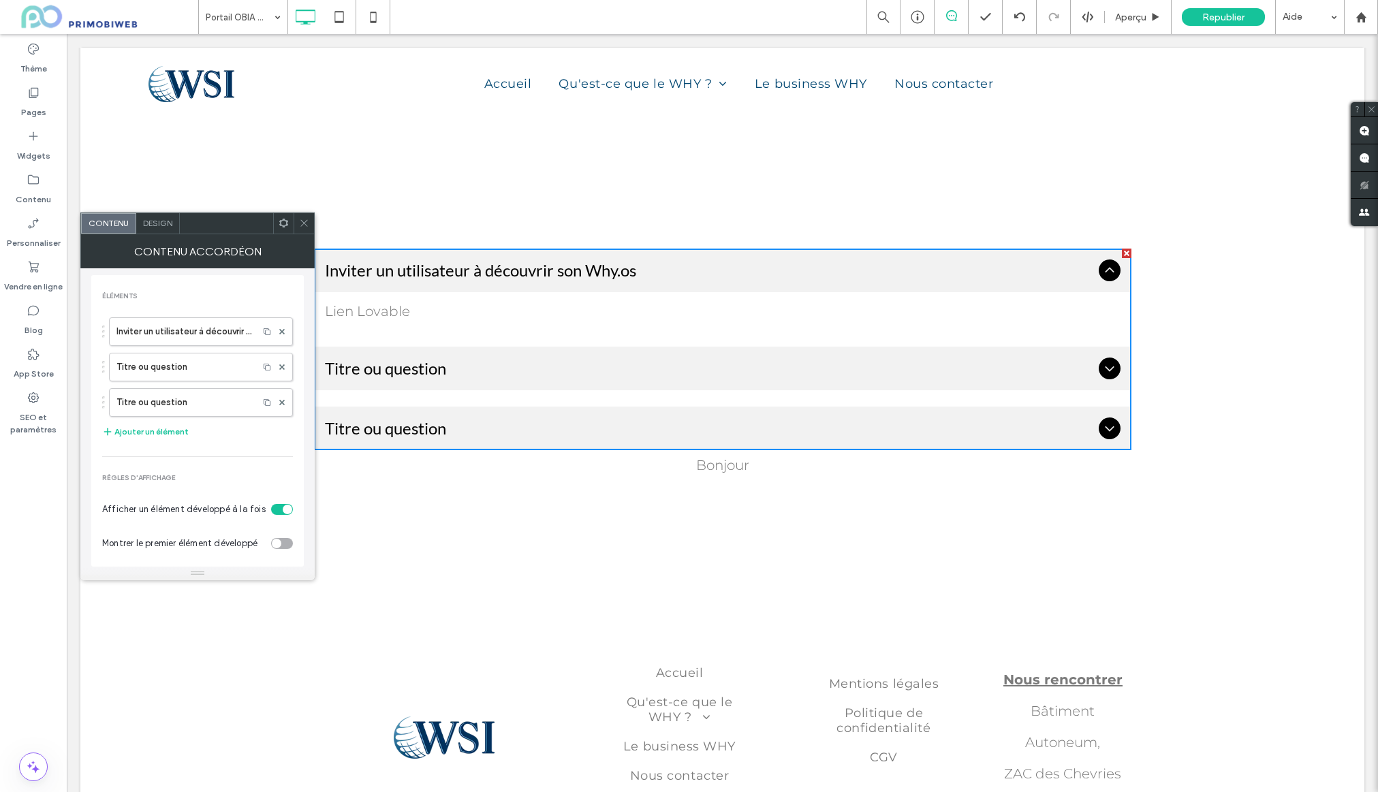
click at [363, 375] on span "Titre ou question" at bounding box center [709, 368] width 768 height 20
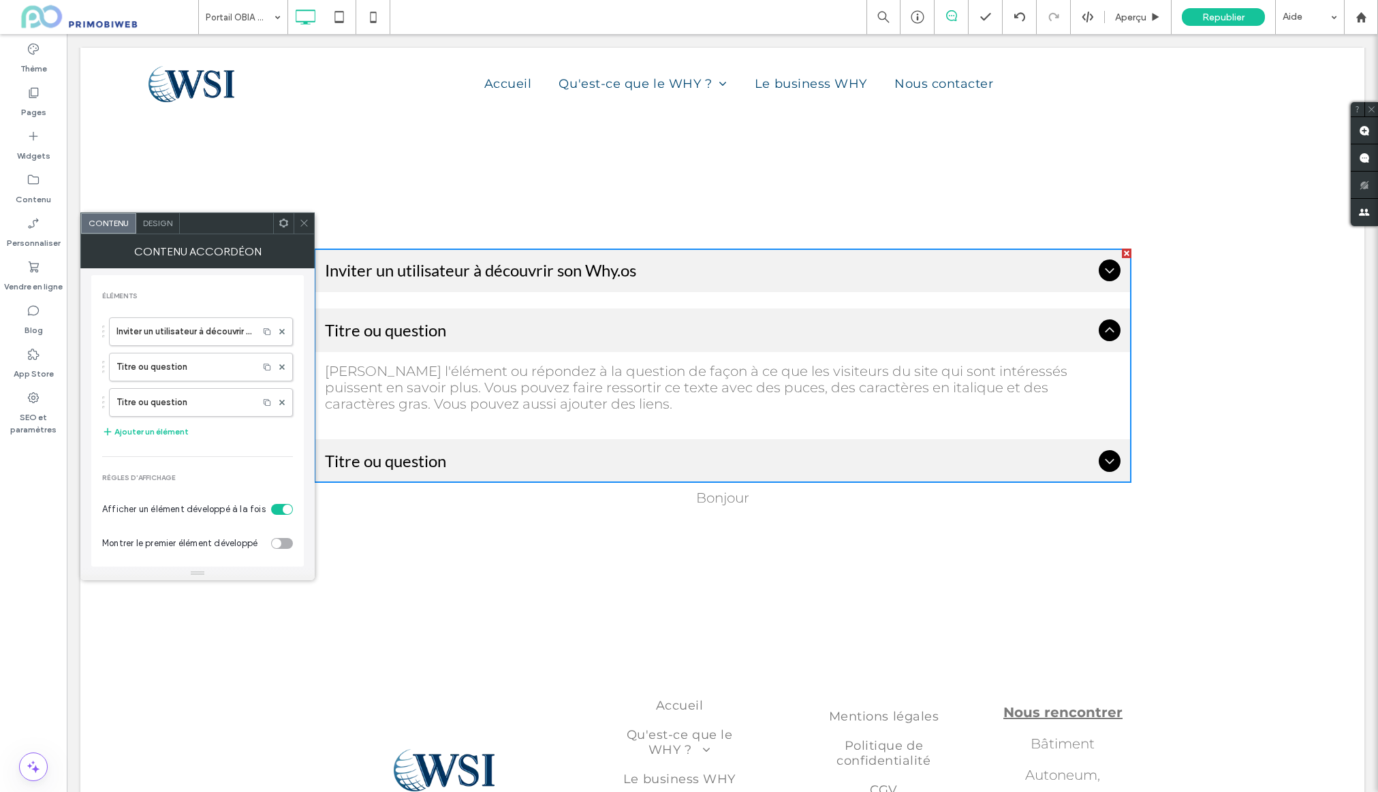
click at [467, 332] on span "Titre ou question" at bounding box center [709, 330] width 768 height 20
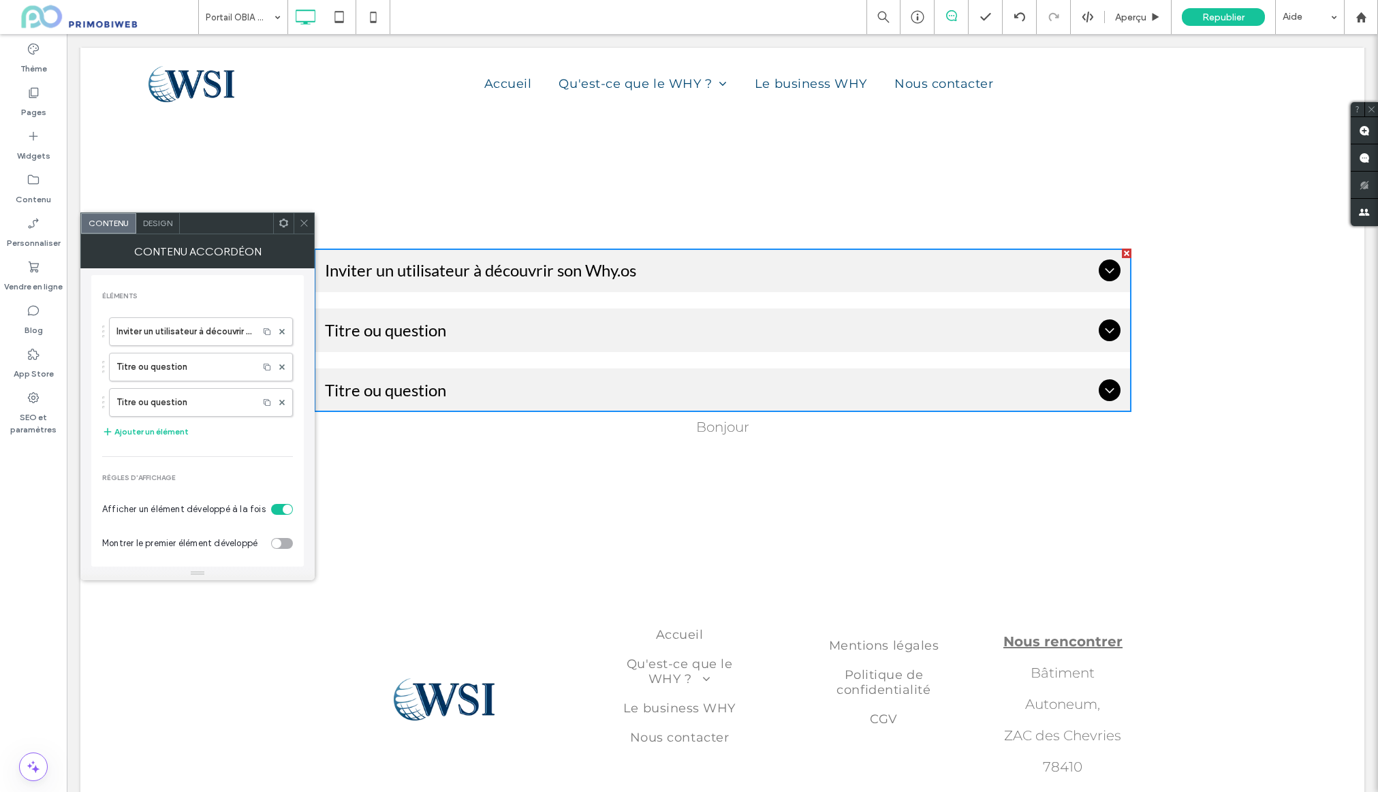
click at [497, 289] on div "Inviter un utilisateur à découvrir son Why.os" at bounding box center [723, 271] width 818 height 44
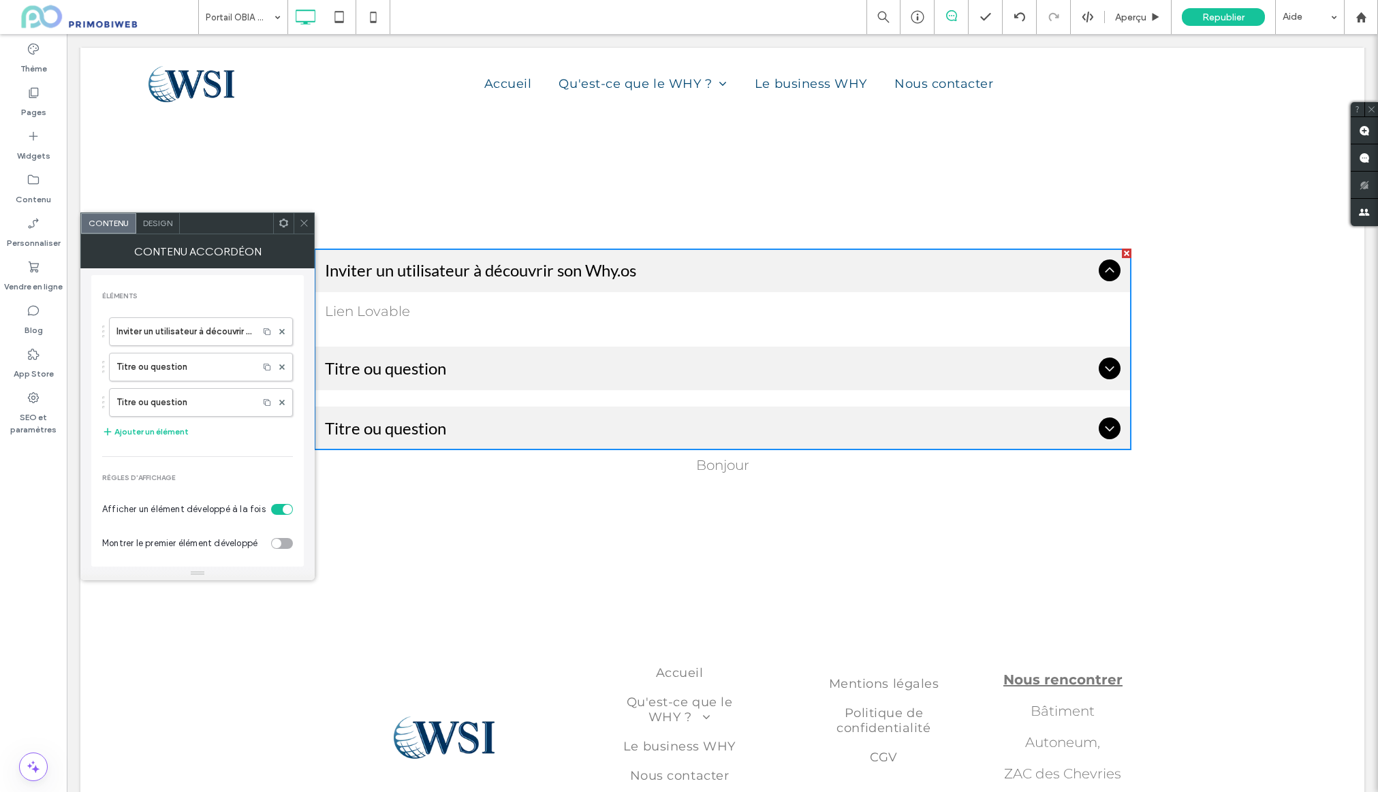
click at [342, 311] on p "Lien Lovable" at bounding box center [723, 311] width 796 height 16
drag, startPoint x: 839, startPoint y: 599, endPoint x: 732, endPoint y: 469, distance: 168.9
click at [839, 599] on div "Inviter un utilisateur à découvrir son Why.os Lien Lovable Titre ou question Dé…" at bounding box center [722, 364] width 1284 height 504
click at [732, 466] on div "Bonjour" at bounding box center [723, 465] width 818 height 16
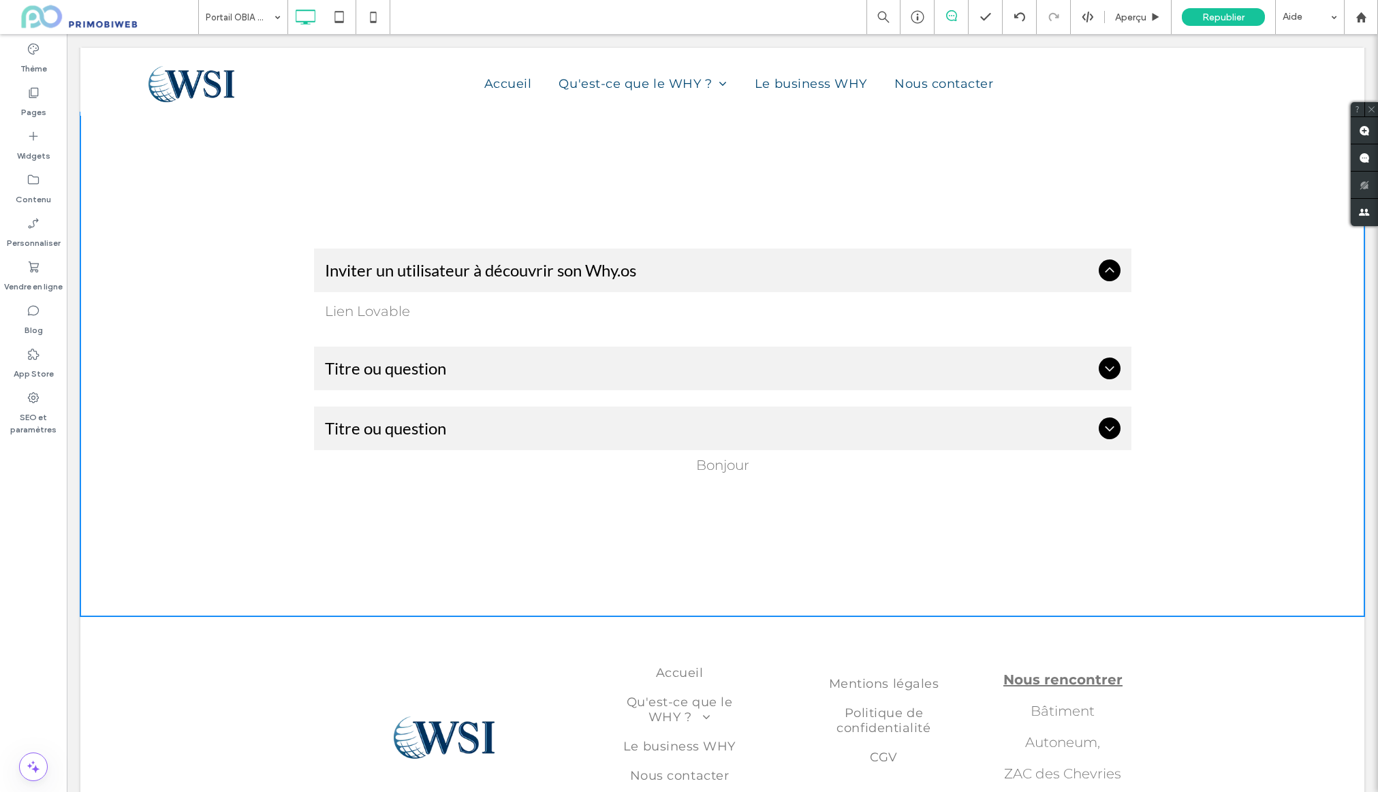
drag, startPoint x: 749, startPoint y: 463, endPoint x: 742, endPoint y: 467, distance: 7.9
click at [748, 465] on div "Bonjour" at bounding box center [723, 465] width 818 height 16
click at [732, 469] on div "Bonjour" at bounding box center [723, 465] width 818 height 16
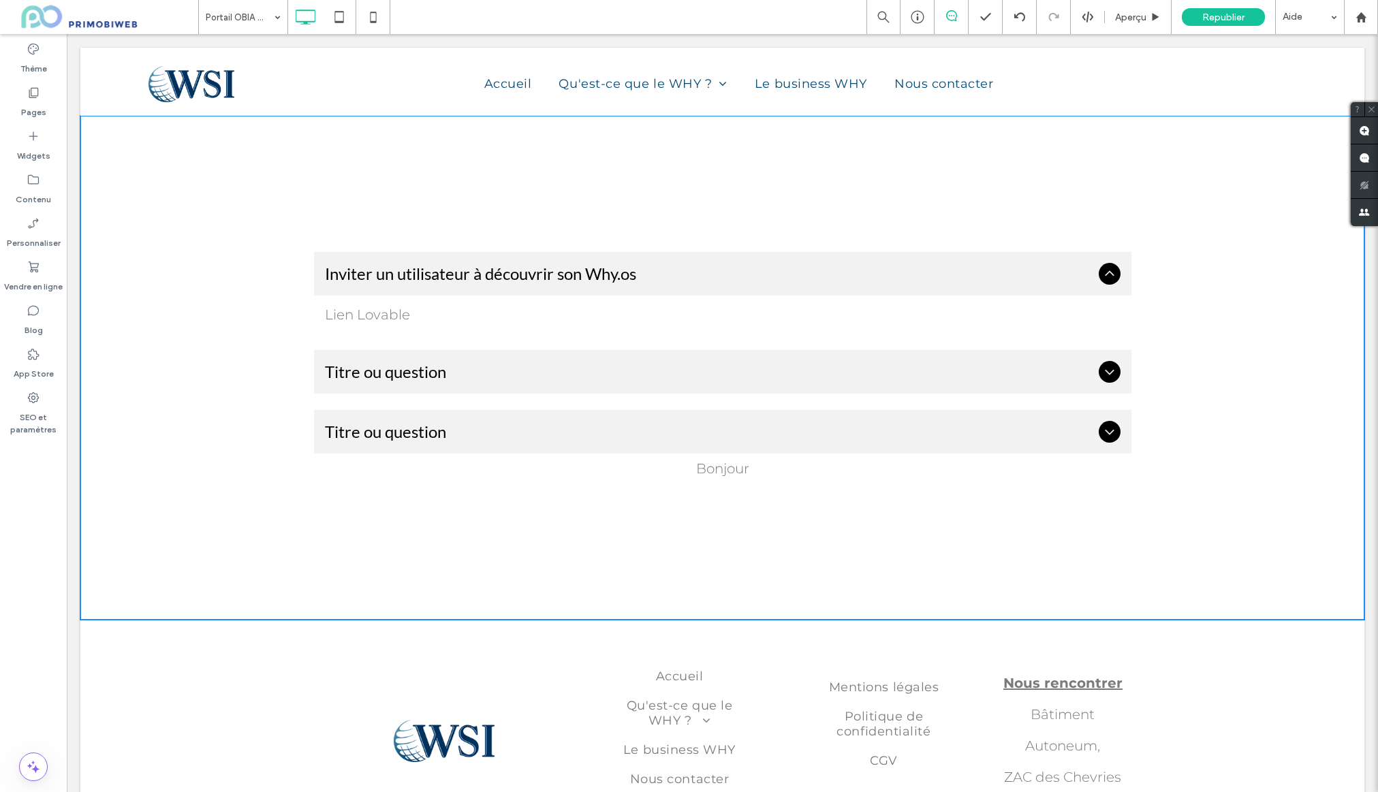
click at [1104, 277] on icon at bounding box center [1110, 274] width 16 height 16
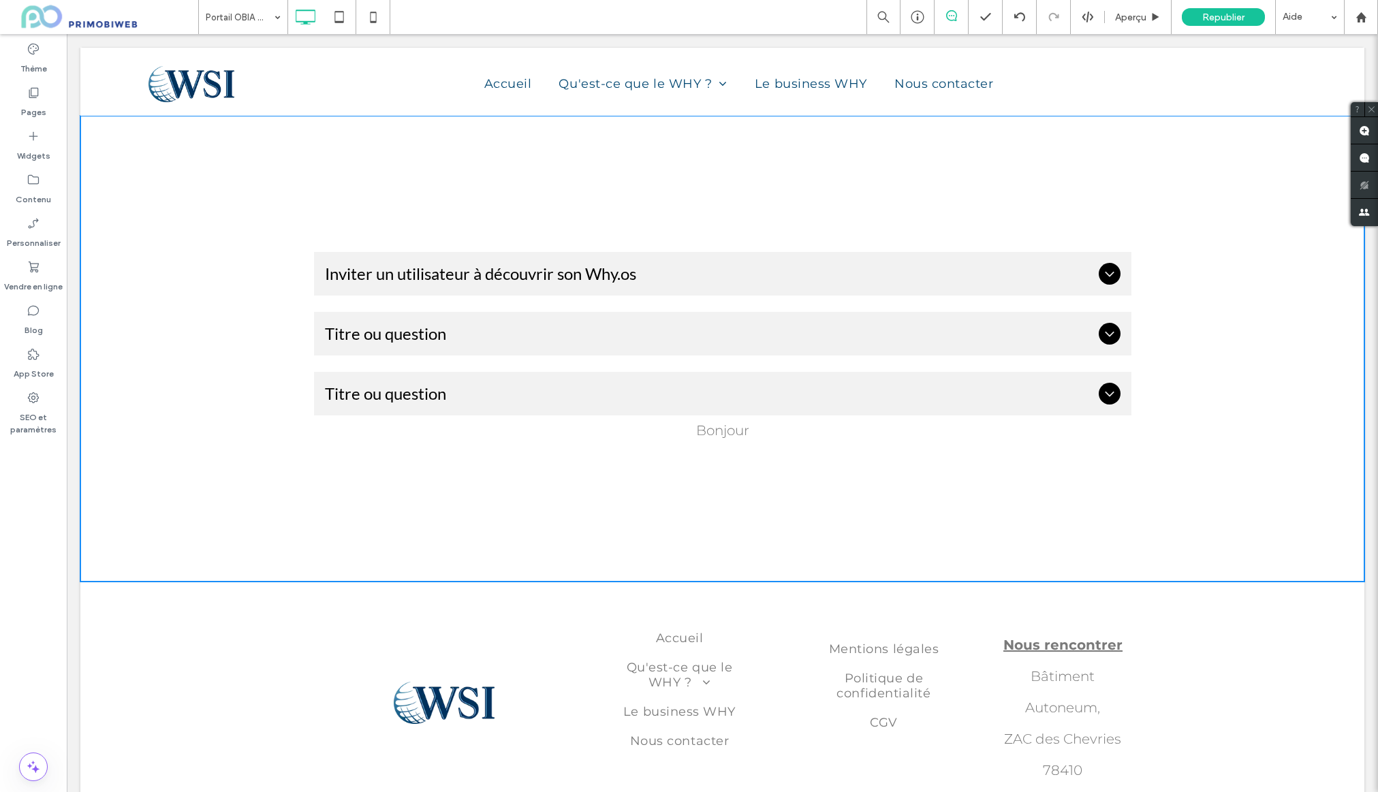
click at [1113, 336] on icon at bounding box center [1110, 334] width 16 height 16
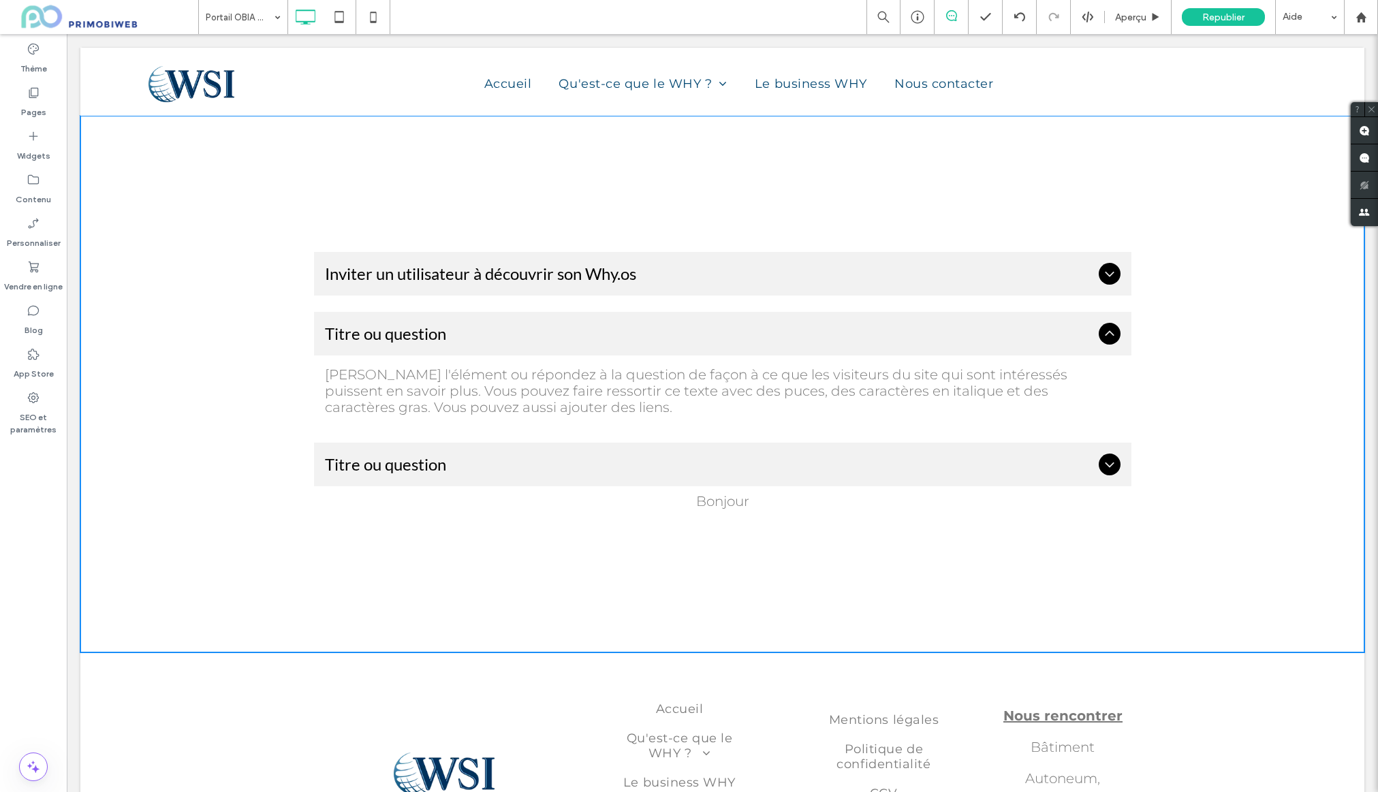
click at [446, 343] on div "Titre ou question" at bounding box center [723, 334] width 818 height 44
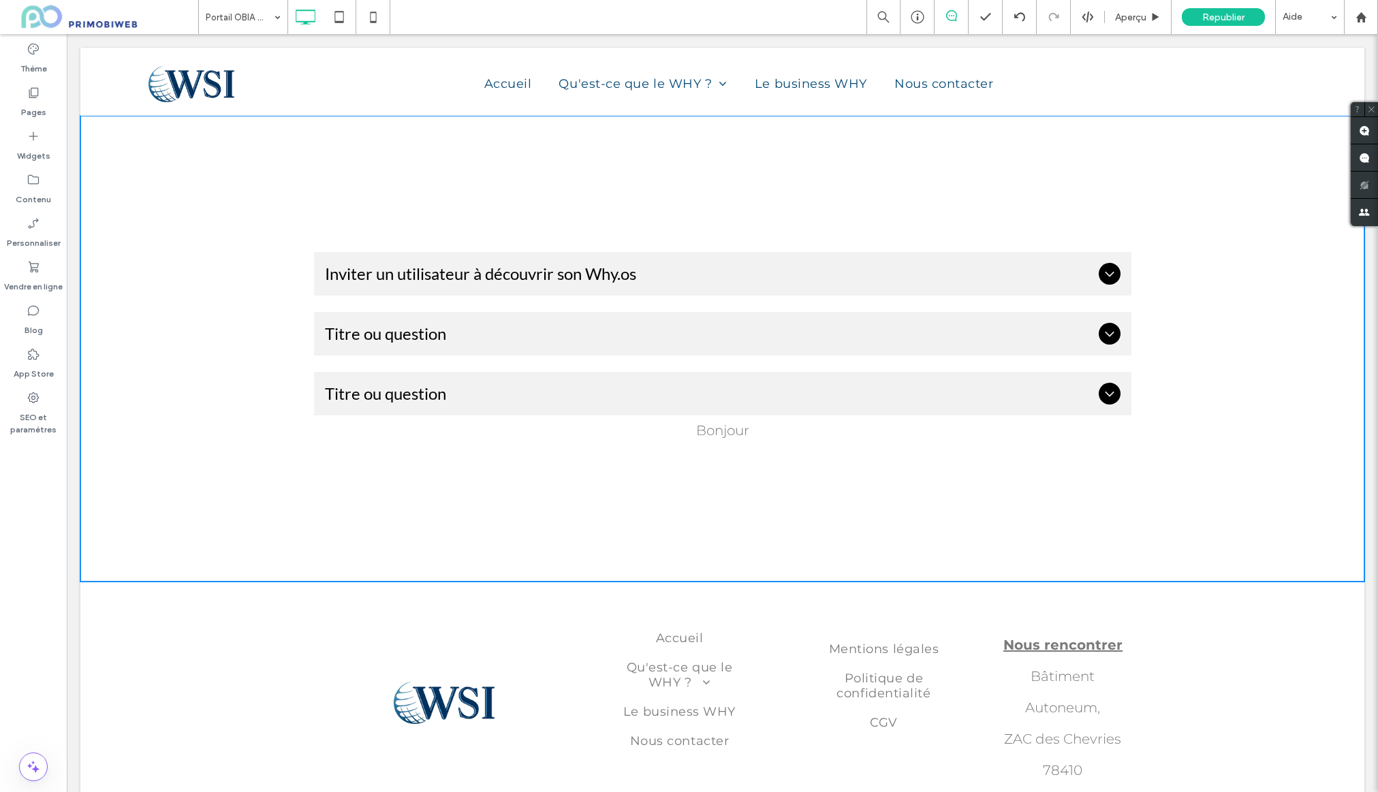
click at [440, 336] on span "Titre ou question" at bounding box center [709, 334] width 768 height 20
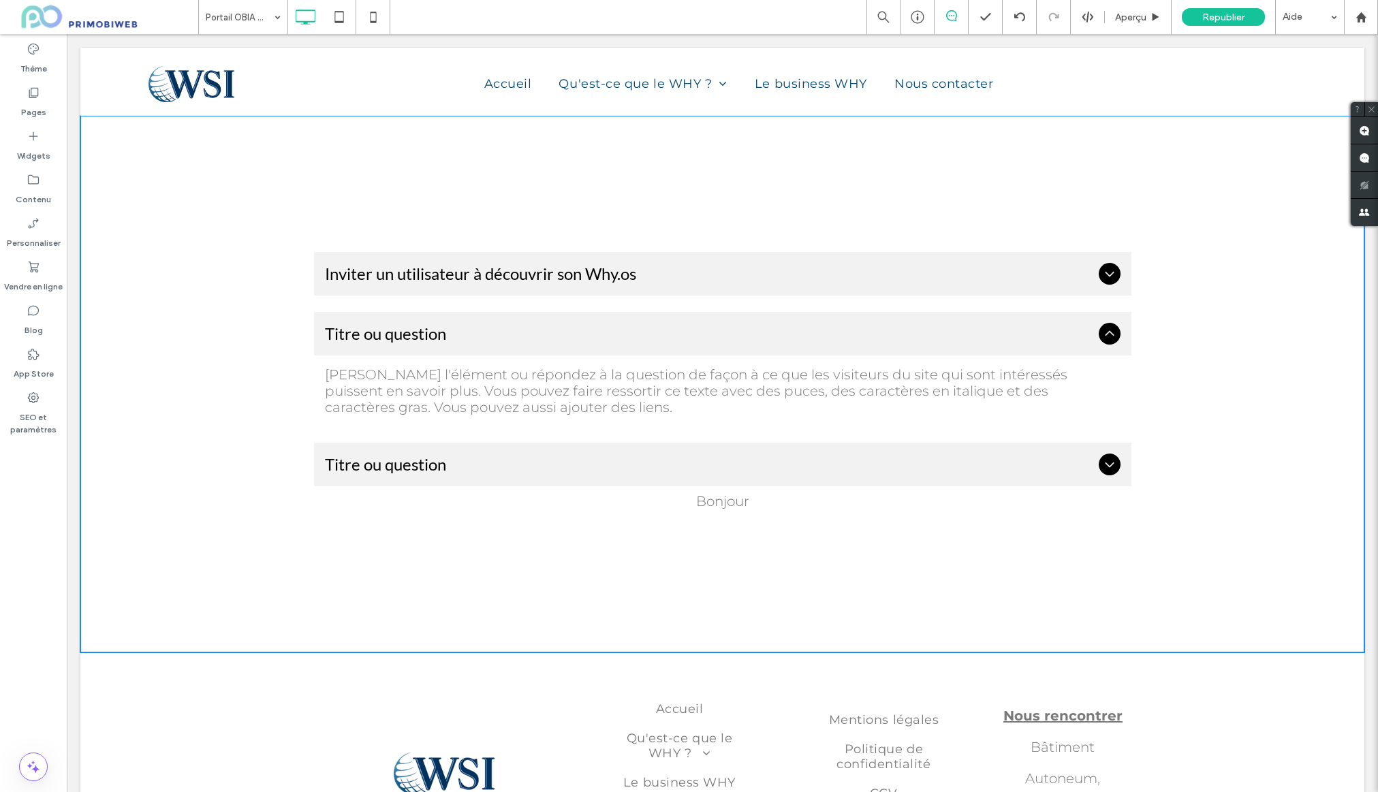
click at [407, 334] on span "Titre ou question" at bounding box center [709, 334] width 768 height 20
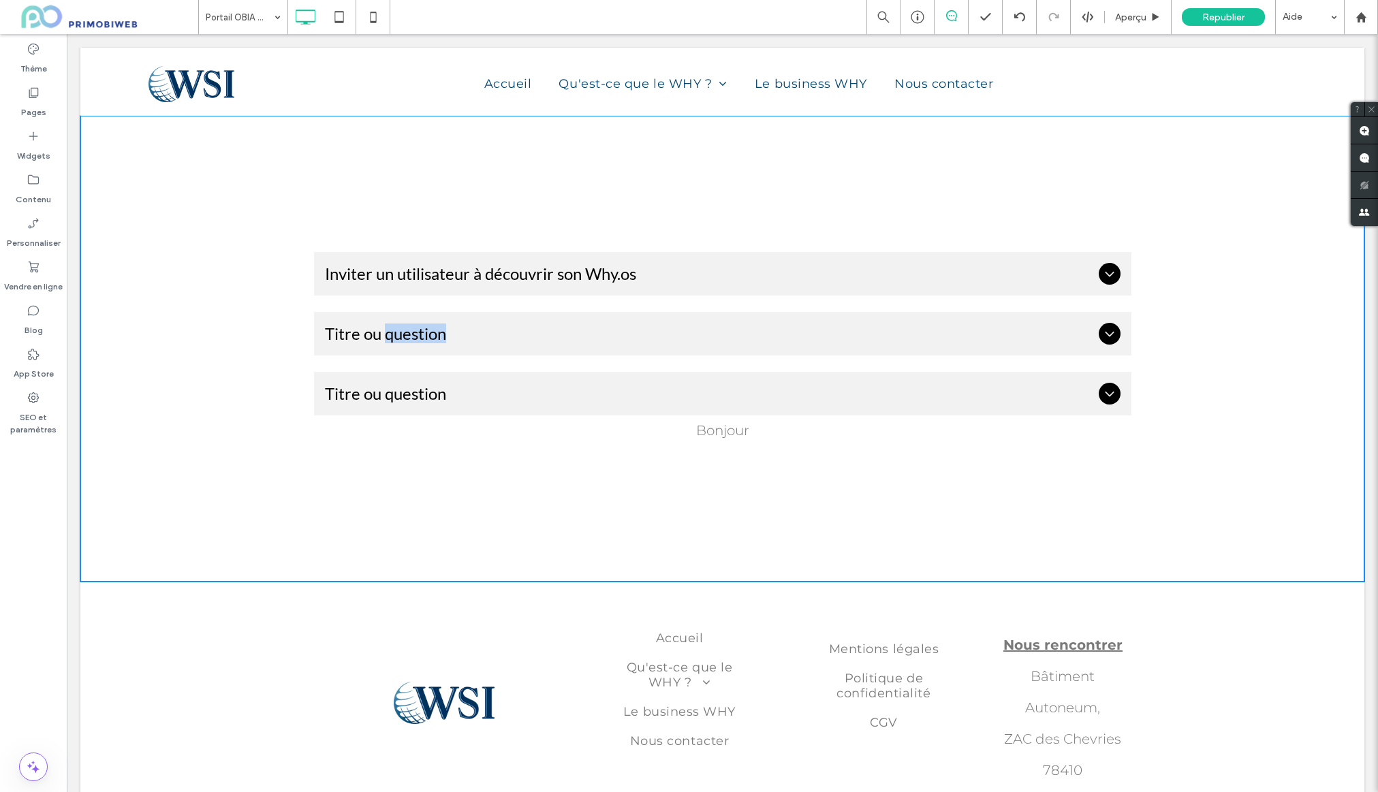
click at [407, 334] on span "Titre ou question" at bounding box center [709, 334] width 768 height 20
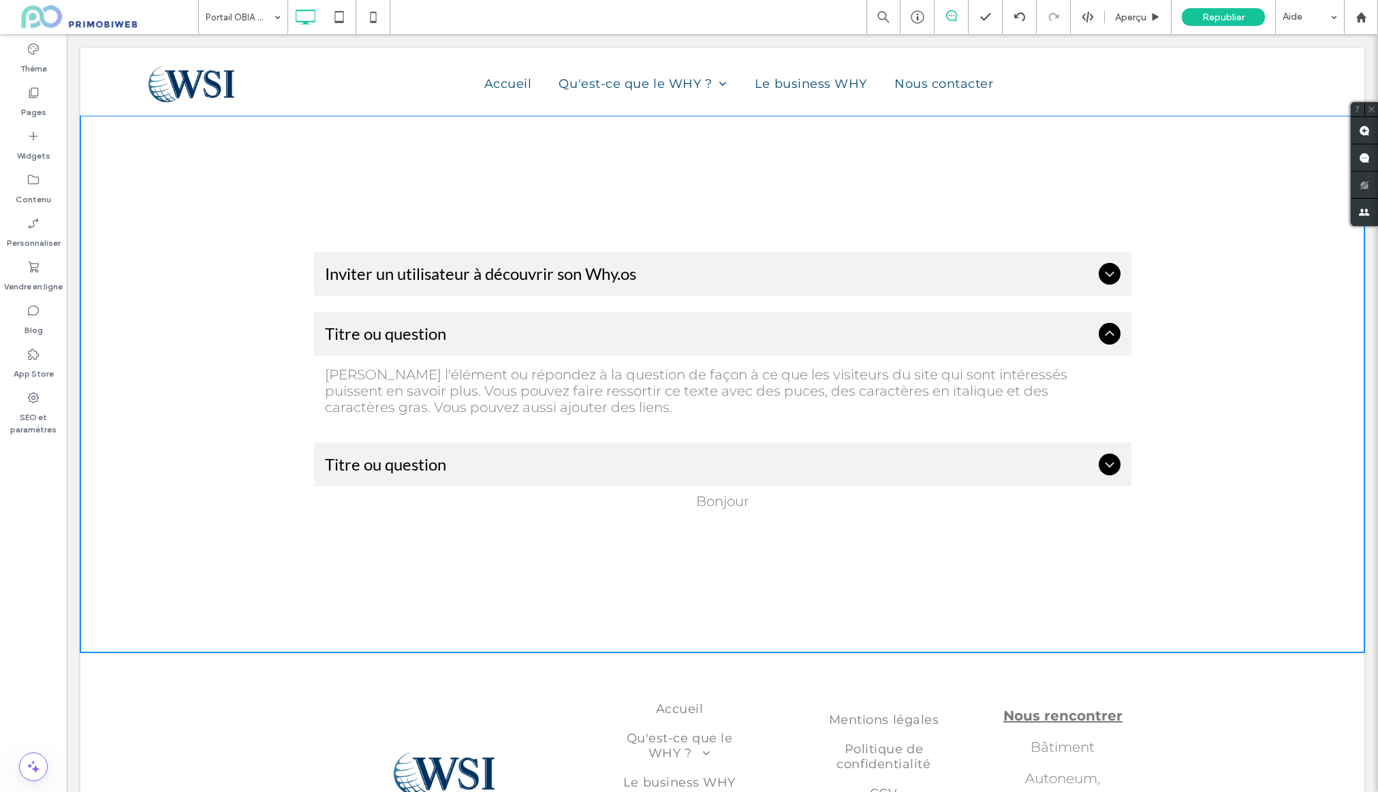
click at [414, 285] on div "Inviter un utilisateur à découvrir son Why.os" at bounding box center [723, 274] width 818 height 44
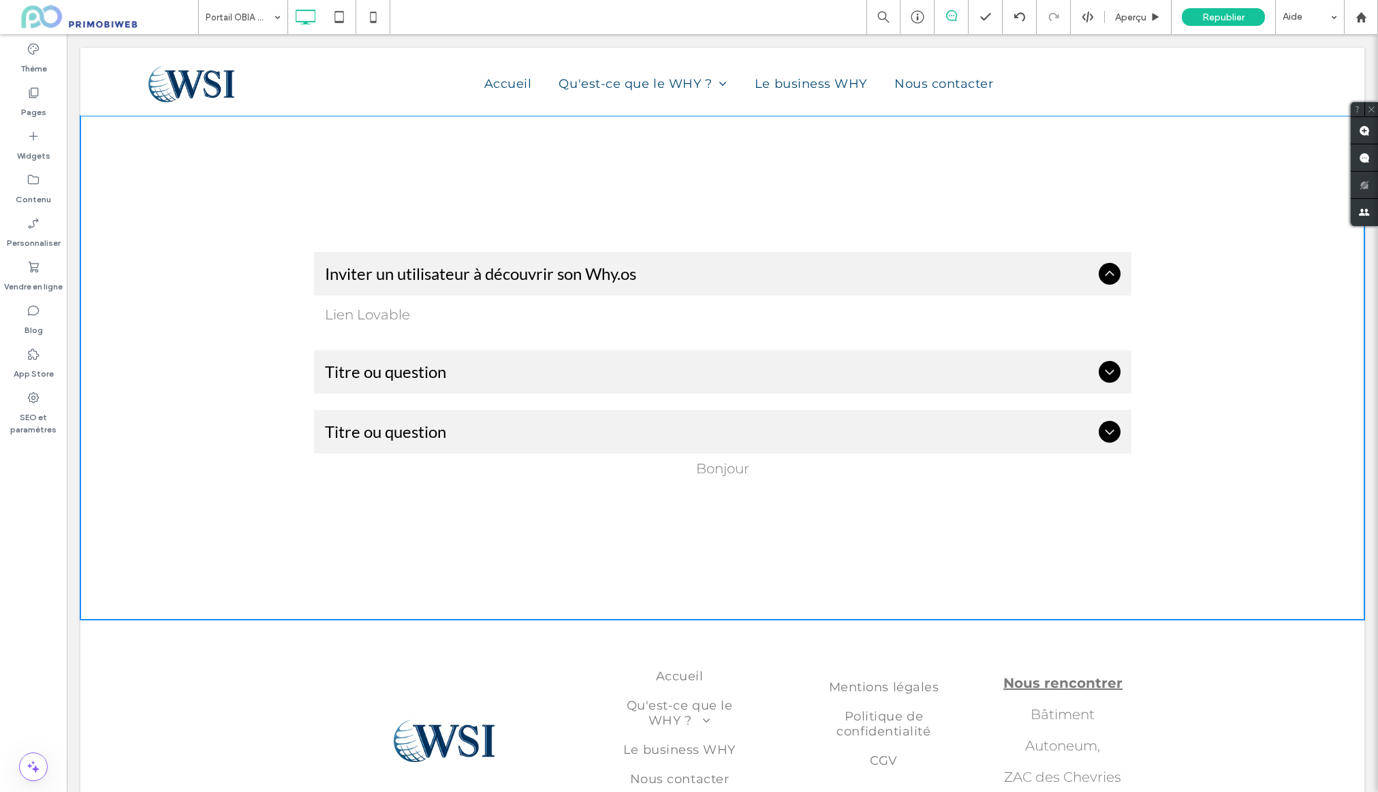
click at [382, 317] on p "Lien Lovable" at bounding box center [723, 315] width 796 height 16
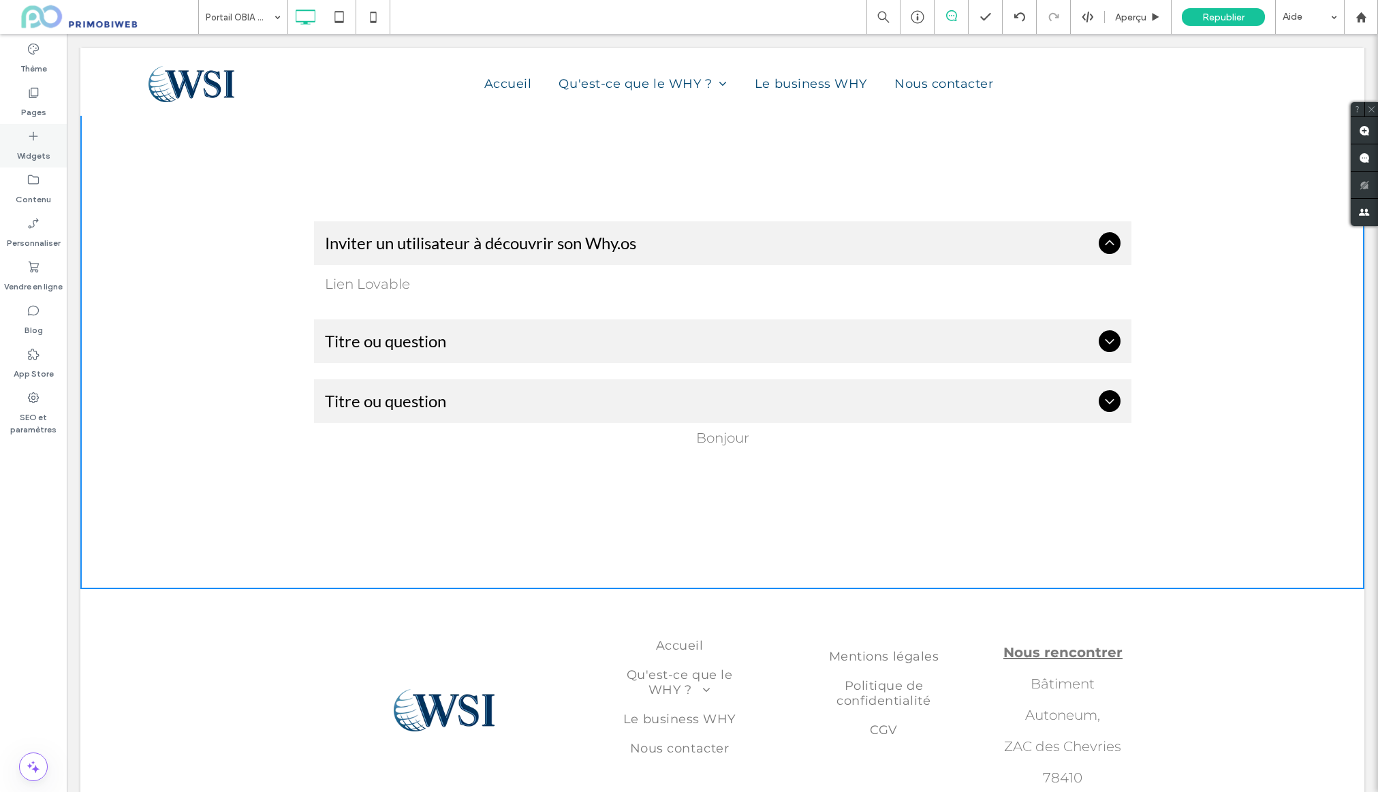
click at [46, 140] on div "Widgets" at bounding box center [33, 146] width 67 height 44
click at [35, 141] on icon at bounding box center [34, 136] width 14 height 14
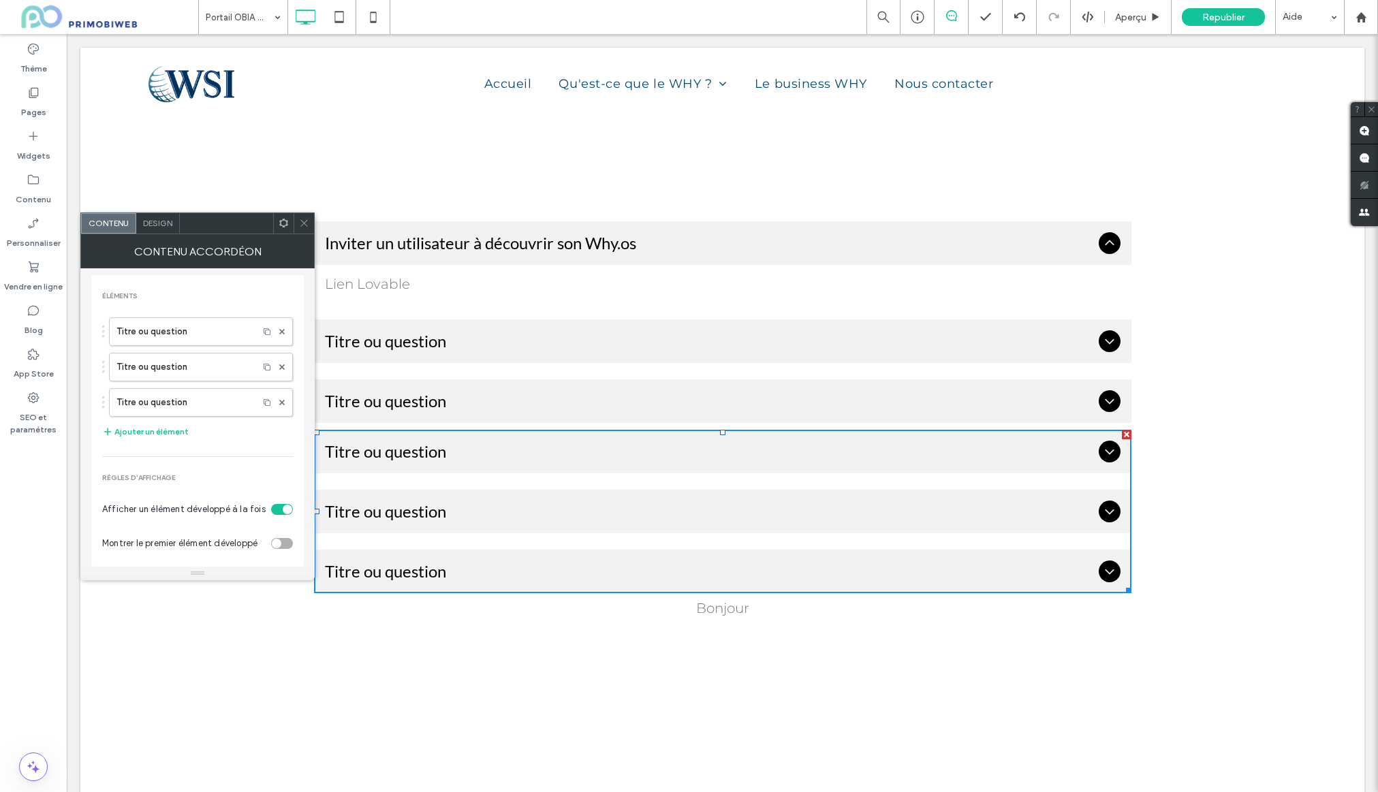
click at [444, 454] on span "Titre ou question" at bounding box center [709, 451] width 768 height 20
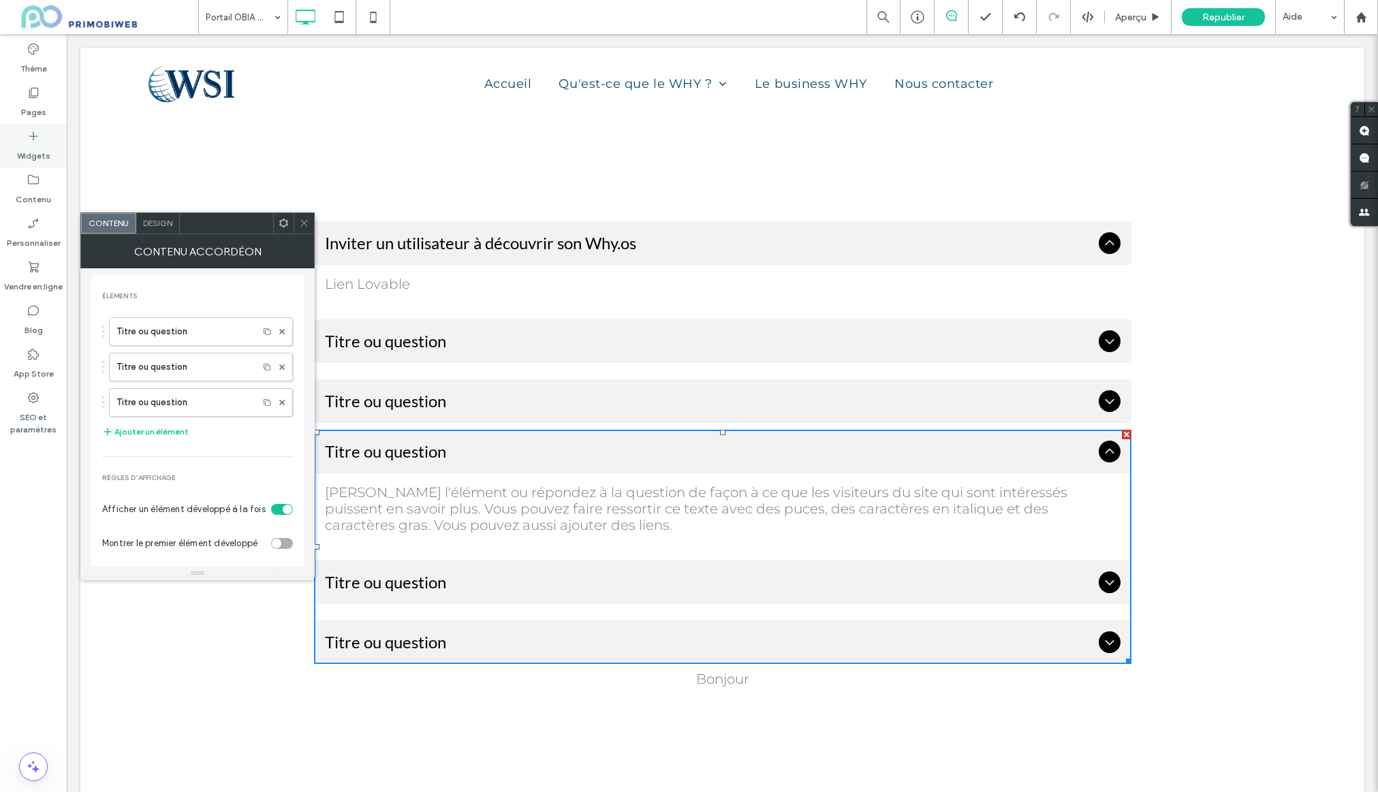
click at [35, 138] on icon at bounding box center [34, 136] width 14 height 14
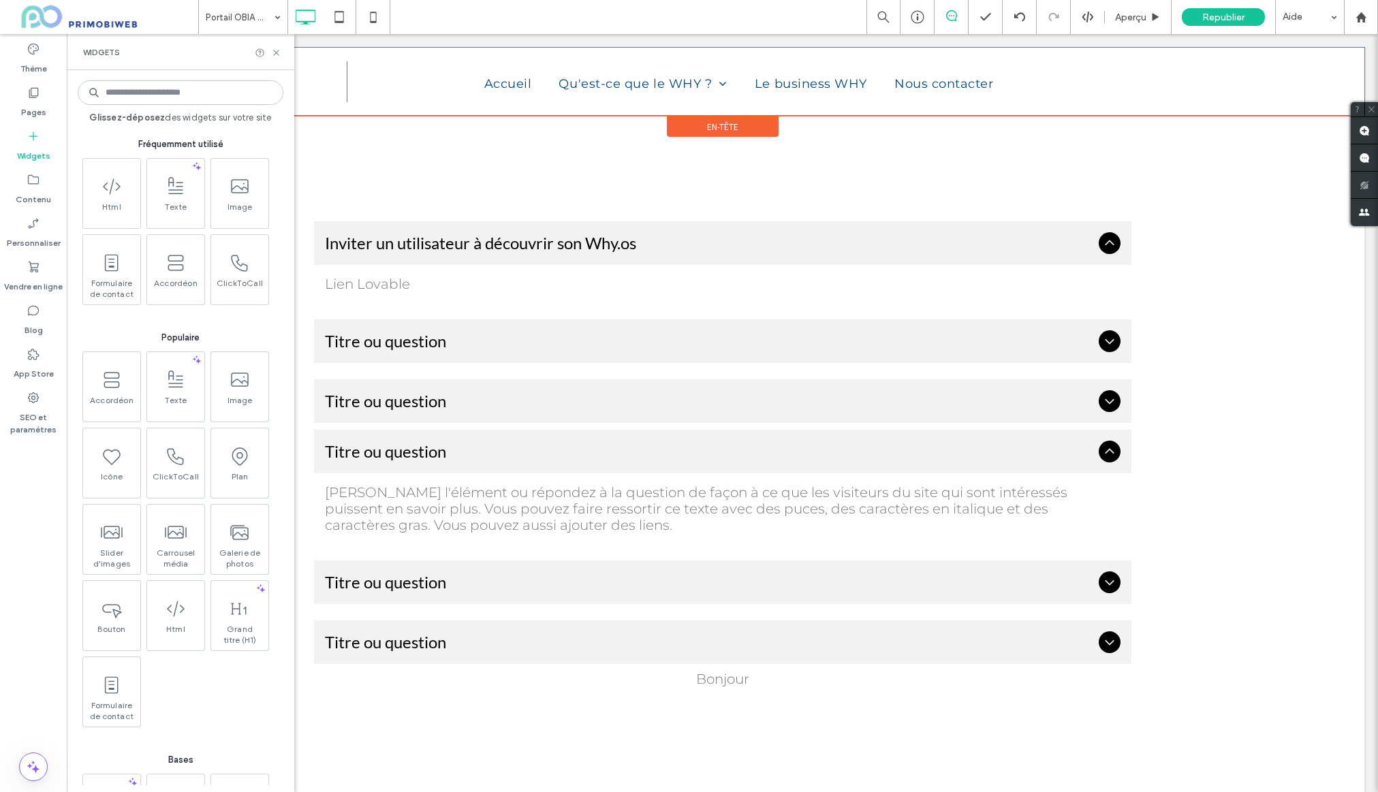
scroll to position [46, 0]
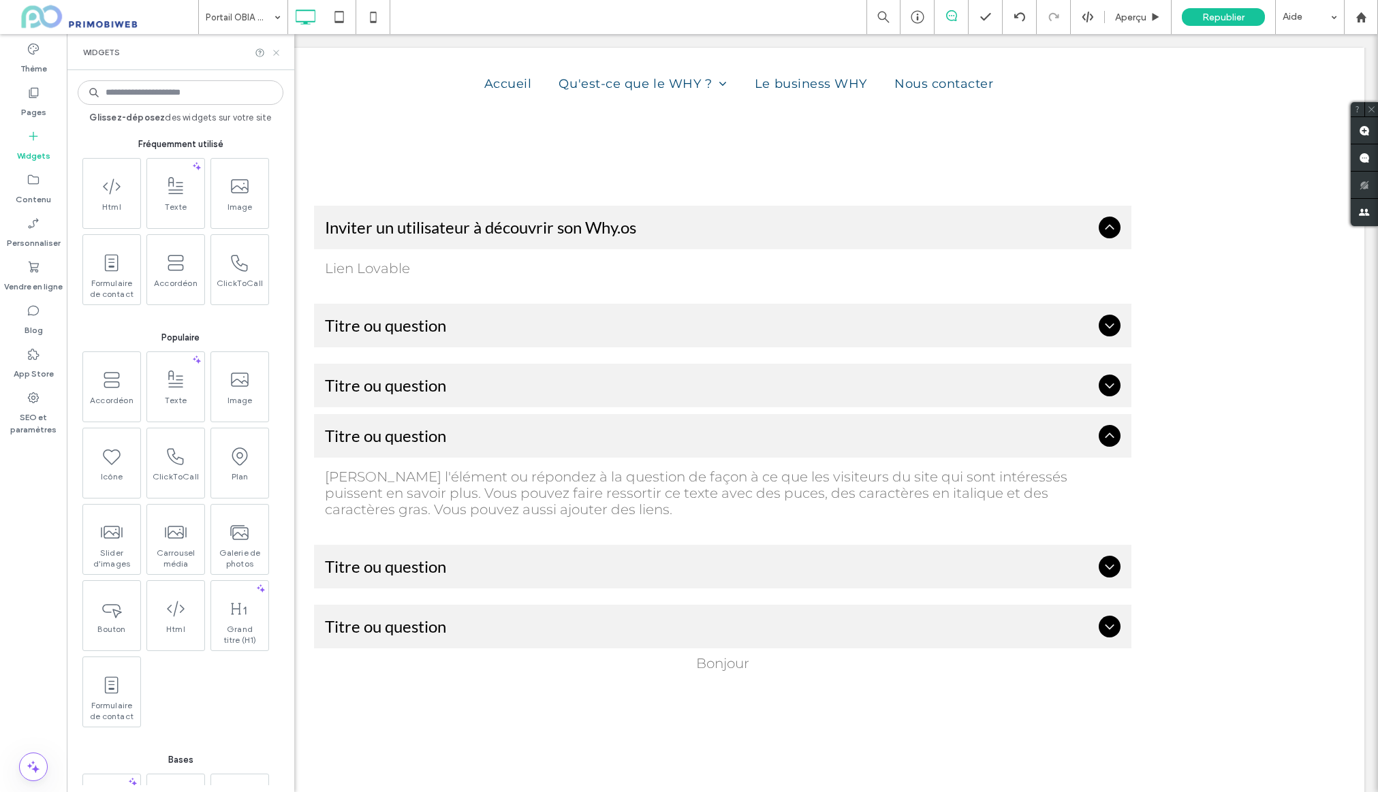
drag, startPoint x: 275, startPoint y: 50, endPoint x: 206, endPoint y: 16, distance: 76.8
click at [275, 50] on icon at bounding box center [276, 53] width 10 height 10
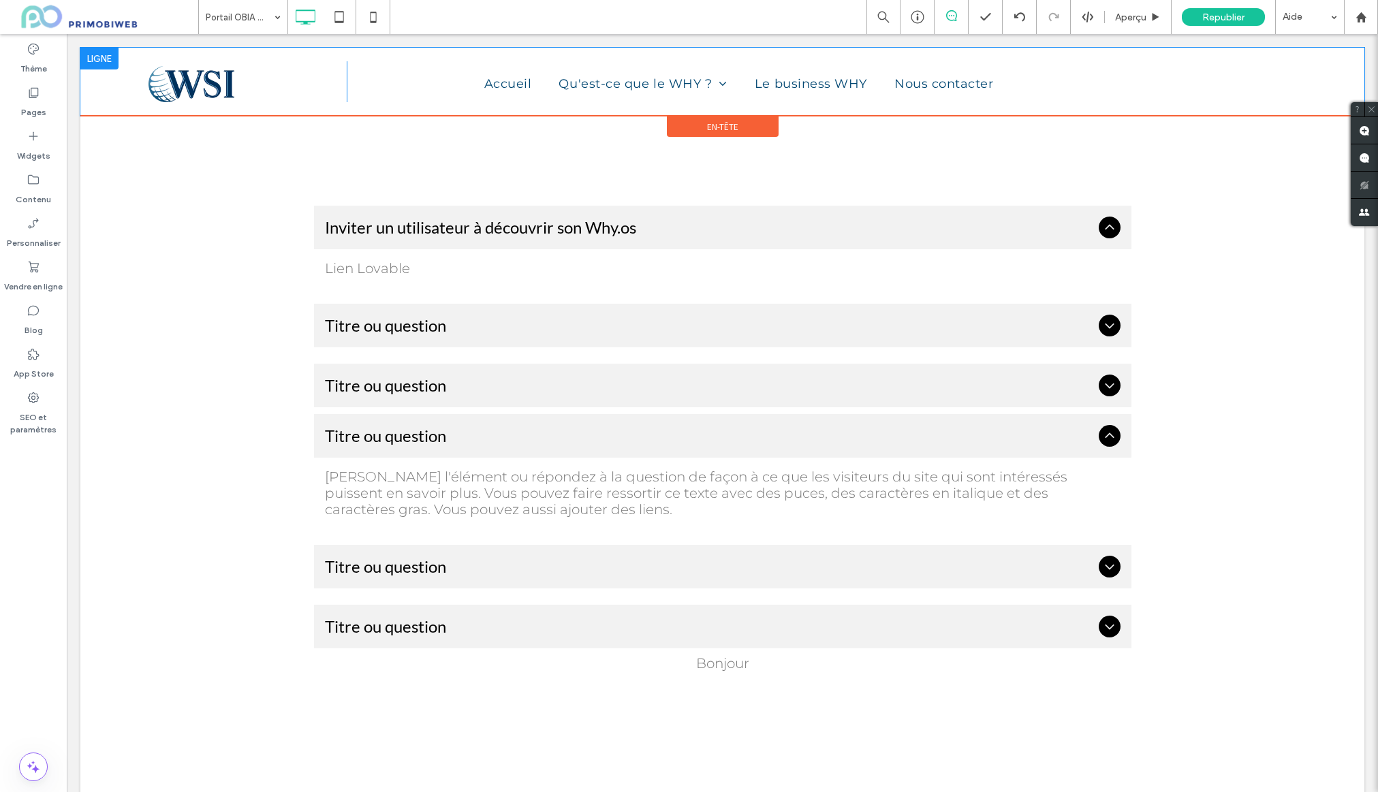
scroll to position [46, 0]
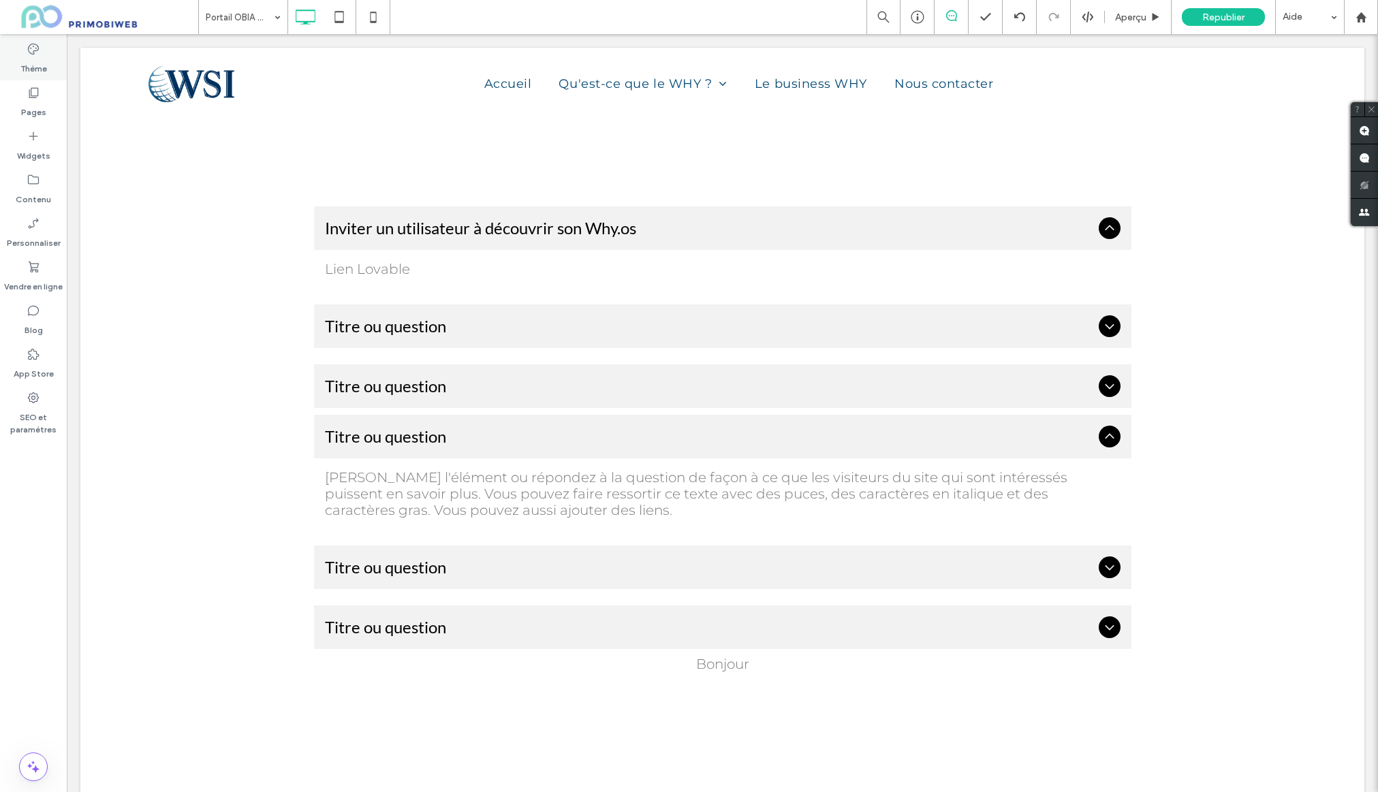
click at [30, 50] on icon at bounding box center [34, 49] width 14 height 14
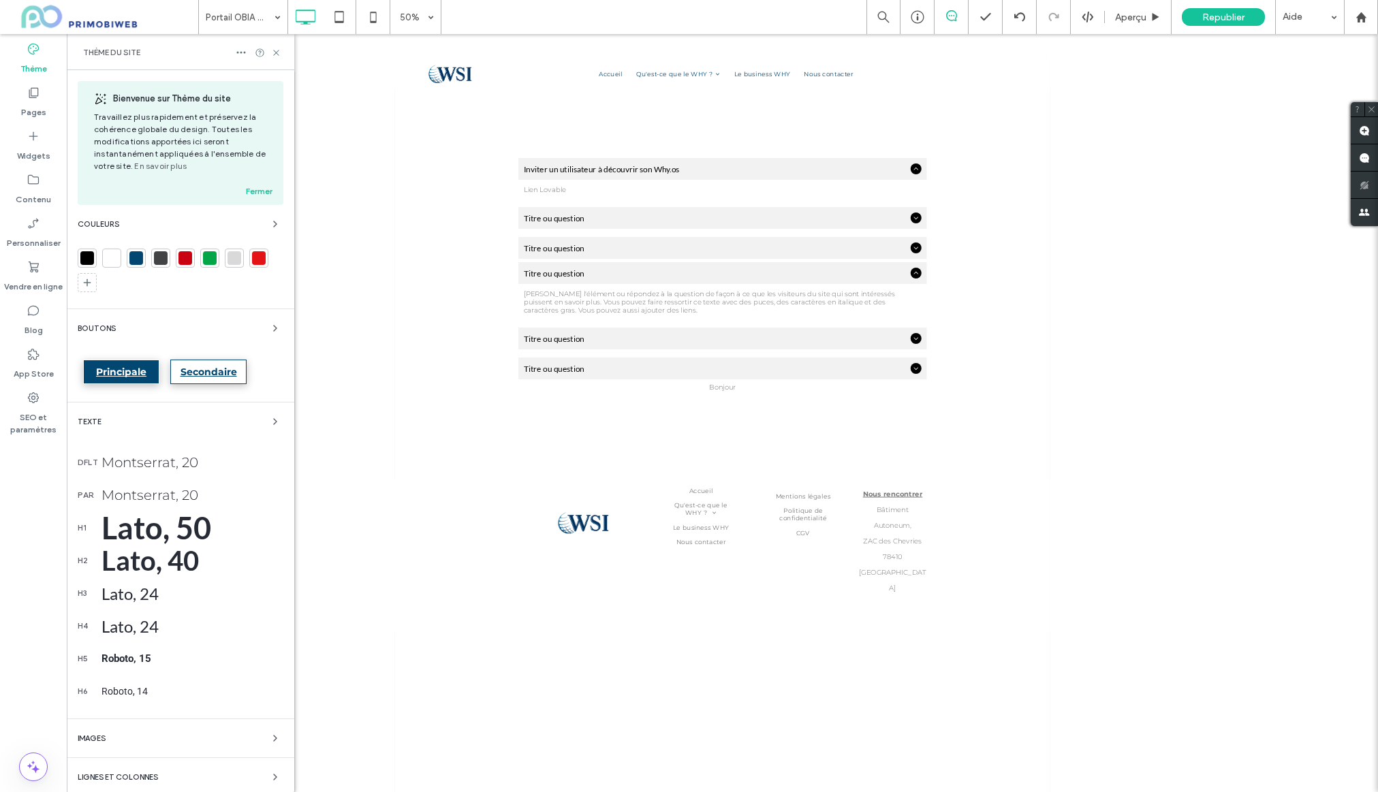
scroll to position [0, 0]
click at [74, 19] on span at bounding box center [104, 16] width 188 height 27
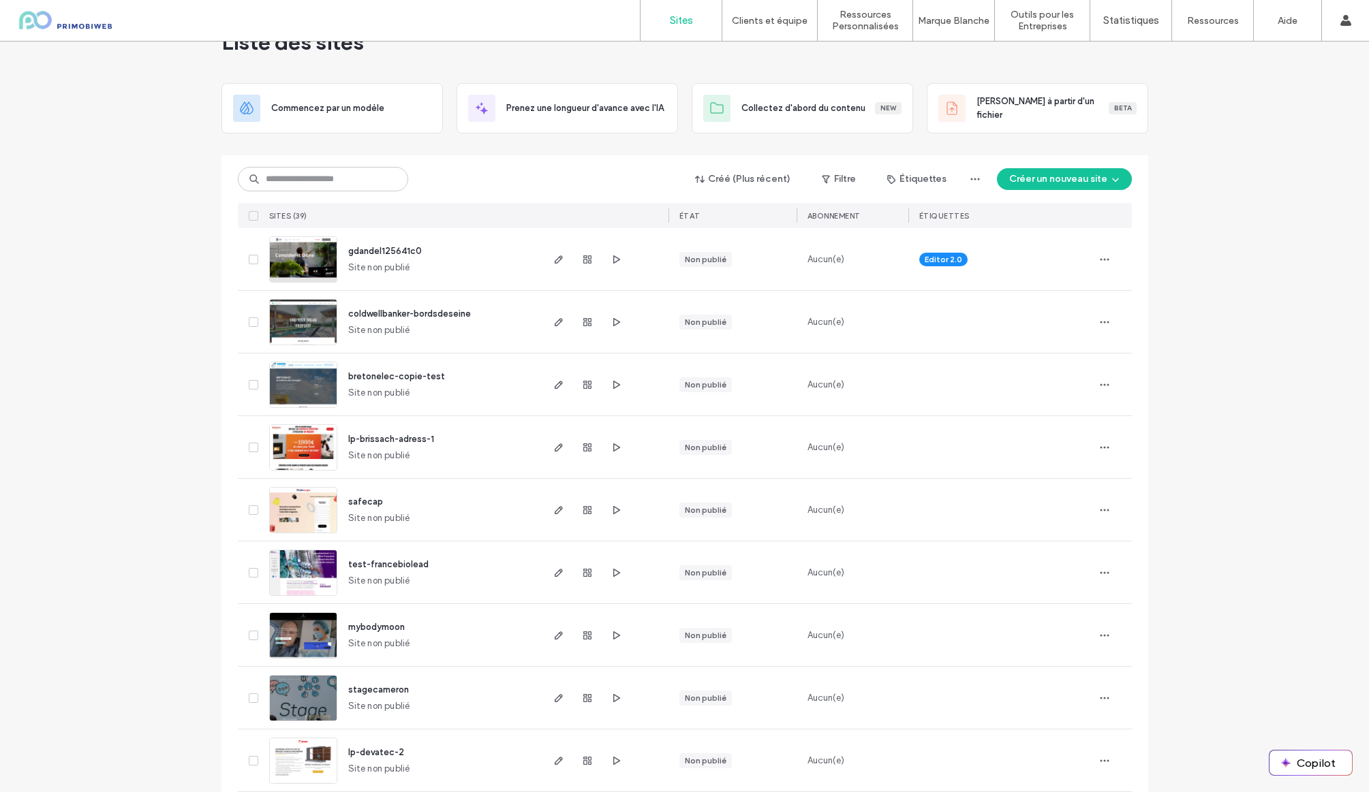
scroll to position [42, 0]
click at [317, 183] on input at bounding box center [323, 178] width 170 height 25
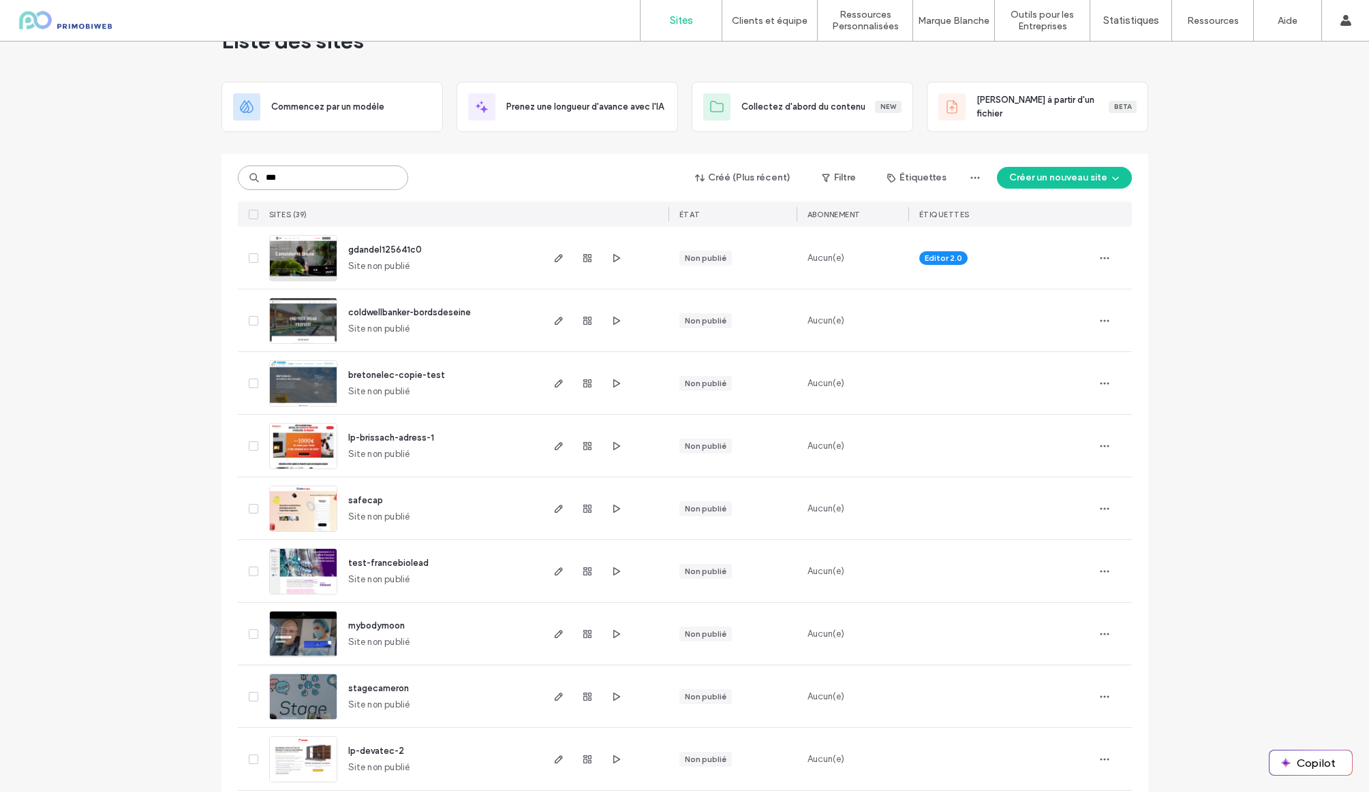
type input "***"
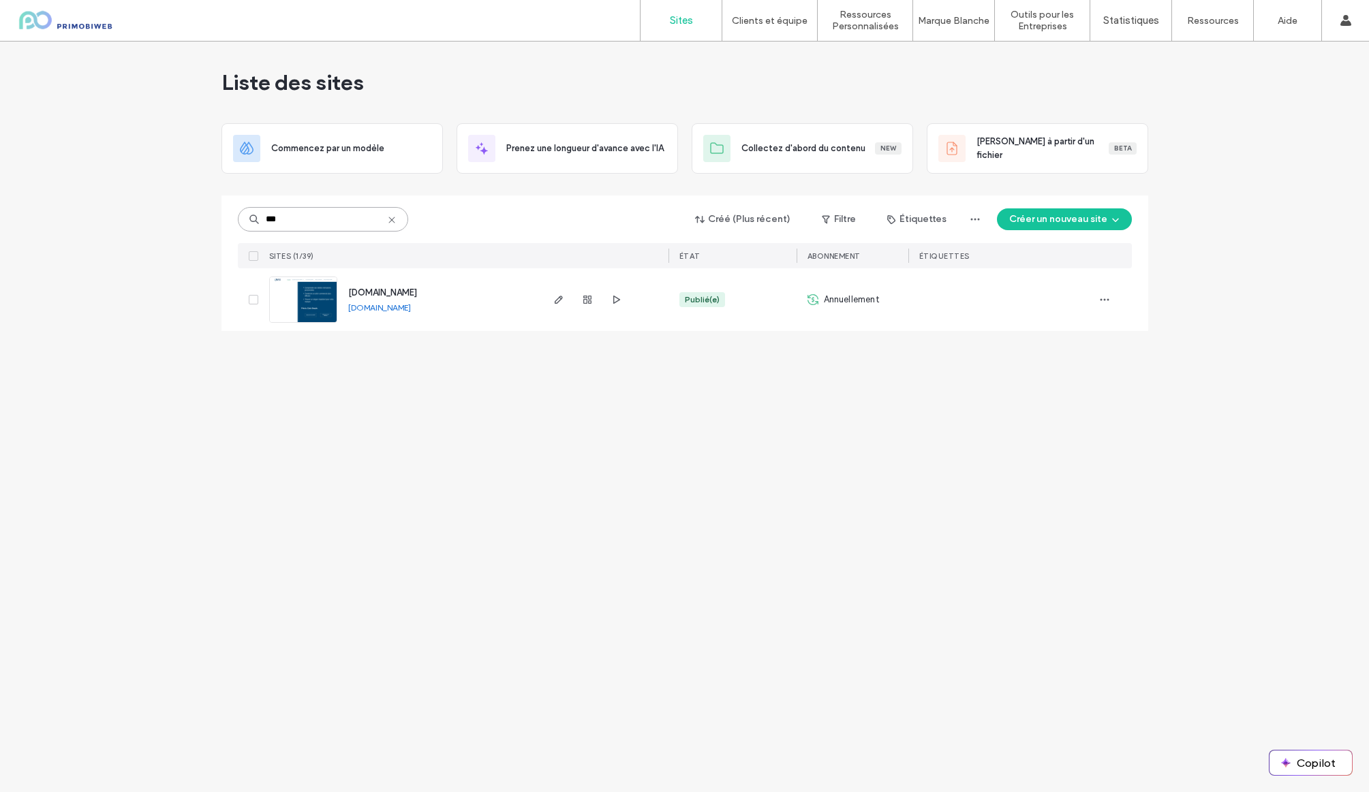
scroll to position [0, 0]
click at [1102, 300] on icon "button" at bounding box center [1104, 299] width 11 height 11
click at [553, 301] on icon "button" at bounding box center [558, 299] width 11 height 11
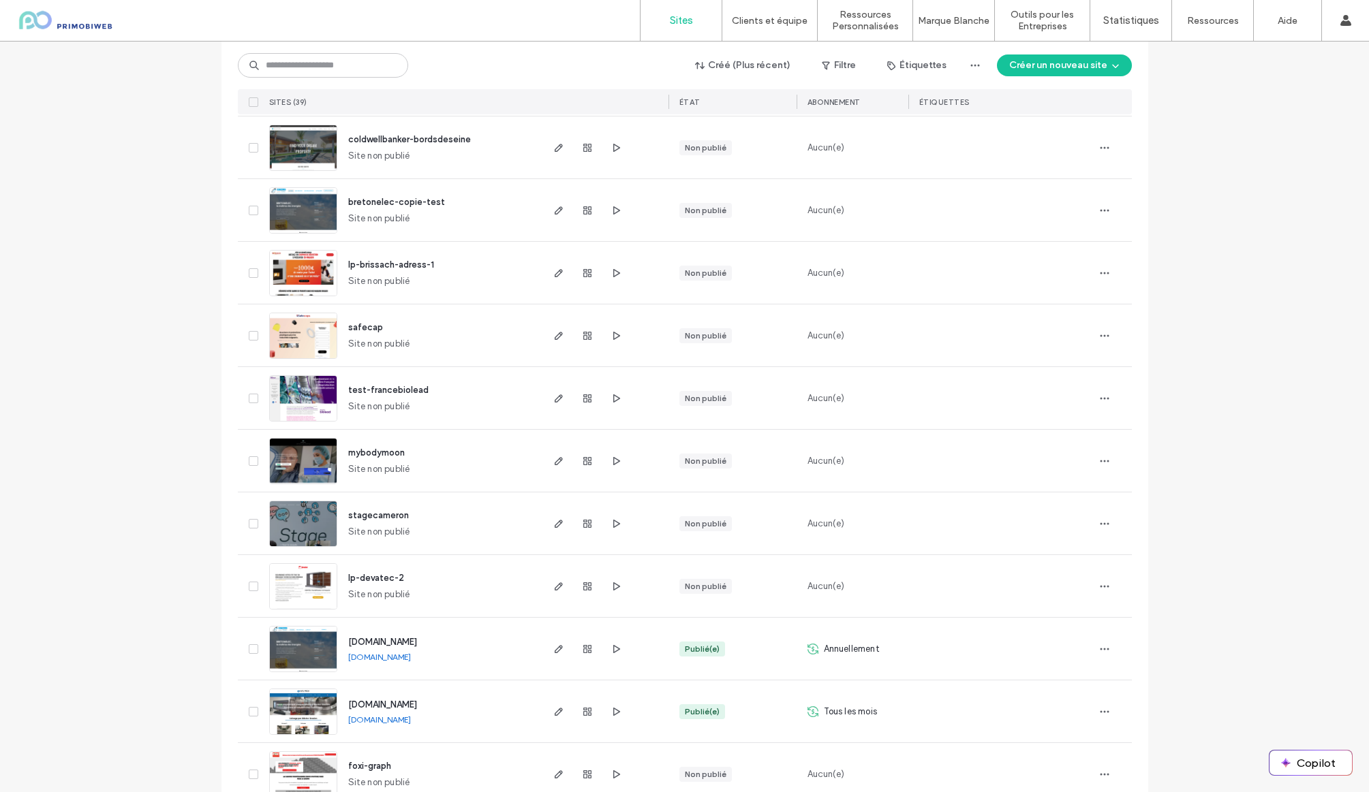
scroll to position [217, 0]
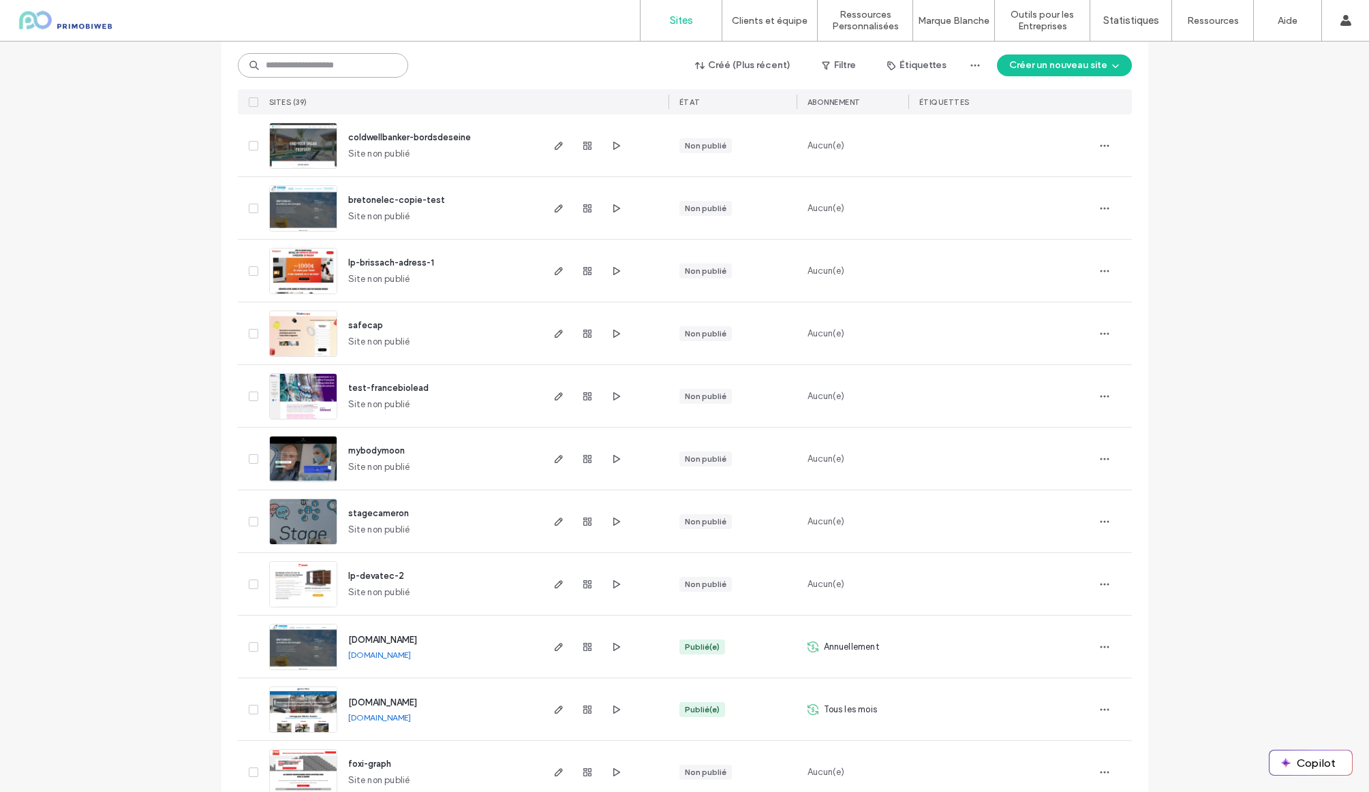
click at [300, 63] on input at bounding box center [323, 65] width 170 height 25
type input "***"
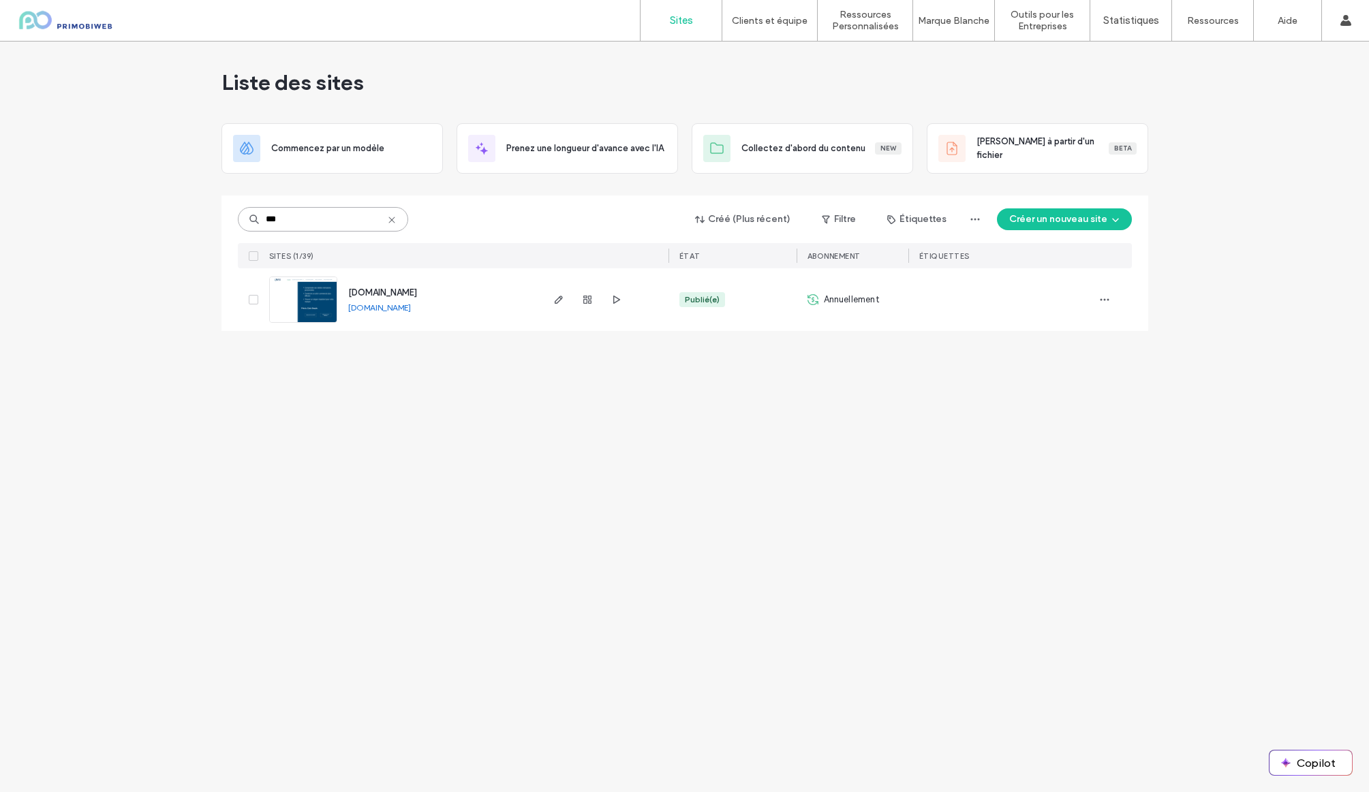
scroll to position [0, 0]
click at [586, 302] on use "button" at bounding box center [587, 300] width 8 height 8
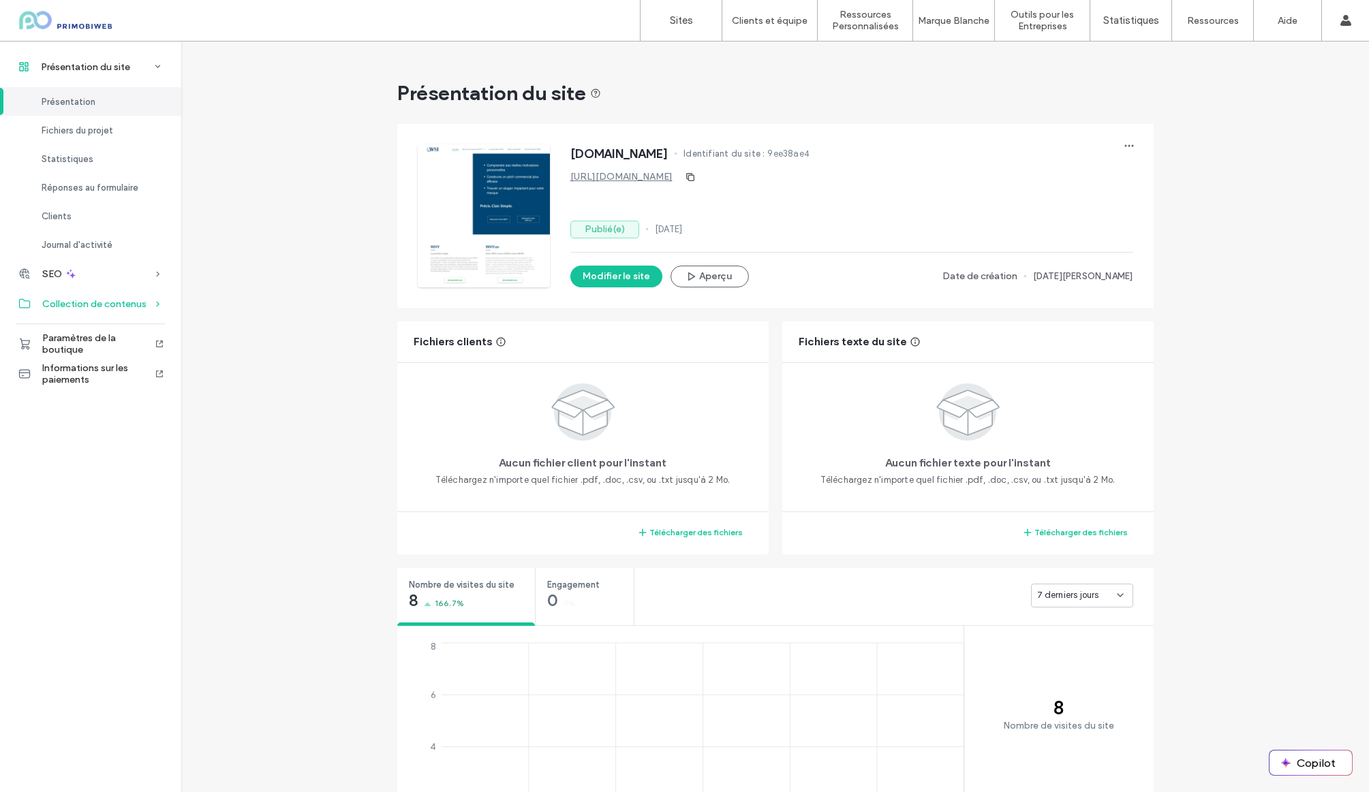
scroll to position [1, 0]
click at [78, 302] on span "Collection de contenus" at bounding box center [94, 304] width 104 height 12
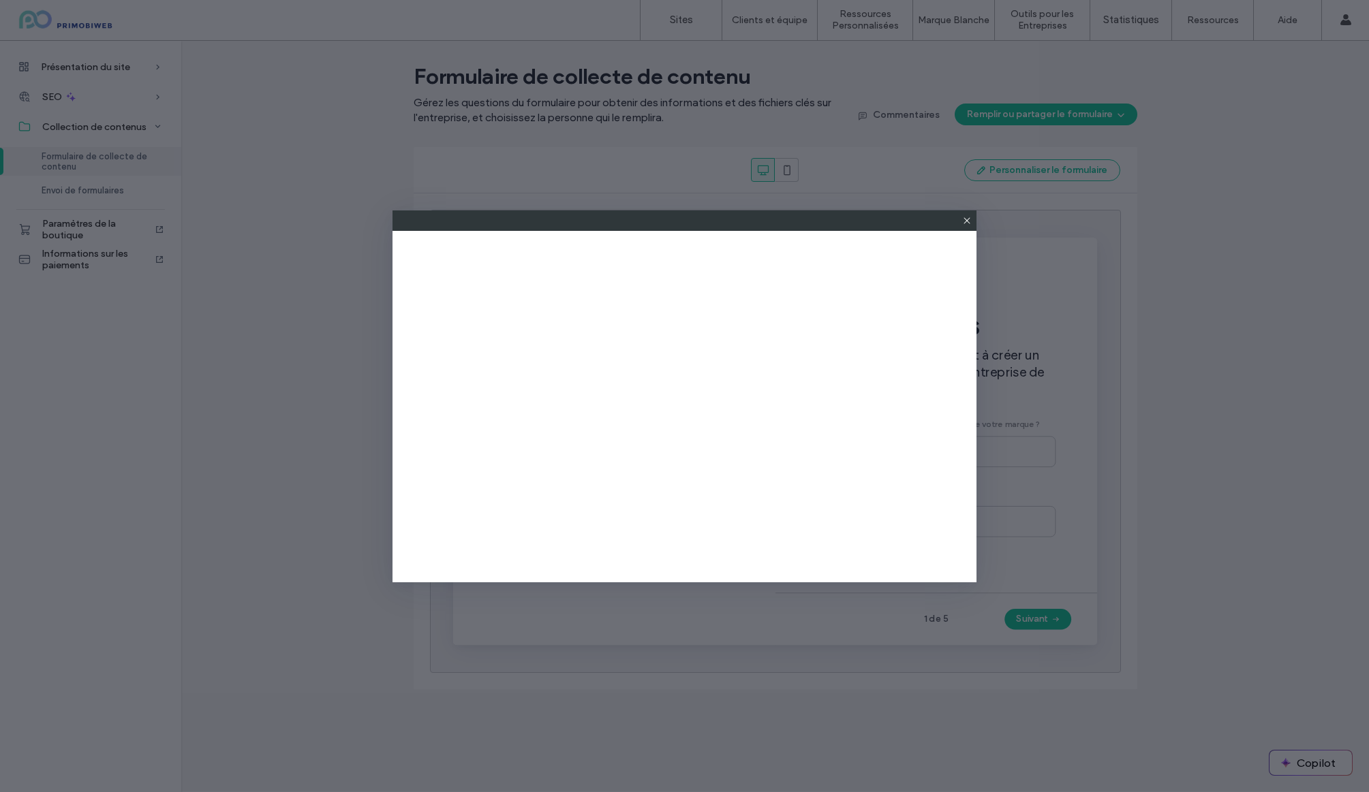
click at [967, 219] on icon at bounding box center [966, 220] width 11 height 11
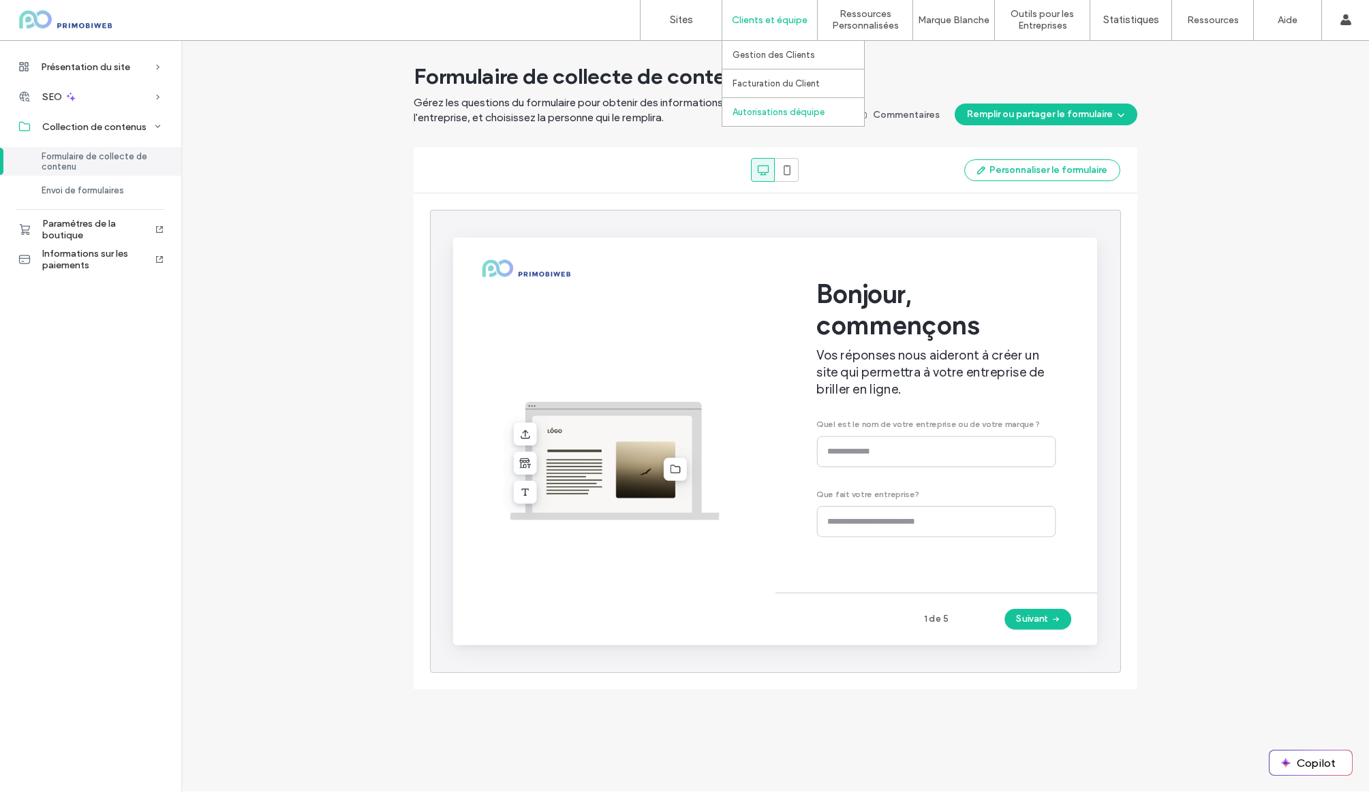
click at [785, 110] on label "Autorisations déquipe" at bounding box center [778, 112] width 92 height 10
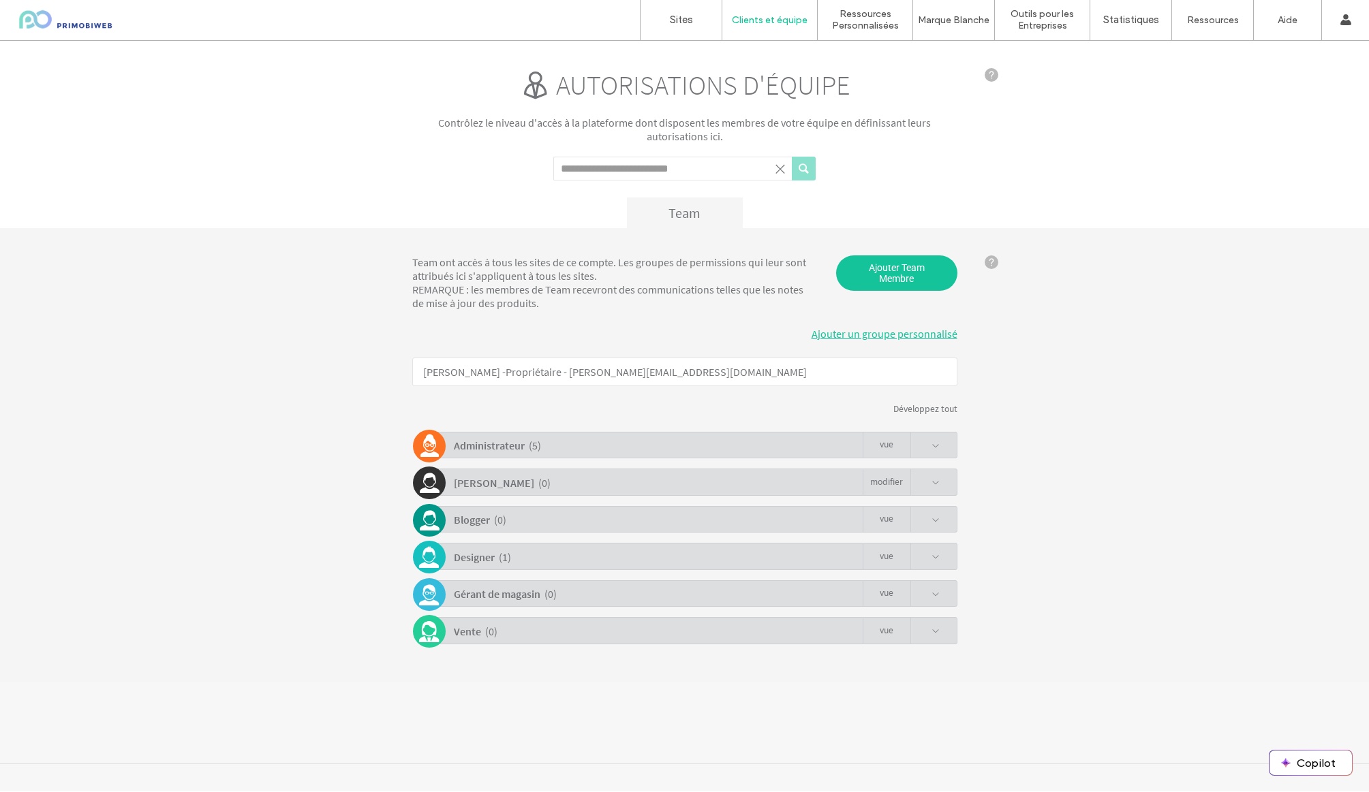
click at [936, 483] on span at bounding box center [935, 483] width 8 height 8
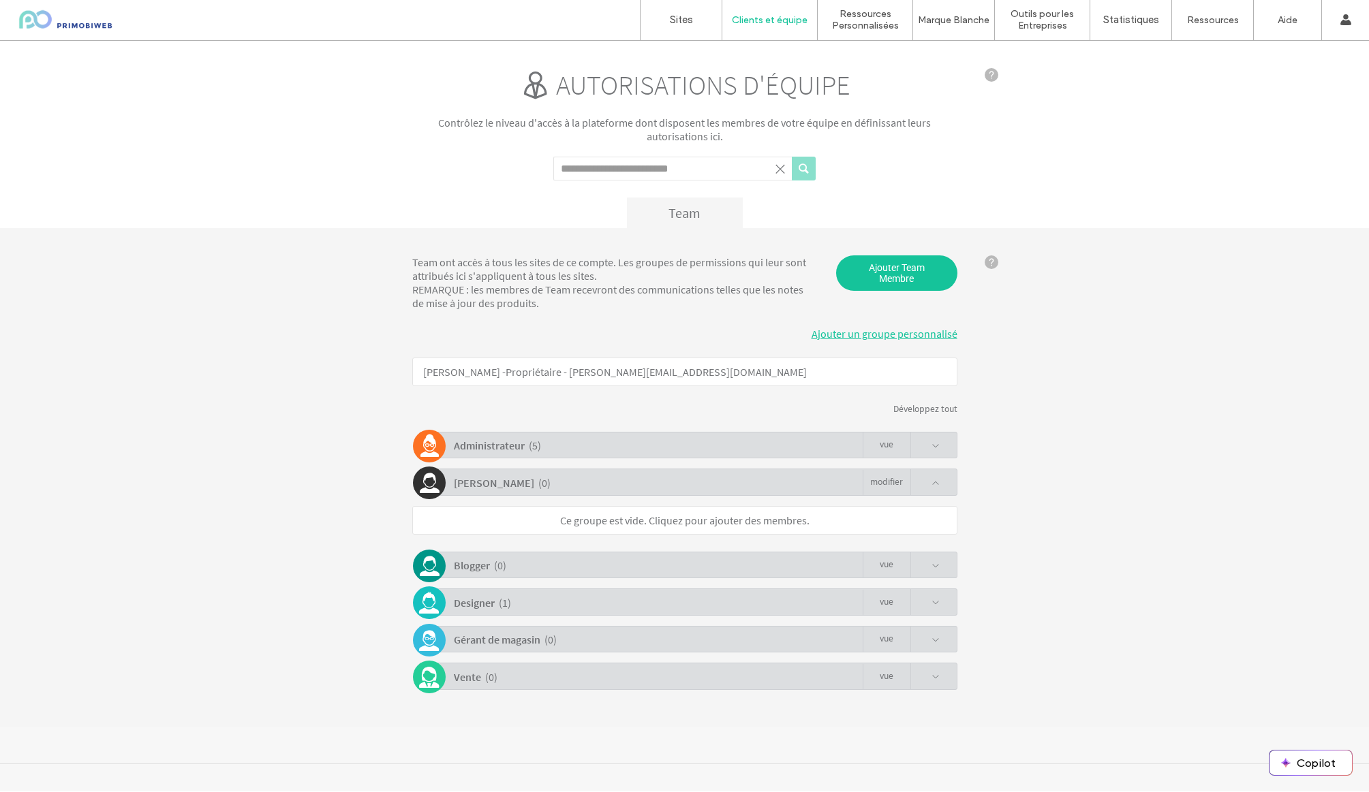
click link "Modifier"
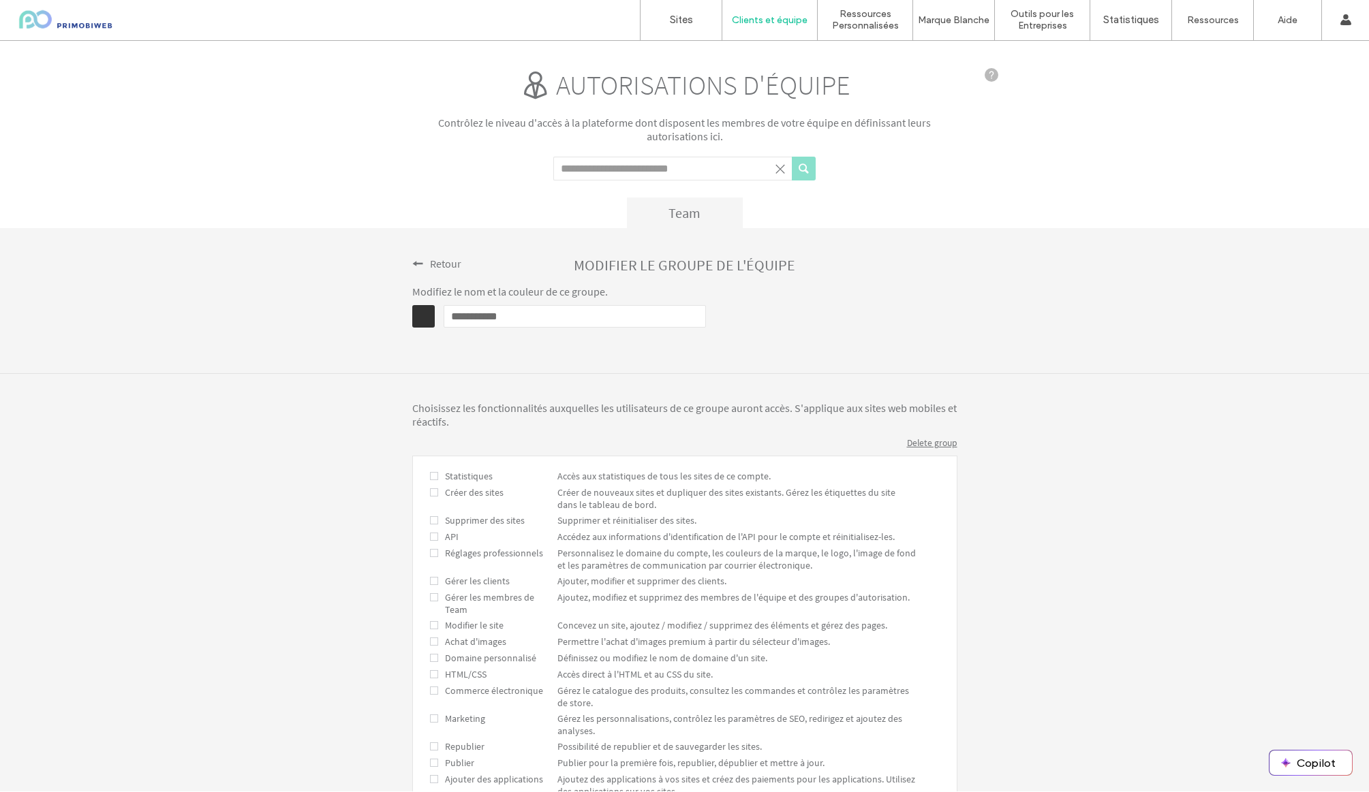
click at [413, 264] on span at bounding box center [417, 263] width 11 height 11
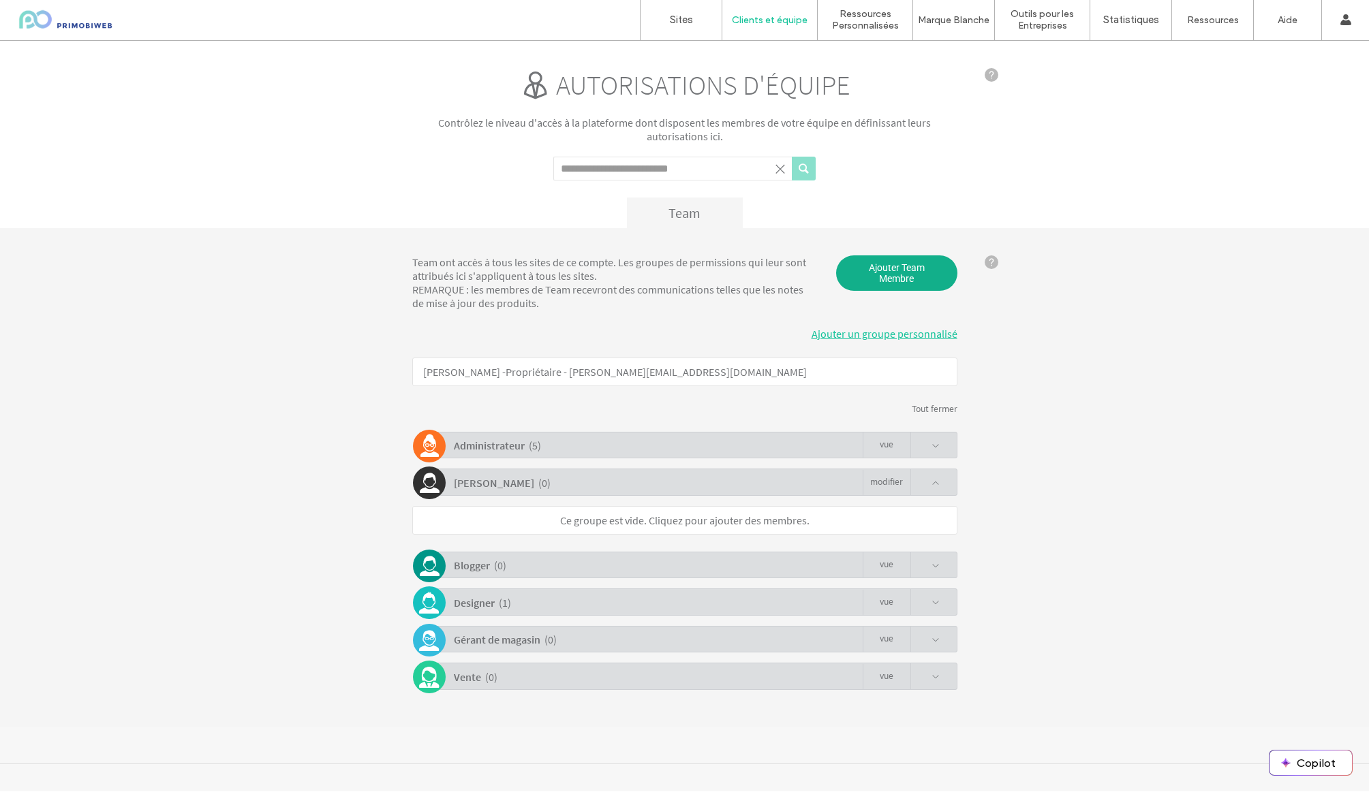
click at [922, 275] on span "Ajouter Team Membre" at bounding box center [896, 272] width 121 height 35
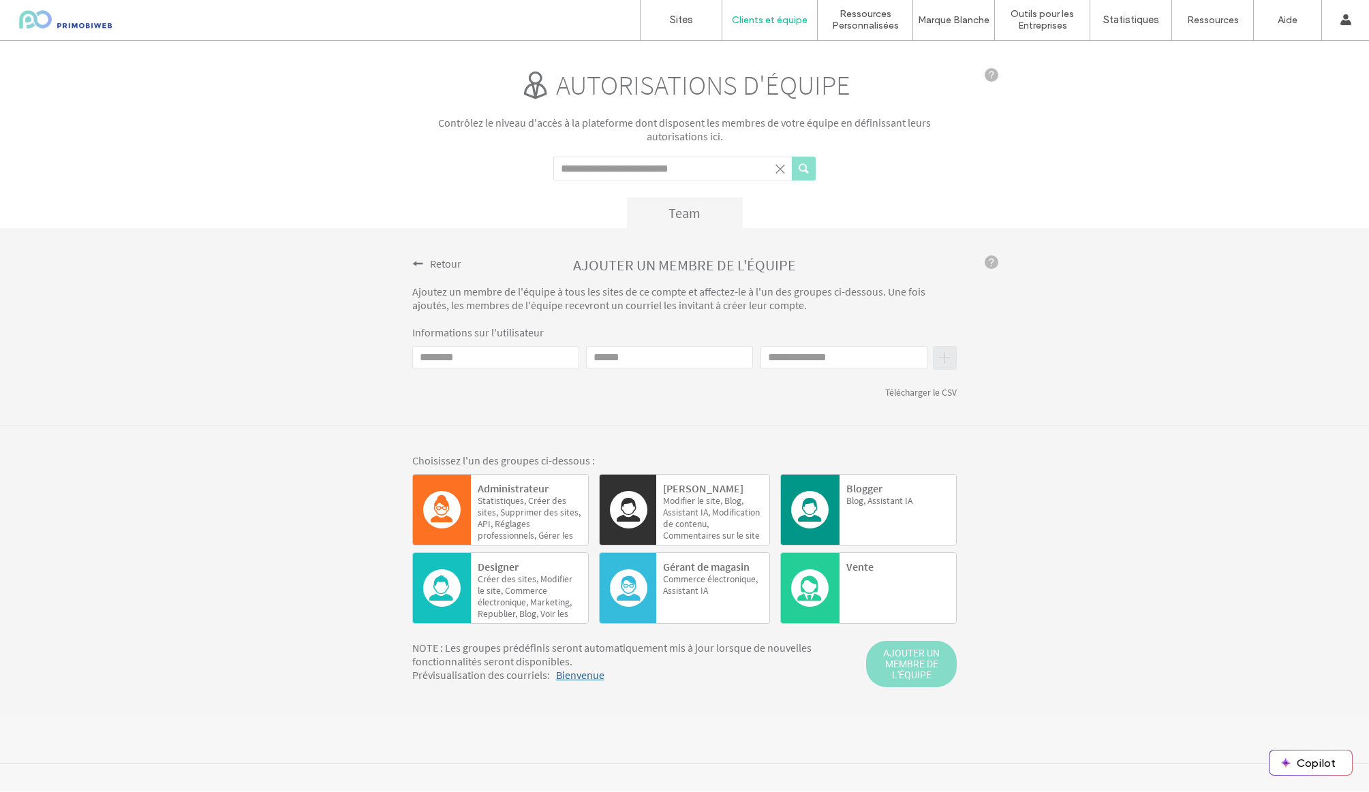
click input "Email"
type input "**********"
type input "*******"
type input "*********"
drag, startPoint x: 498, startPoint y: 358, endPoint x: 542, endPoint y: 352, distance: 43.9
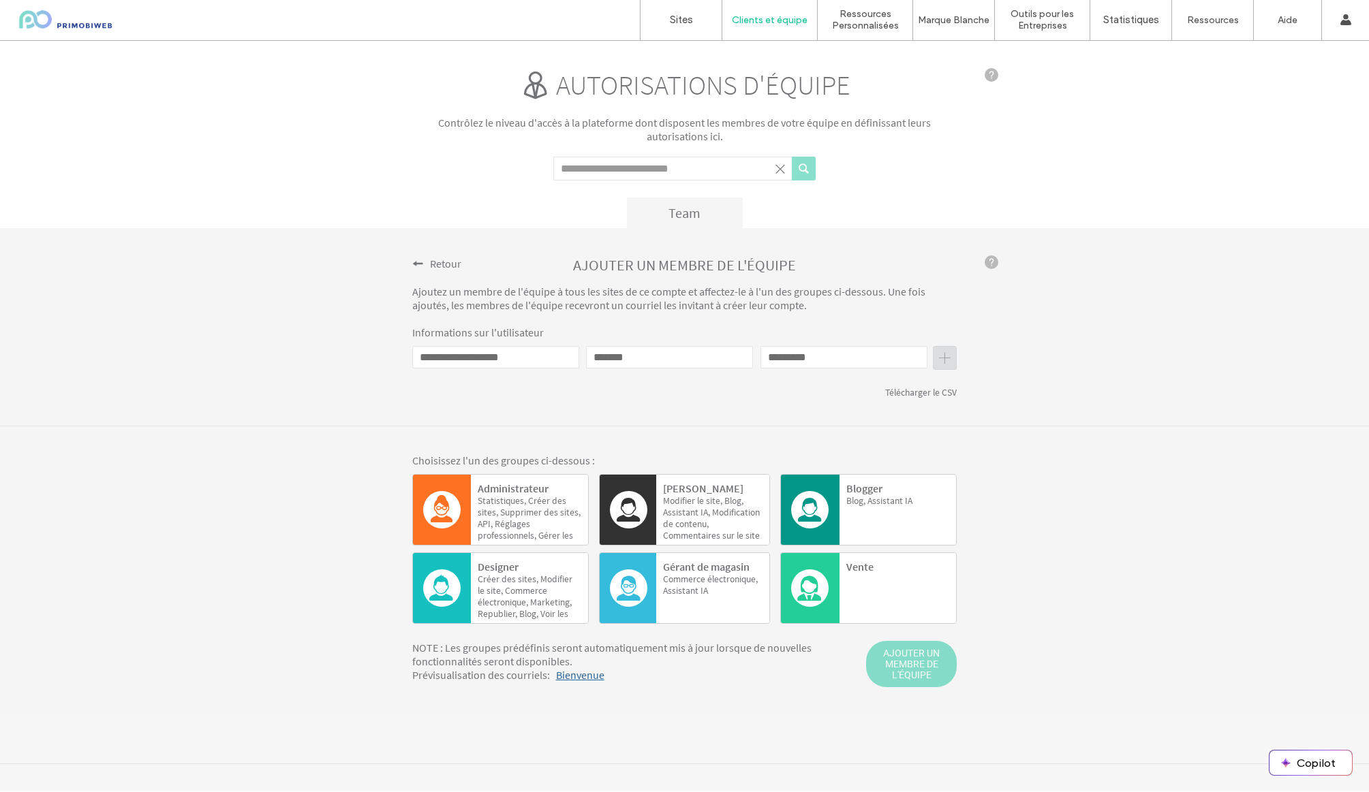
click input "**********"
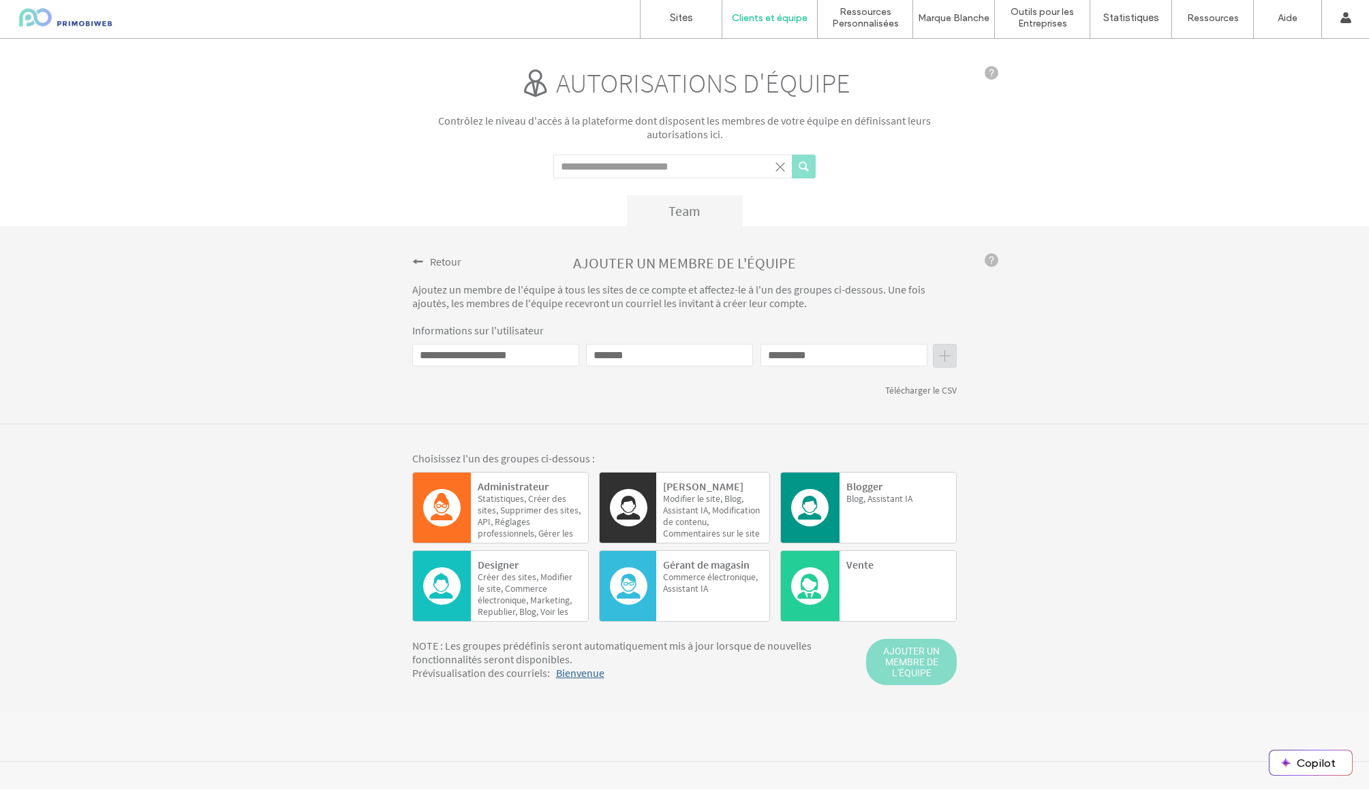
type input "**********"
click button "submit"
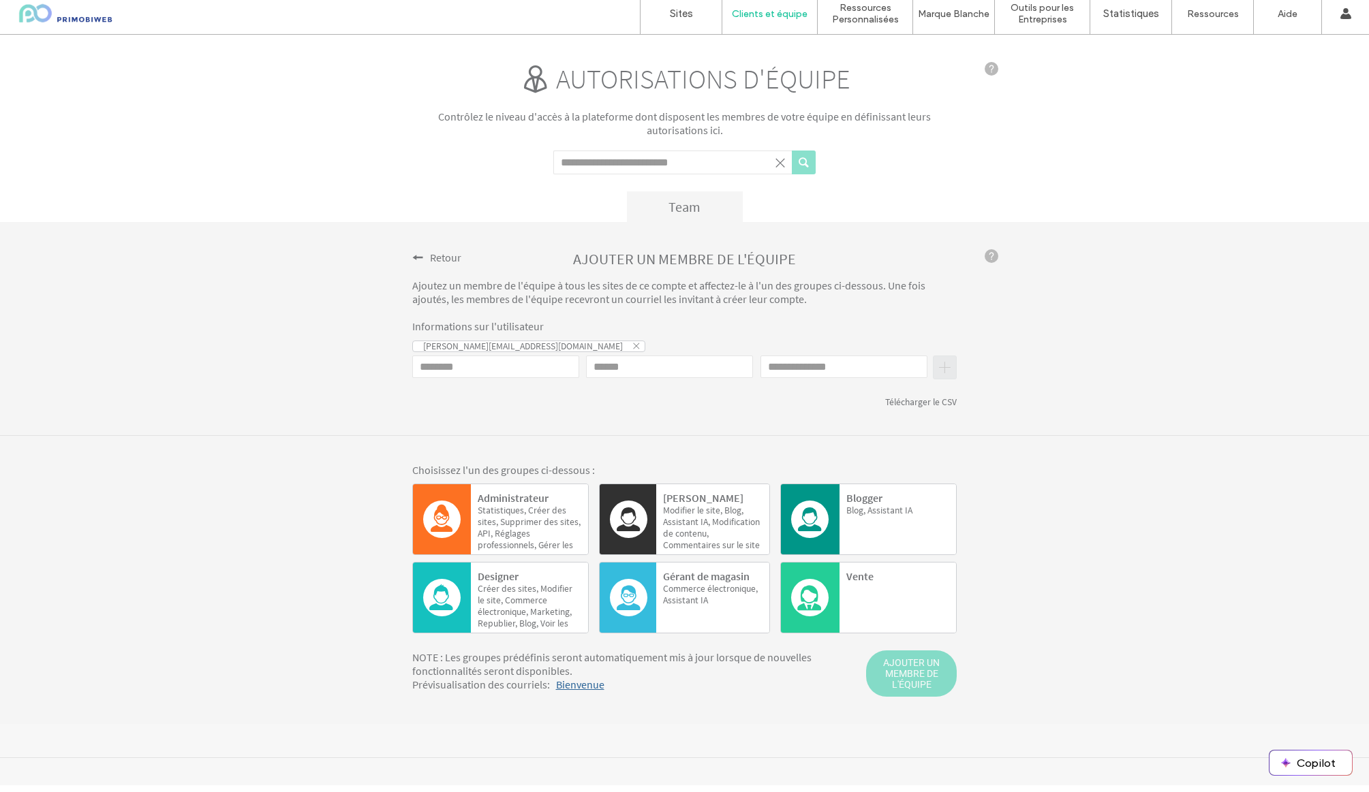
scroll to position [8, 0]
click at [544, 520] on span "sites," at bounding box center [551, 521] width 14 height 12
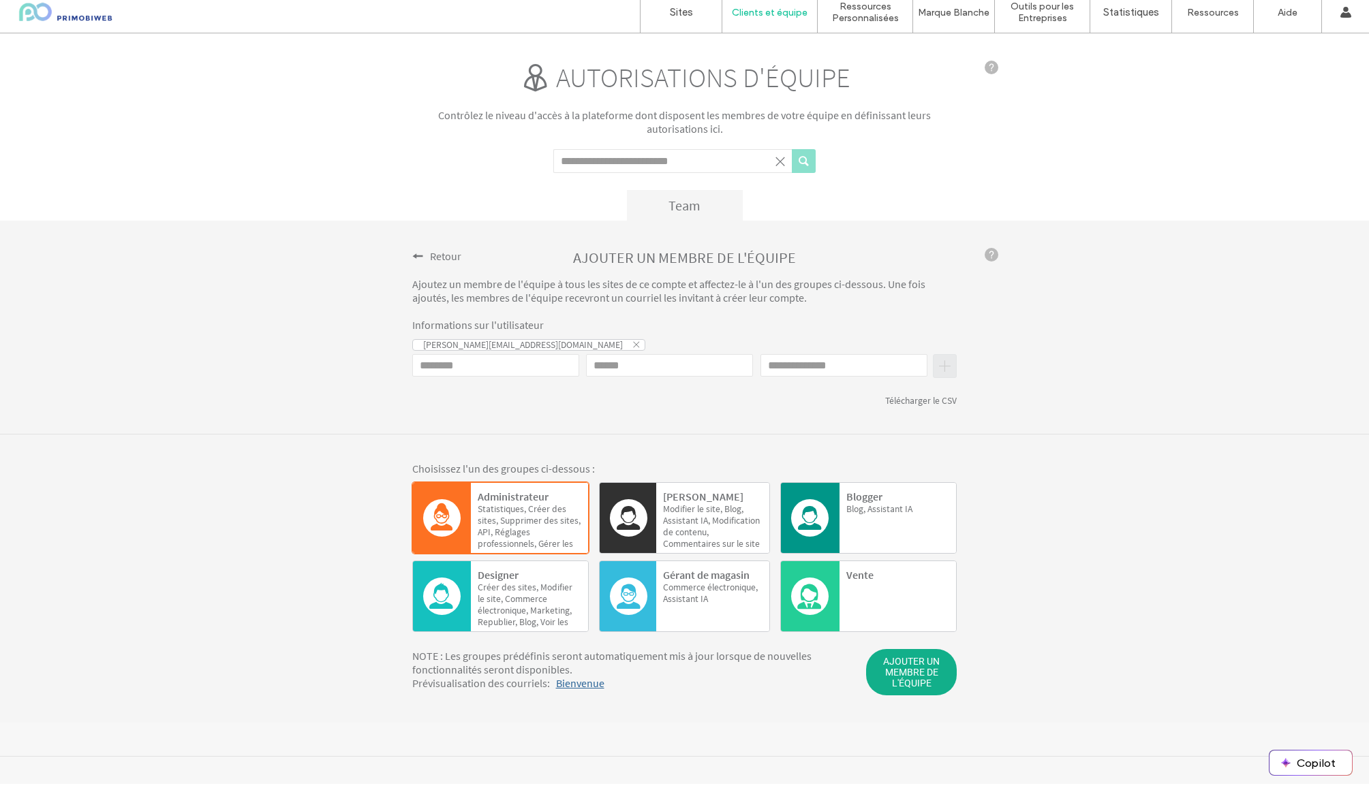
click at [919, 675] on span "AJOUTER UN MEMBRE DE L'ÉQUIPE" at bounding box center [911, 672] width 91 height 46
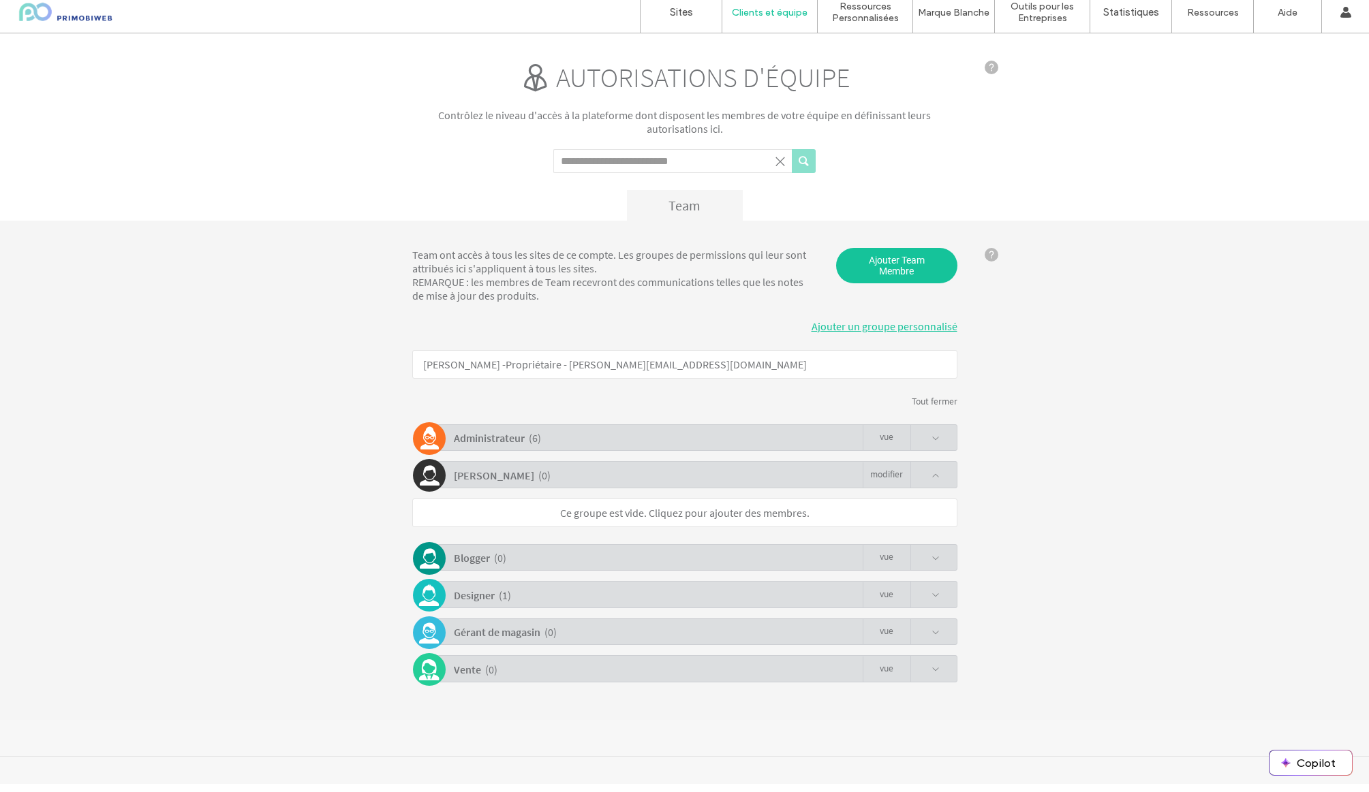
scroll to position [0, 0]
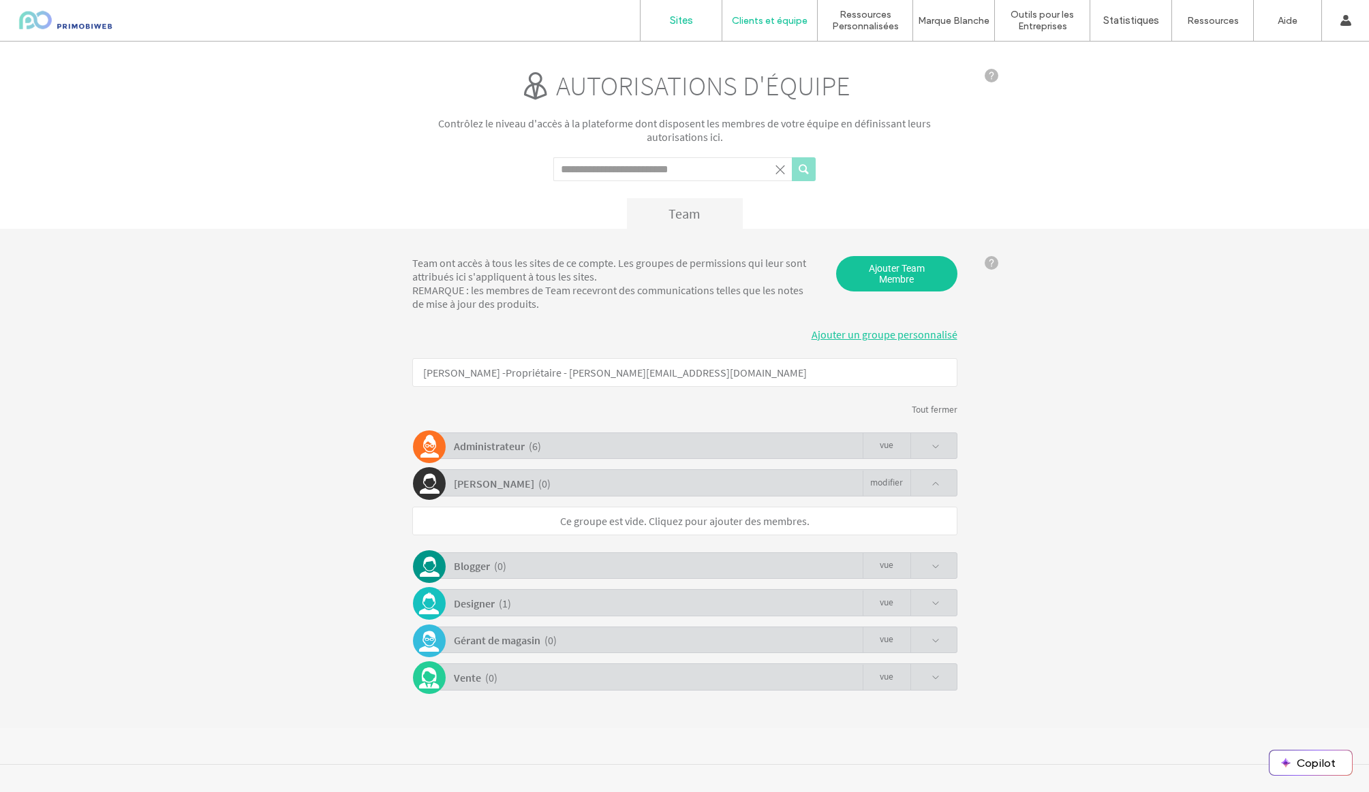
click at [684, 23] on label "Sites" at bounding box center [681, 20] width 23 height 12
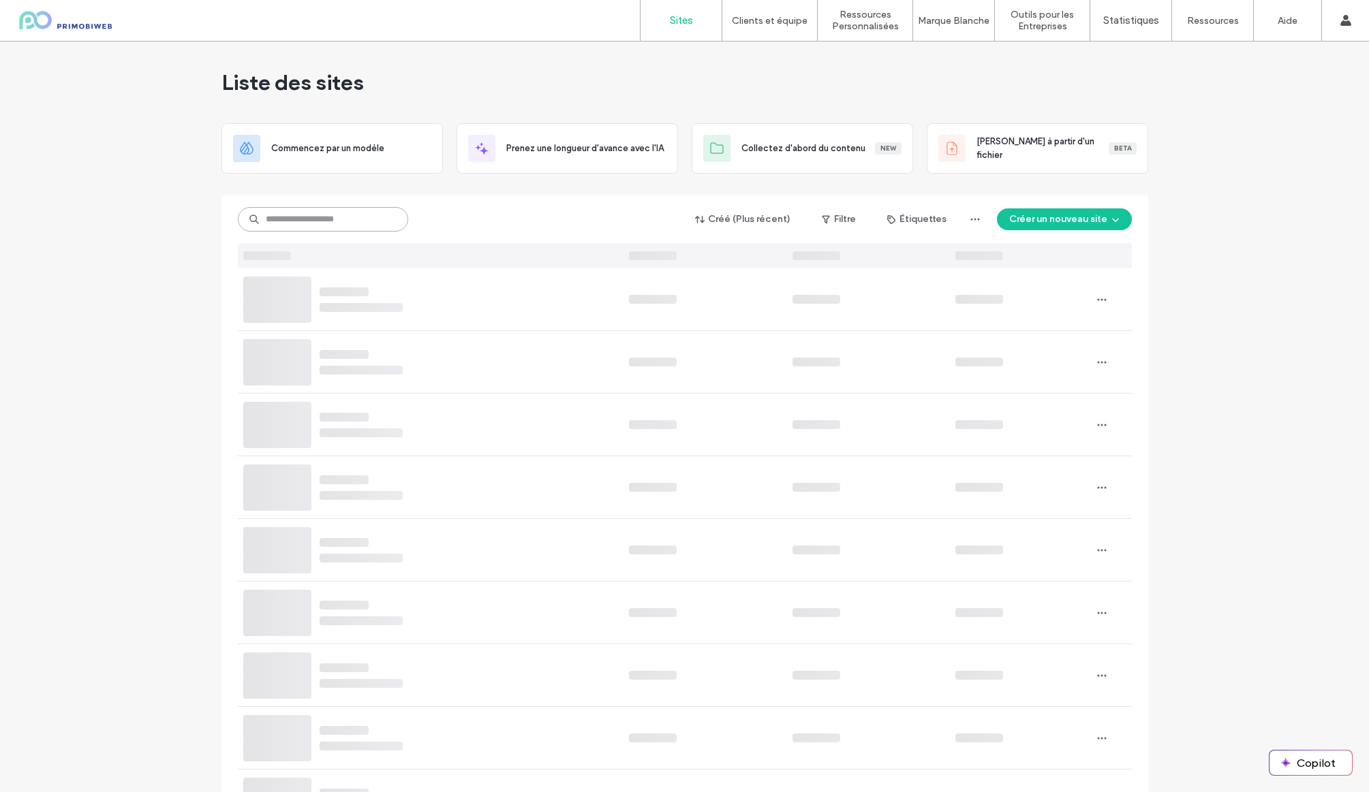
click at [273, 212] on input at bounding box center [323, 219] width 170 height 25
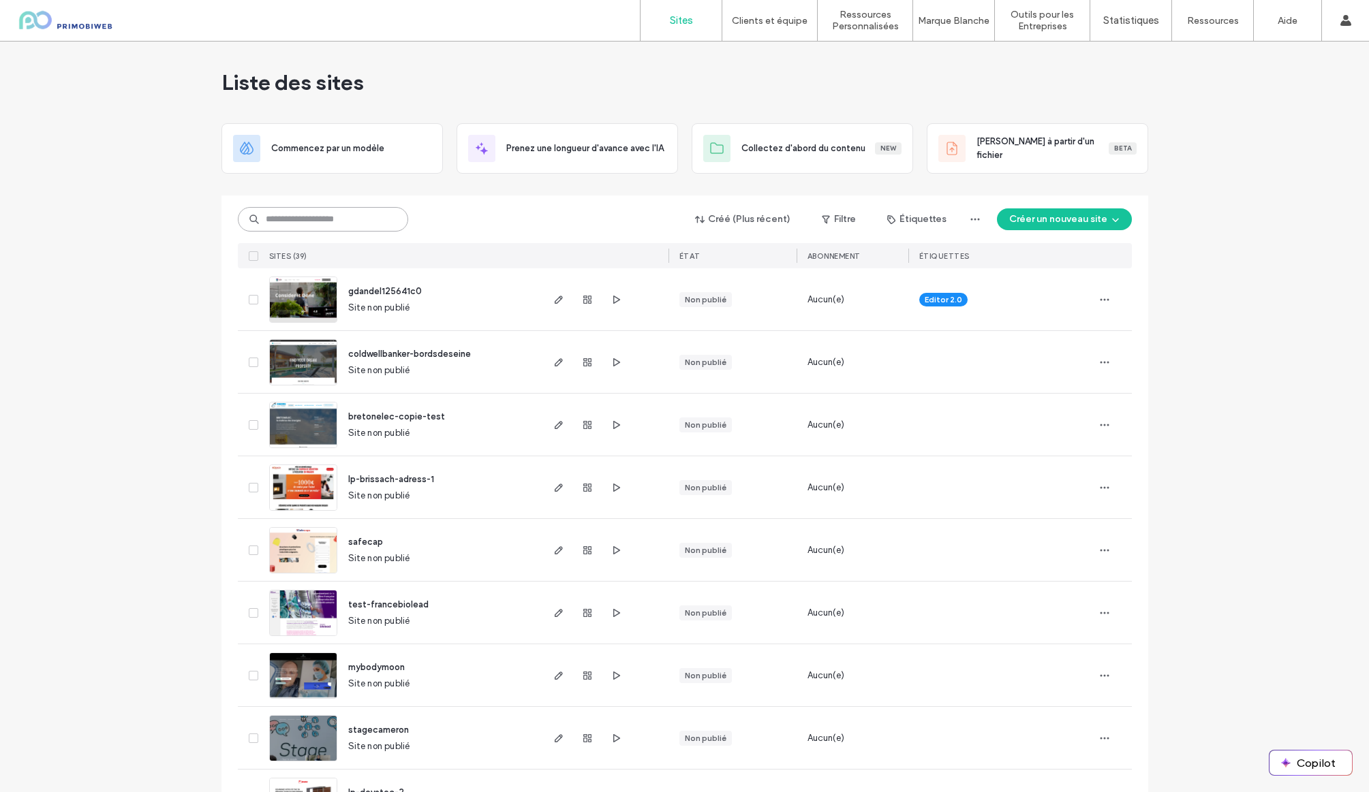
click at [290, 221] on input at bounding box center [323, 219] width 170 height 25
type input "***"
